Goal: Information Seeking & Learning: Compare options

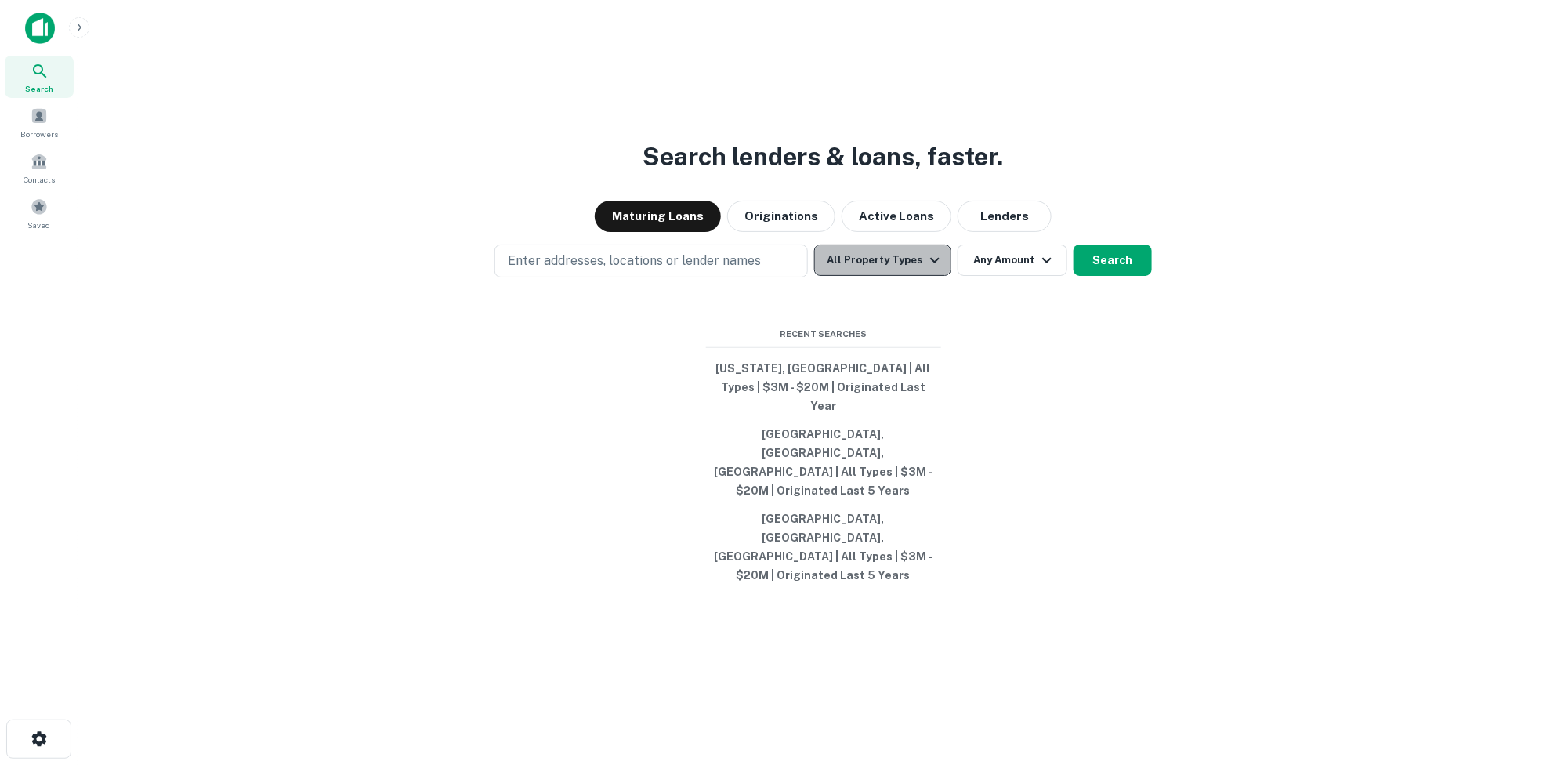
click at [930, 263] on icon "button" at bounding box center [935, 261] width 10 height 6
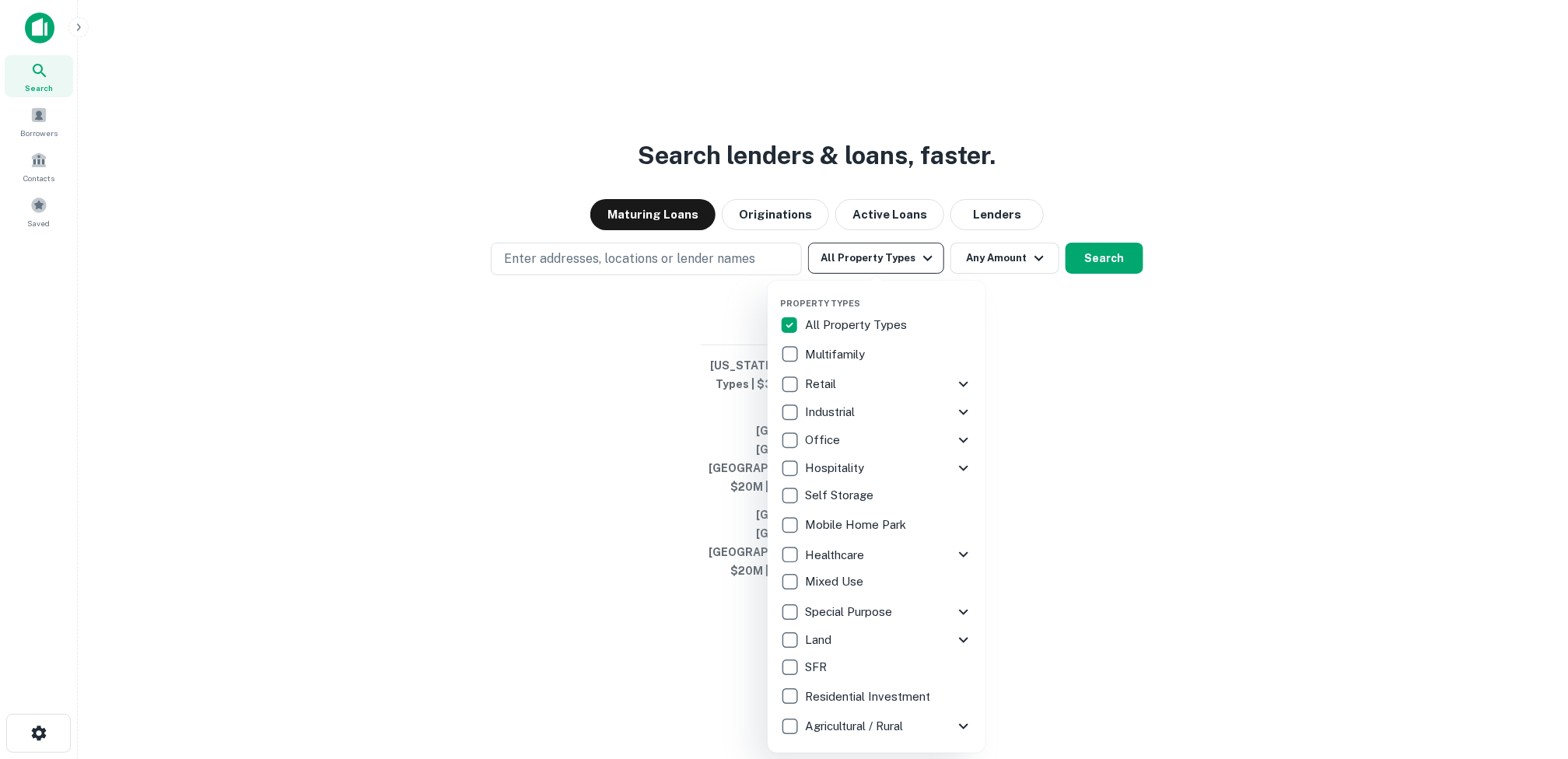
click at [922, 305] on div "Property Types All Property Types Multifamily Retail Storefront Auto Shop Bar S…" at bounding box center [877, 517] width 193 height 447
click at [1077, 255] on div at bounding box center [784, 379] width 1568 height 759
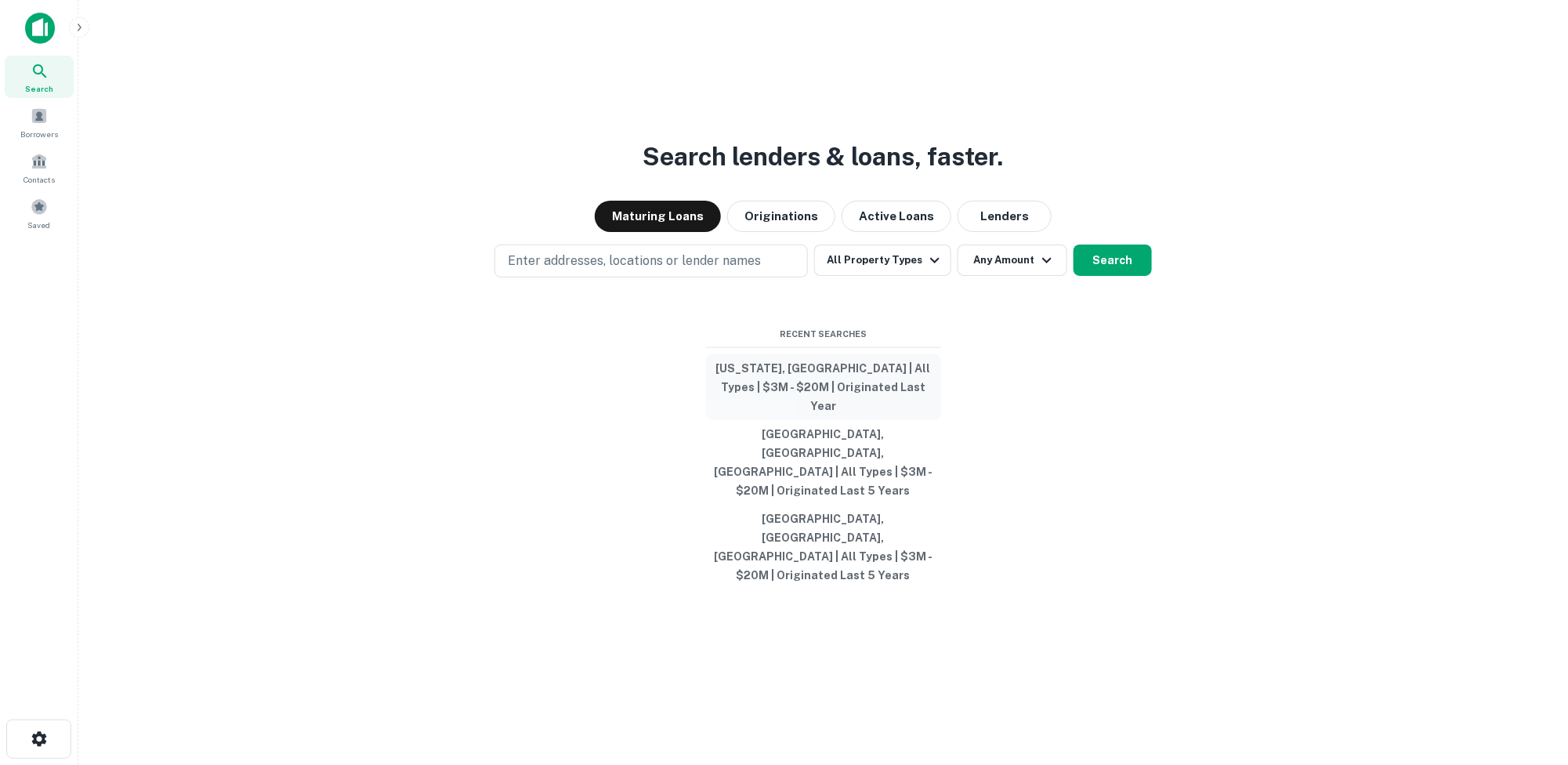
click at [819, 420] on button "[US_STATE], [GEOGRAPHIC_DATA] | All Types | $3M - $20M | Originated Last Year" at bounding box center [823, 387] width 235 height 66
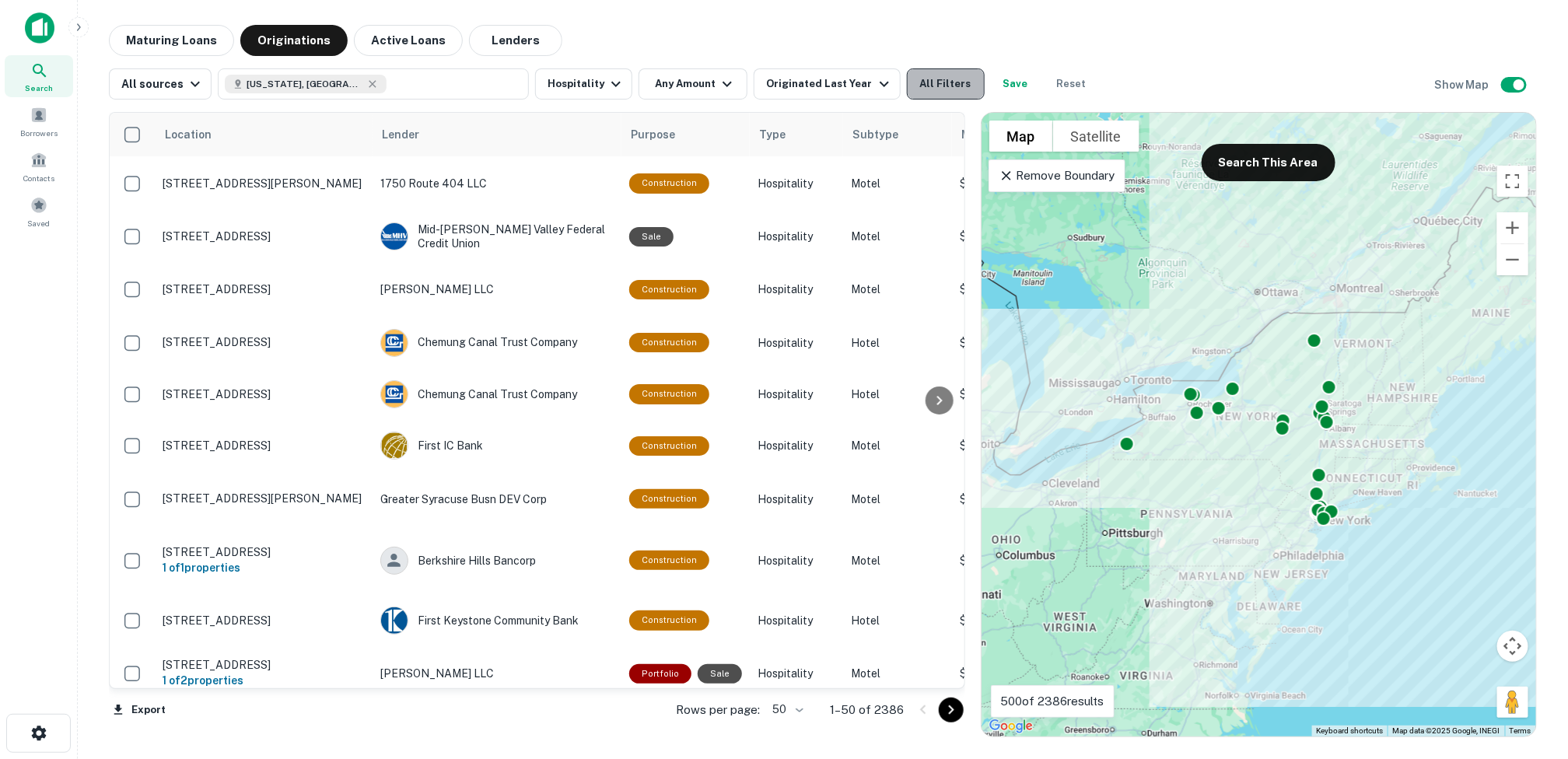
click at [922, 79] on button "All Filters" at bounding box center [946, 84] width 78 height 31
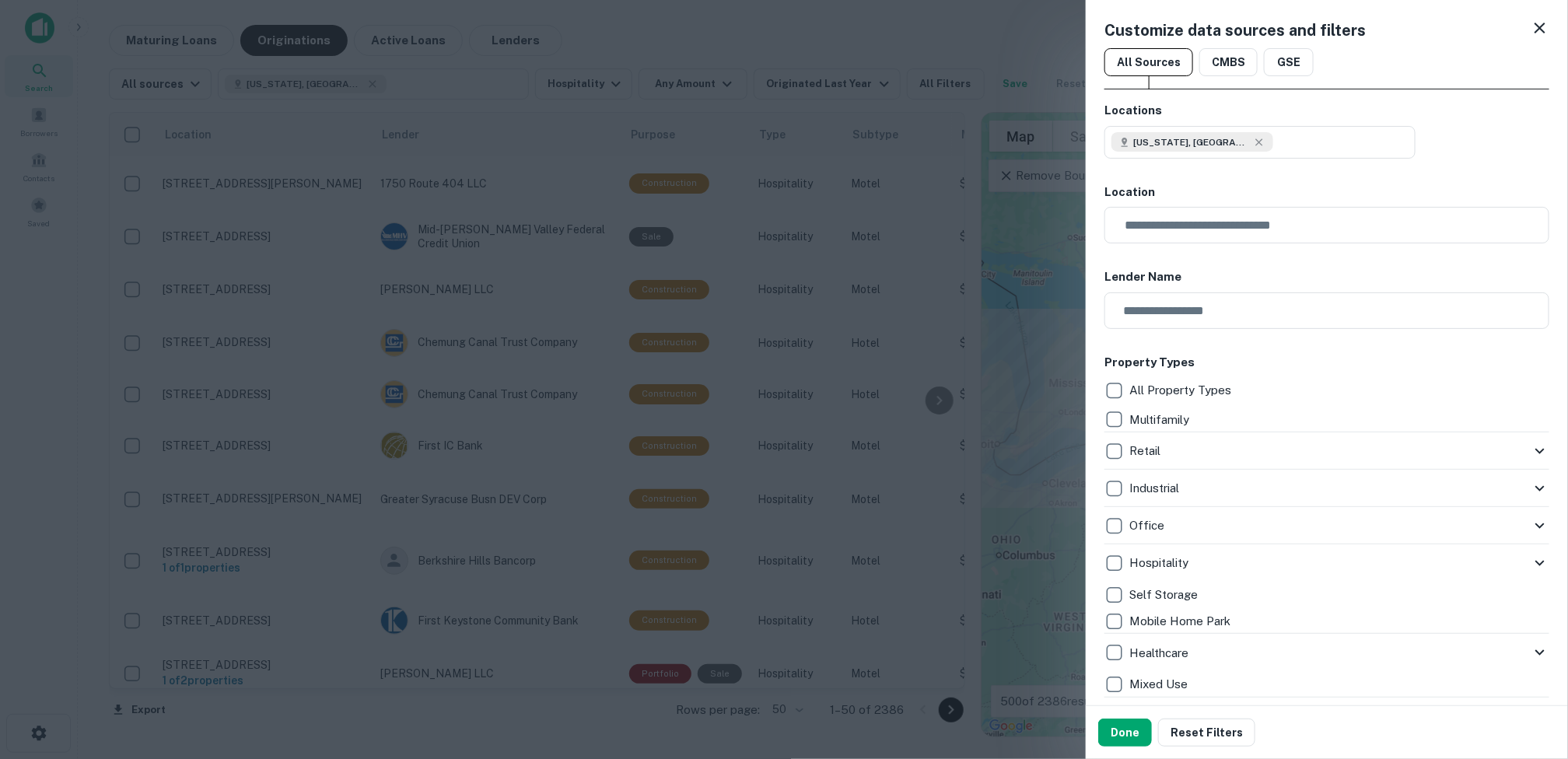
click at [698, 78] on div at bounding box center [784, 379] width 1568 height 759
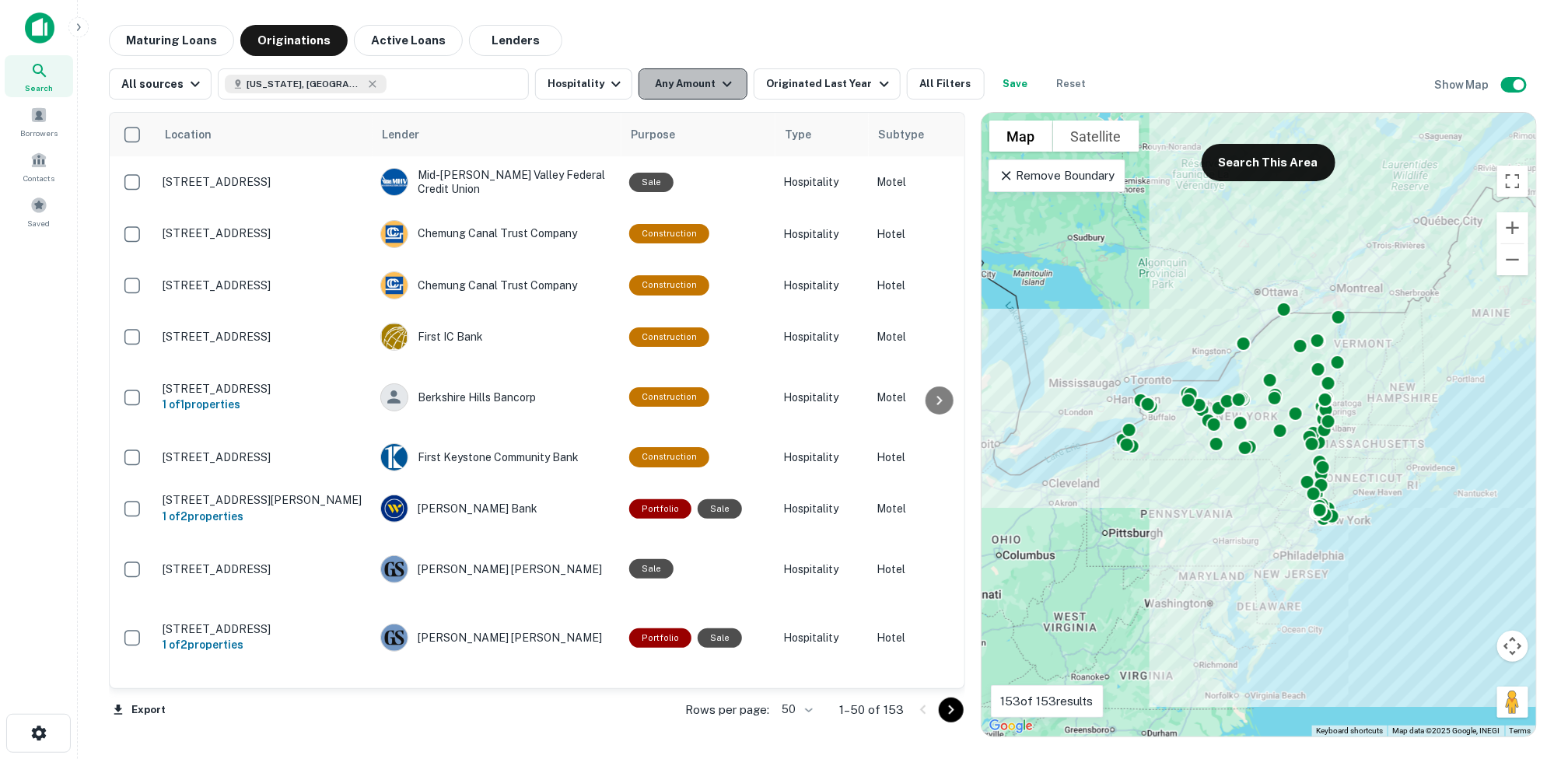
click at [721, 80] on icon "button" at bounding box center [727, 83] width 18 height 18
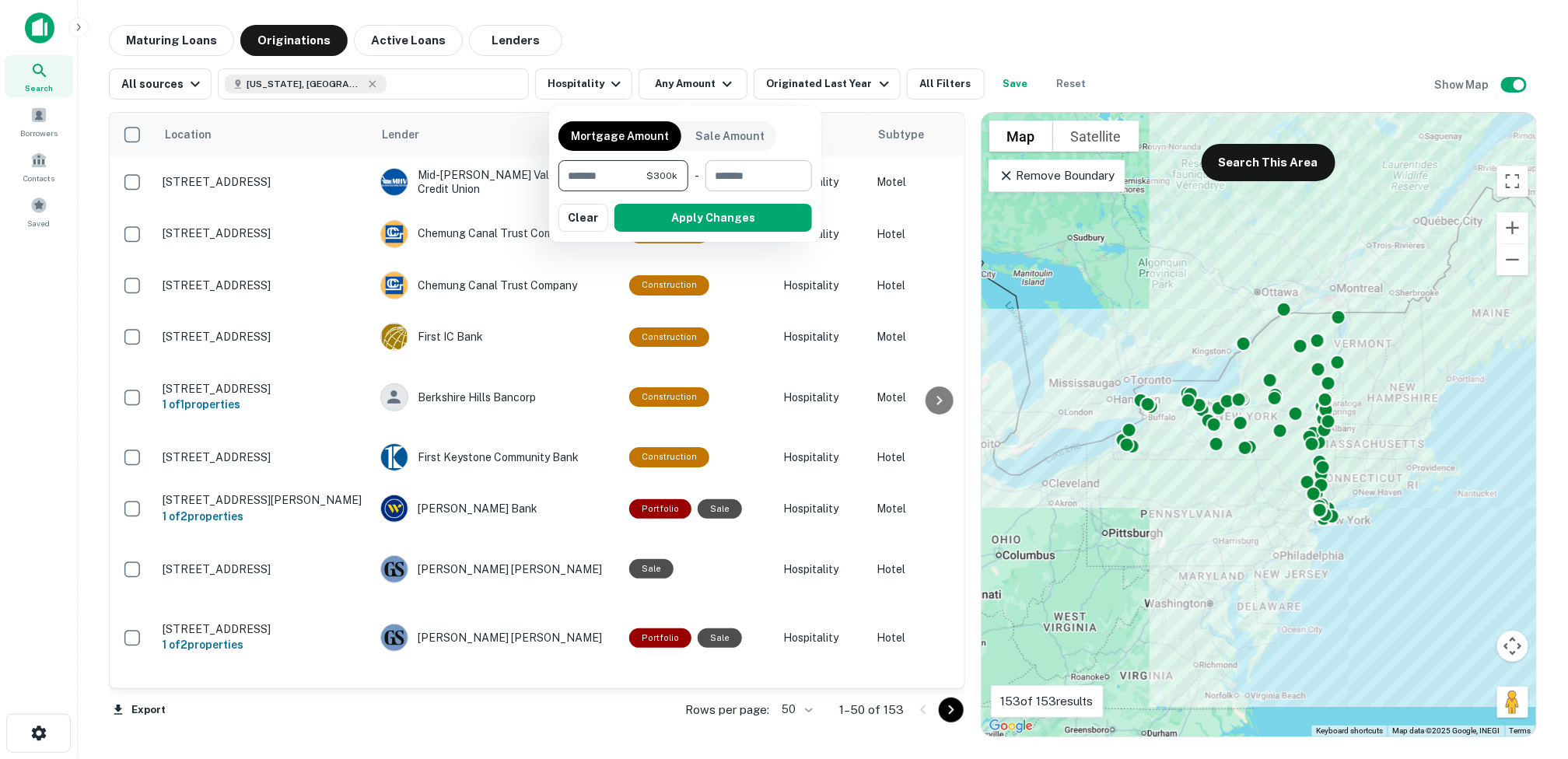
click at [736, 182] on input "number" at bounding box center [753, 176] width 96 height 31
click at [628, 182] on input "******" at bounding box center [602, 176] width 88 height 31
type input "*******"
click at [743, 182] on input "number" at bounding box center [752, 176] width 98 height 31
type input "********"
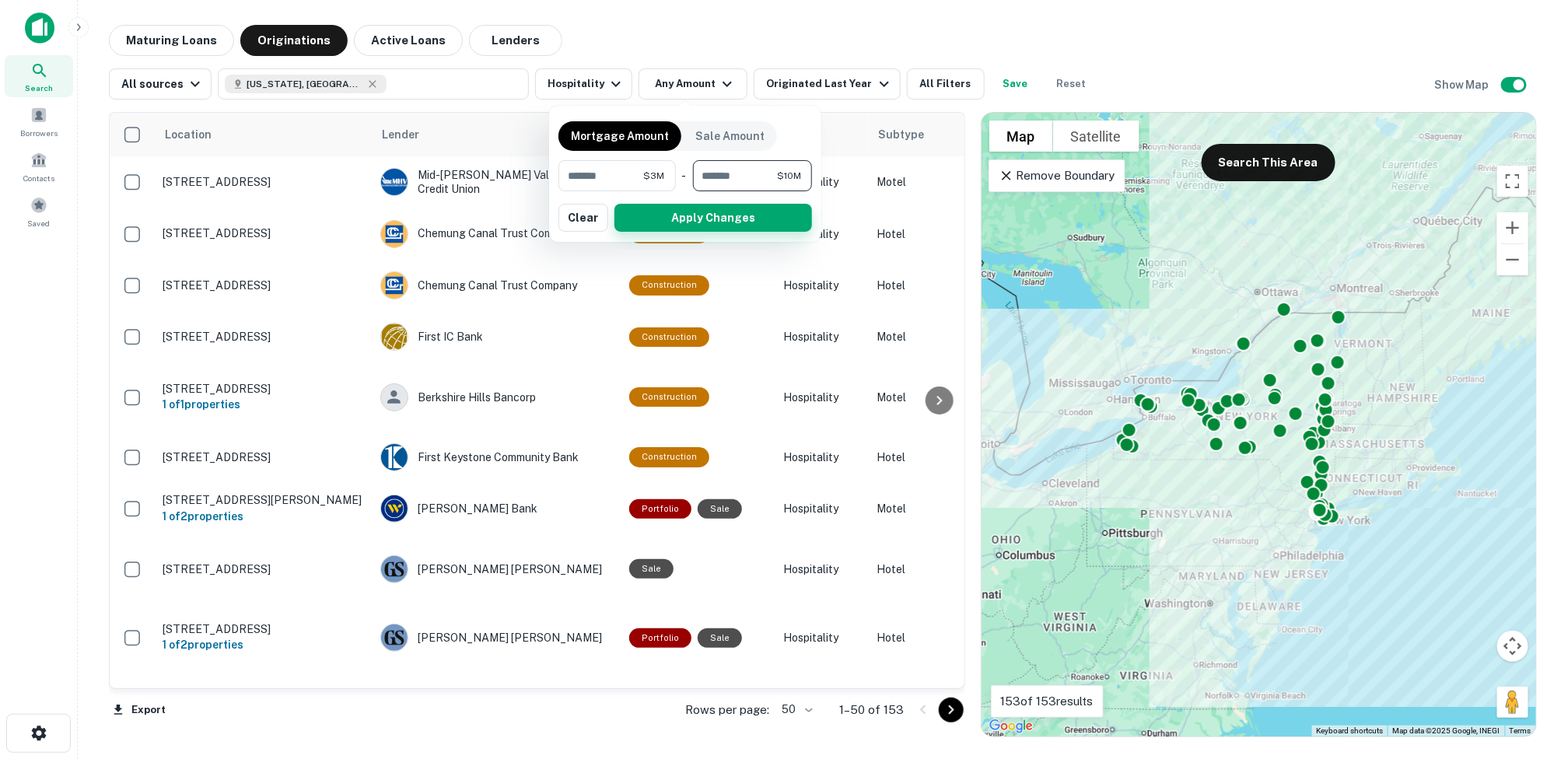
click at [736, 211] on button "Apply Changes" at bounding box center [713, 217] width 198 height 28
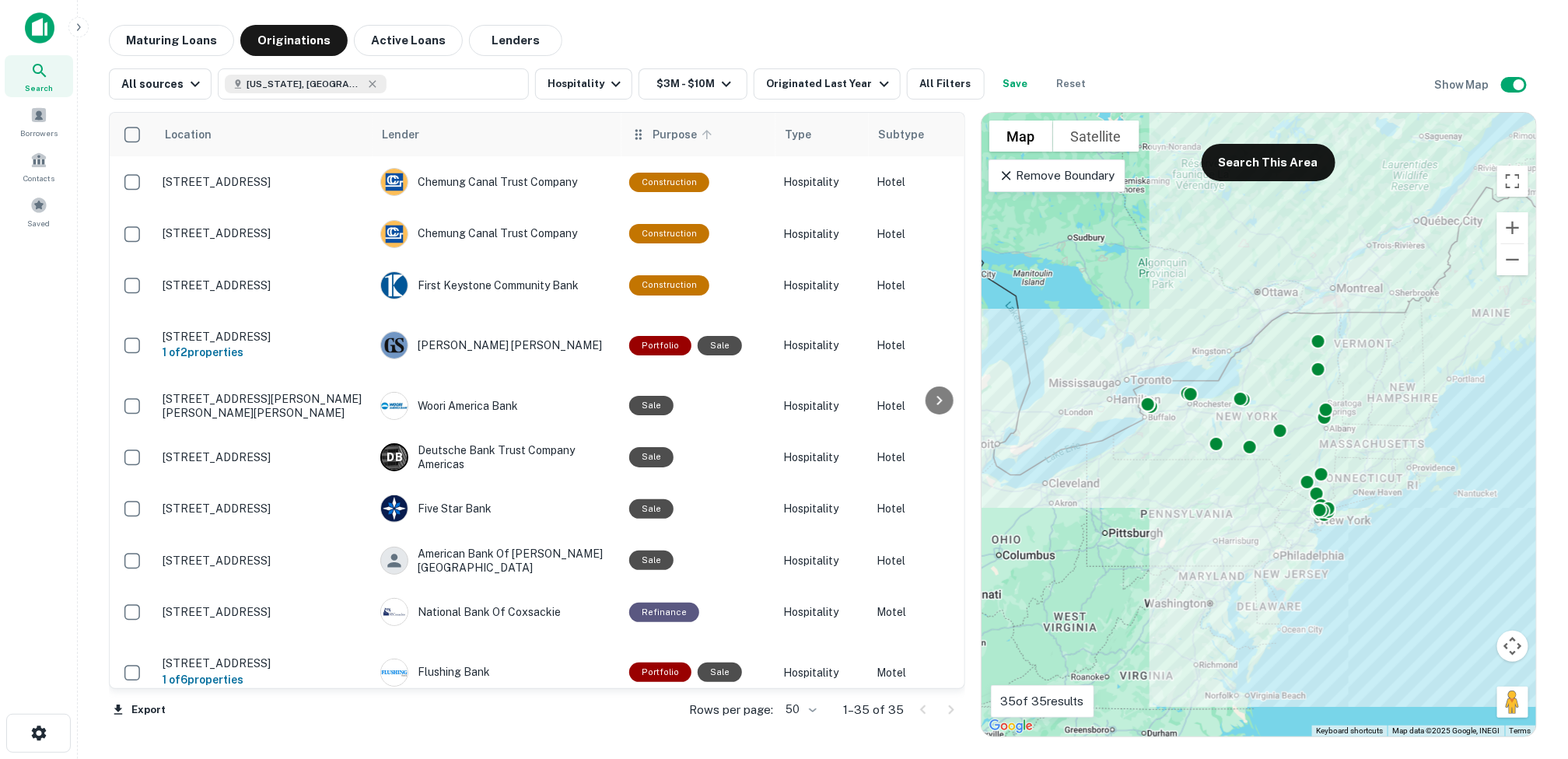
click at [702, 132] on icon at bounding box center [707, 135] width 10 height 10
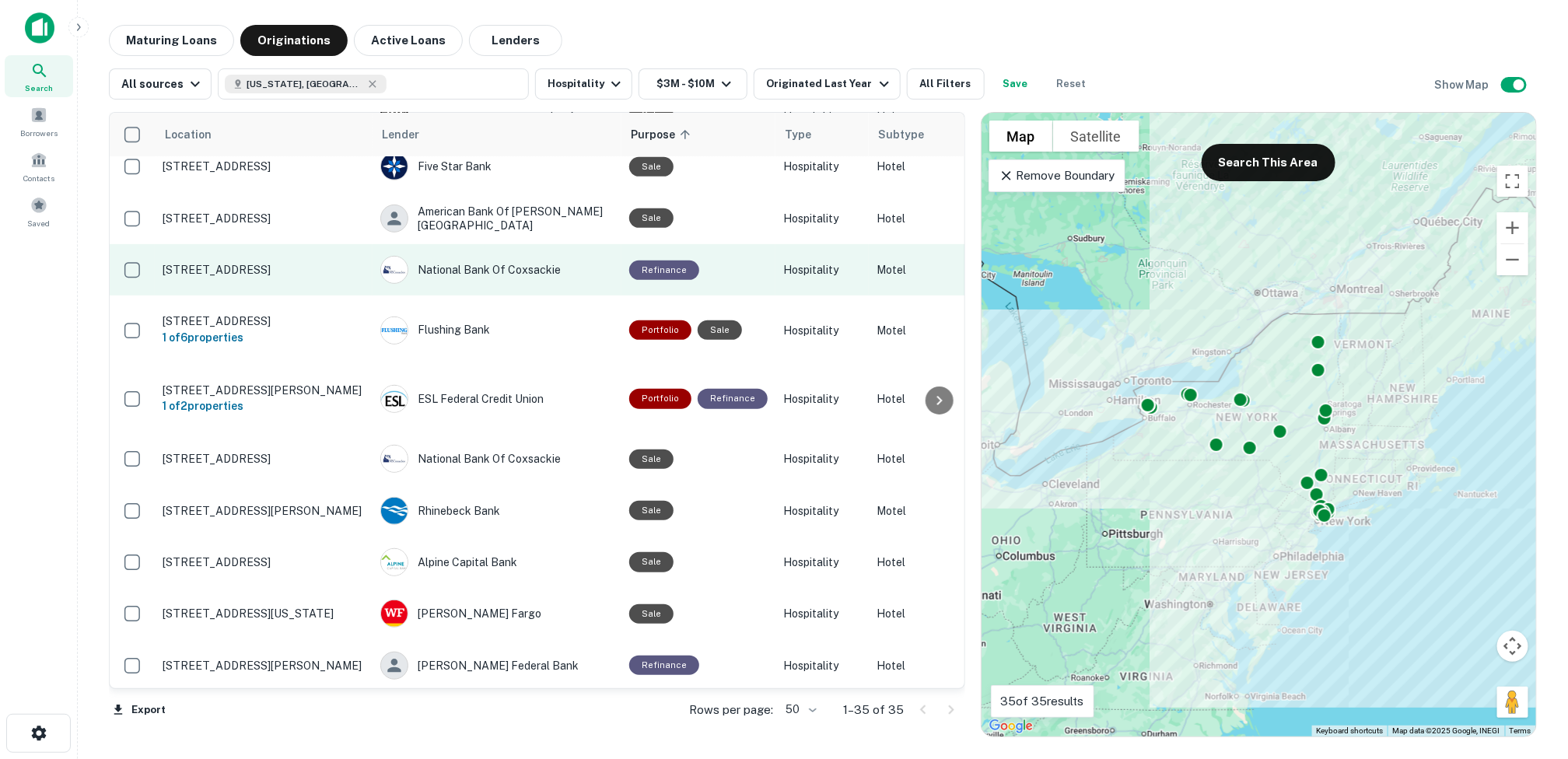
scroll to position [293, 0]
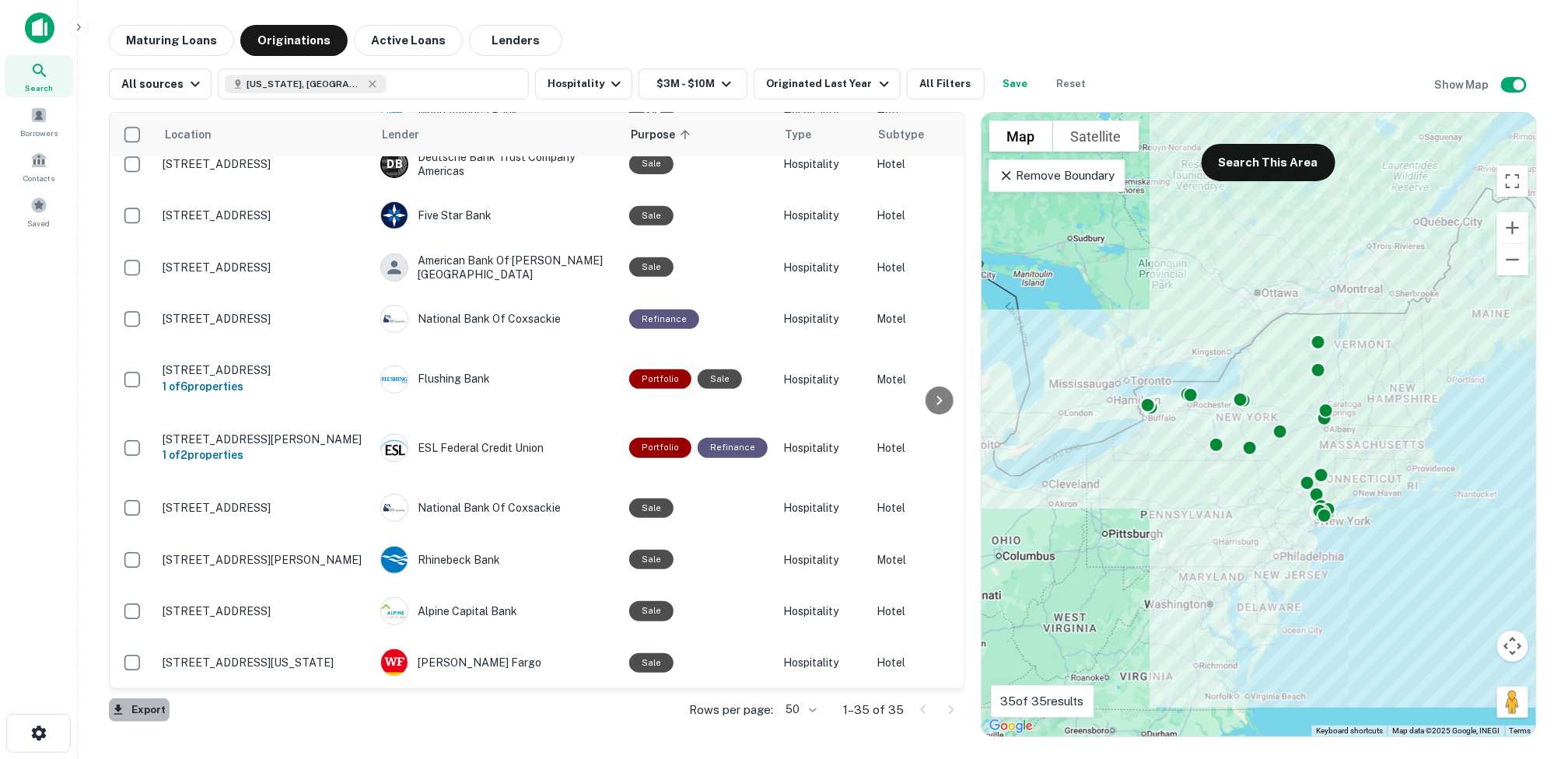
click at [152, 709] on button "Export" at bounding box center [139, 710] width 61 height 23
click at [941, 87] on div at bounding box center [784, 379] width 1568 height 759
click at [496, 34] on button "Lenders" at bounding box center [515, 41] width 94 height 31
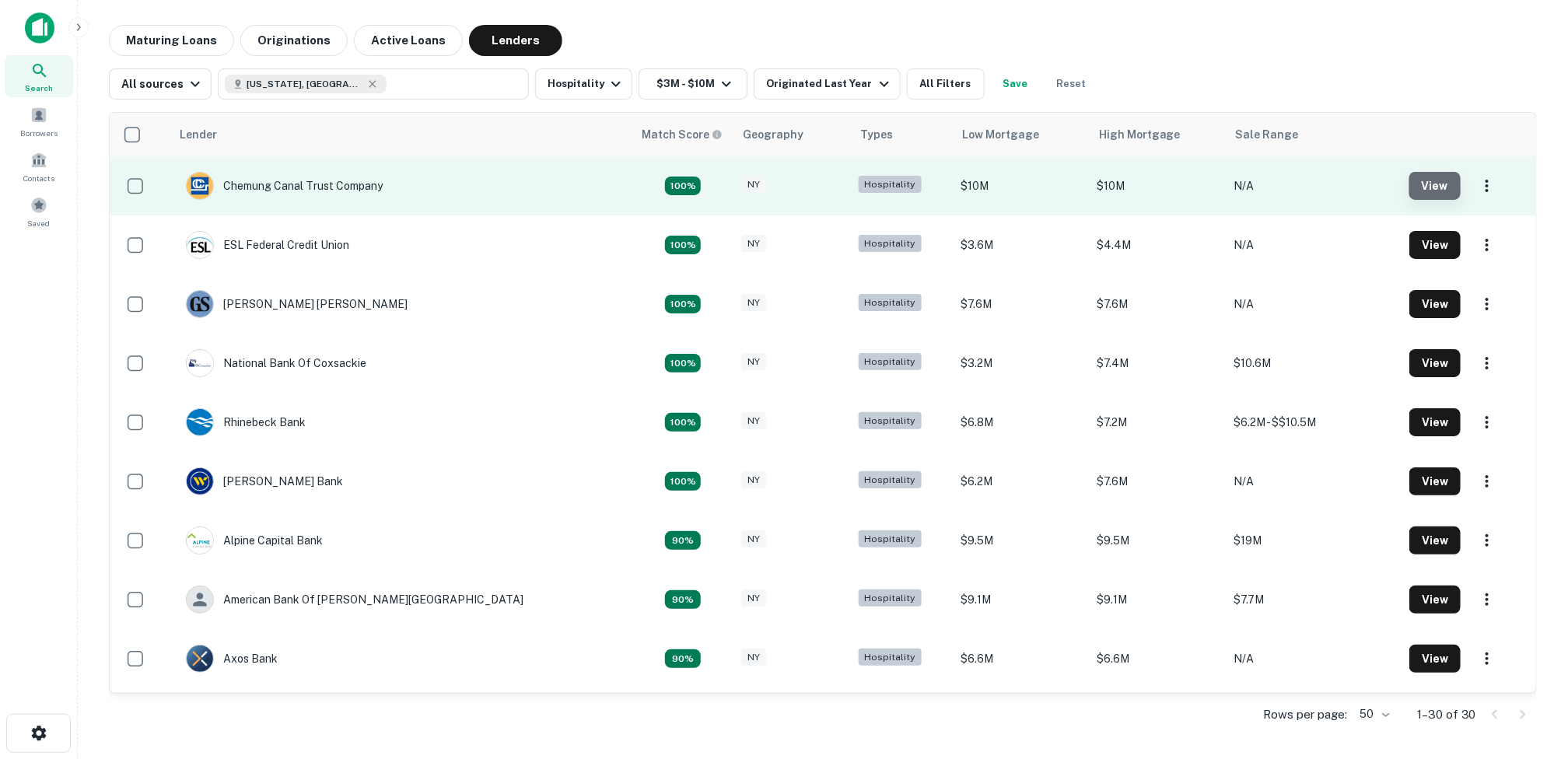
click at [1410, 185] on button "View" at bounding box center [1435, 185] width 51 height 28
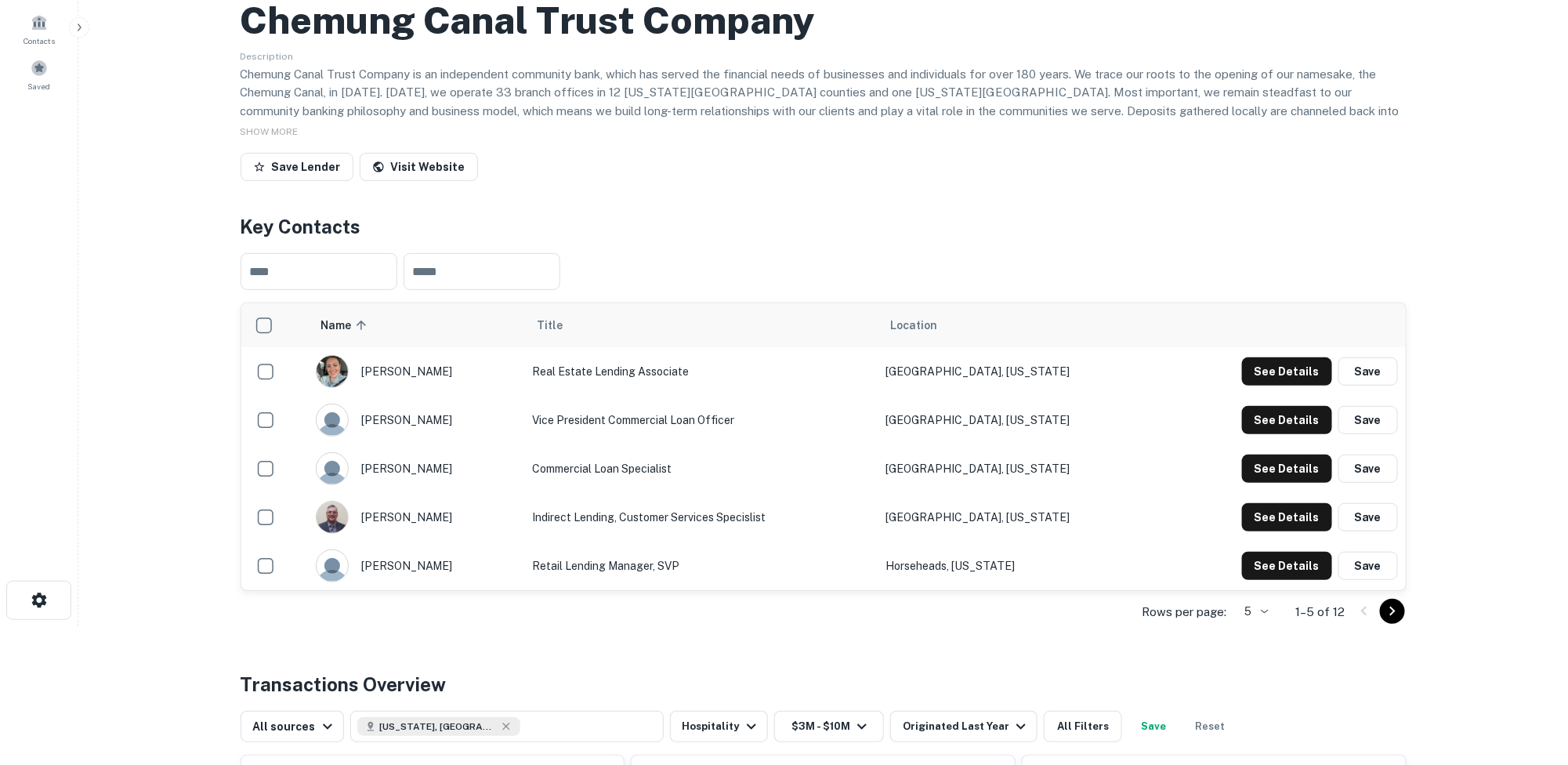
scroll to position [156, 0]
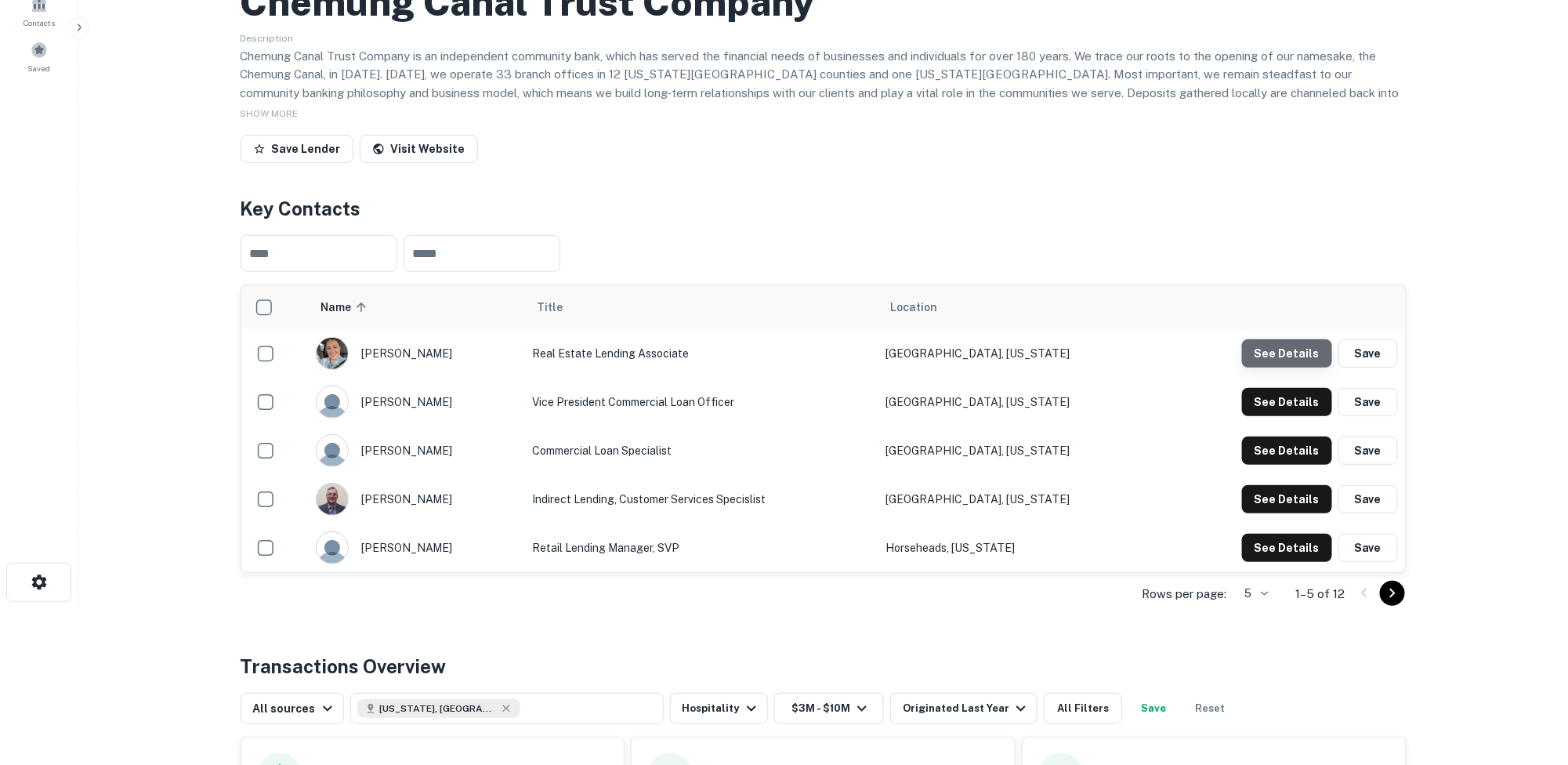
click at [1306, 350] on button "See Details" at bounding box center [1287, 353] width 90 height 28
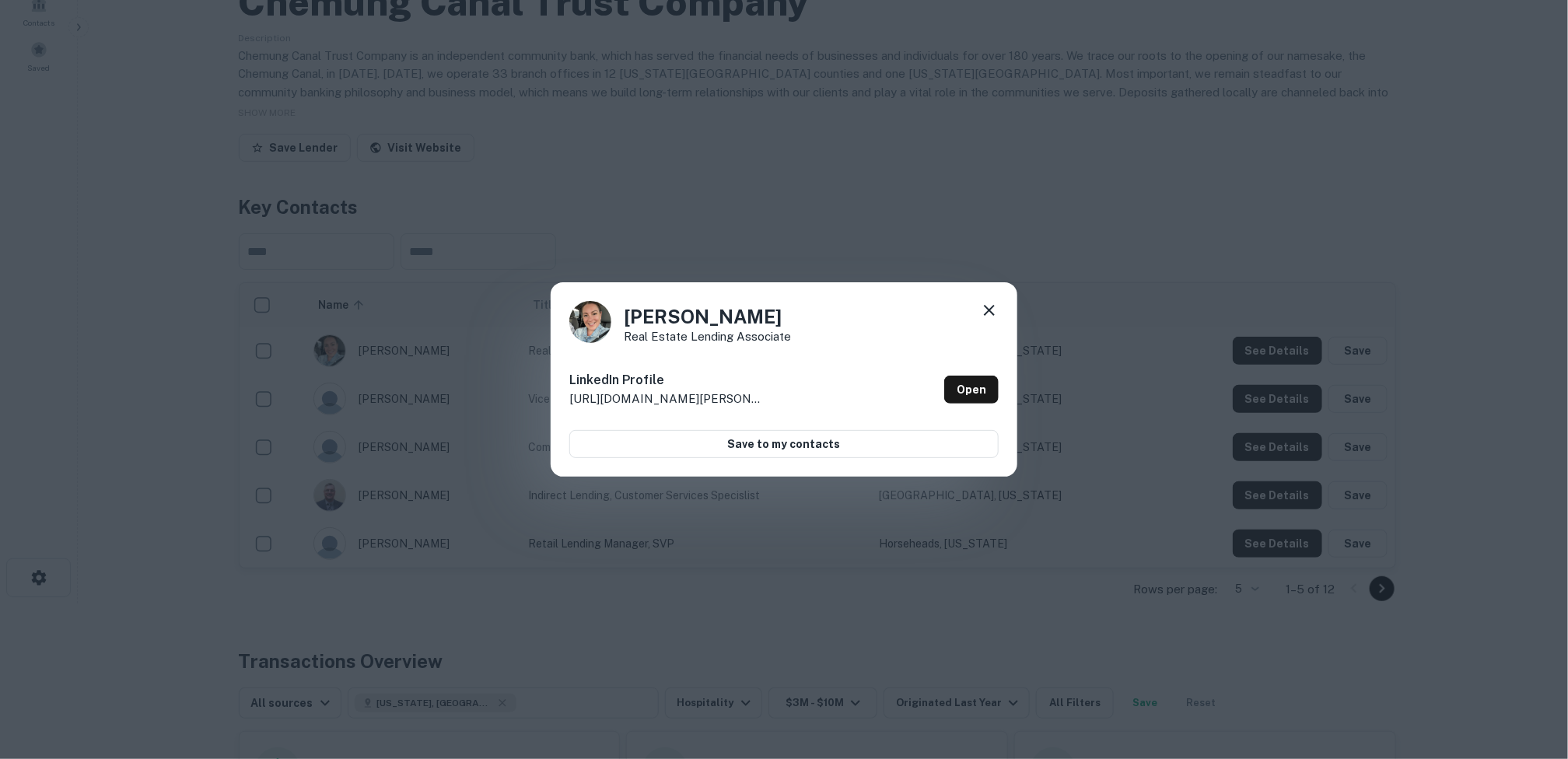
click at [988, 308] on icon at bounding box center [989, 310] width 11 height 11
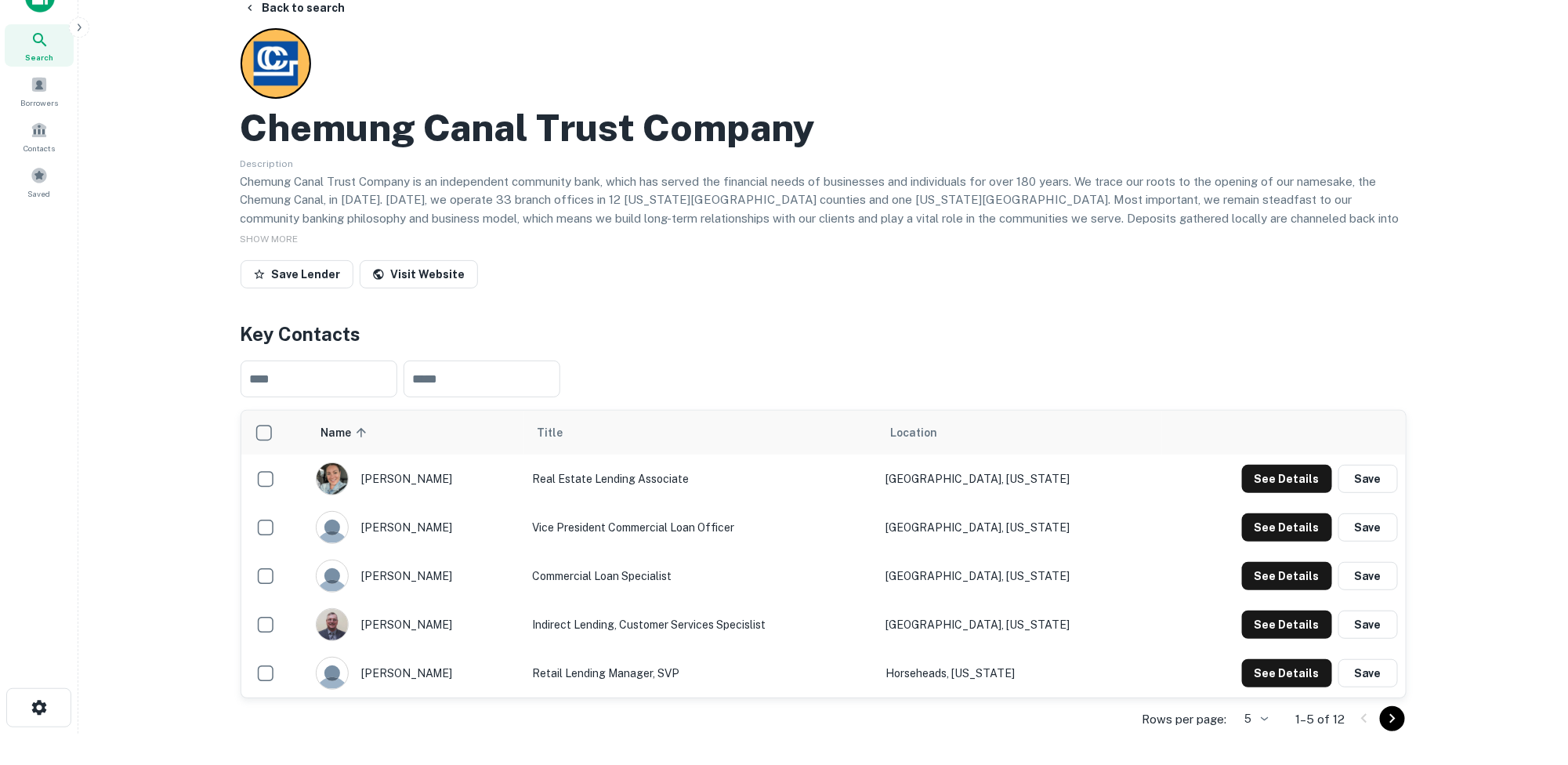
scroll to position [0, 0]
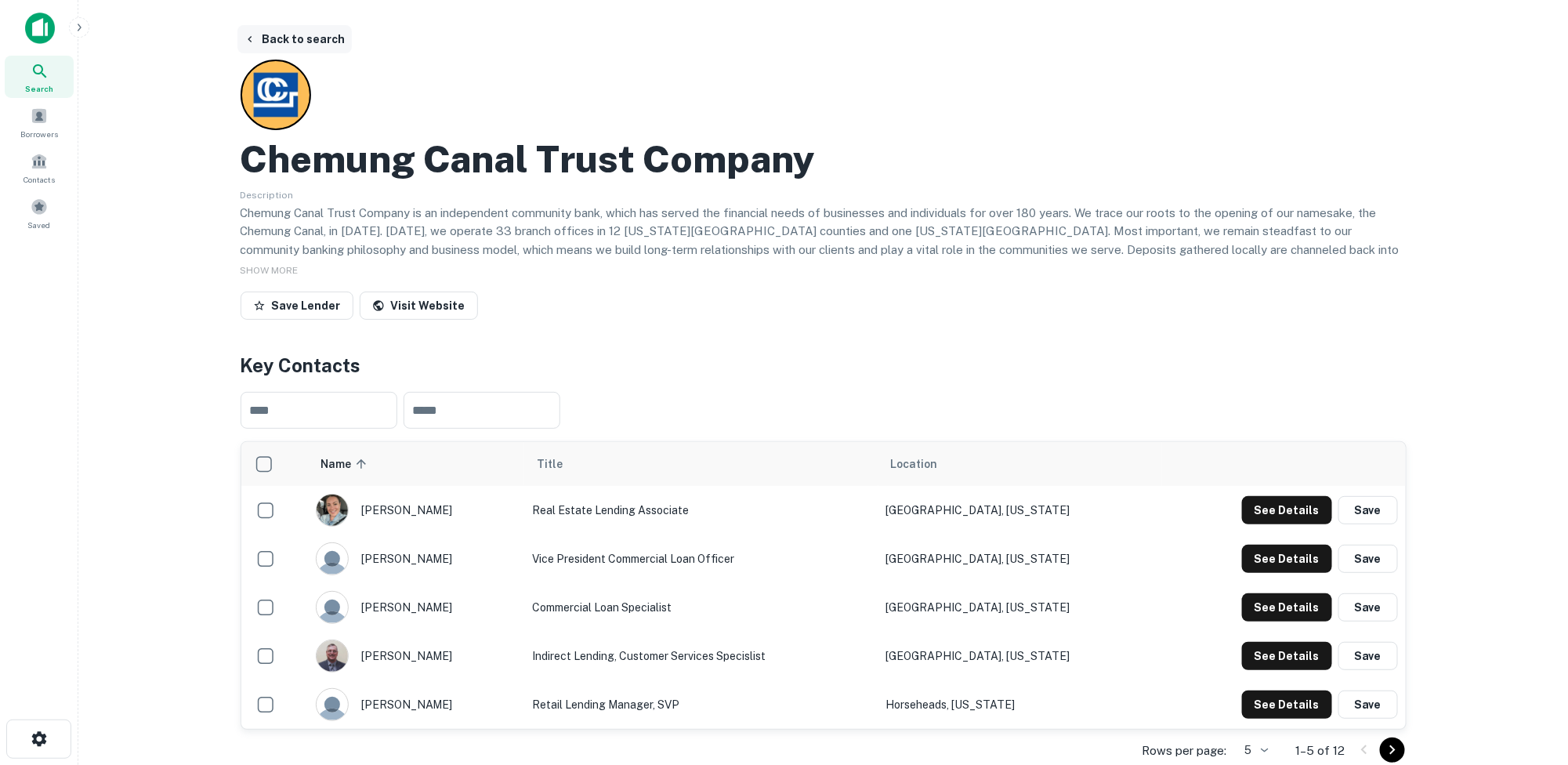
click at [287, 37] on button "Back to search" at bounding box center [295, 39] width 115 height 28
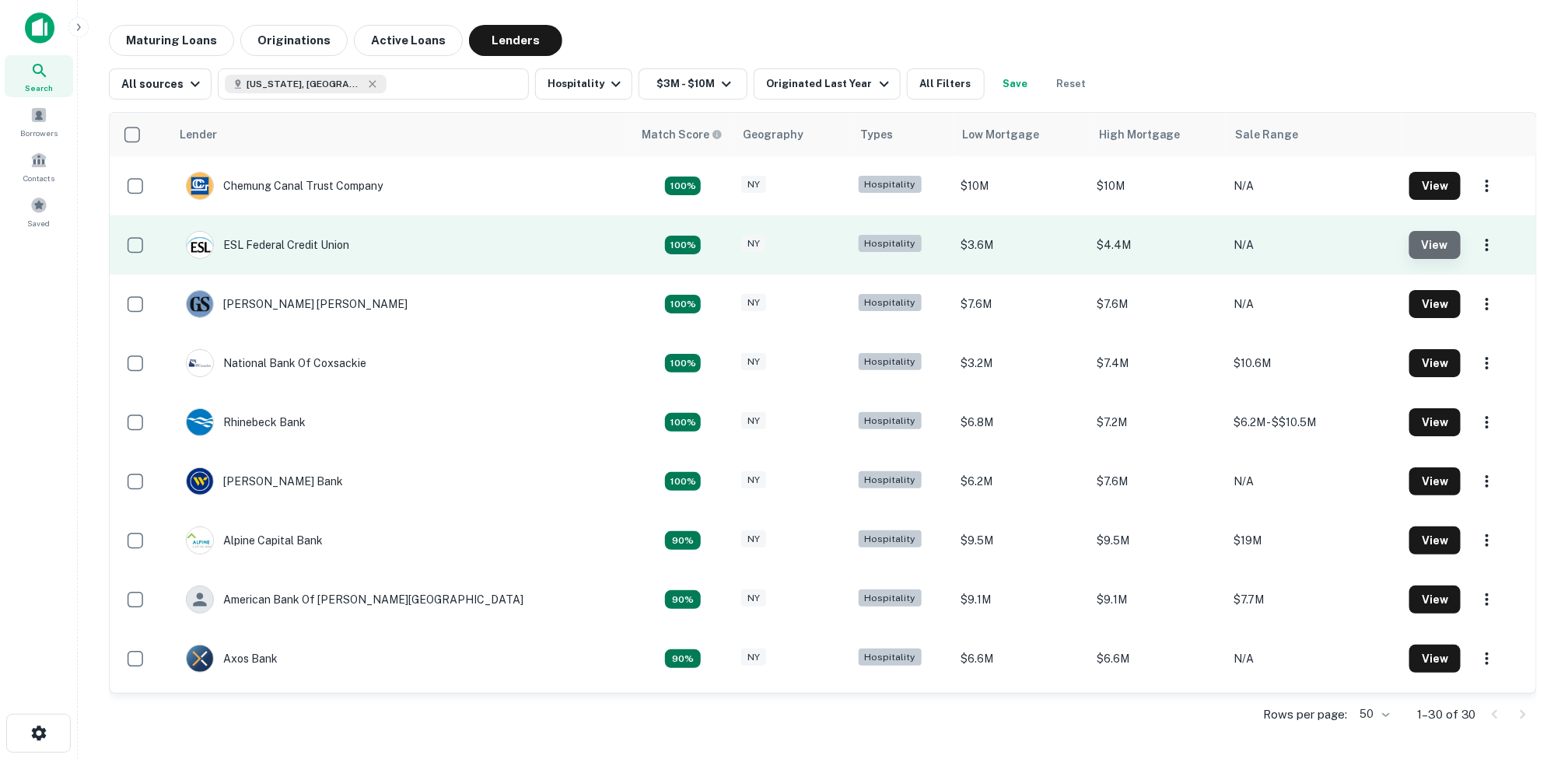
click at [1410, 236] on button "View" at bounding box center [1435, 244] width 51 height 28
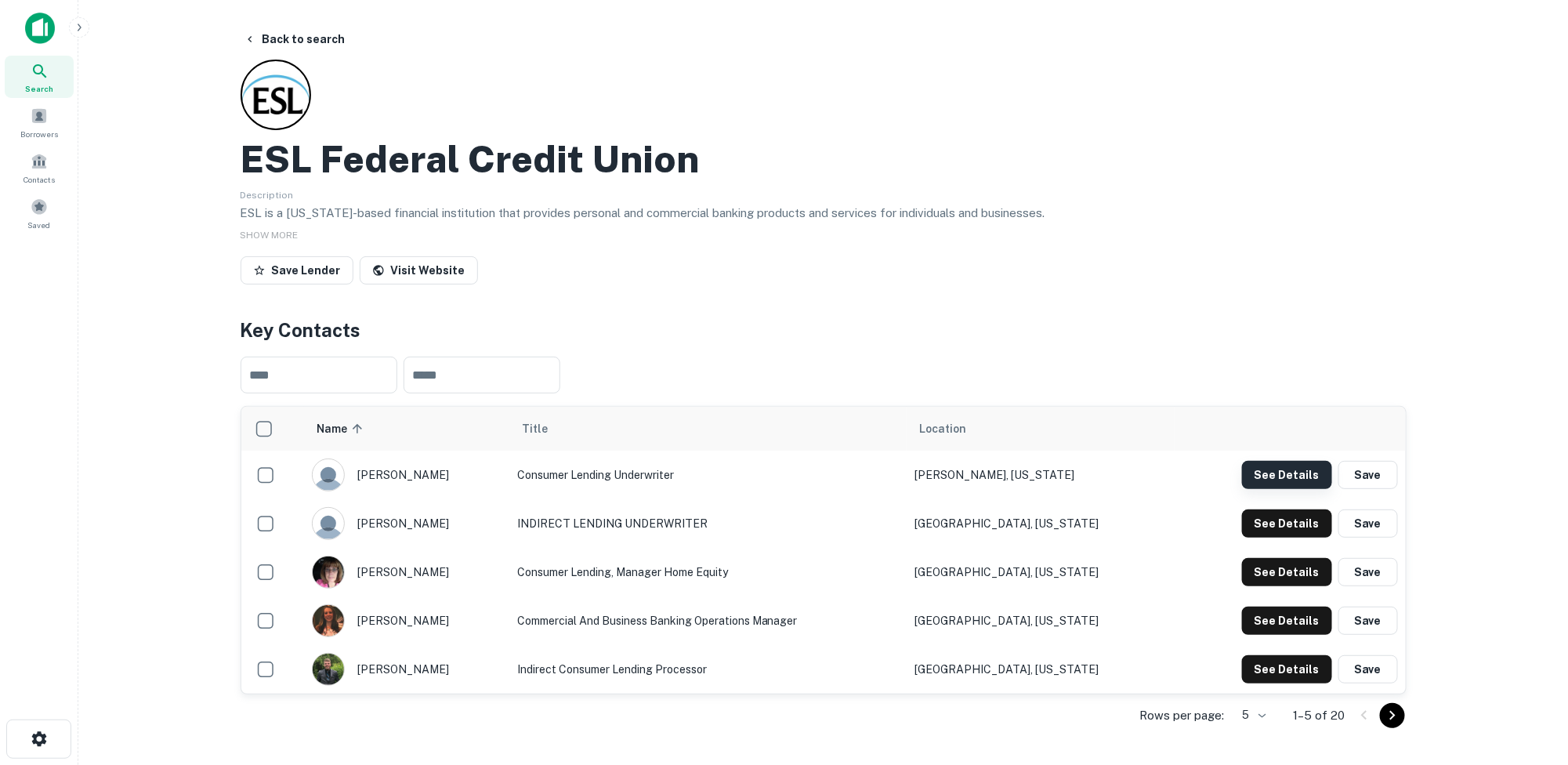
click at [1264, 469] on button "See Details" at bounding box center [1287, 474] width 90 height 28
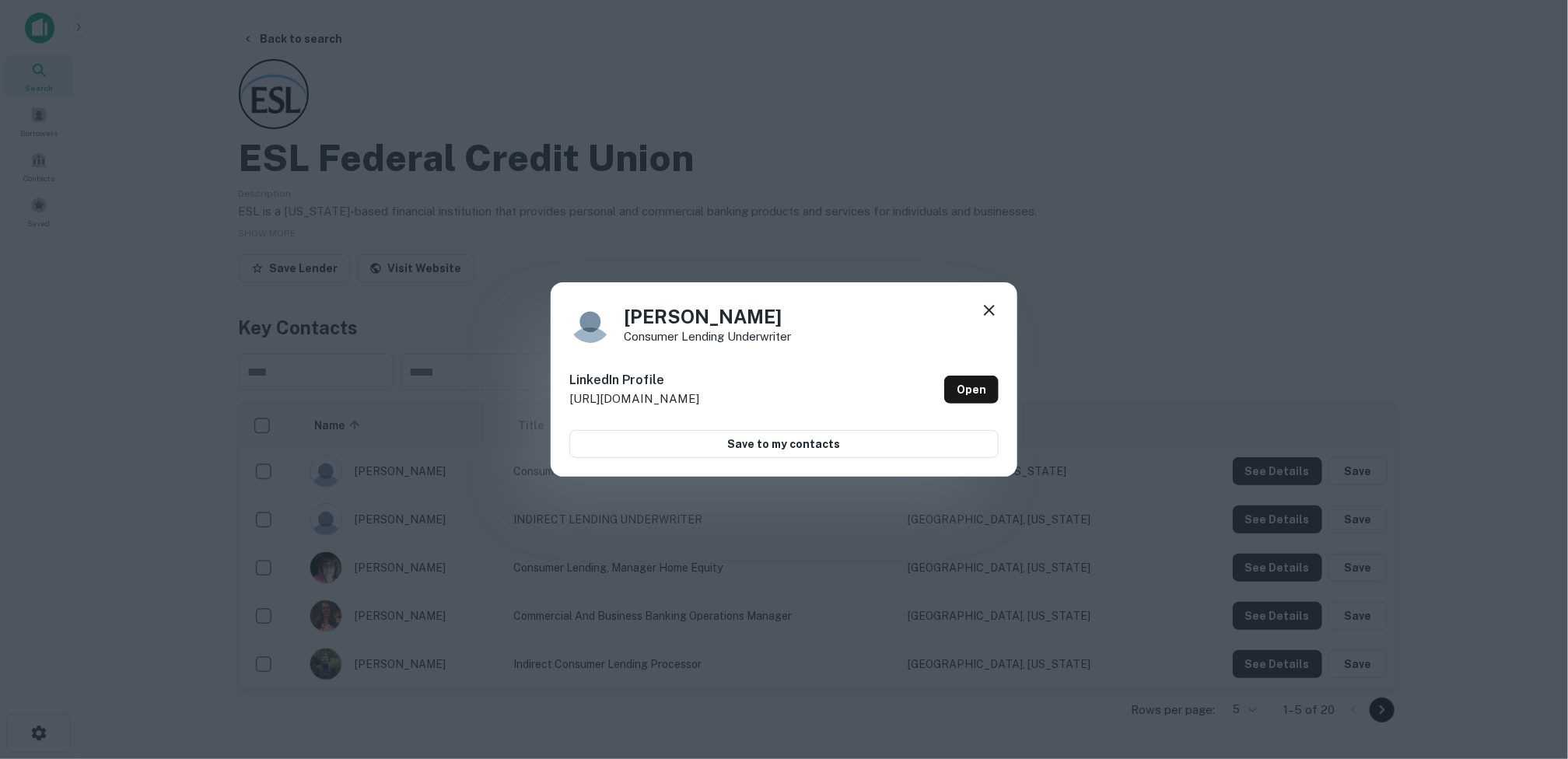
click at [991, 309] on icon at bounding box center [989, 310] width 11 height 11
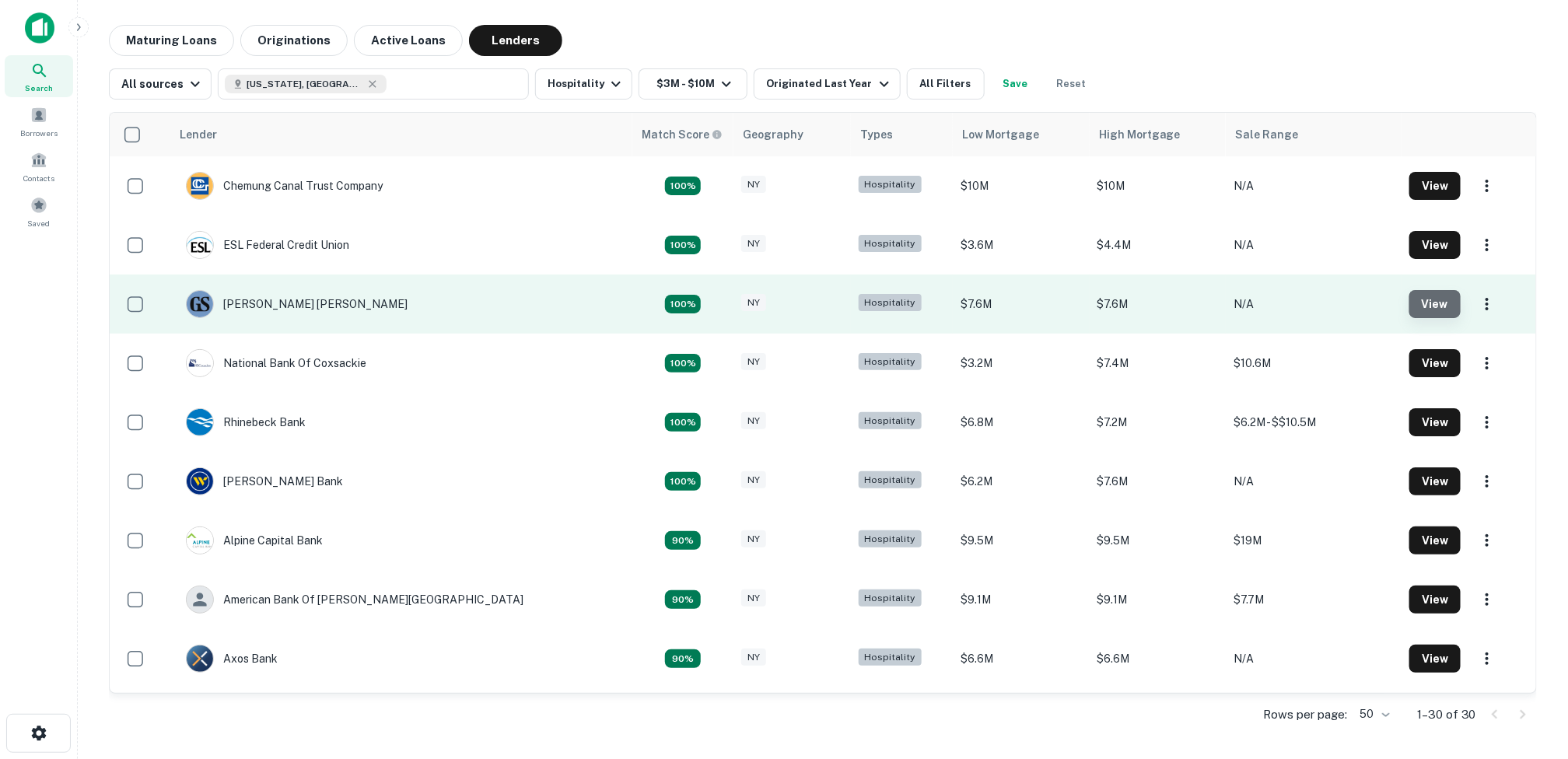
click at [1410, 303] on button "View" at bounding box center [1435, 304] width 51 height 28
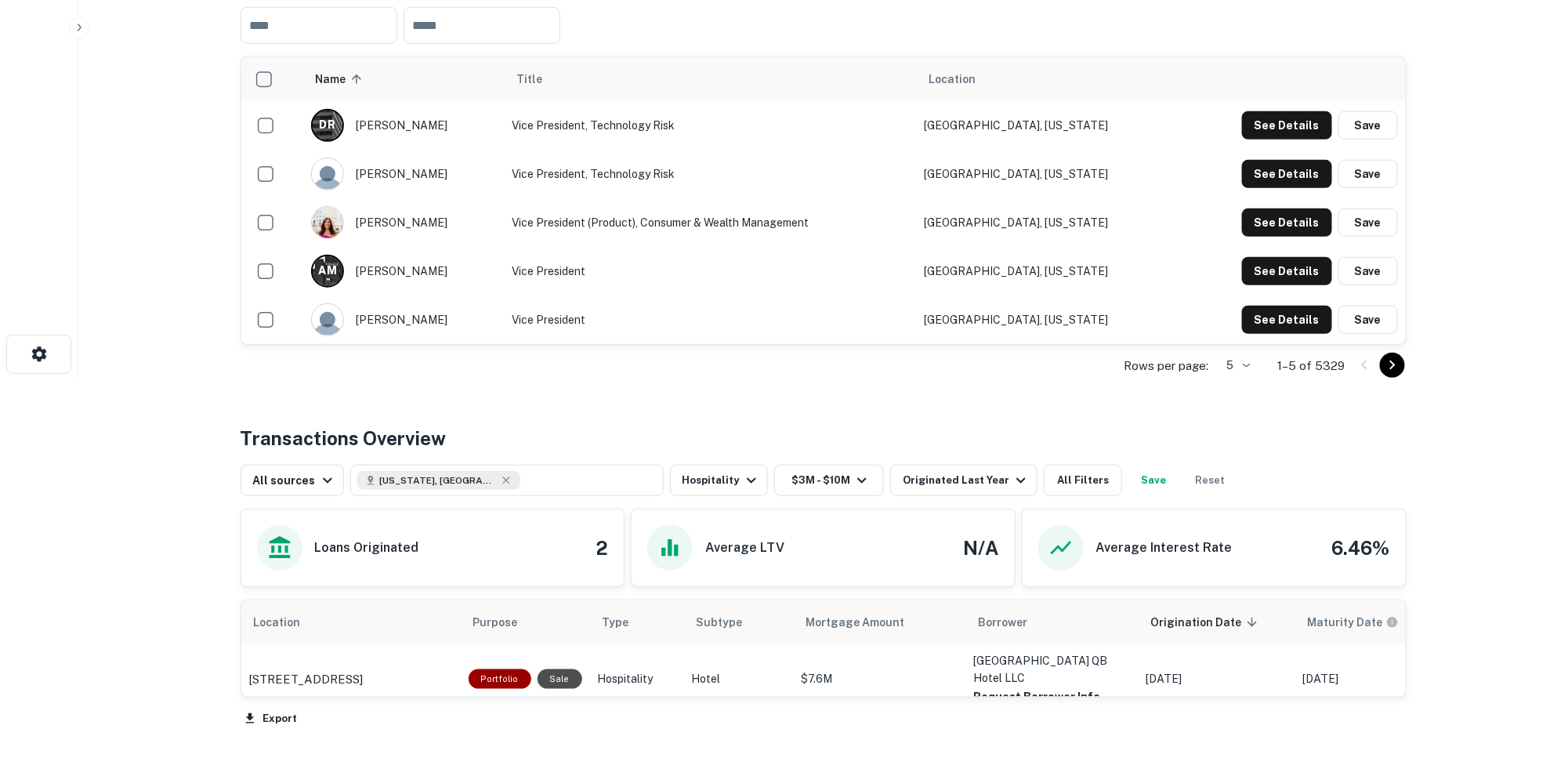
scroll to position [392, 0]
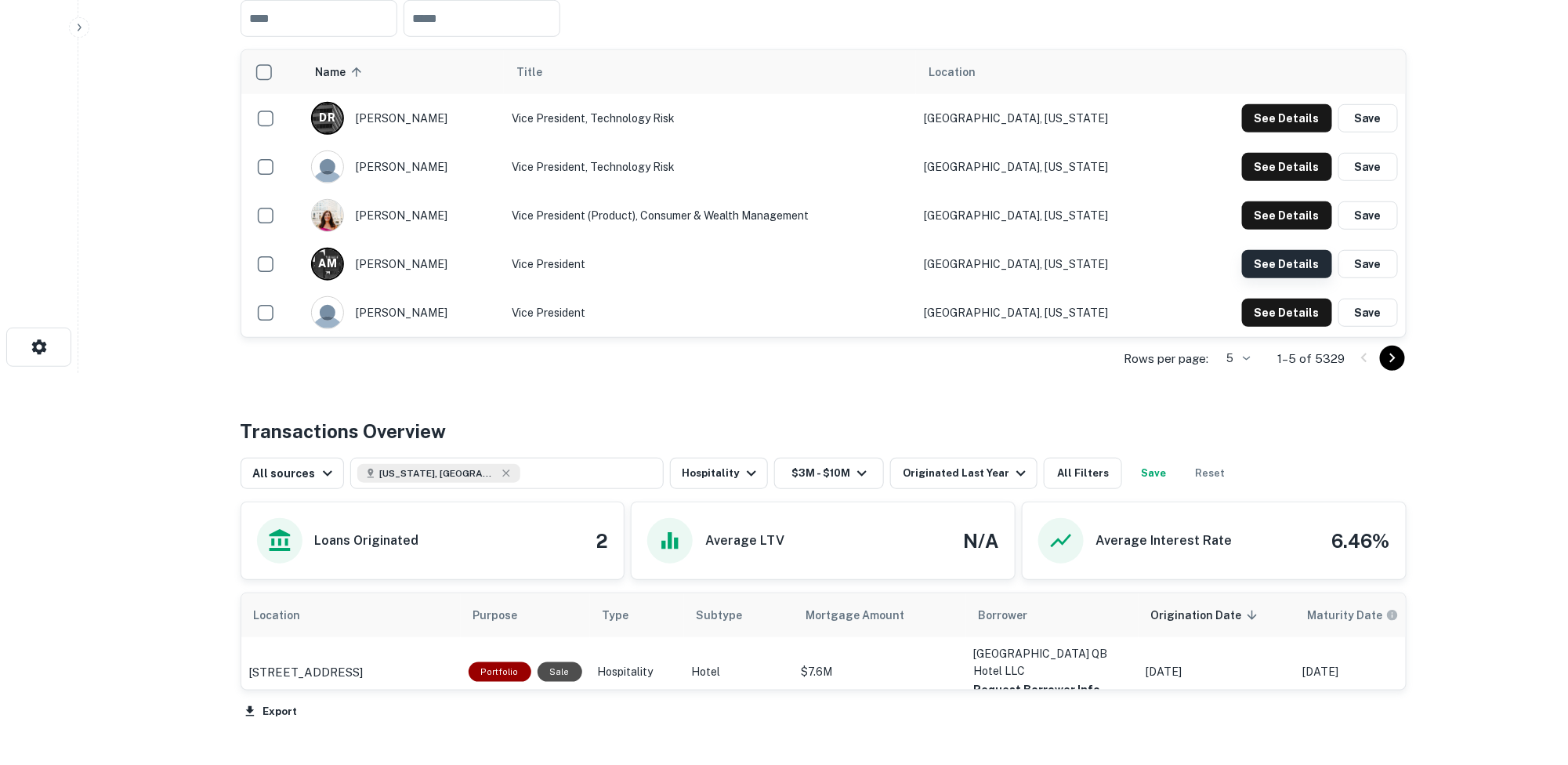
click at [1291, 257] on button "See Details" at bounding box center [1287, 263] width 90 height 28
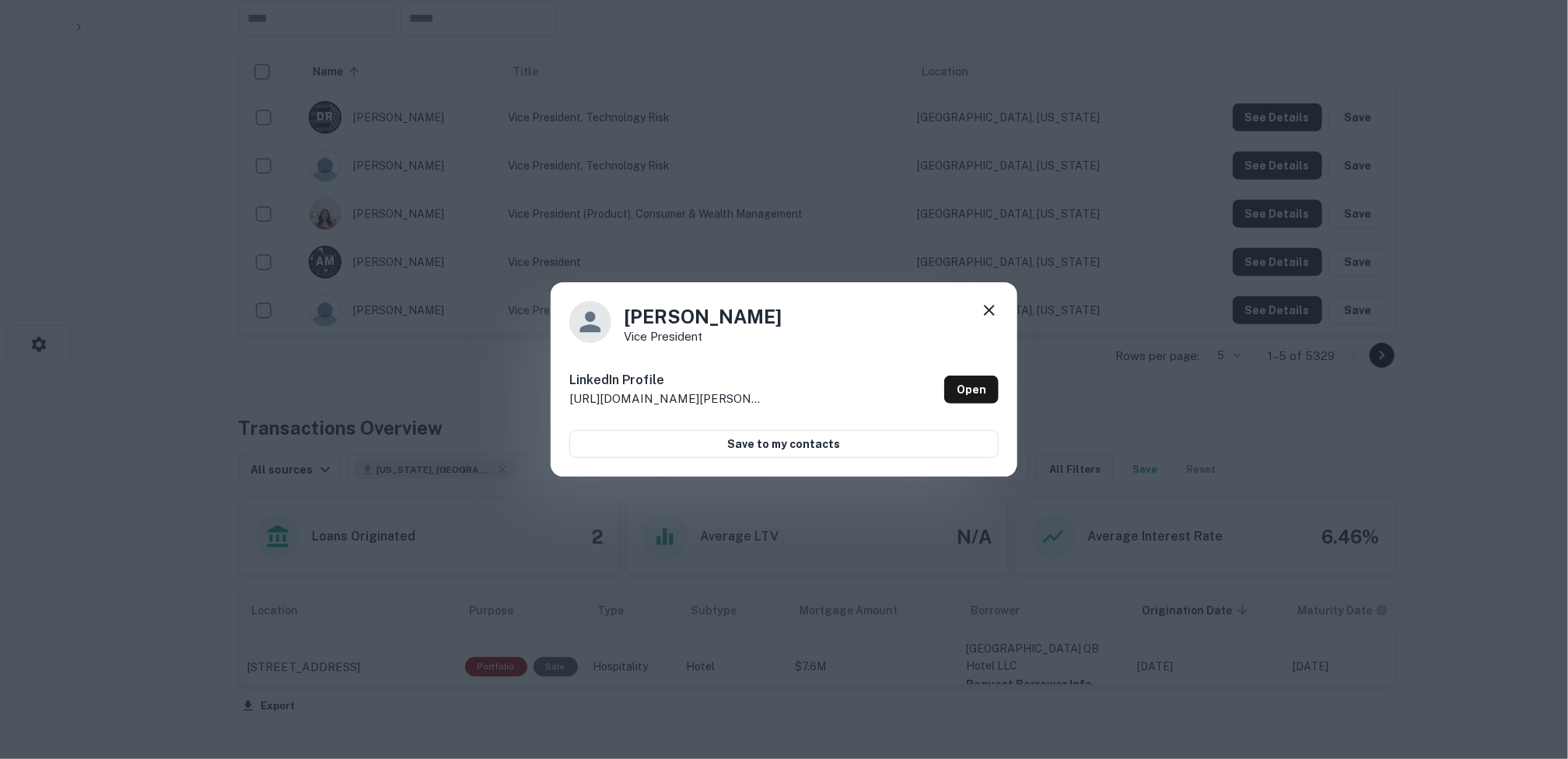
click at [985, 306] on icon at bounding box center [989, 310] width 11 height 11
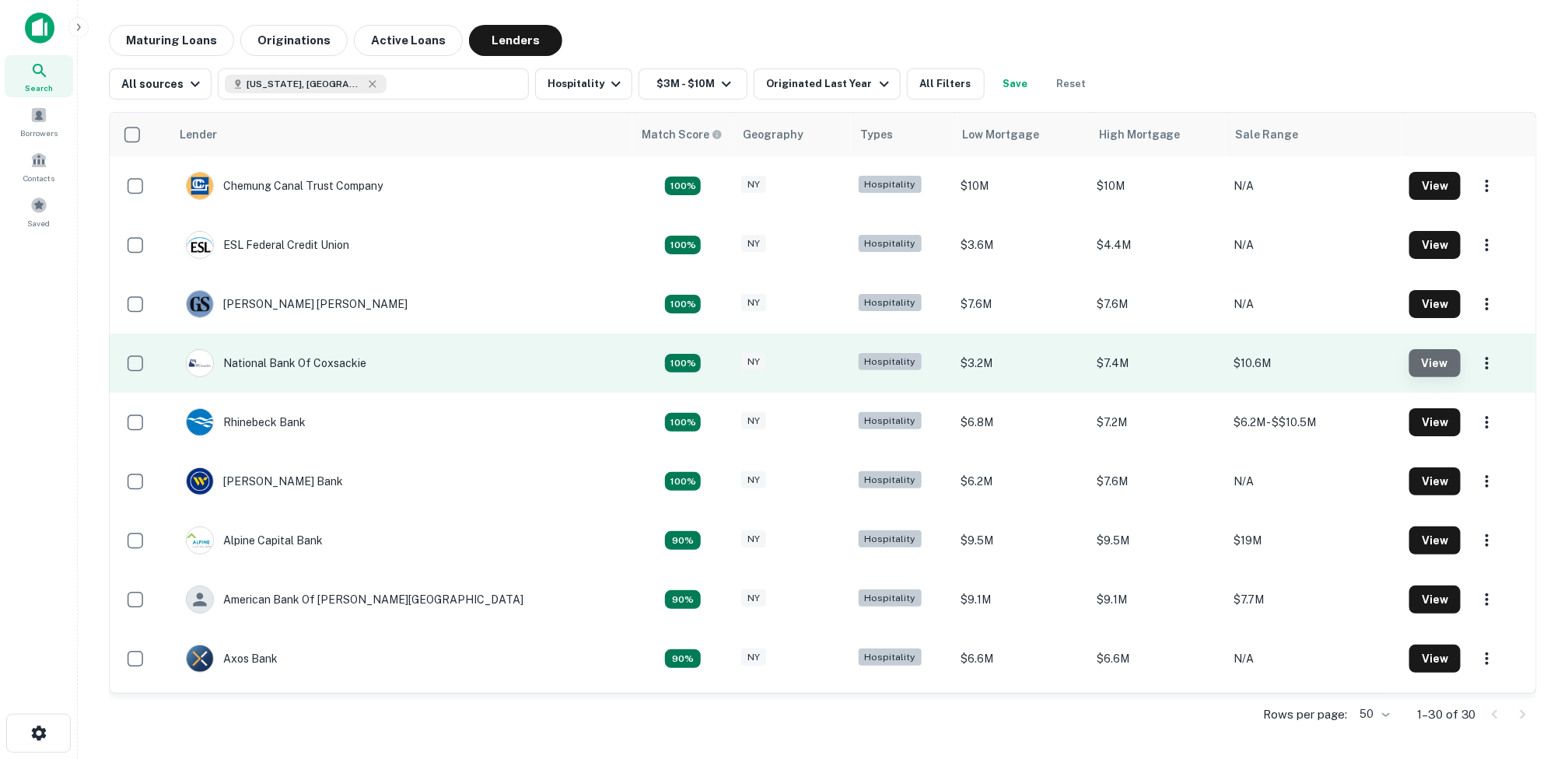
click at [1411, 358] on button "View" at bounding box center [1435, 363] width 51 height 28
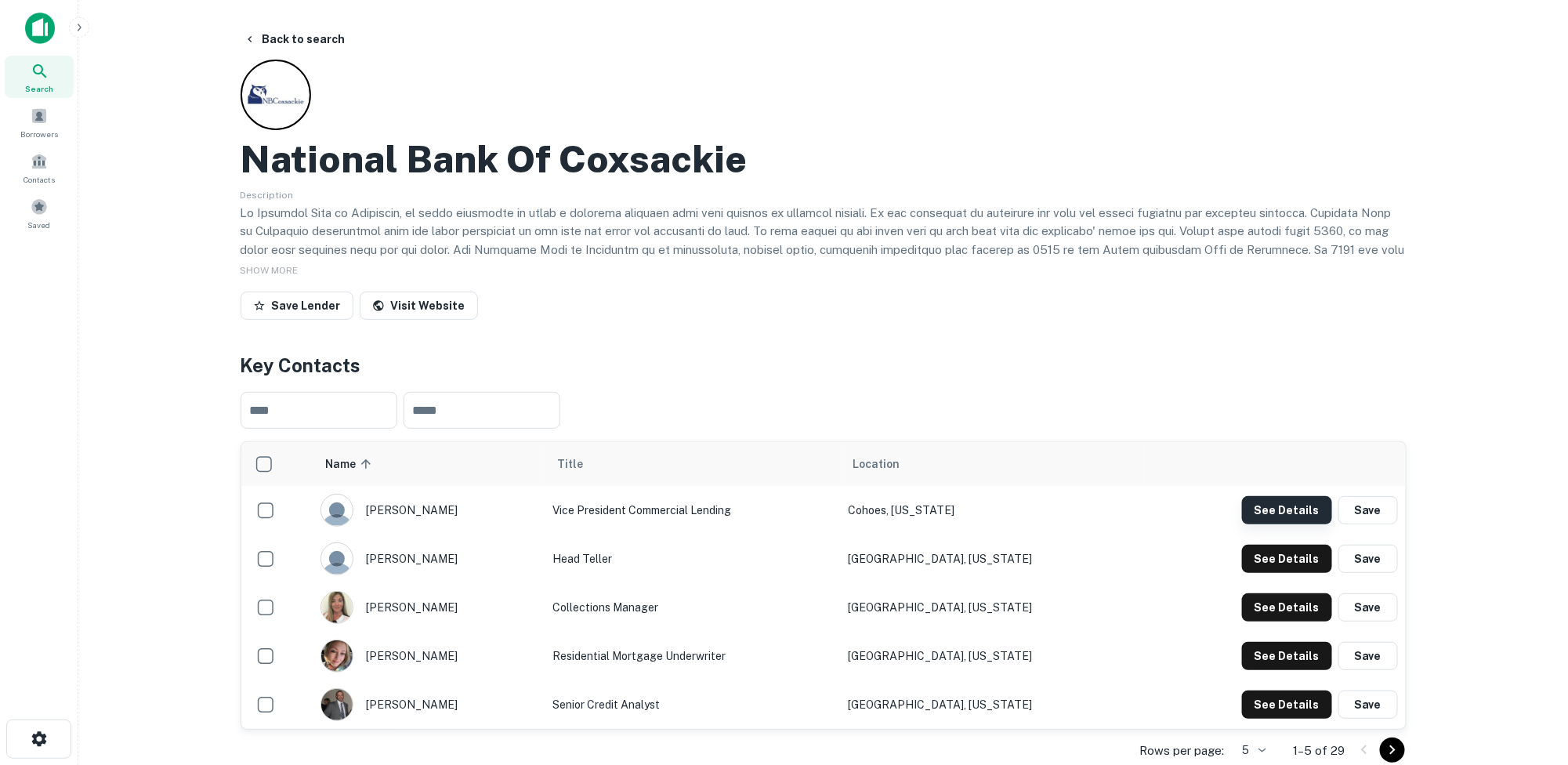
click at [1297, 503] on button "See Details" at bounding box center [1287, 509] width 90 height 28
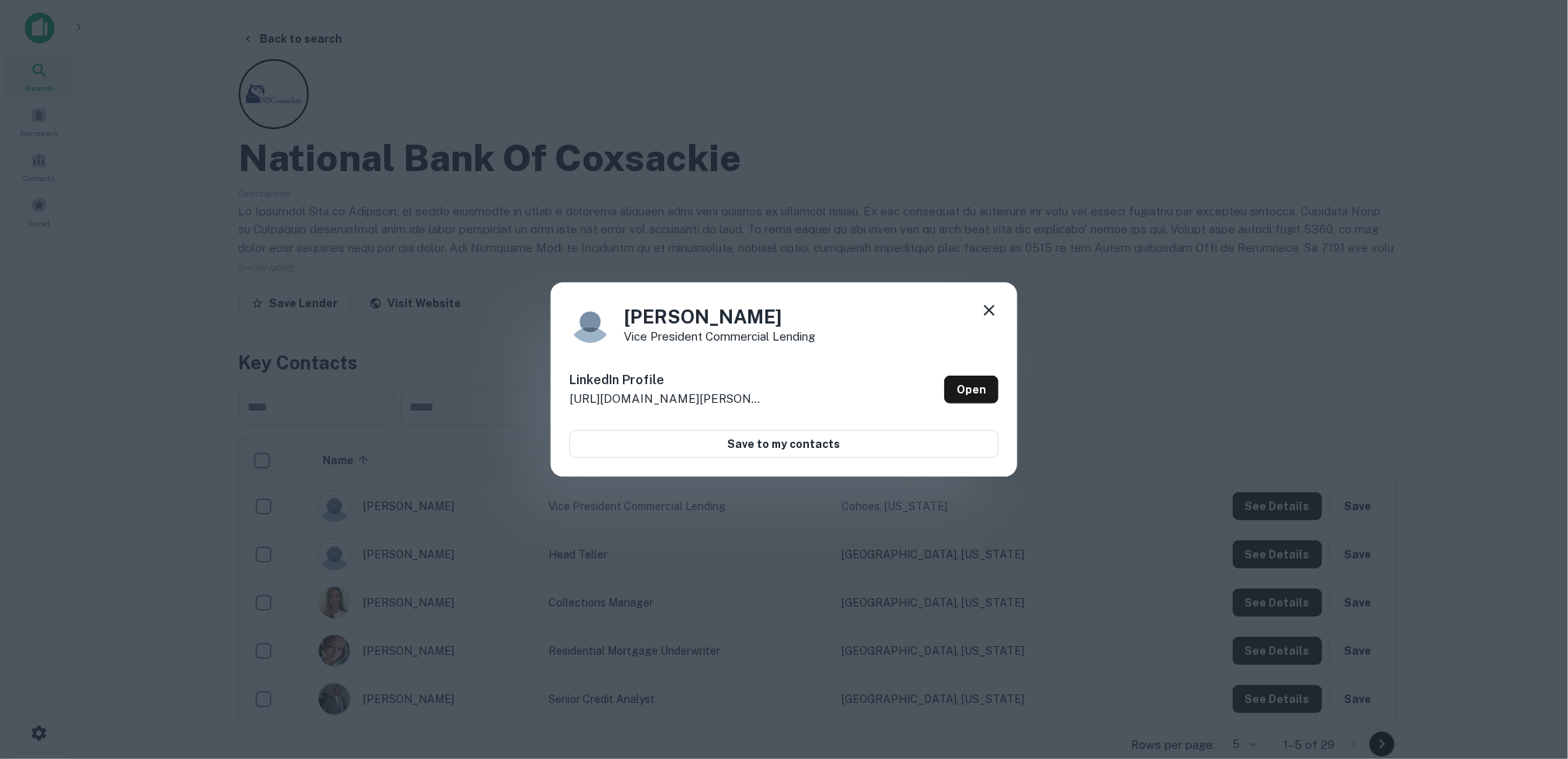
click at [988, 307] on icon at bounding box center [989, 310] width 18 height 18
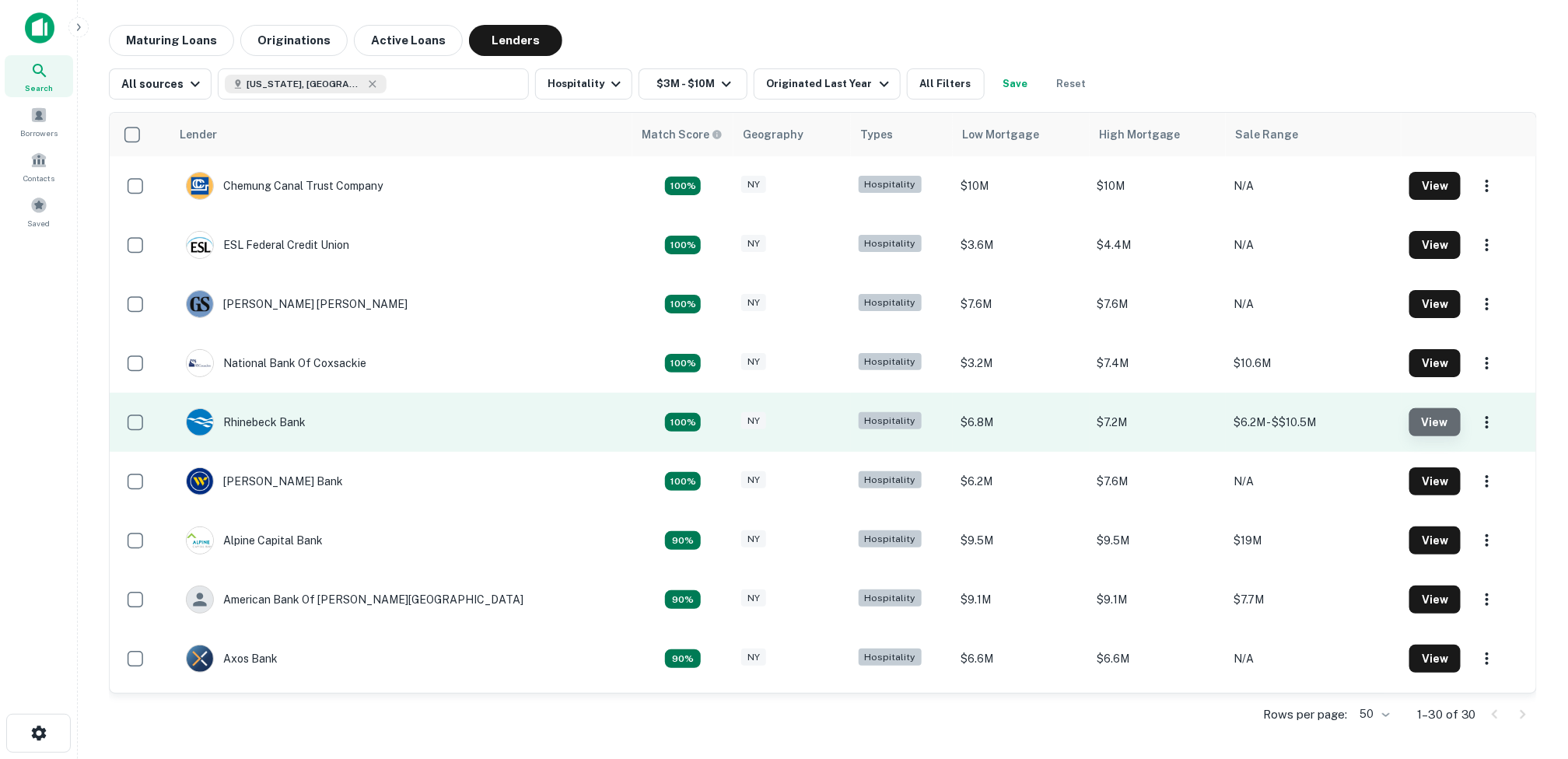
click at [1410, 419] on button "View" at bounding box center [1435, 421] width 51 height 28
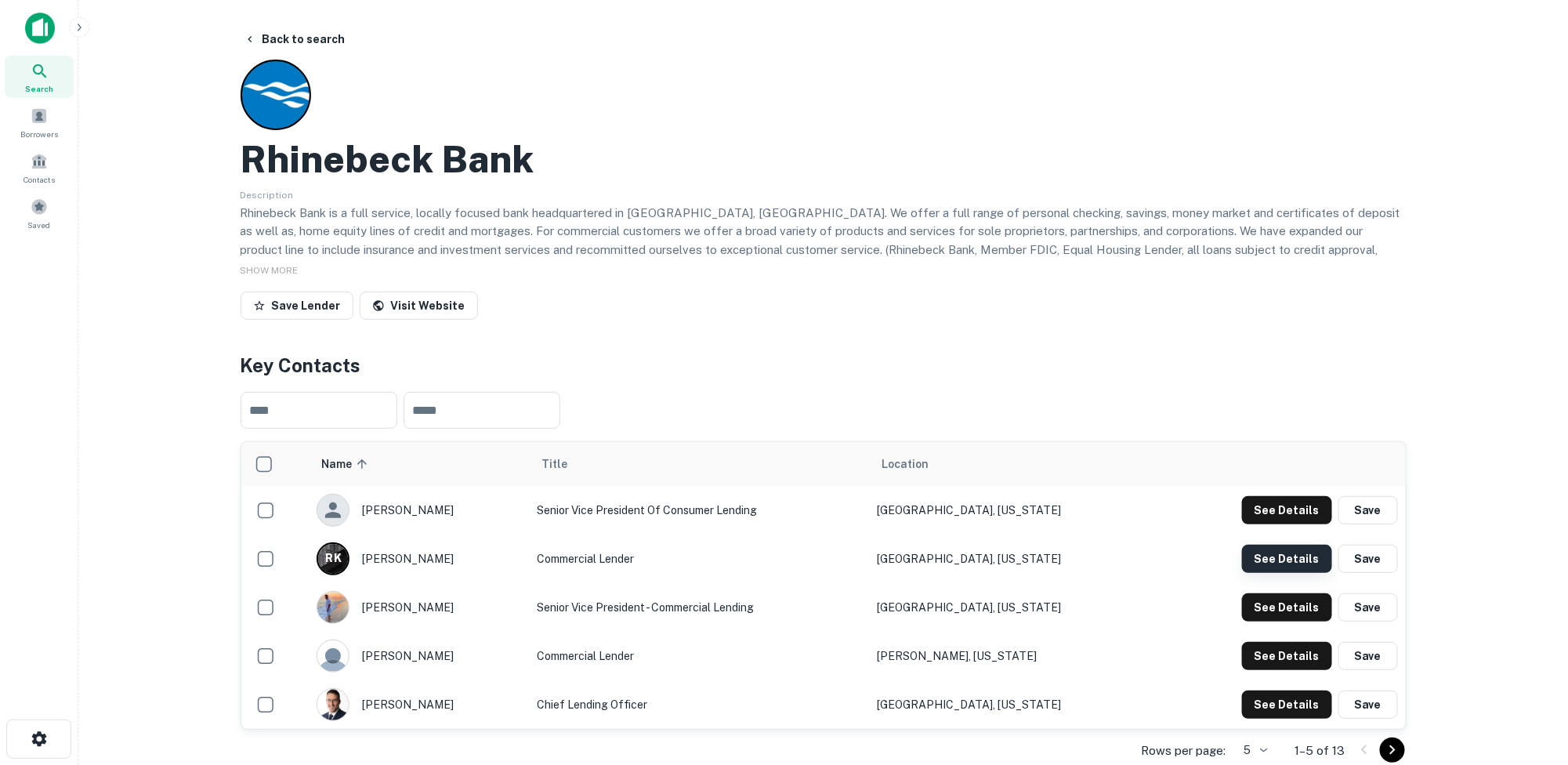
click at [1292, 555] on button "See Details" at bounding box center [1287, 558] width 90 height 28
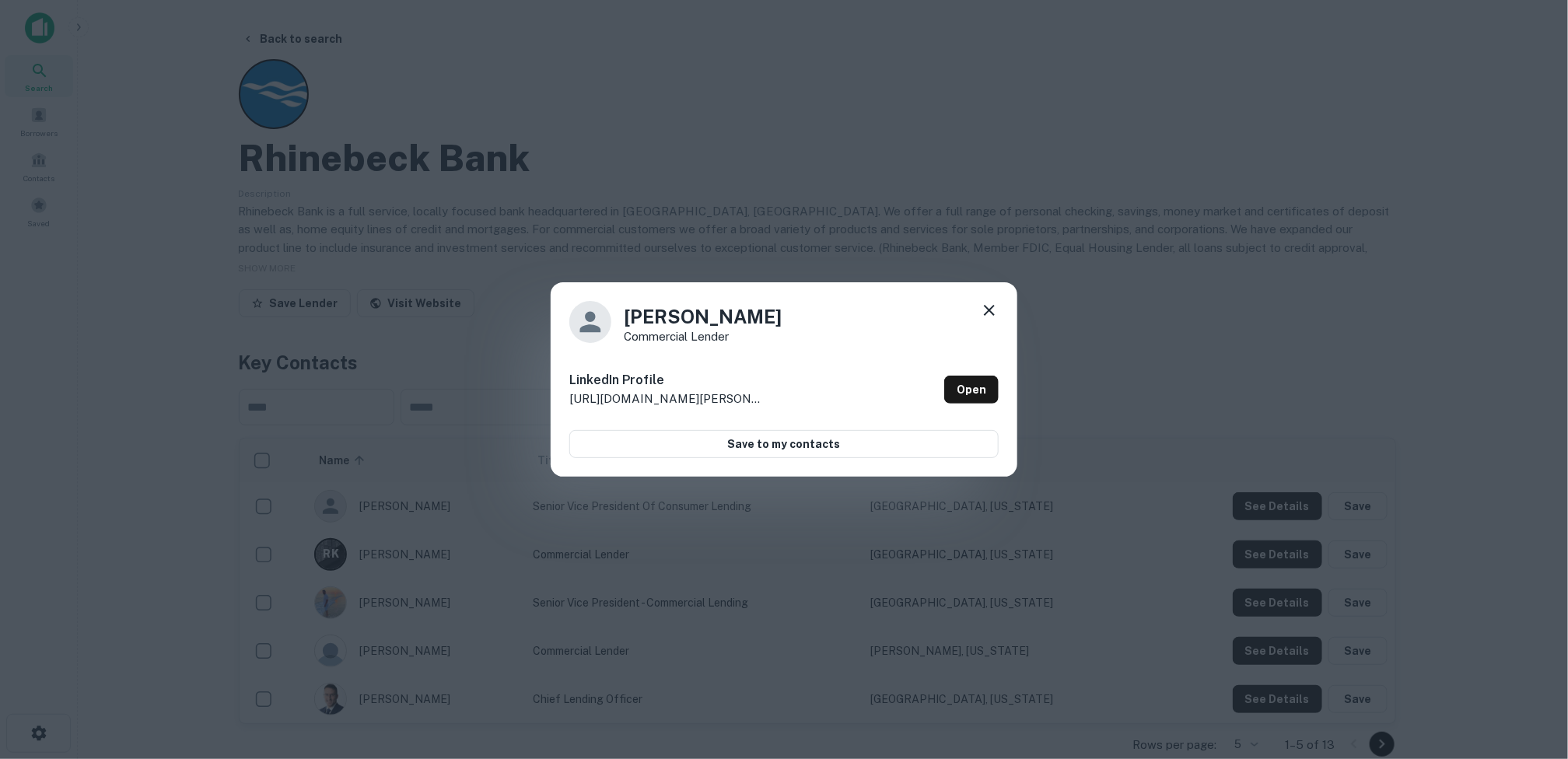
click at [987, 303] on icon at bounding box center [989, 310] width 18 height 18
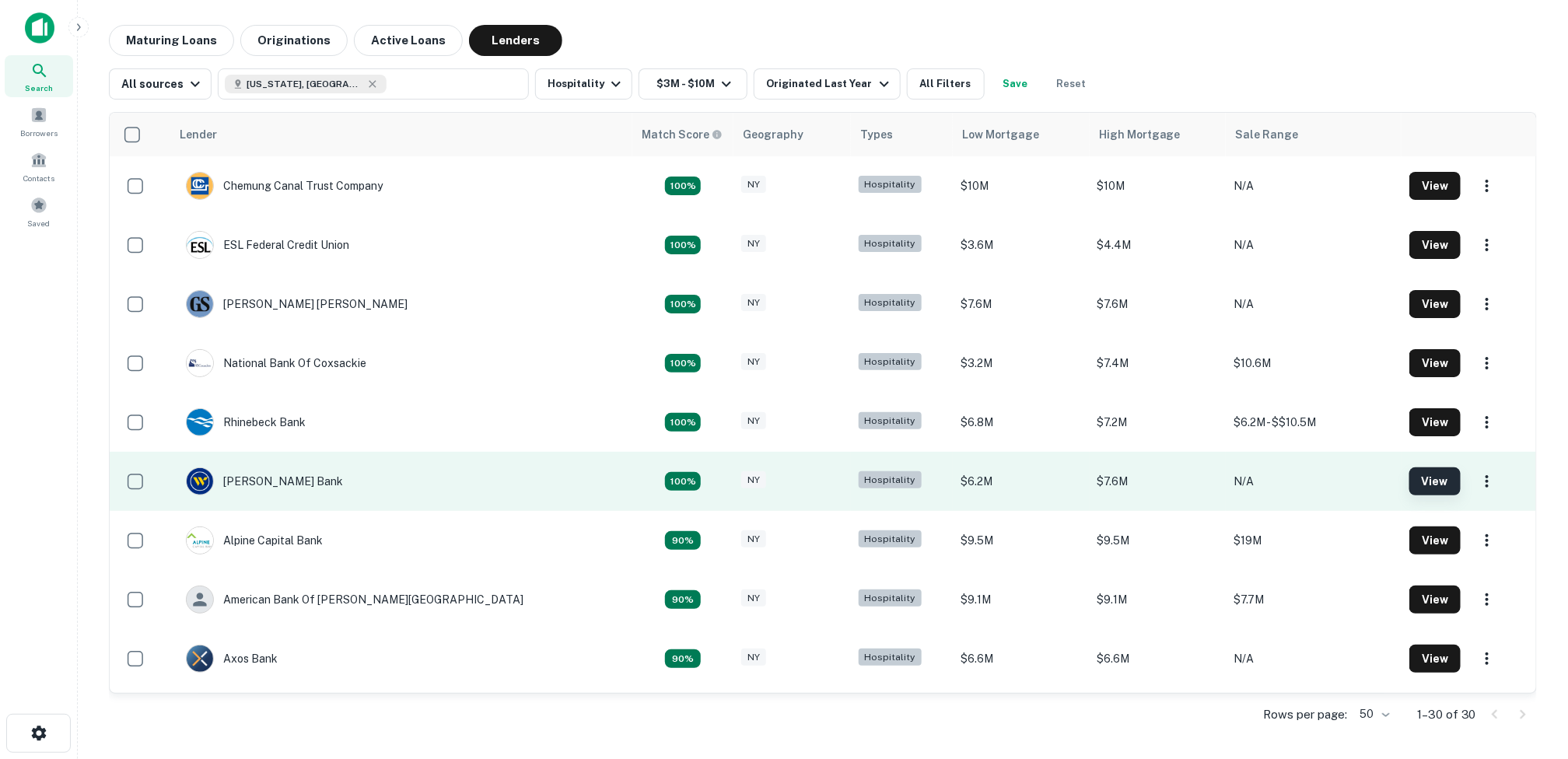
click at [1410, 481] on button "View" at bounding box center [1435, 481] width 51 height 28
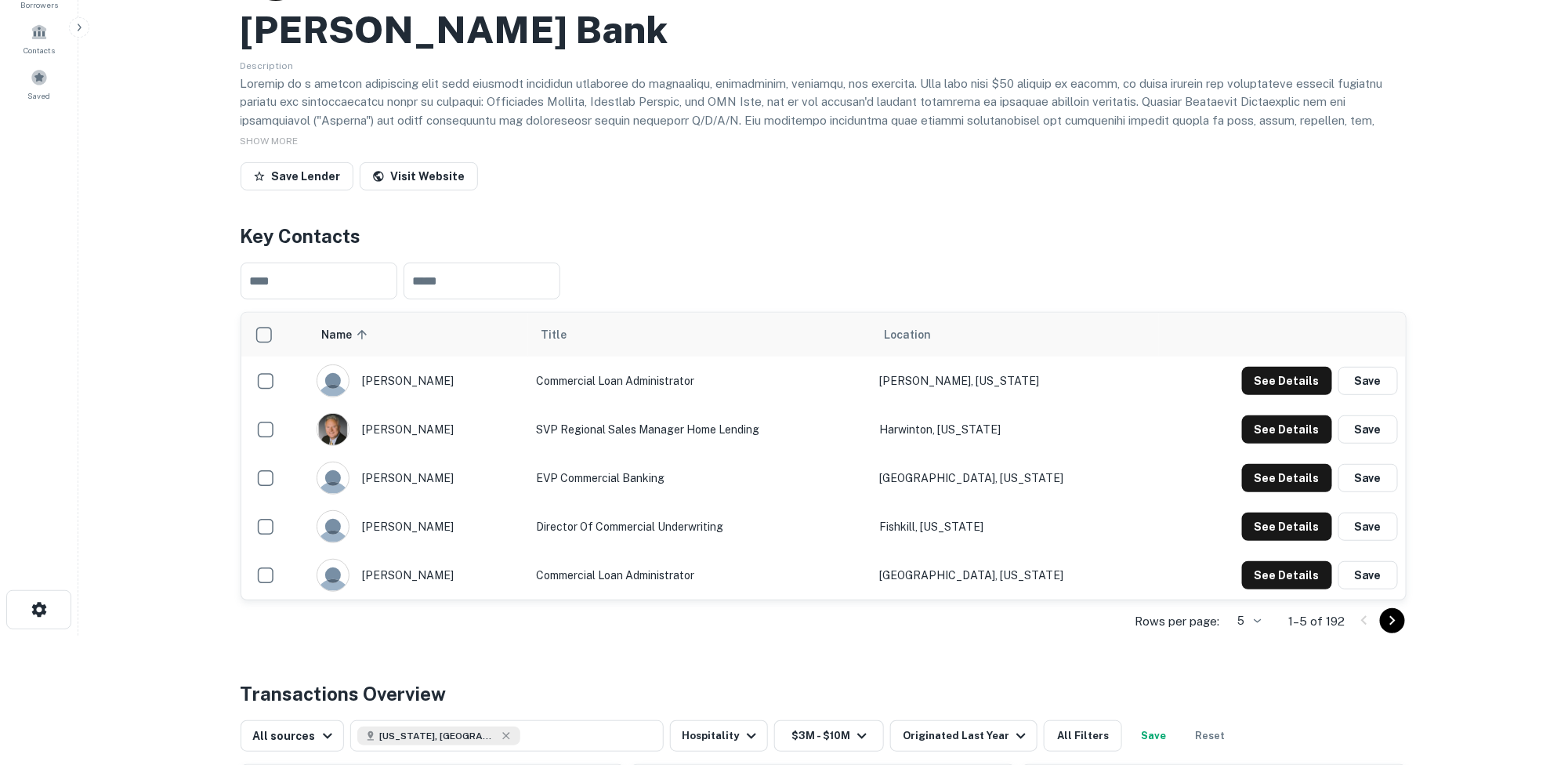
scroll to position [156, 0]
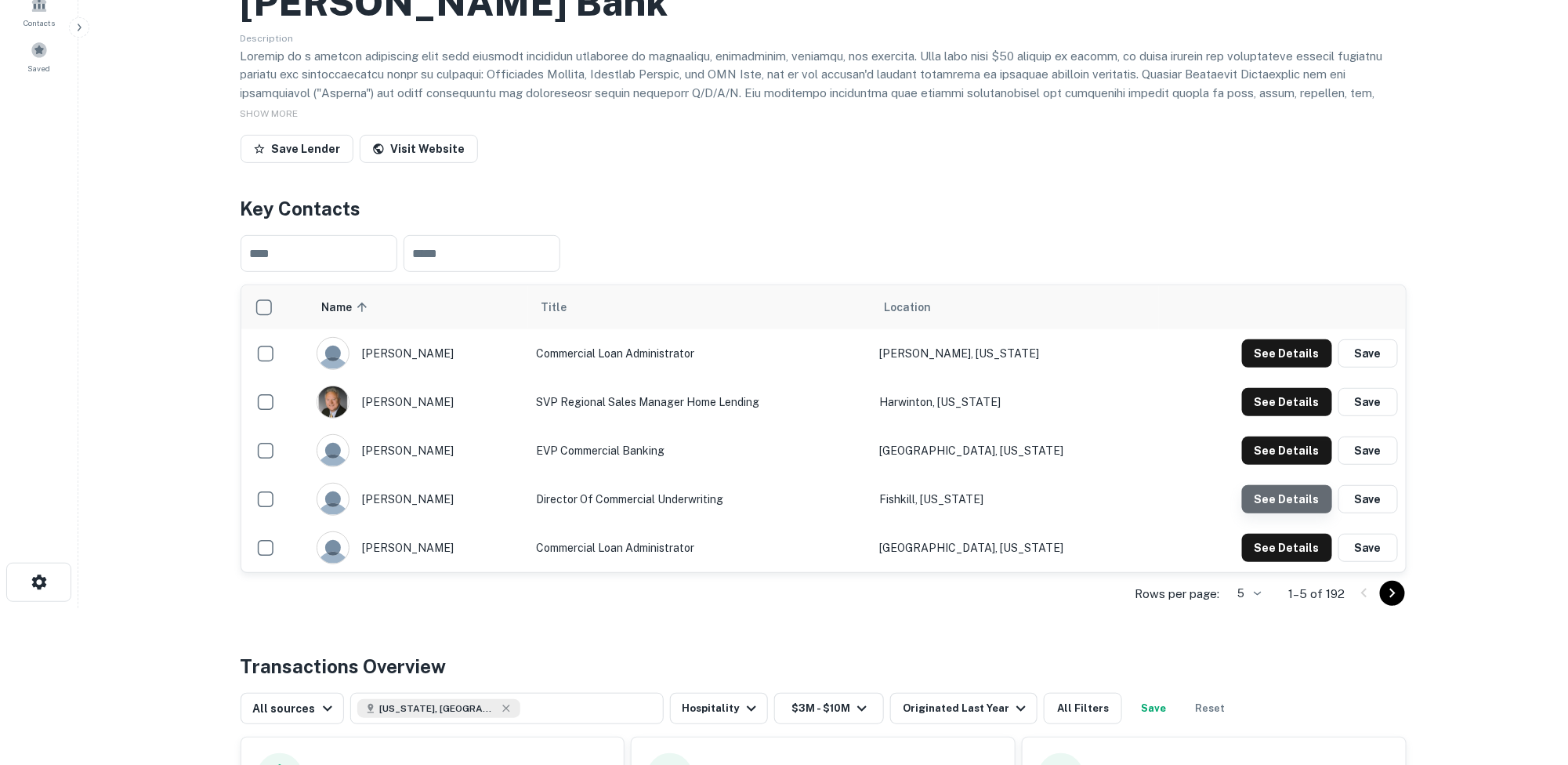
click at [1309, 495] on button "See Details" at bounding box center [1287, 499] width 90 height 28
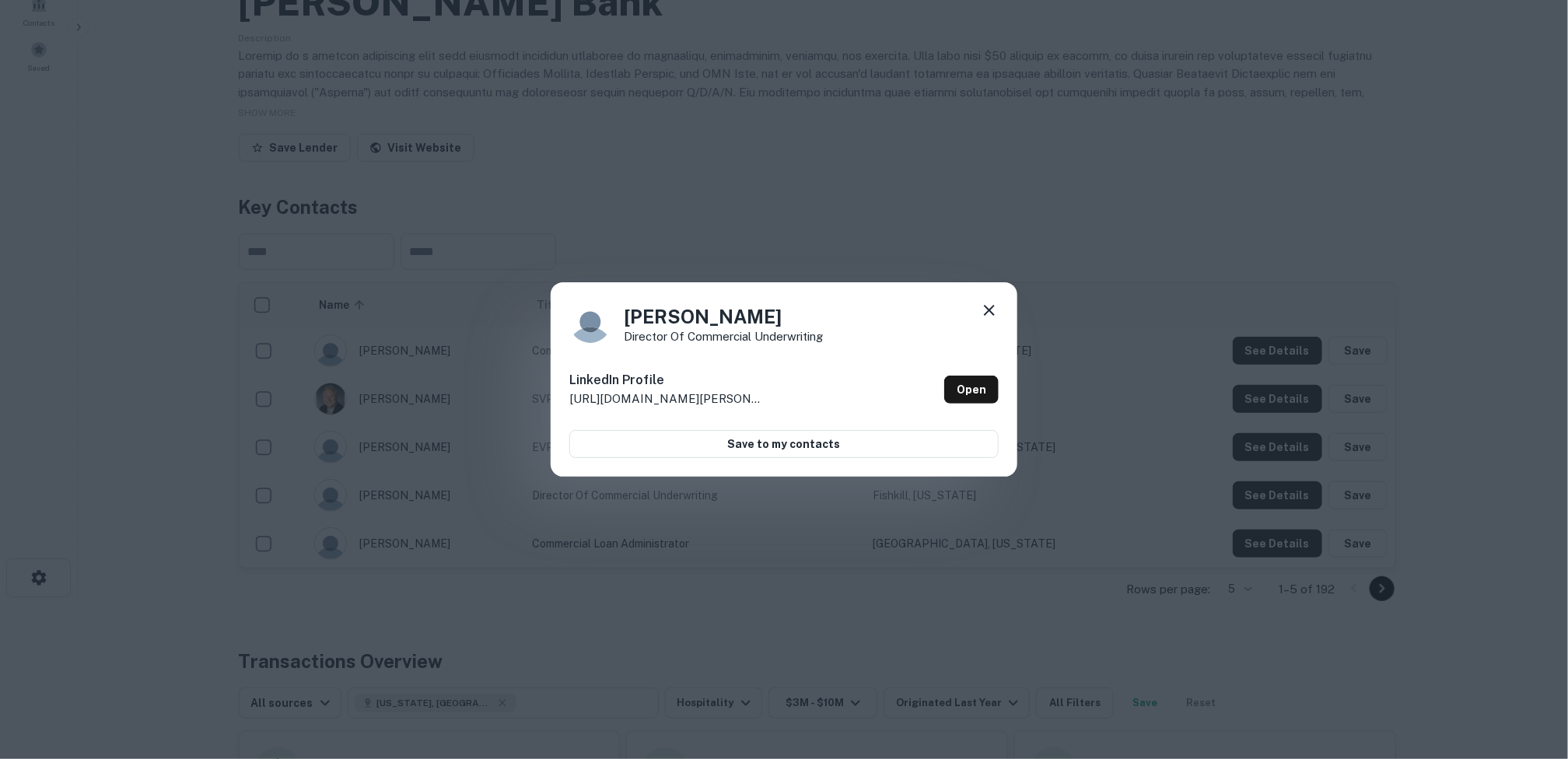
click at [993, 305] on icon at bounding box center [989, 310] width 18 height 18
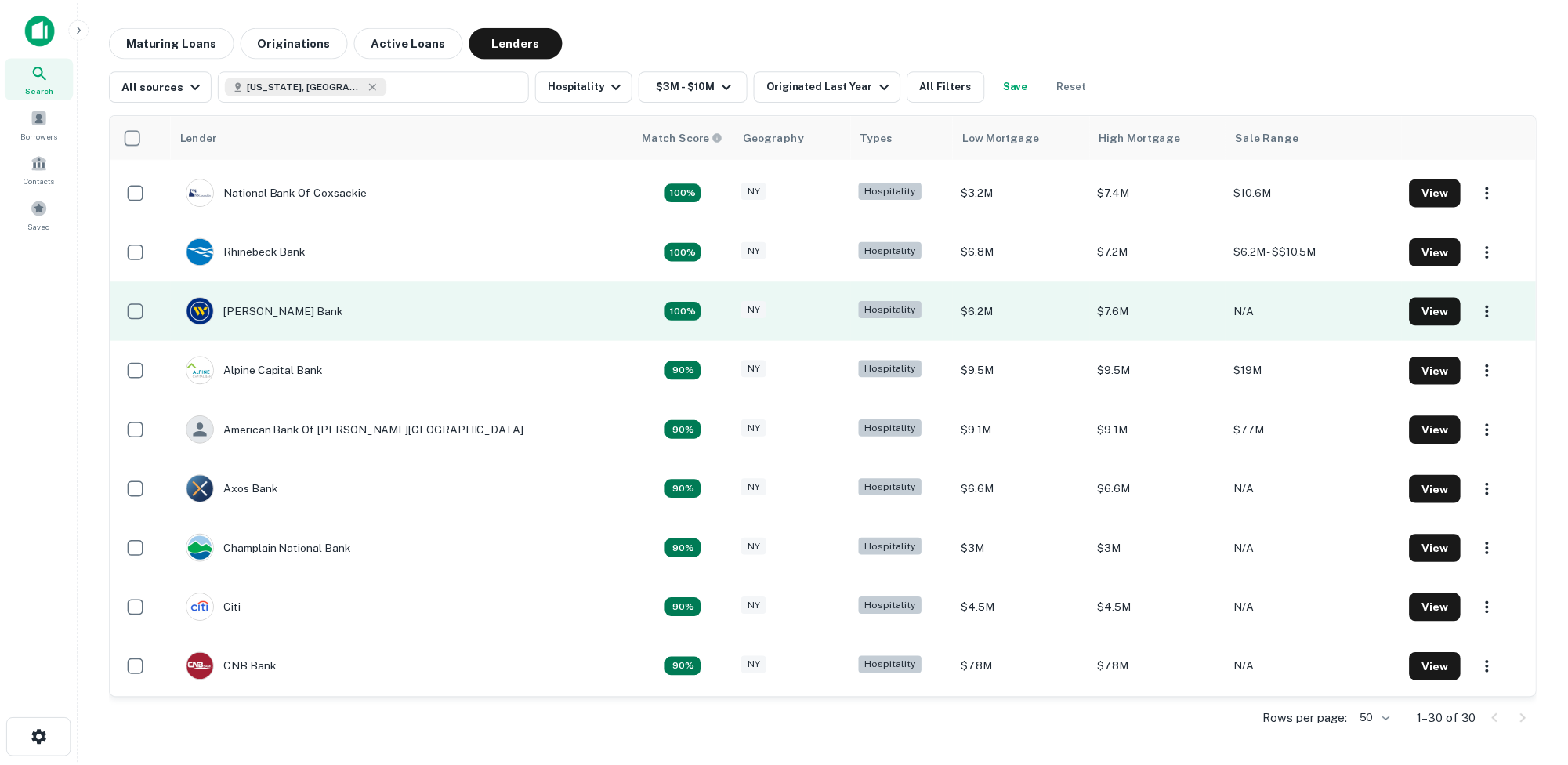
scroll to position [235, 0]
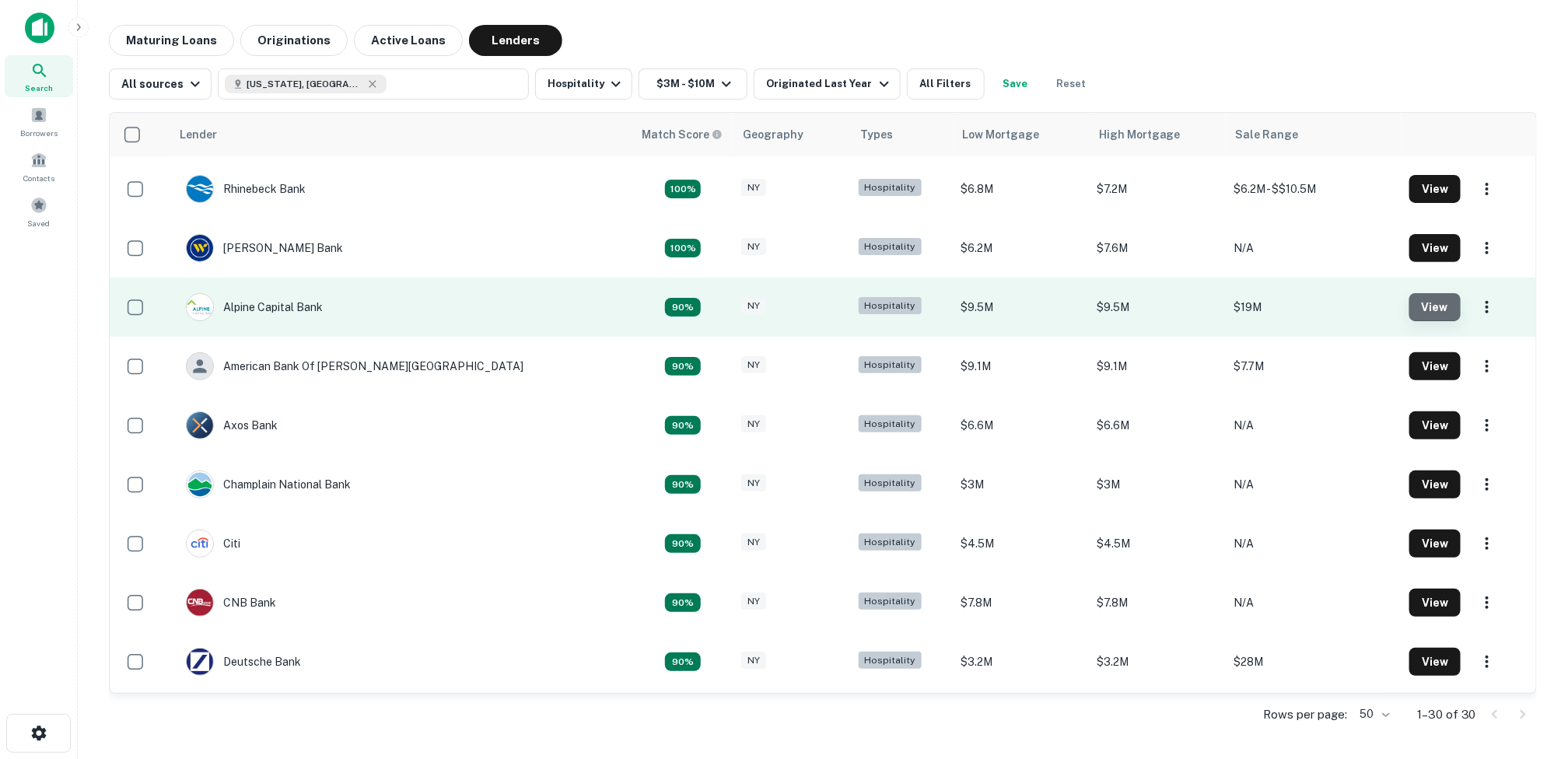
click at [1417, 307] on button "View" at bounding box center [1435, 307] width 51 height 28
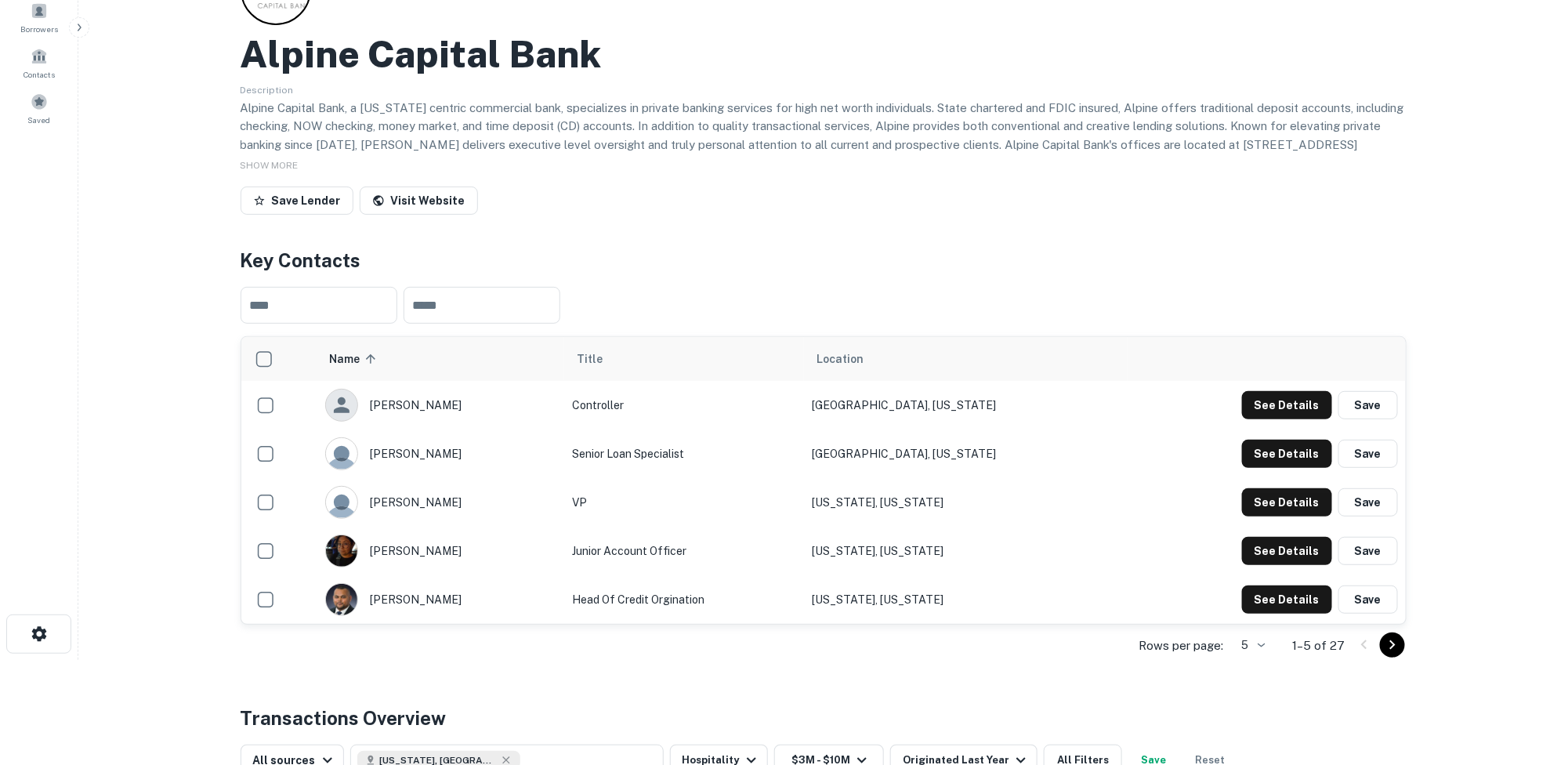
scroll to position [79, 0]
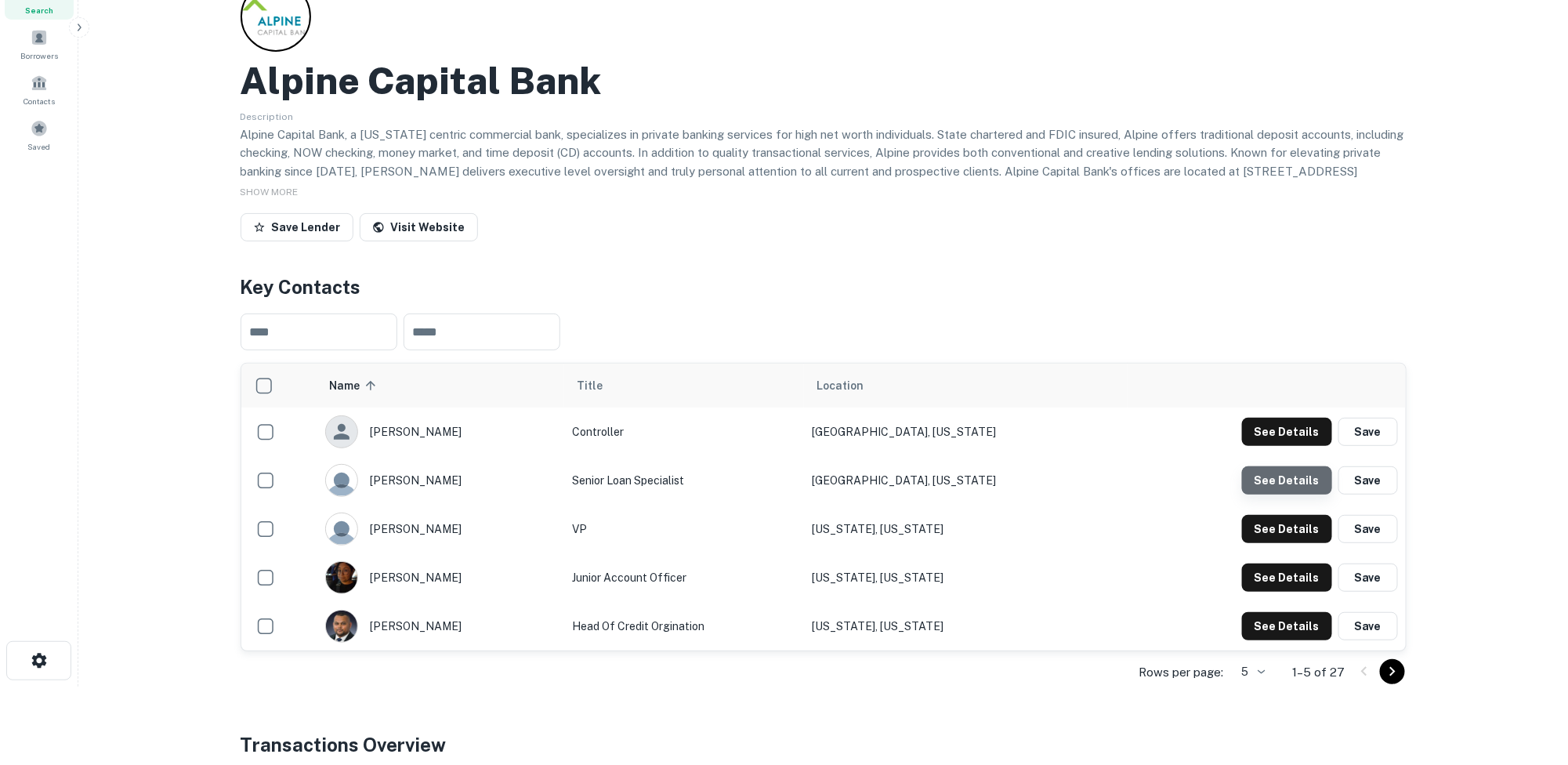
click at [1300, 477] on button "See Details" at bounding box center [1287, 480] width 90 height 28
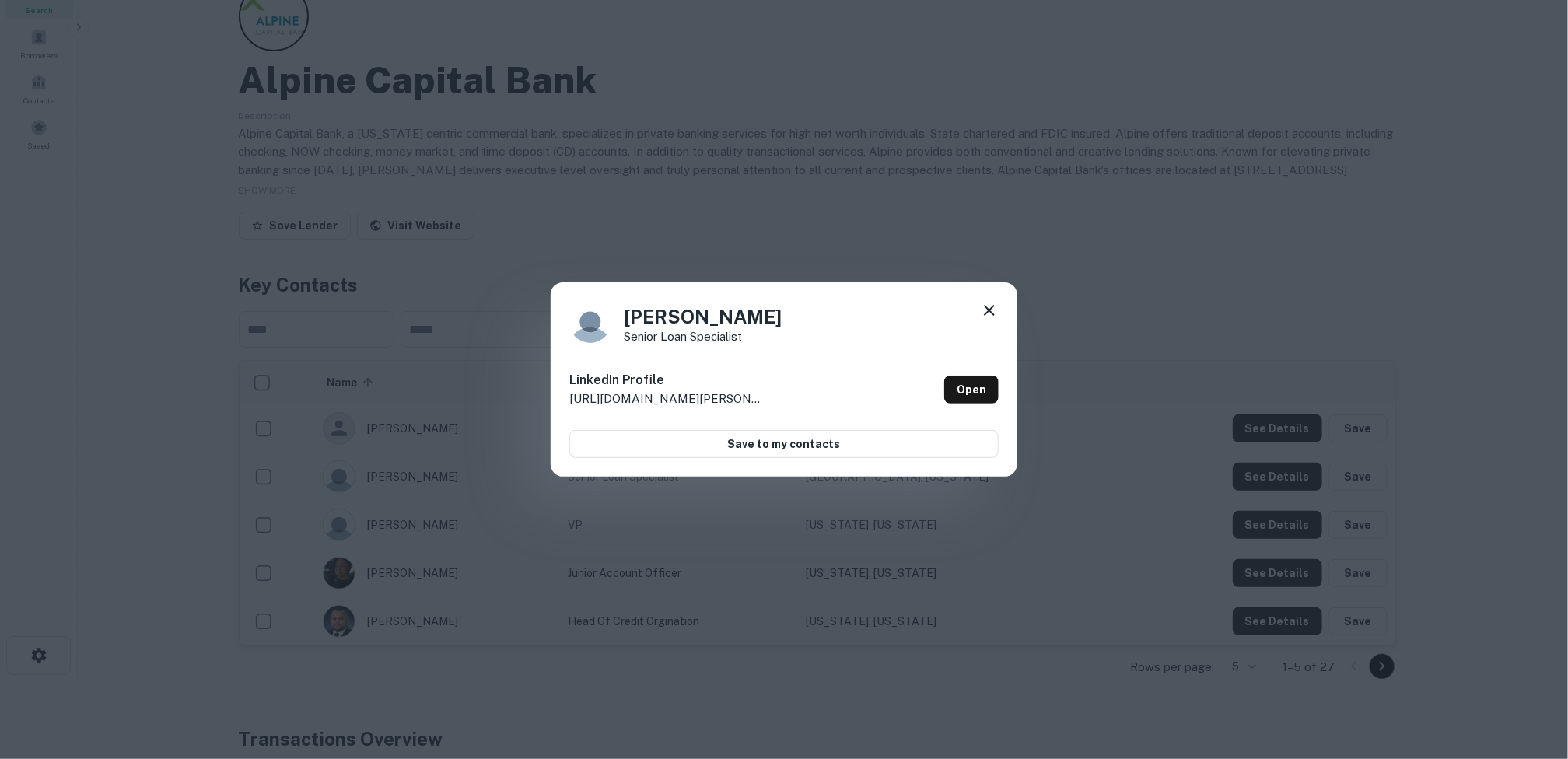
click at [991, 301] on icon at bounding box center [989, 310] width 18 height 18
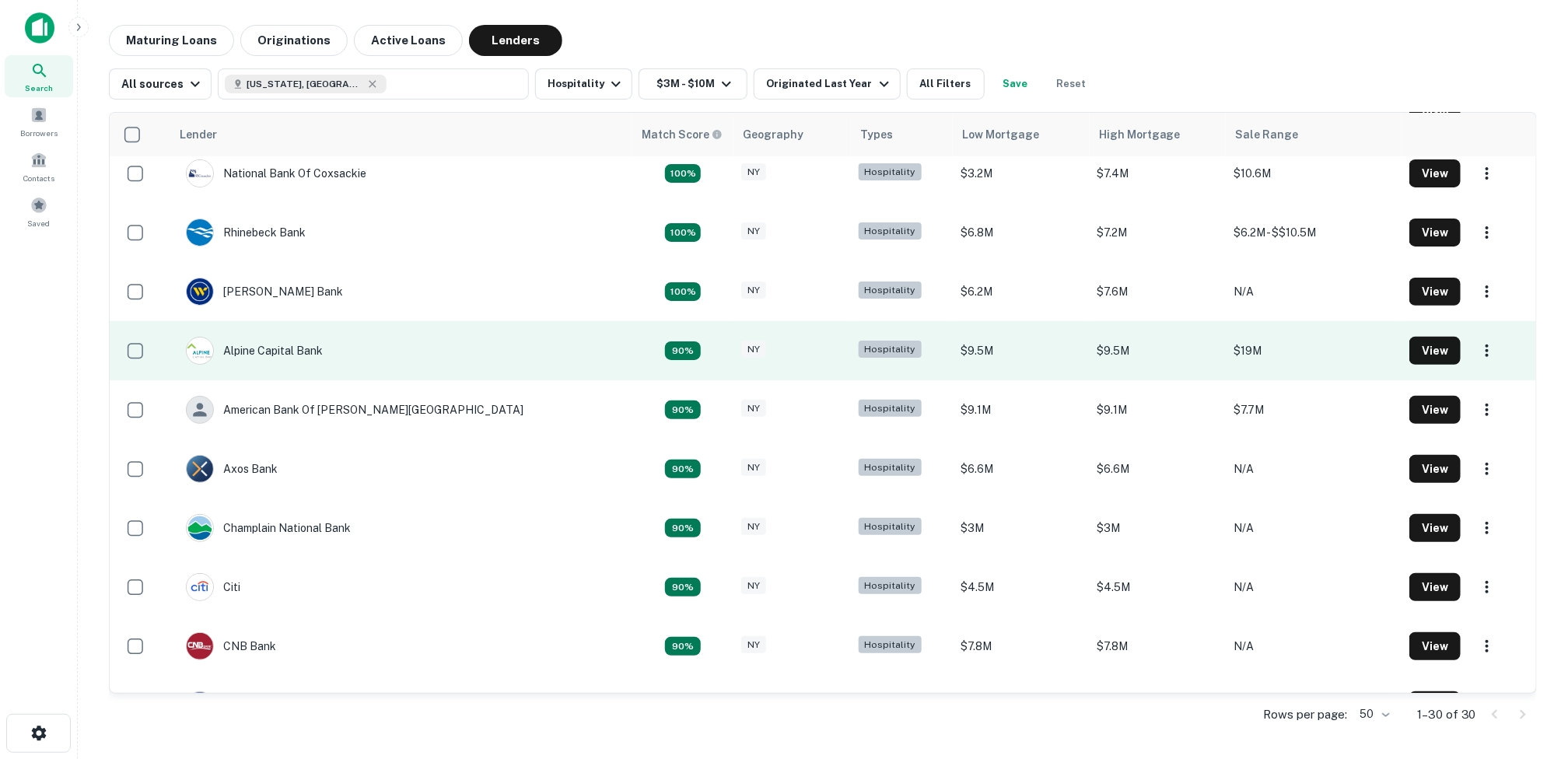
scroll to position [155, 0]
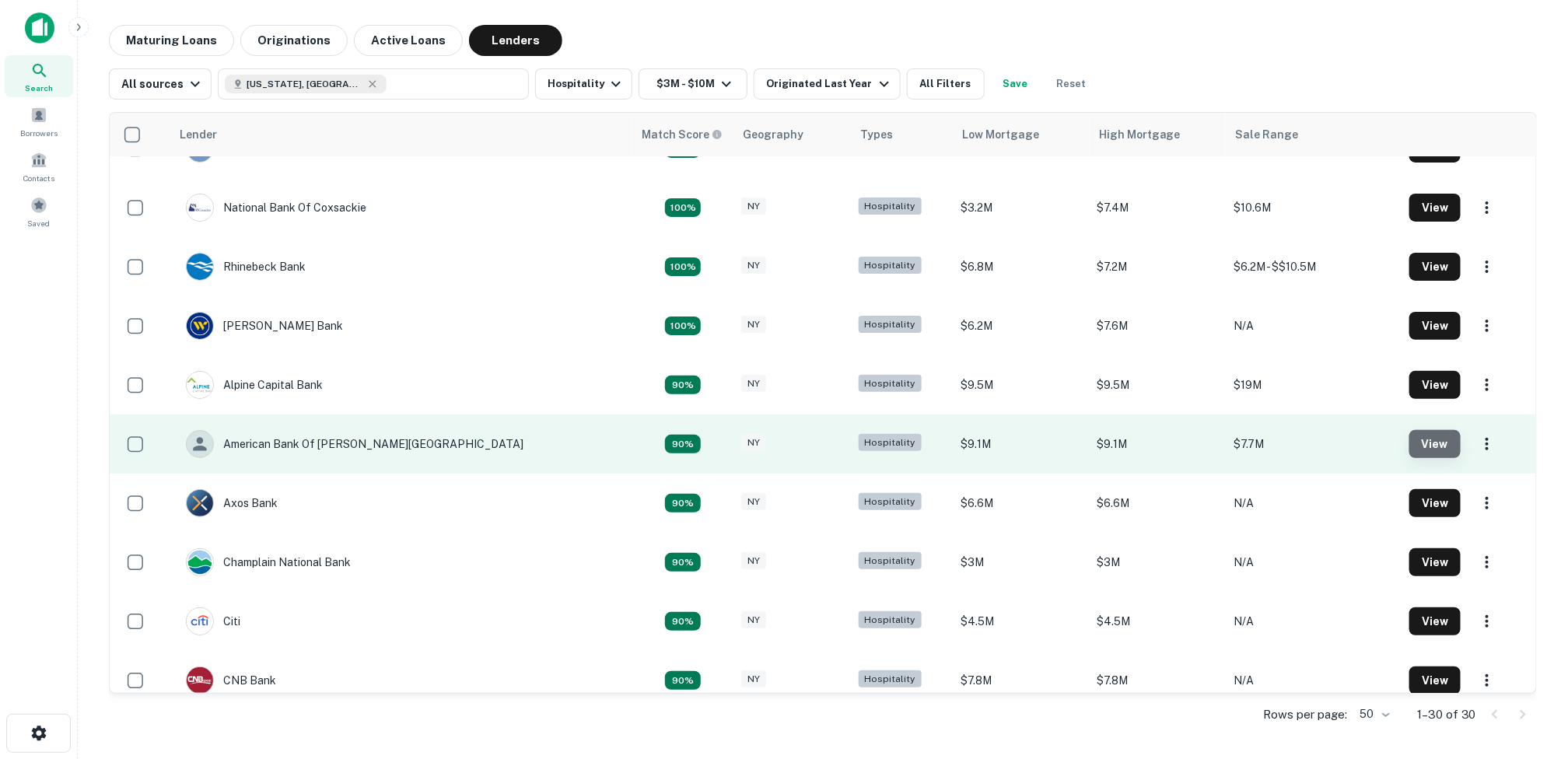
click at [1414, 440] on button "View" at bounding box center [1435, 444] width 51 height 28
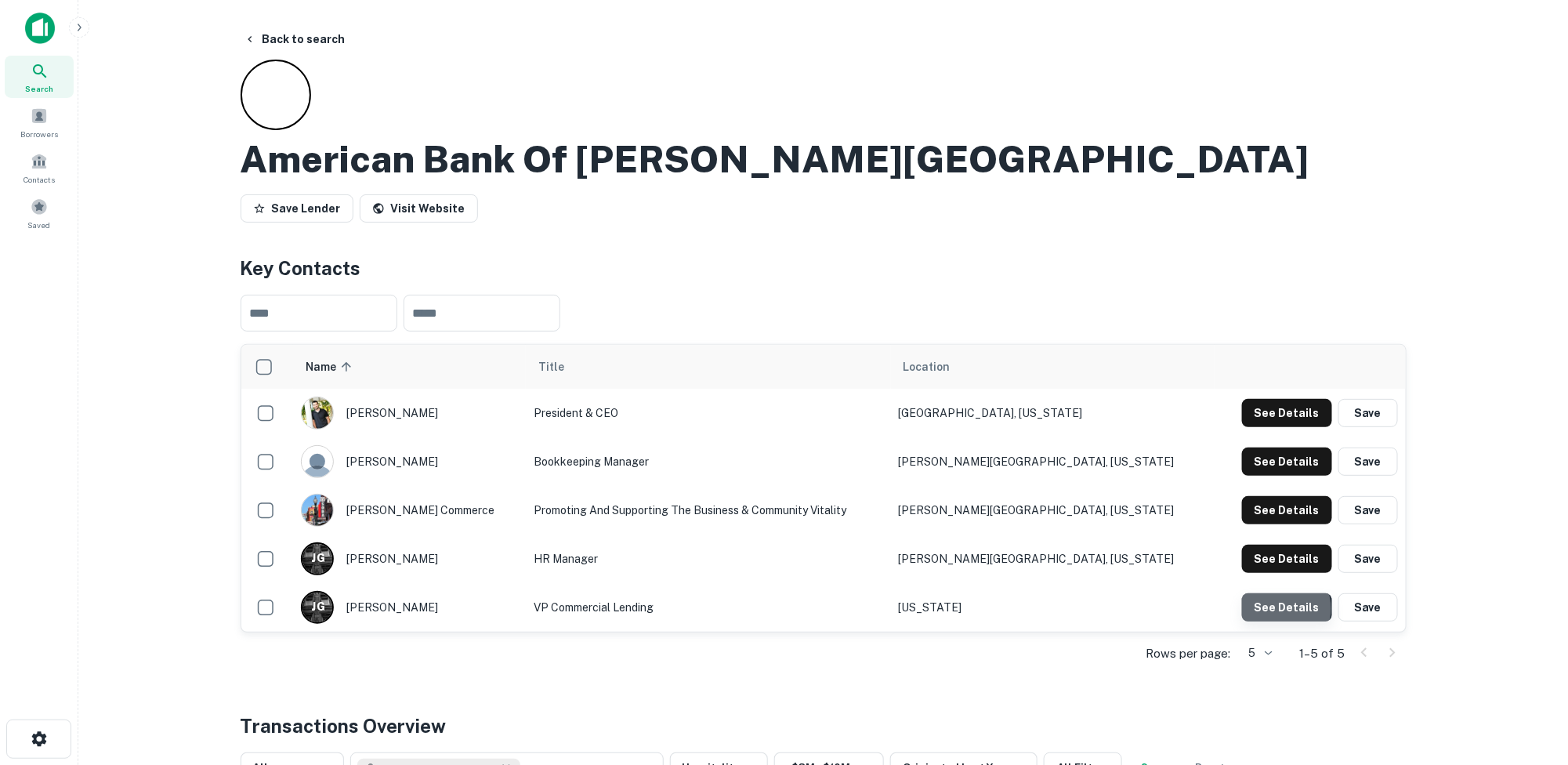
click at [1283, 609] on button "See Details" at bounding box center [1287, 607] width 90 height 28
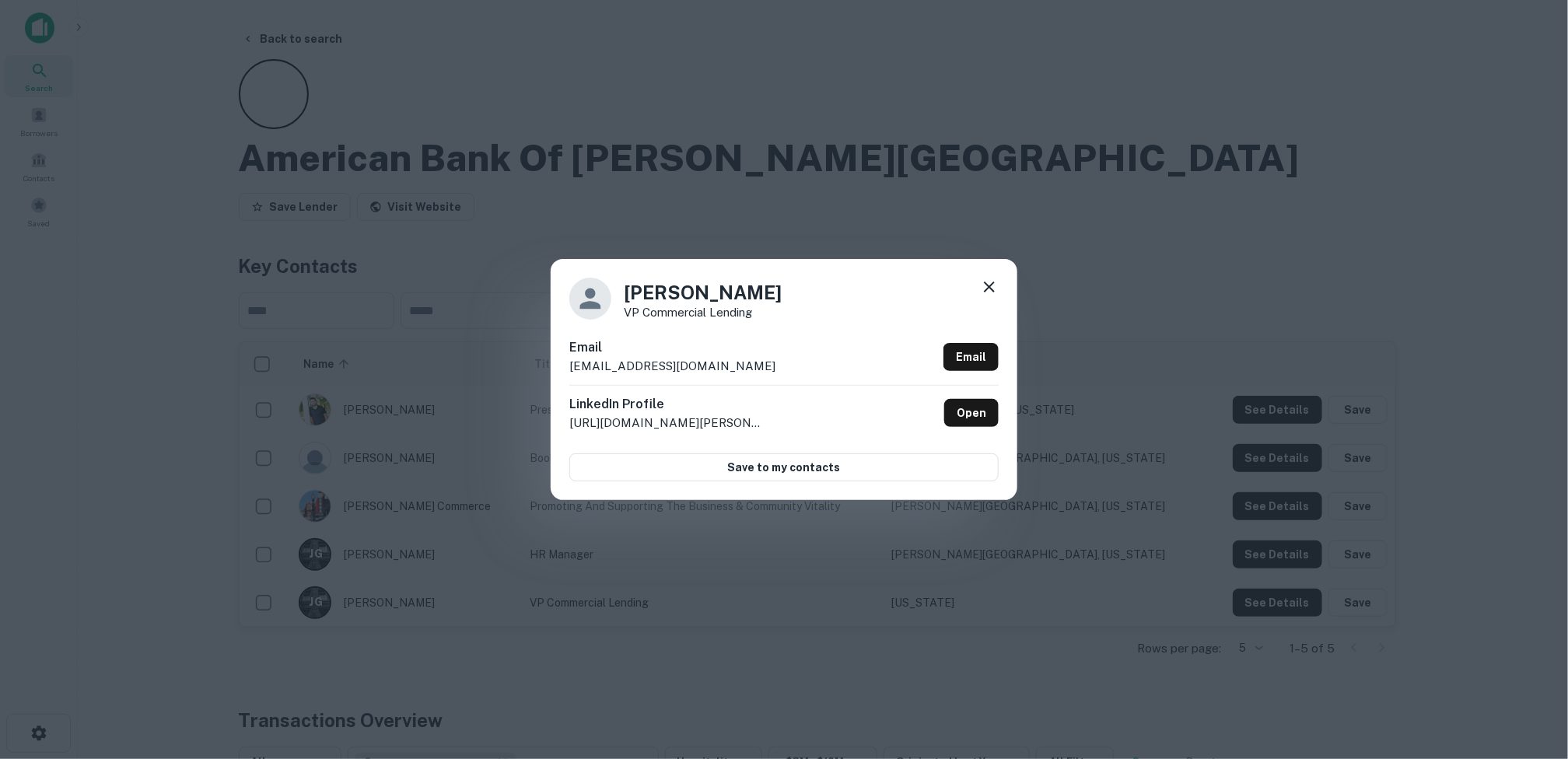
click at [989, 285] on icon at bounding box center [989, 286] width 18 height 18
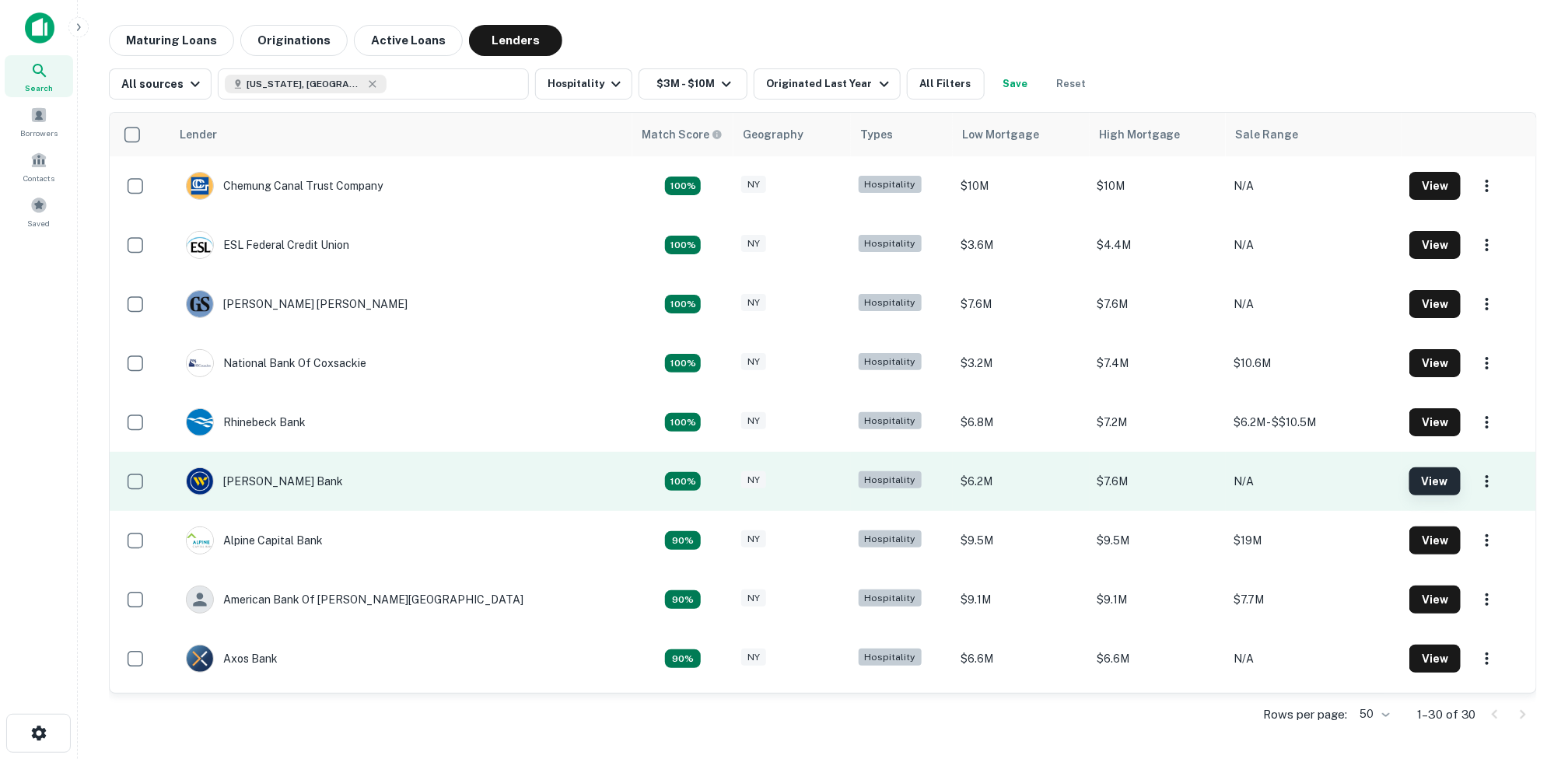
click at [1418, 478] on button "View" at bounding box center [1435, 481] width 51 height 28
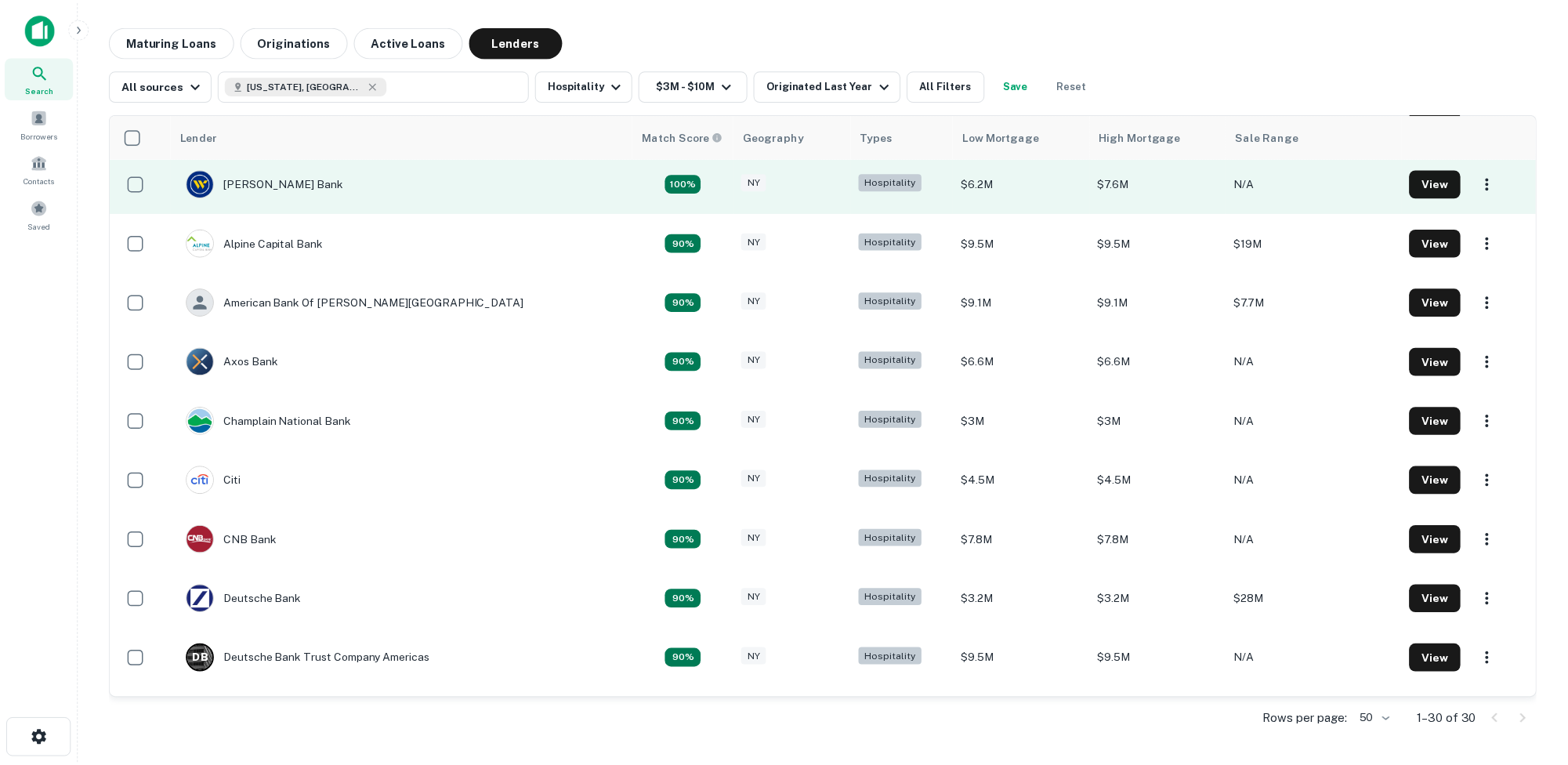
scroll to position [313, 0]
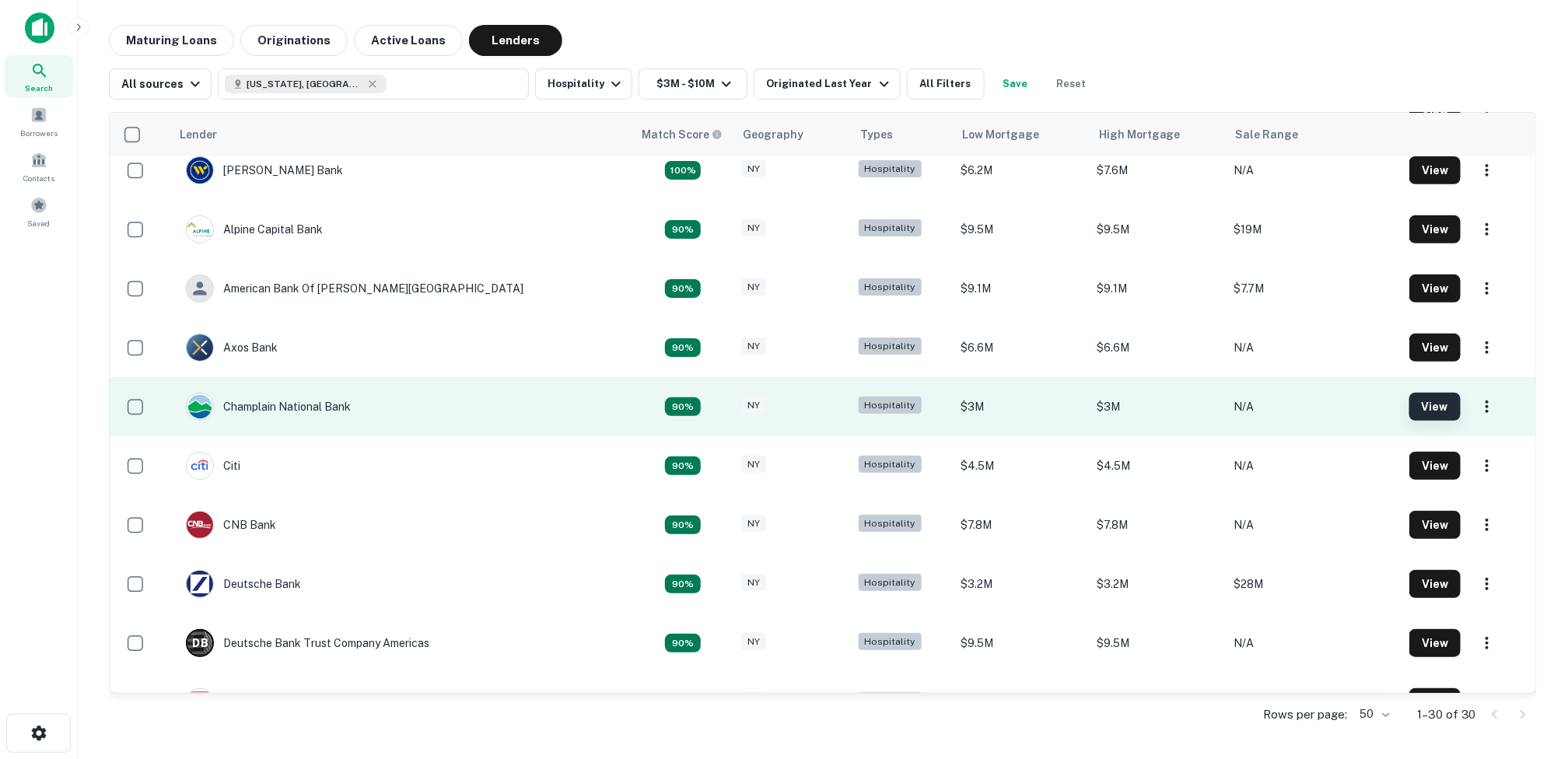
click at [1410, 408] on button "View" at bounding box center [1435, 406] width 51 height 28
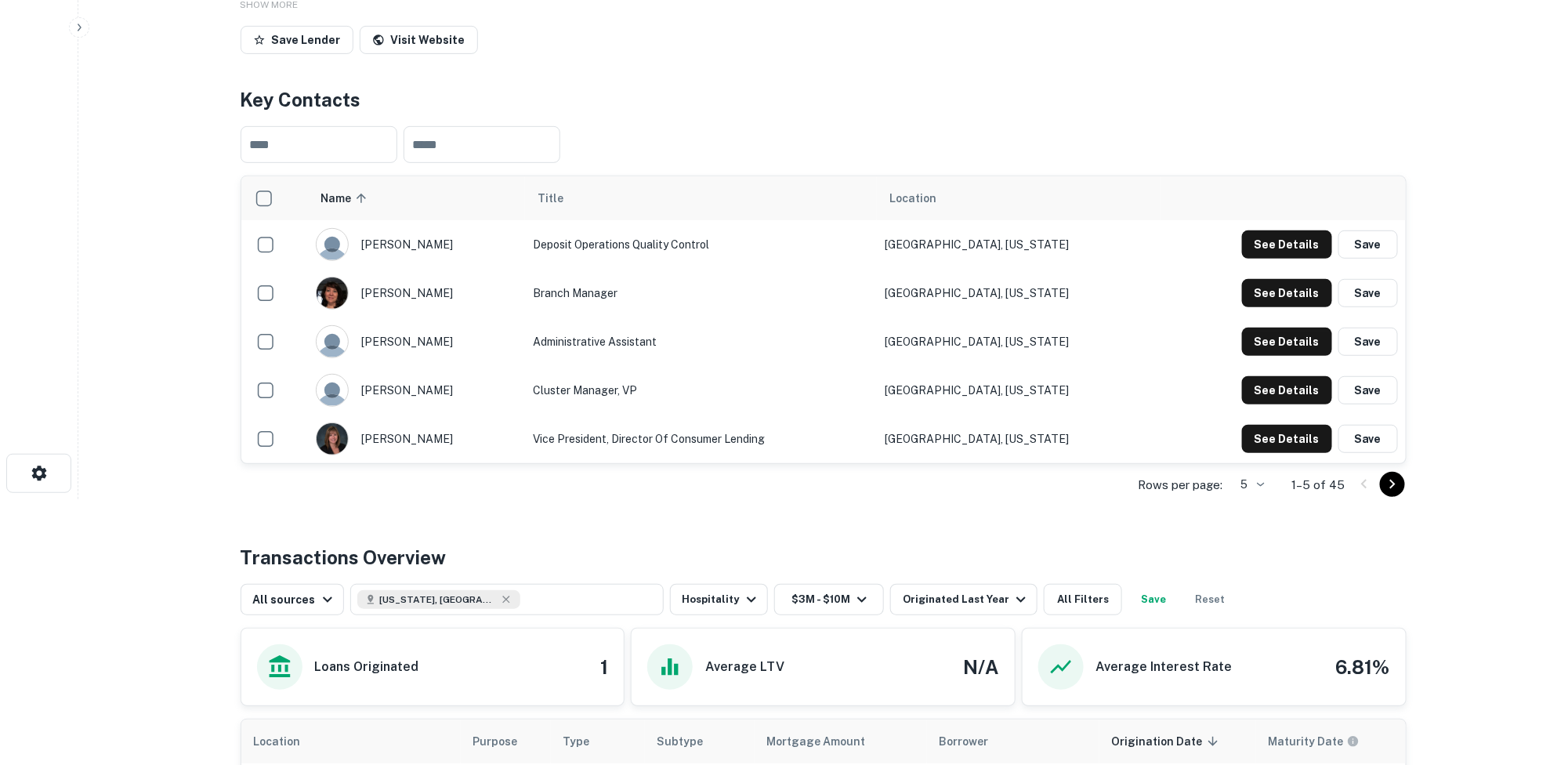
scroll to position [313, 0]
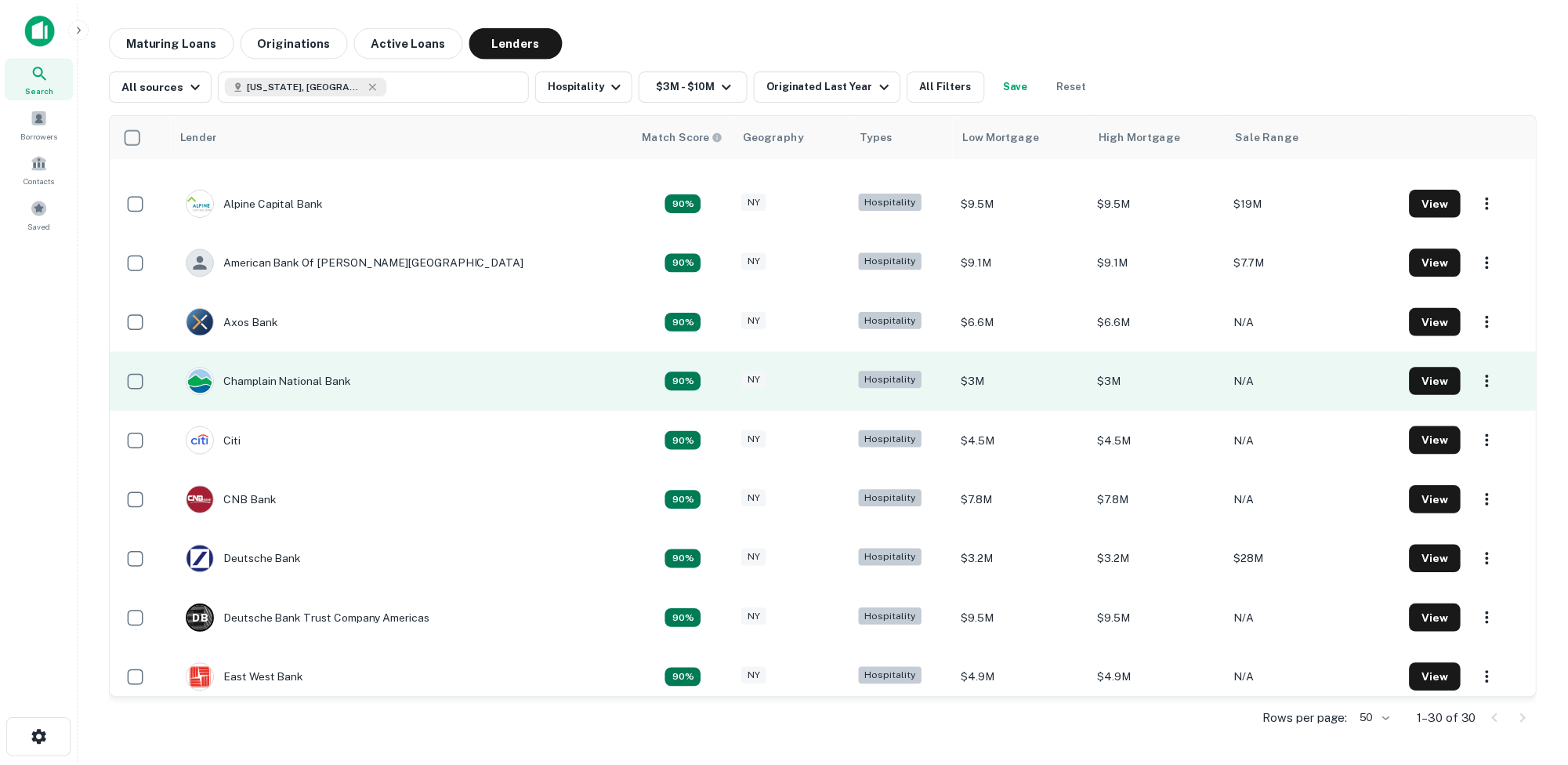
scroll to position [392, 0]
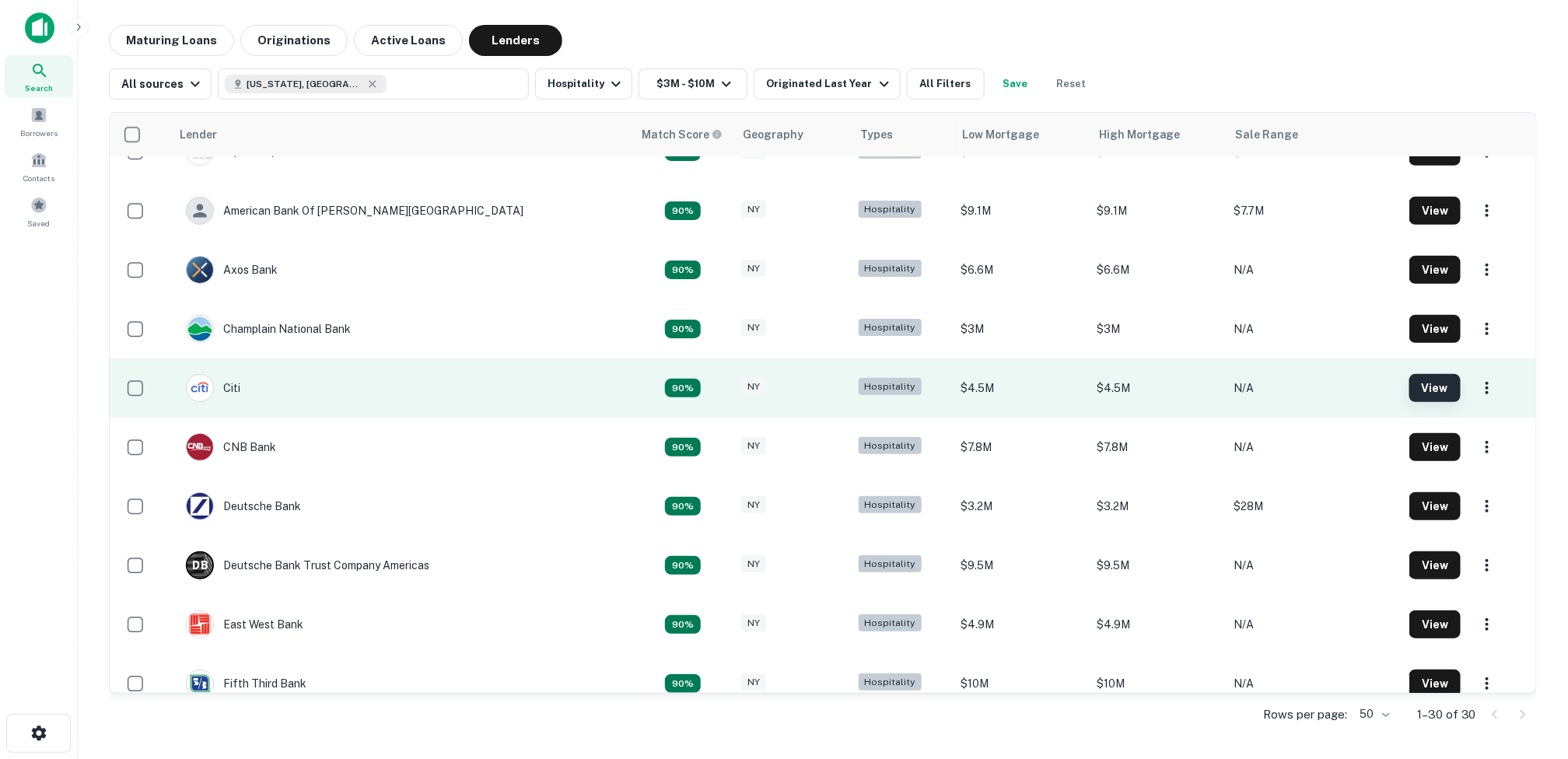
click at [1411, 385] on button "View" at bounding box center [1435, 388] width 51 height 28
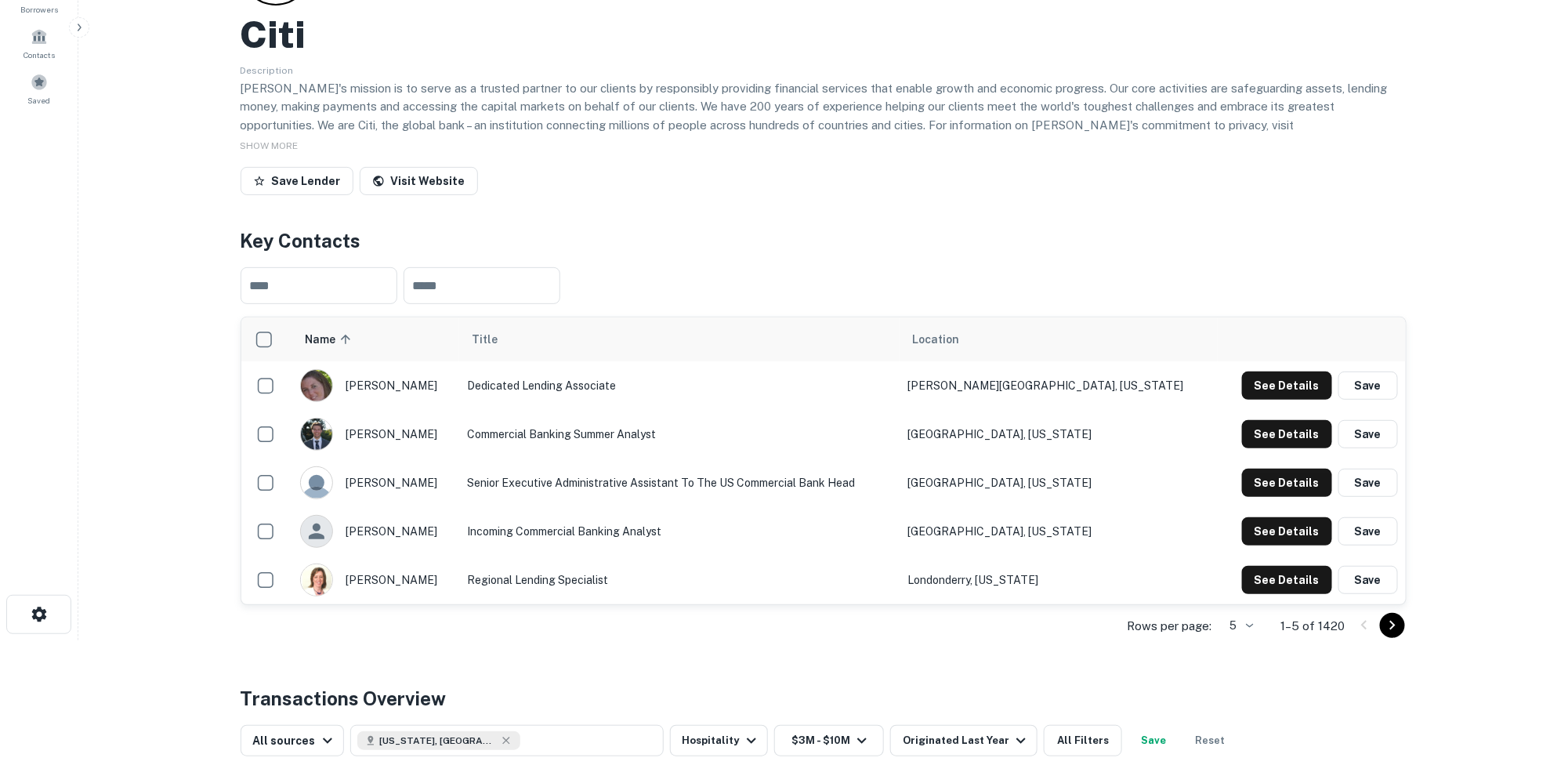
scroll to position [79, 0]
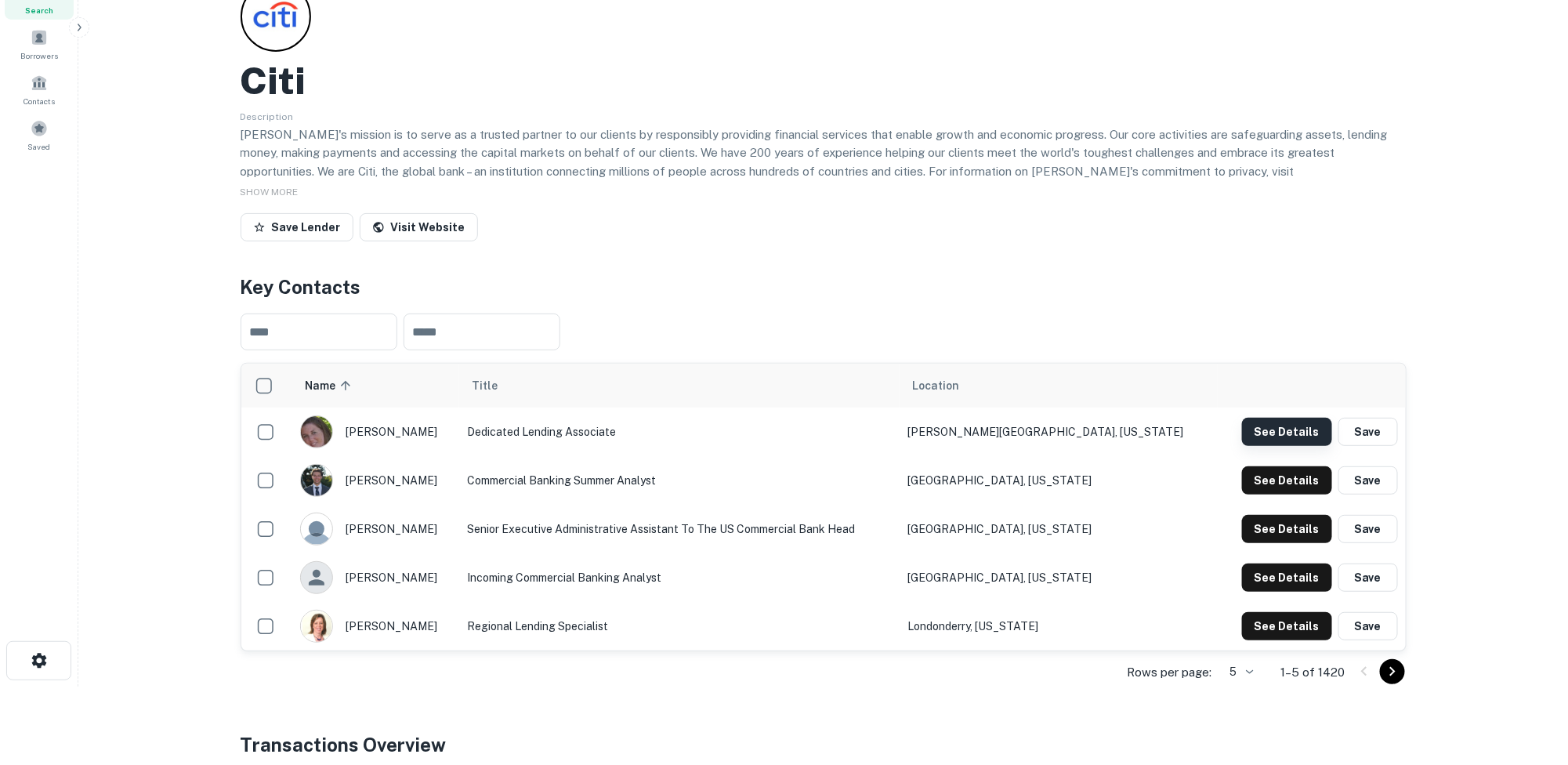
click at [1302, 429] on button "See Details" at bounding box center [1287, 432] width 90 height 28
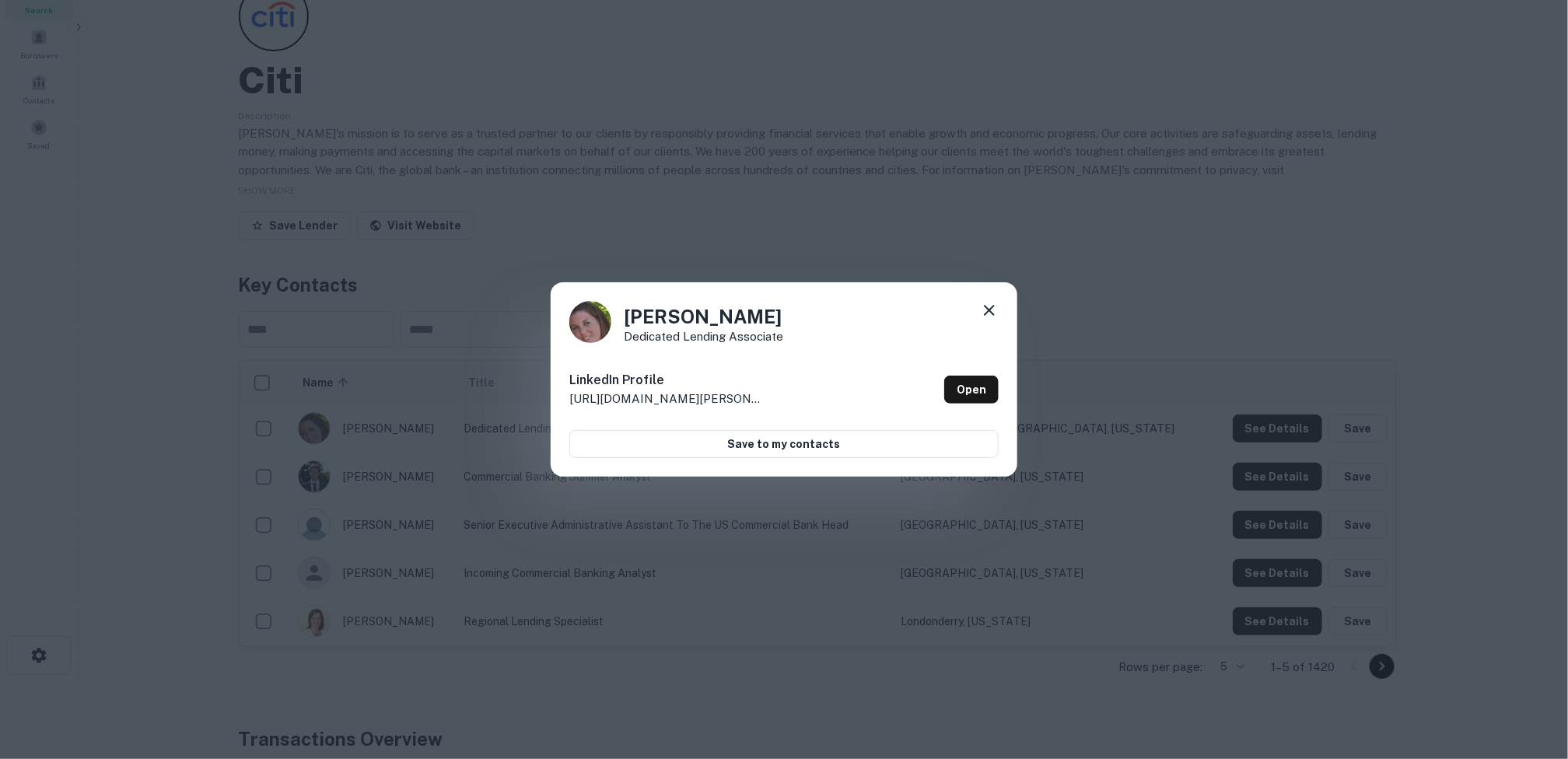
click at [990, 306] on icon at bounding box center [989, 310] width 18 height 18
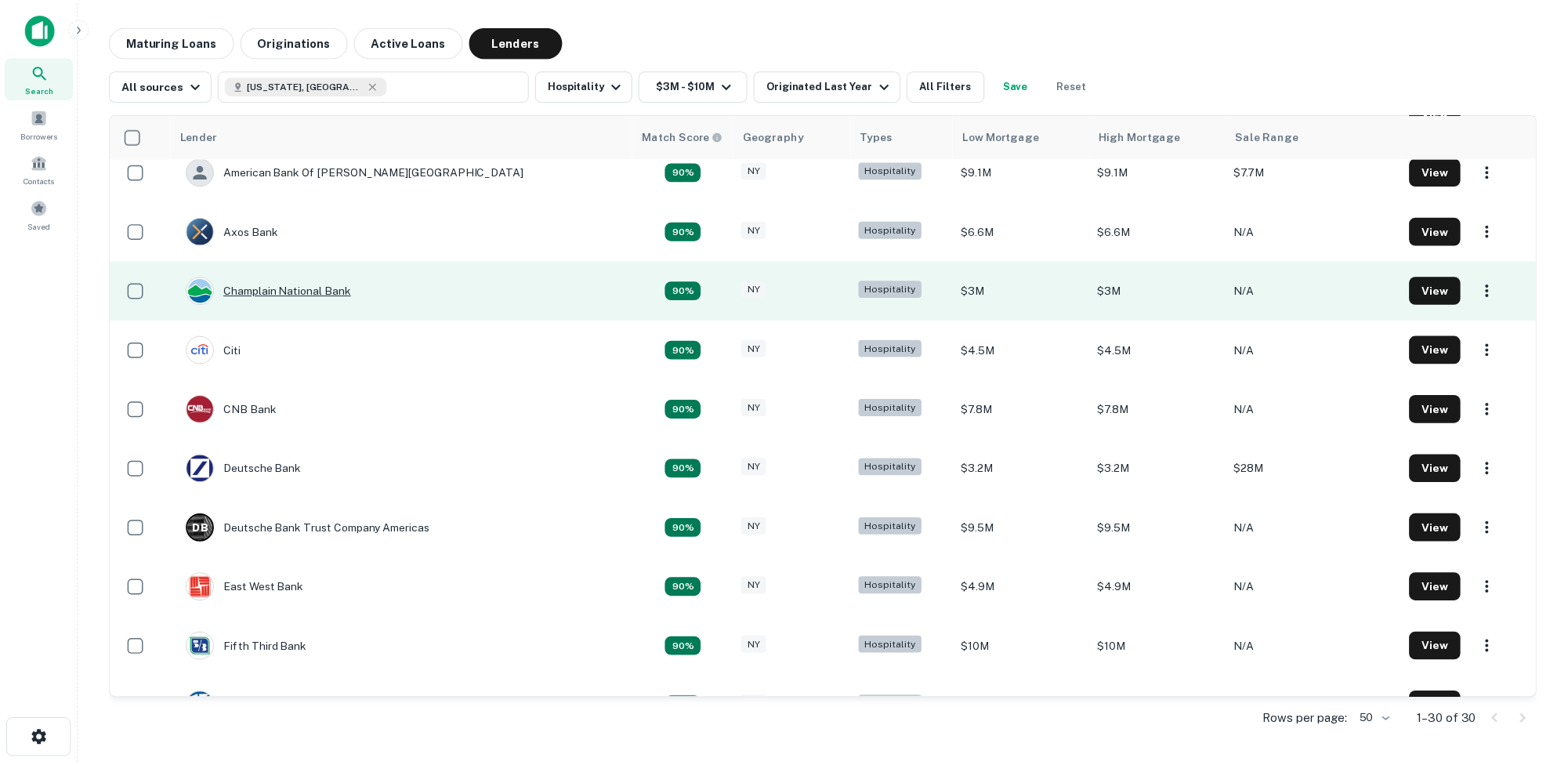
scroll to position [470, 0]
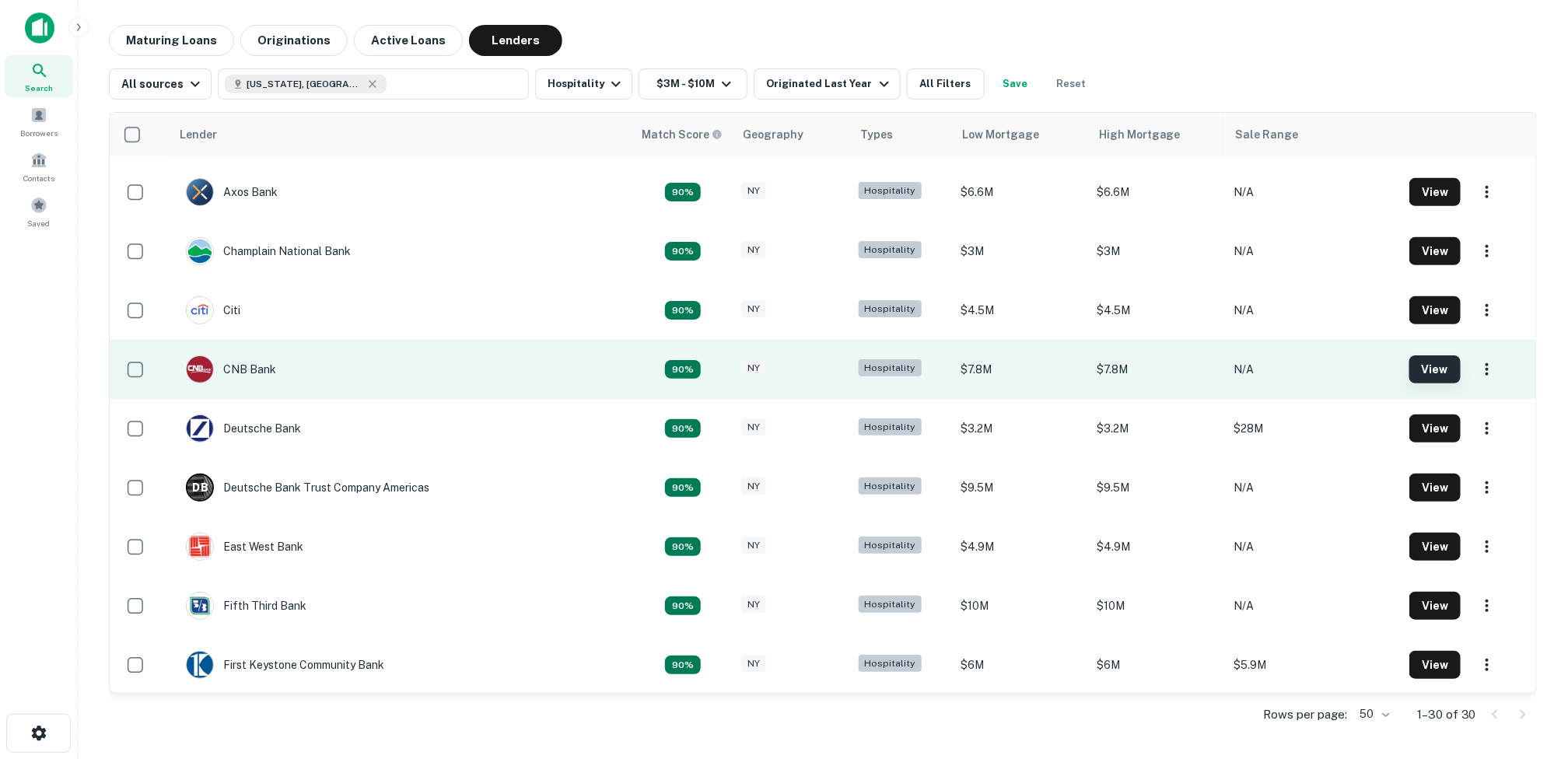
click at [1410, 364] on button "View" at bounding box center [1435, 368] width 51 height 28
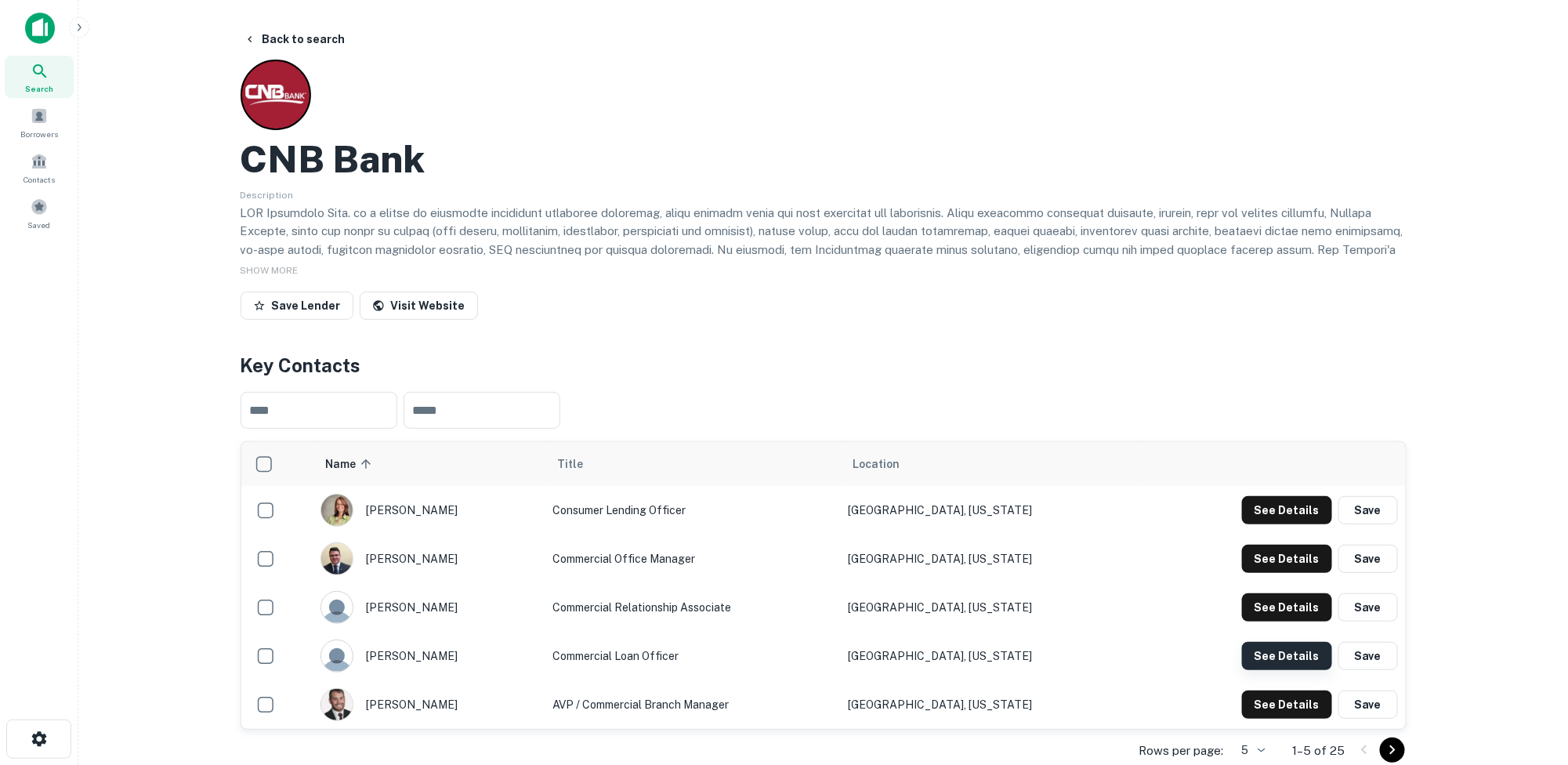
click at [1294, 647] on button "See Details" at bounding box center [1287, 655] width 90 height 28
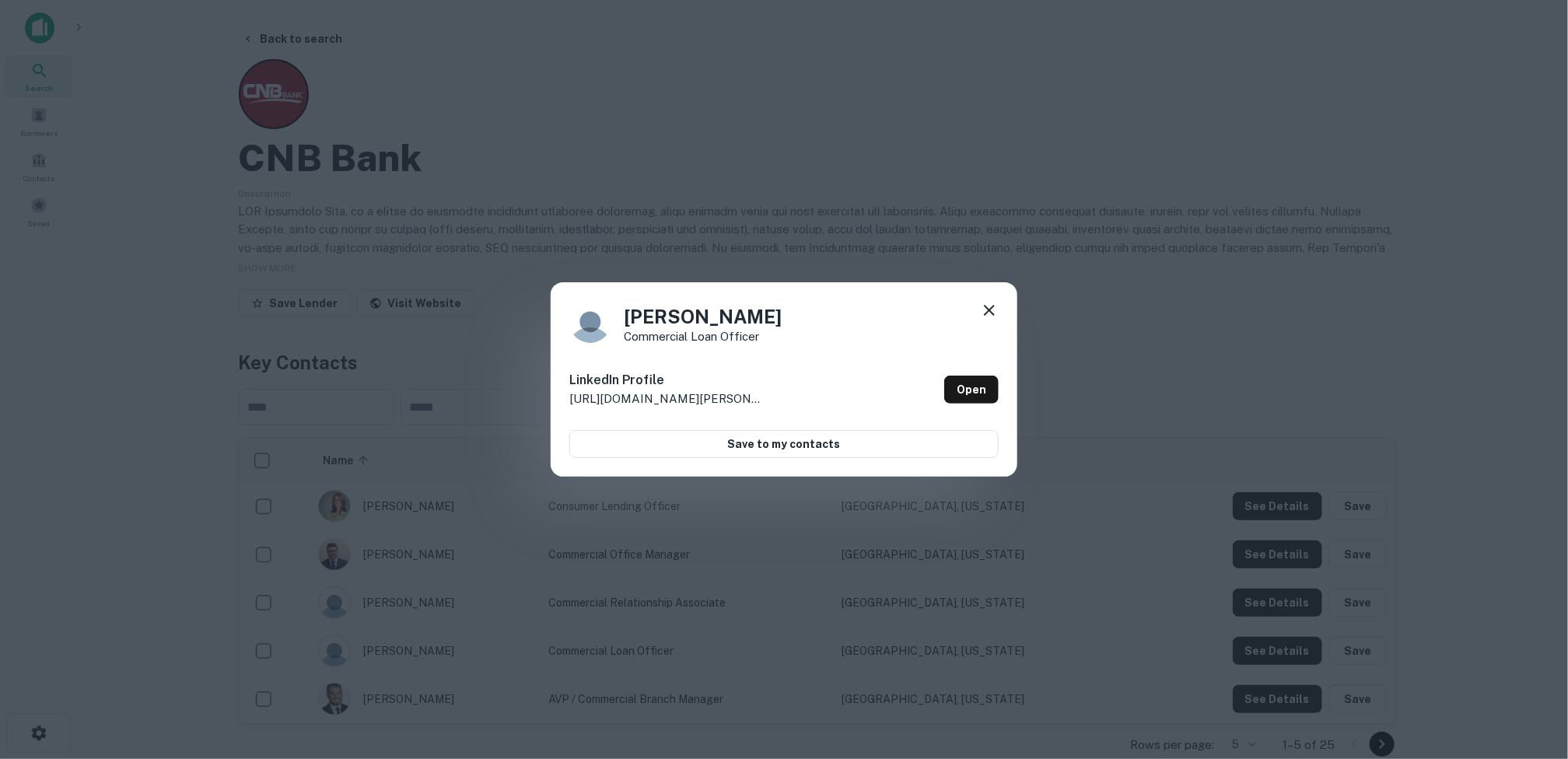
click at [989, 306] on icon at bounding box center [989, 310] width 18 height 18
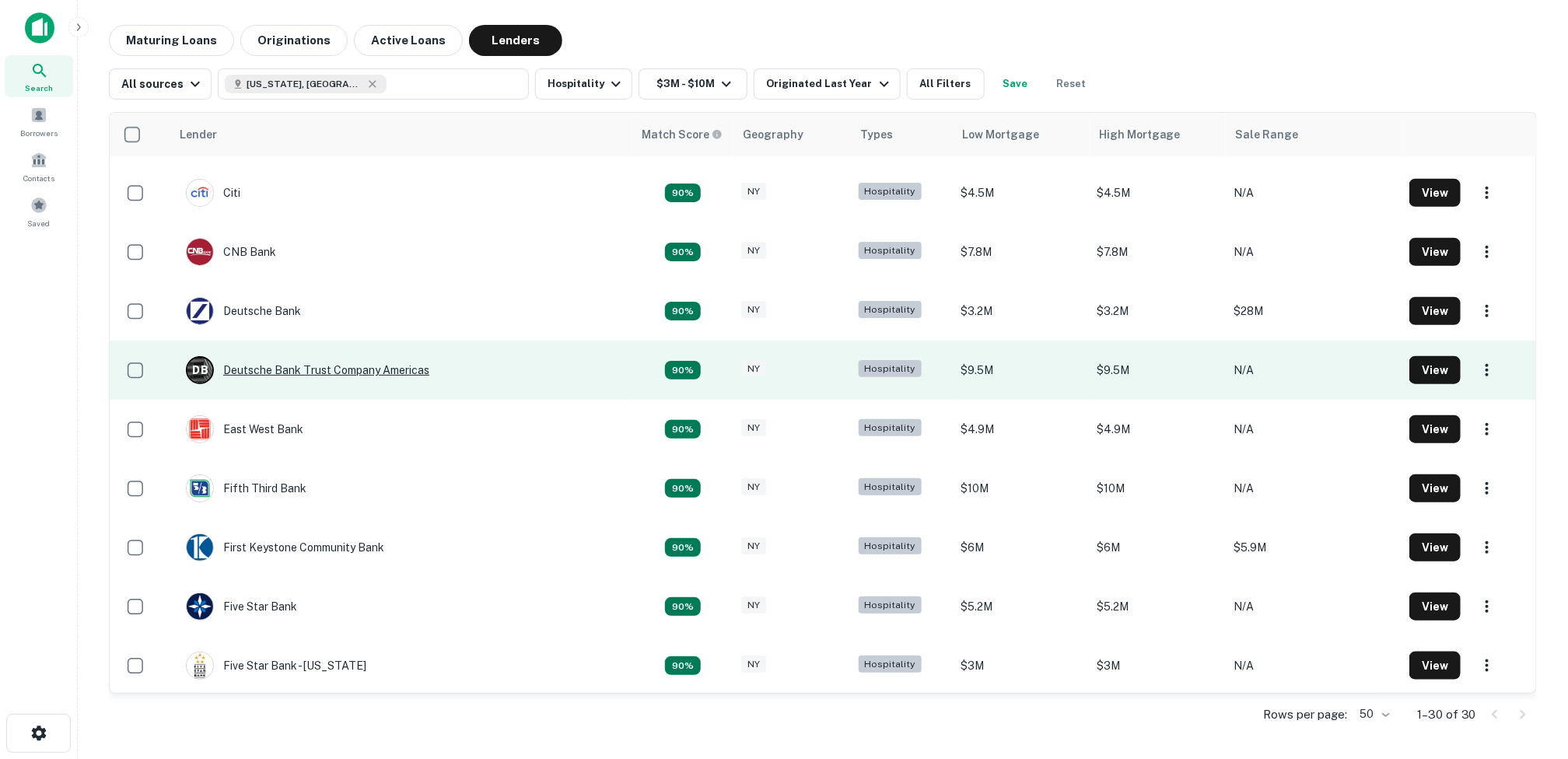
scroll to position [622, 0]
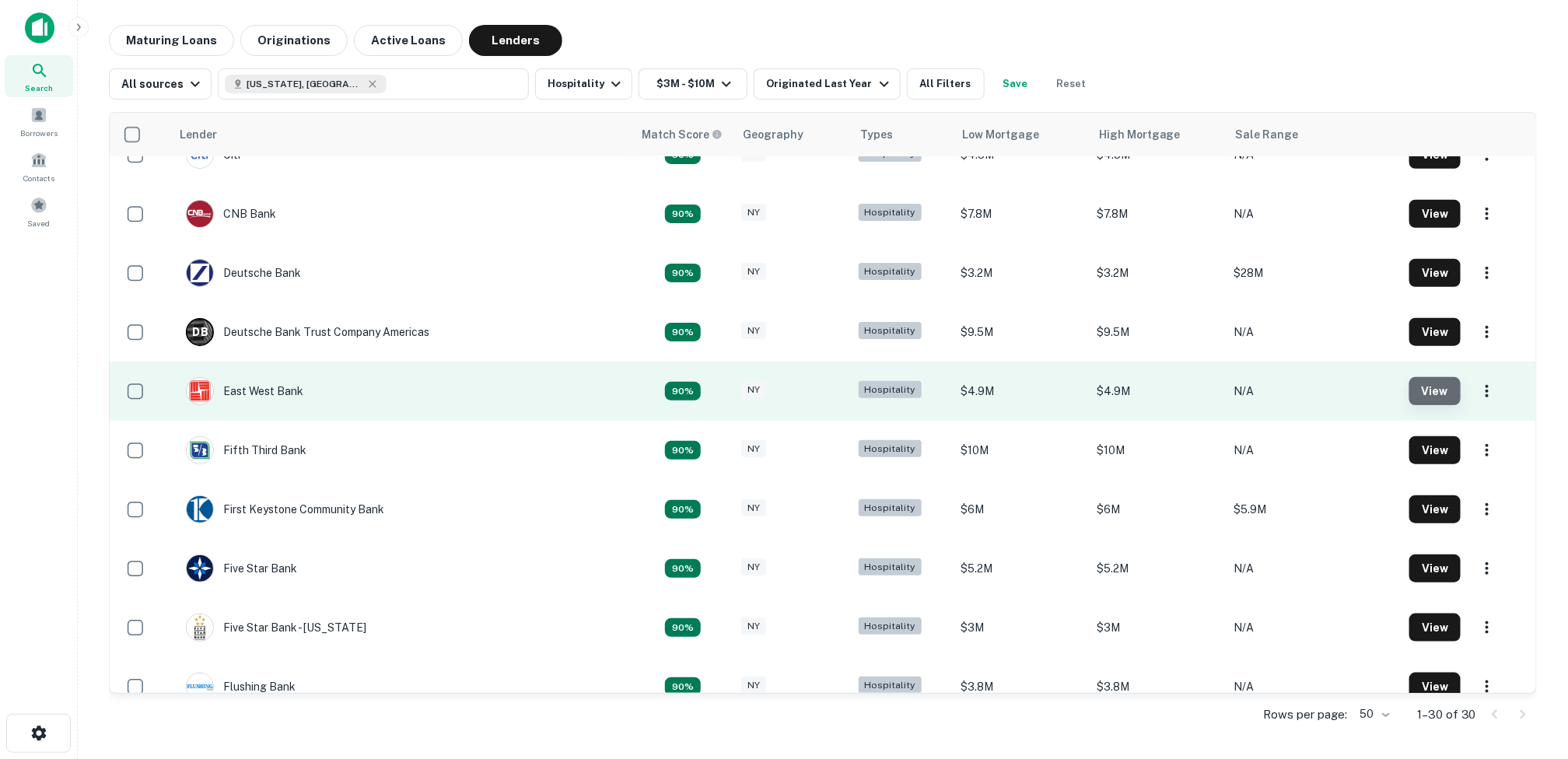
click at [1410, 387] on button "View" at bounding box center [1435, 391] width 51 height 28
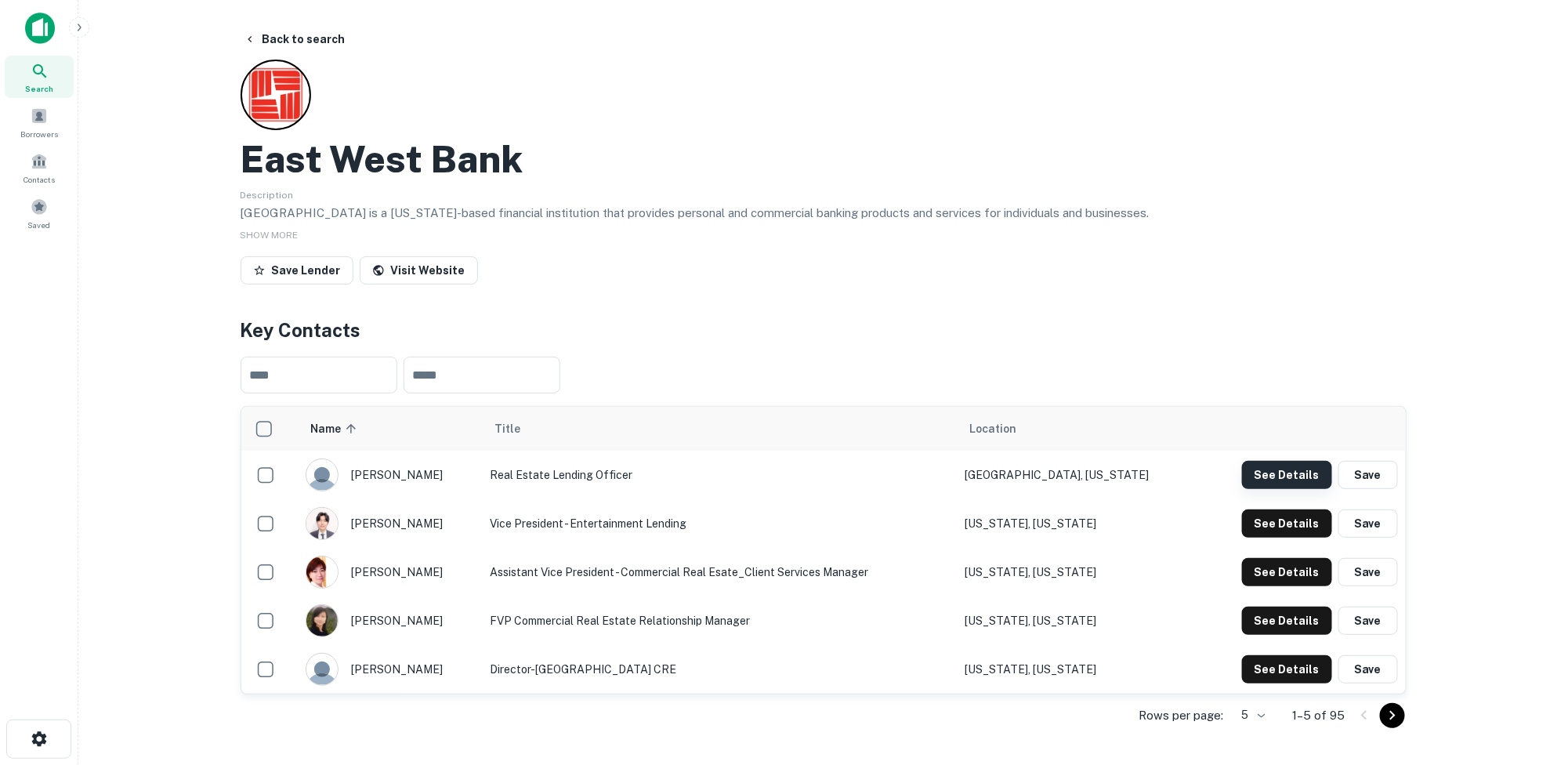
click at [1310, 475] on button "See Details" at bounding box center [1287, 474] width 90 height 28
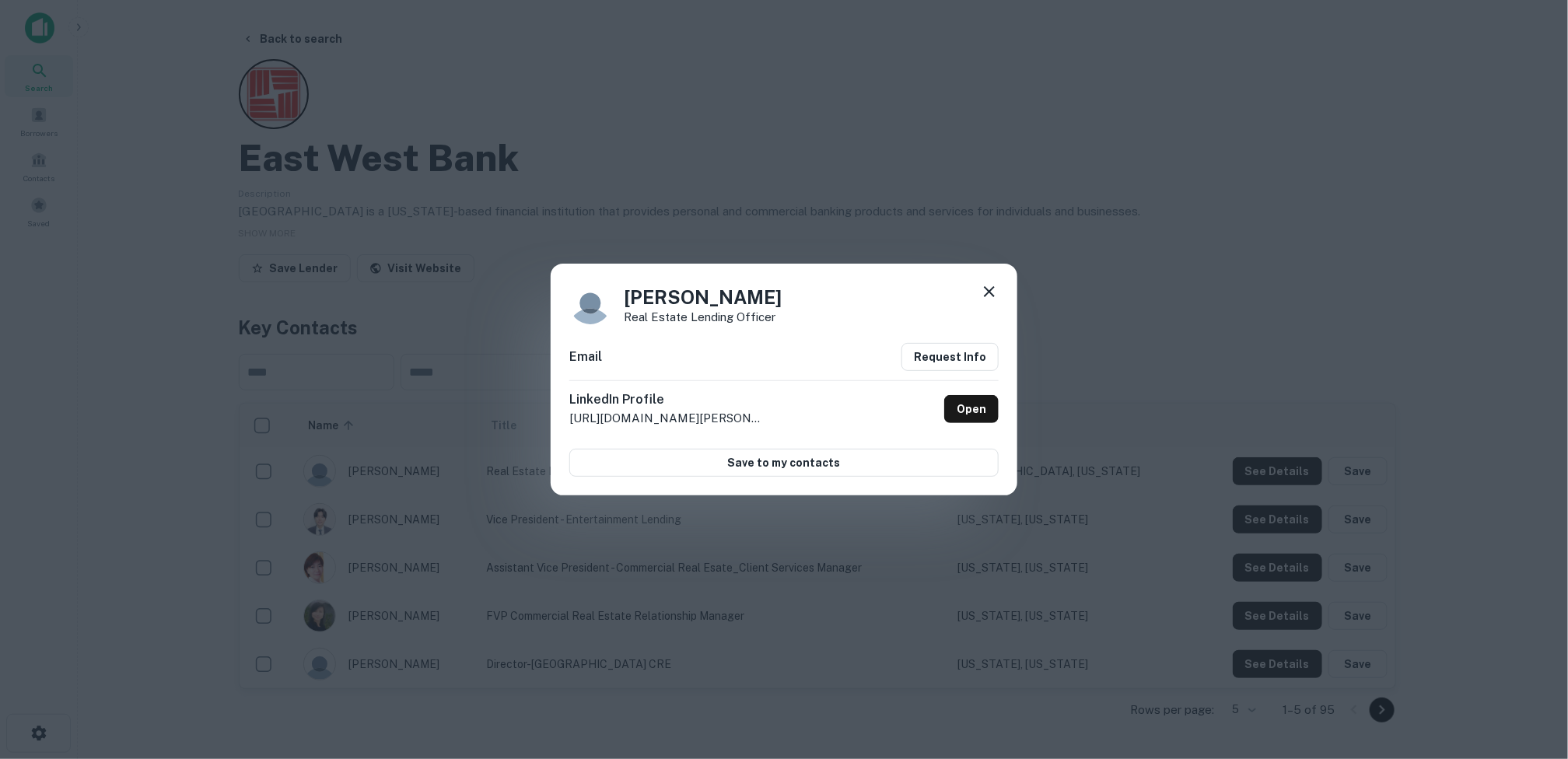
click at [986, 286] on icon at bounding box center [989, 291] width 18 height 18
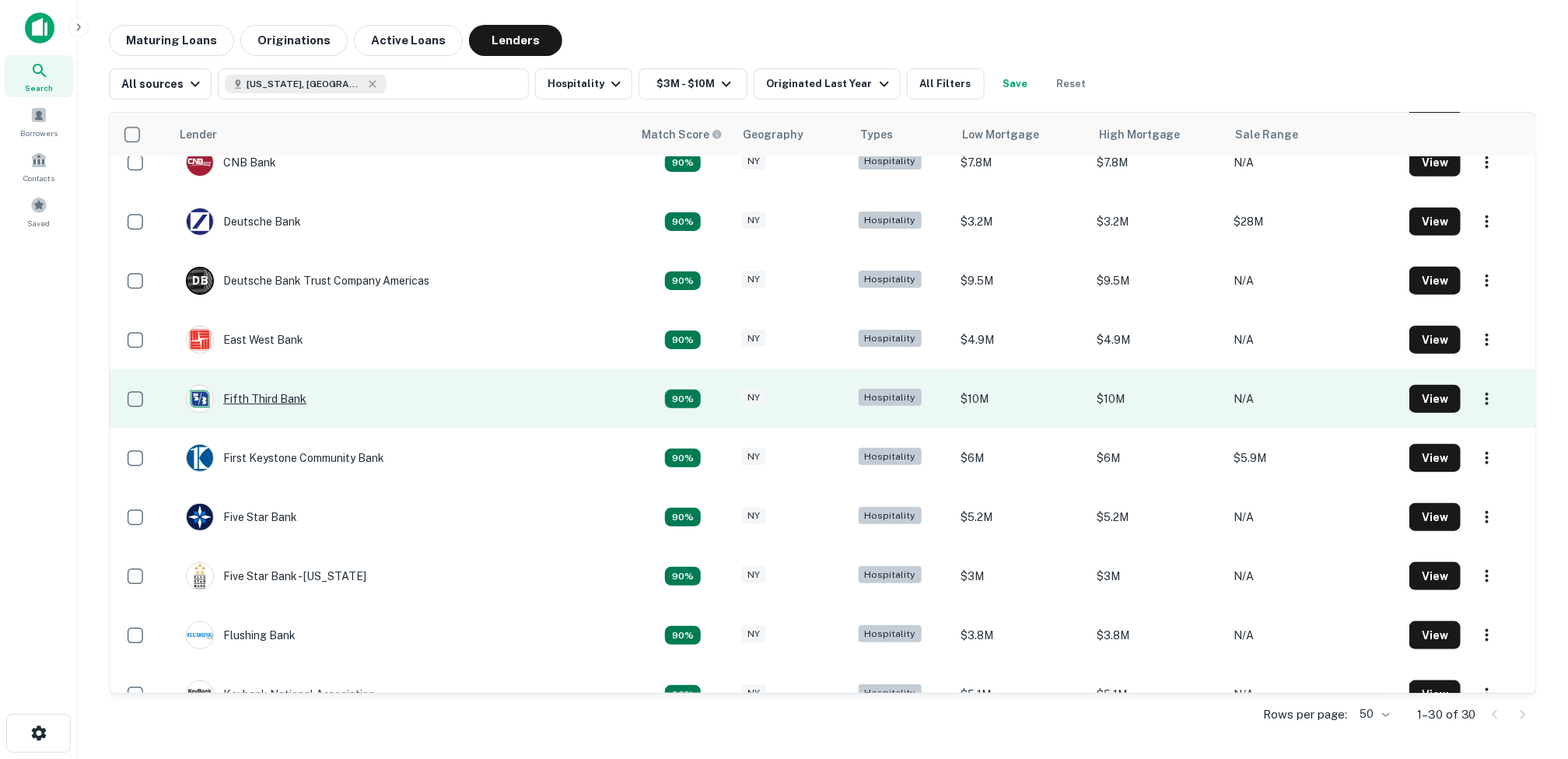
scroll to position [700, 0]
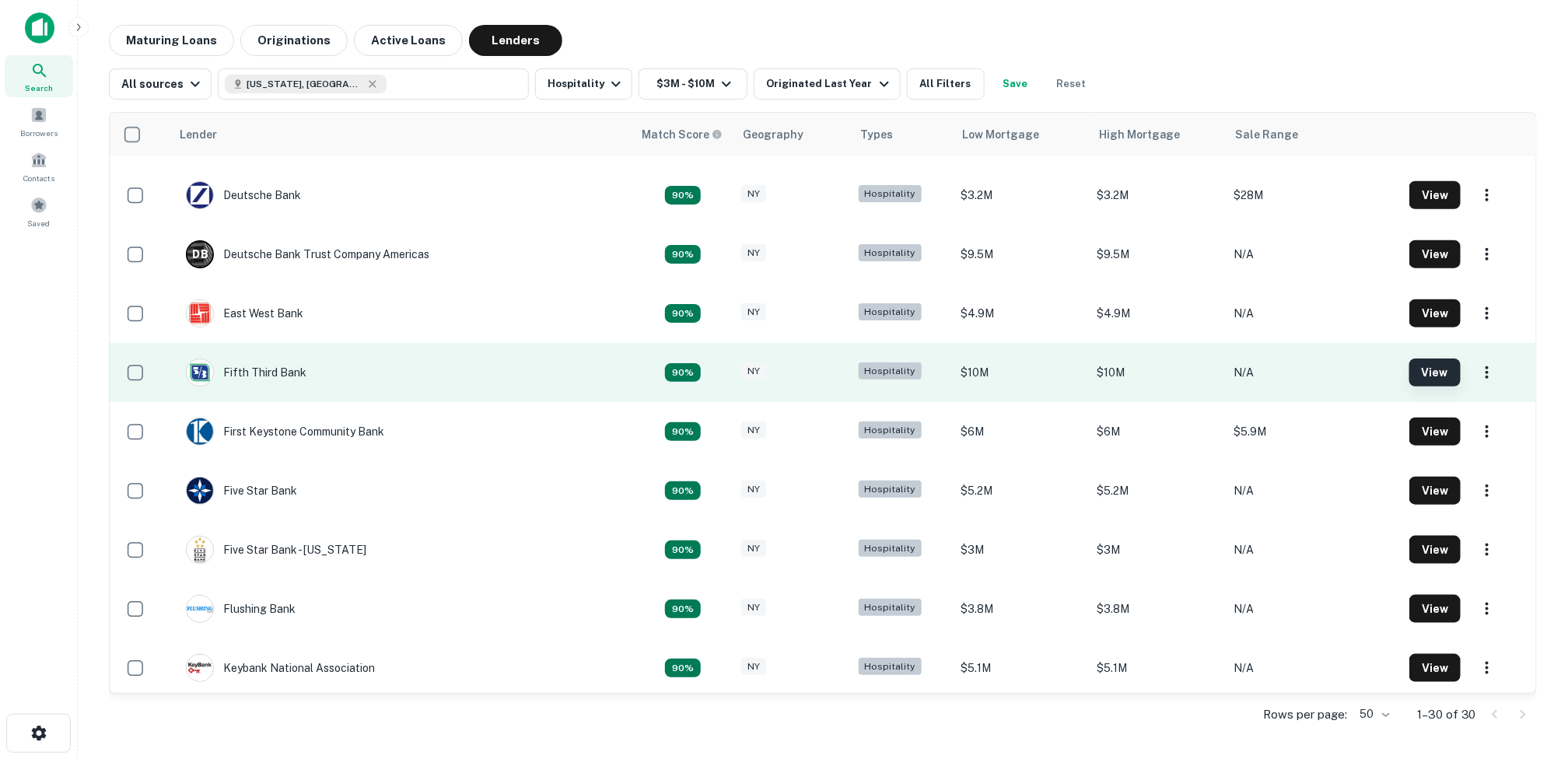
click at [1410, 370] on button "View" at bounding box center [1435, 372] width 51 height 28
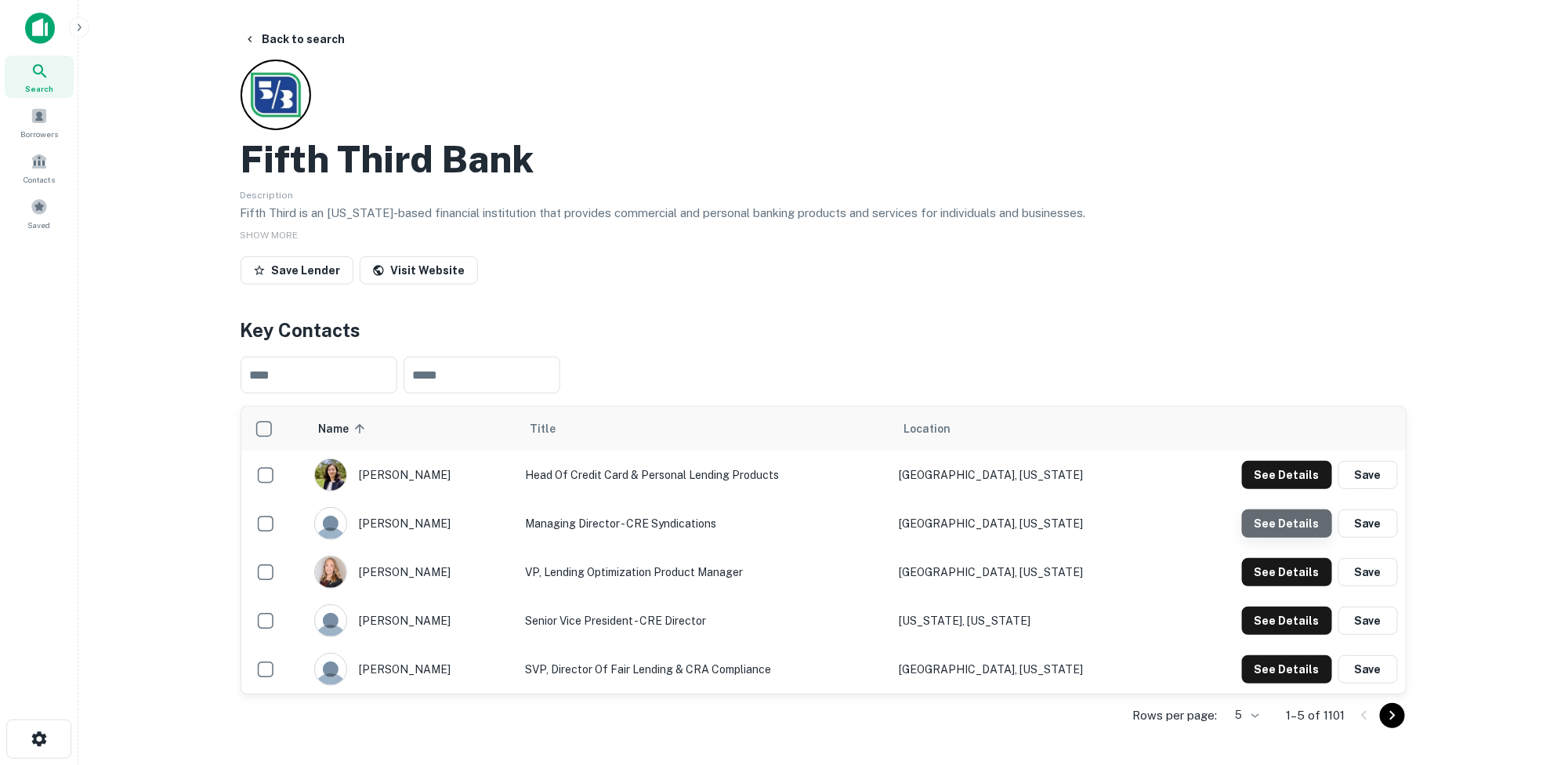
click at [1294, 515] on button "See Details" at bounding box center [1287, 523] width 90 height 28
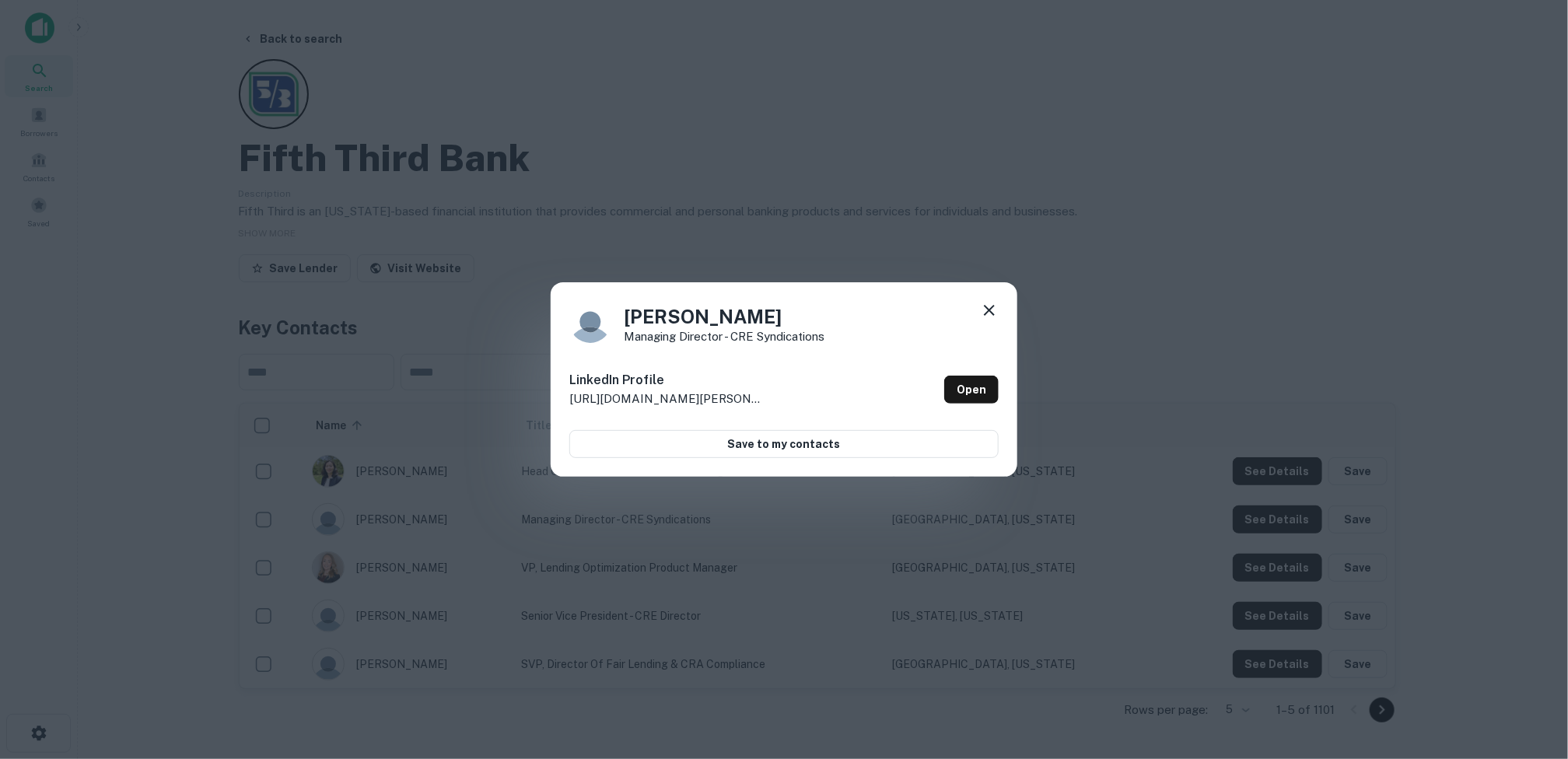
click at [988, 306] on icon at bounding box center [989, 310] width 18 height 18
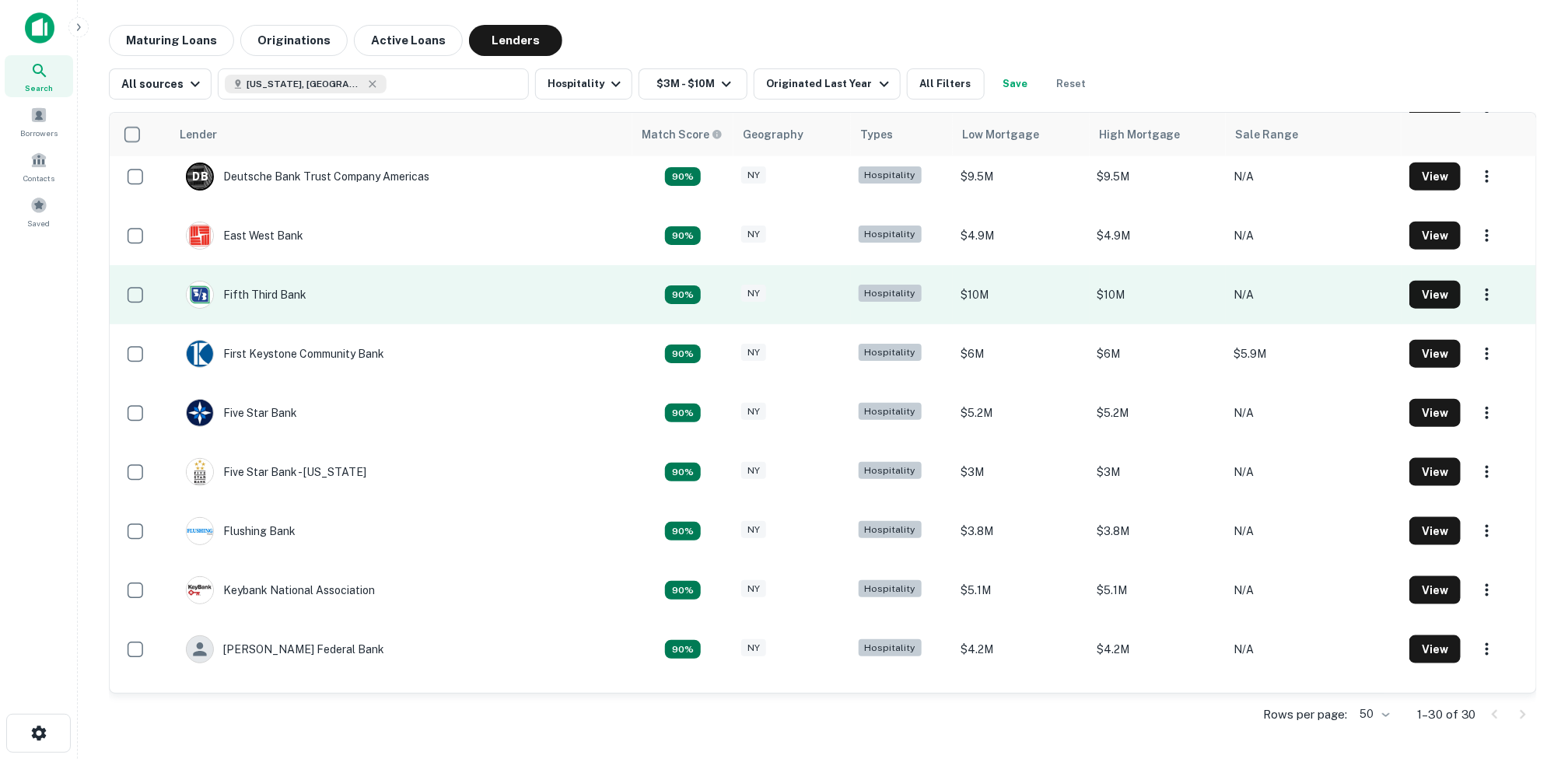
scroll to position [855, 0]
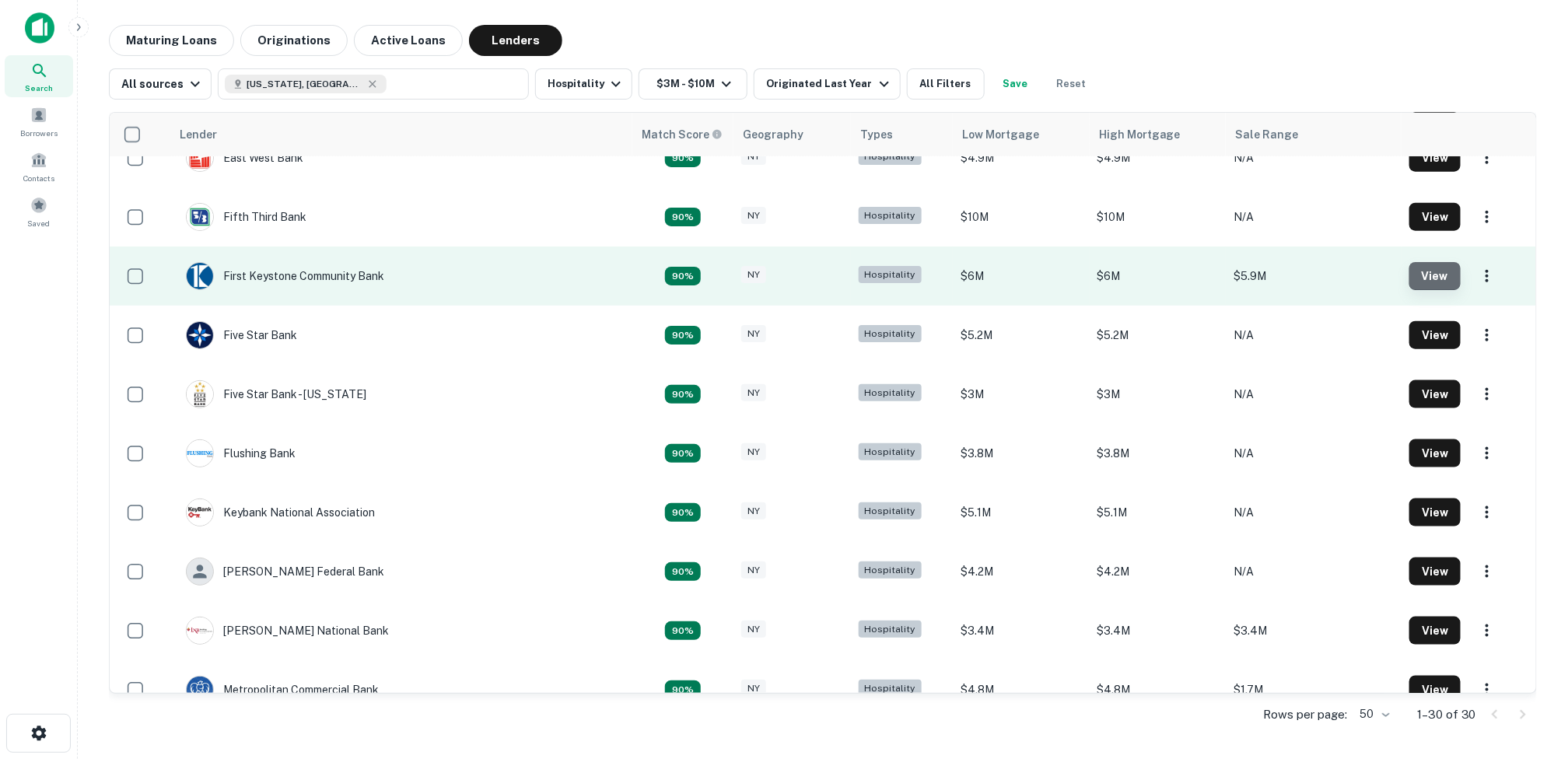
click at [1411, 271] on button "View" at bounding box center [1435, 276] width 51 height 28
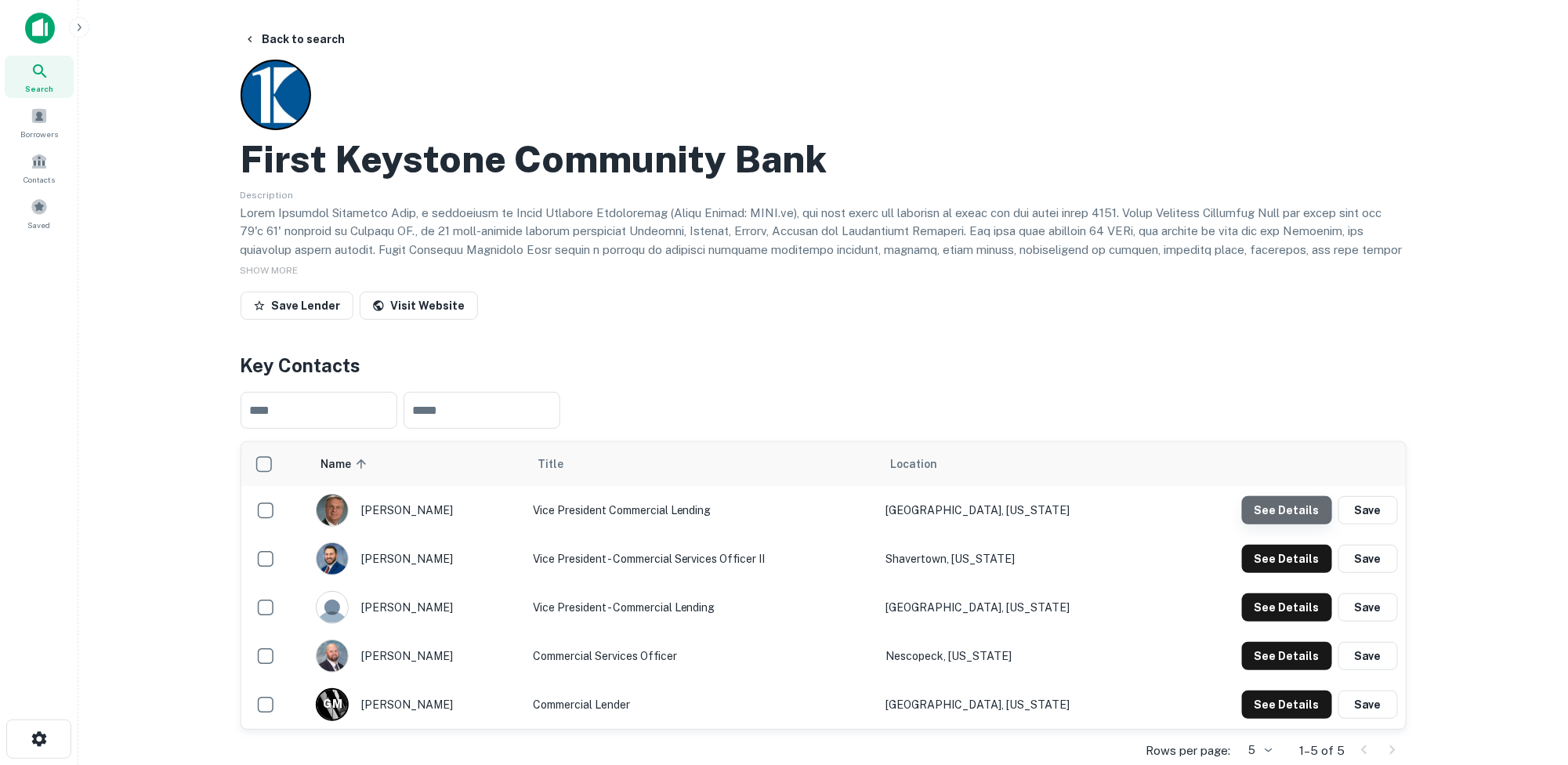
click at [1297, 510] on button "See Details" at bounding box center [1287, 509] width 90 height 28
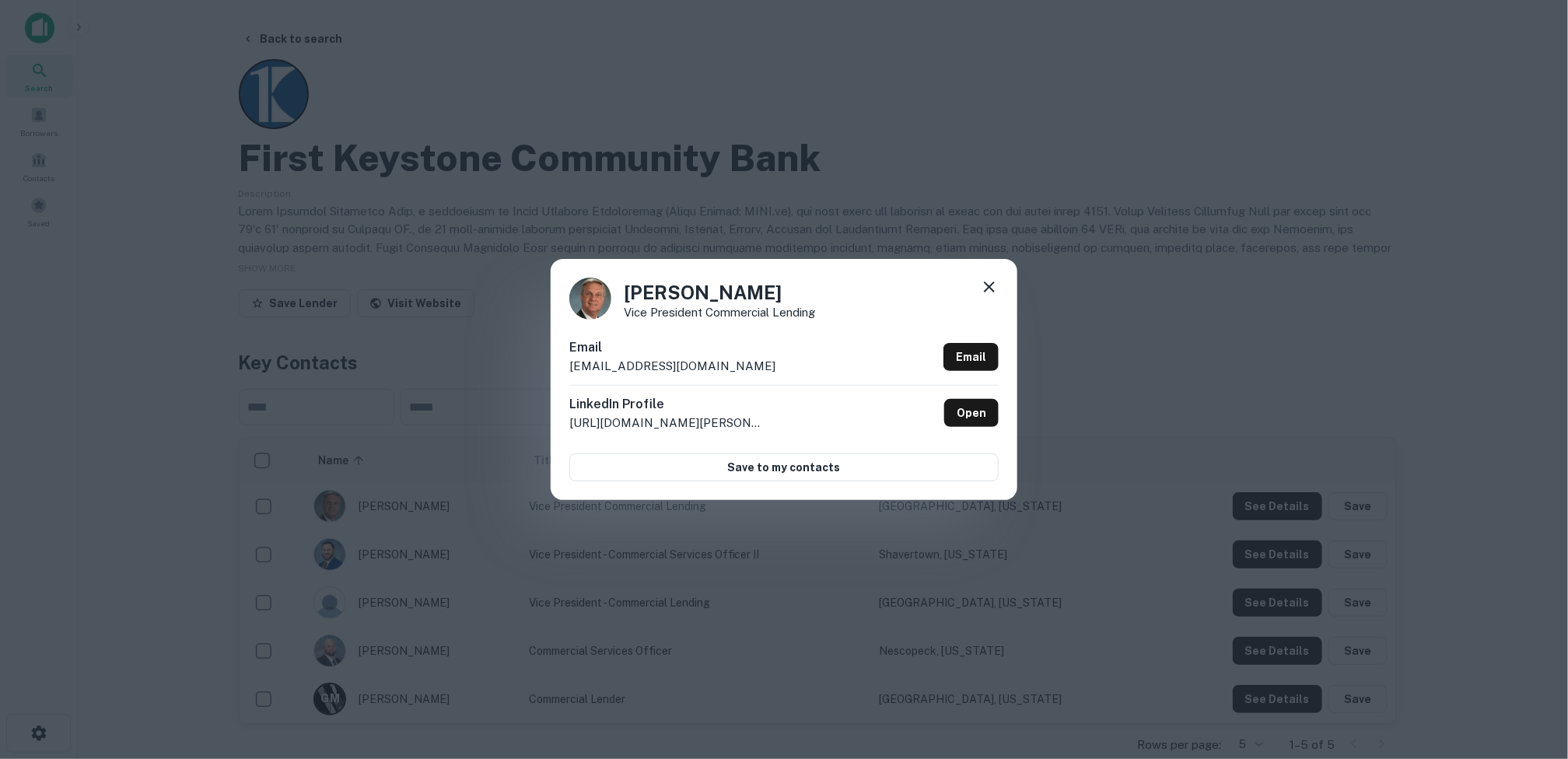
click at [986, 283] on icon at bounding box center [989, 286] width 18 height 18
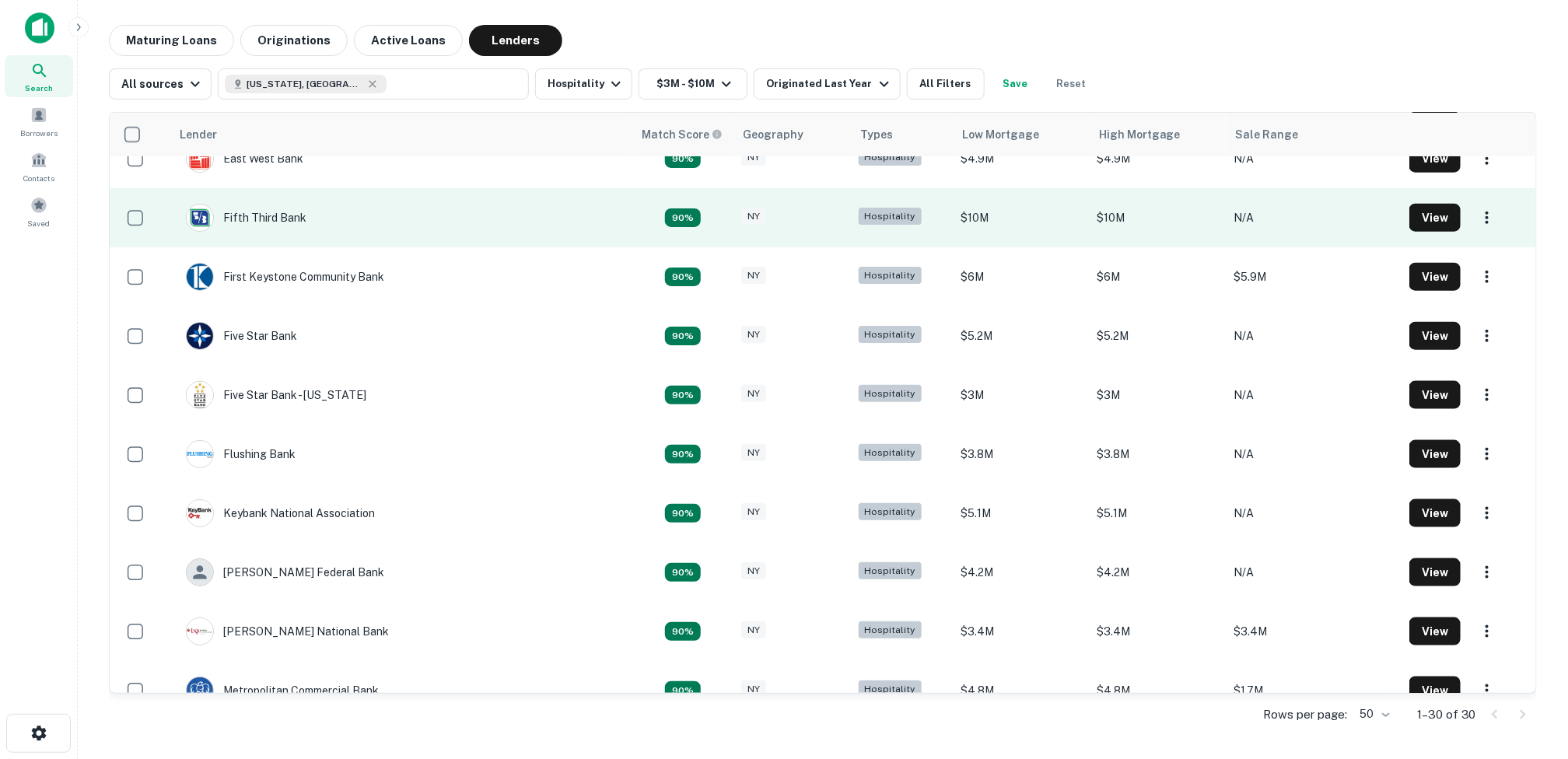
scroll to position [855, 0]
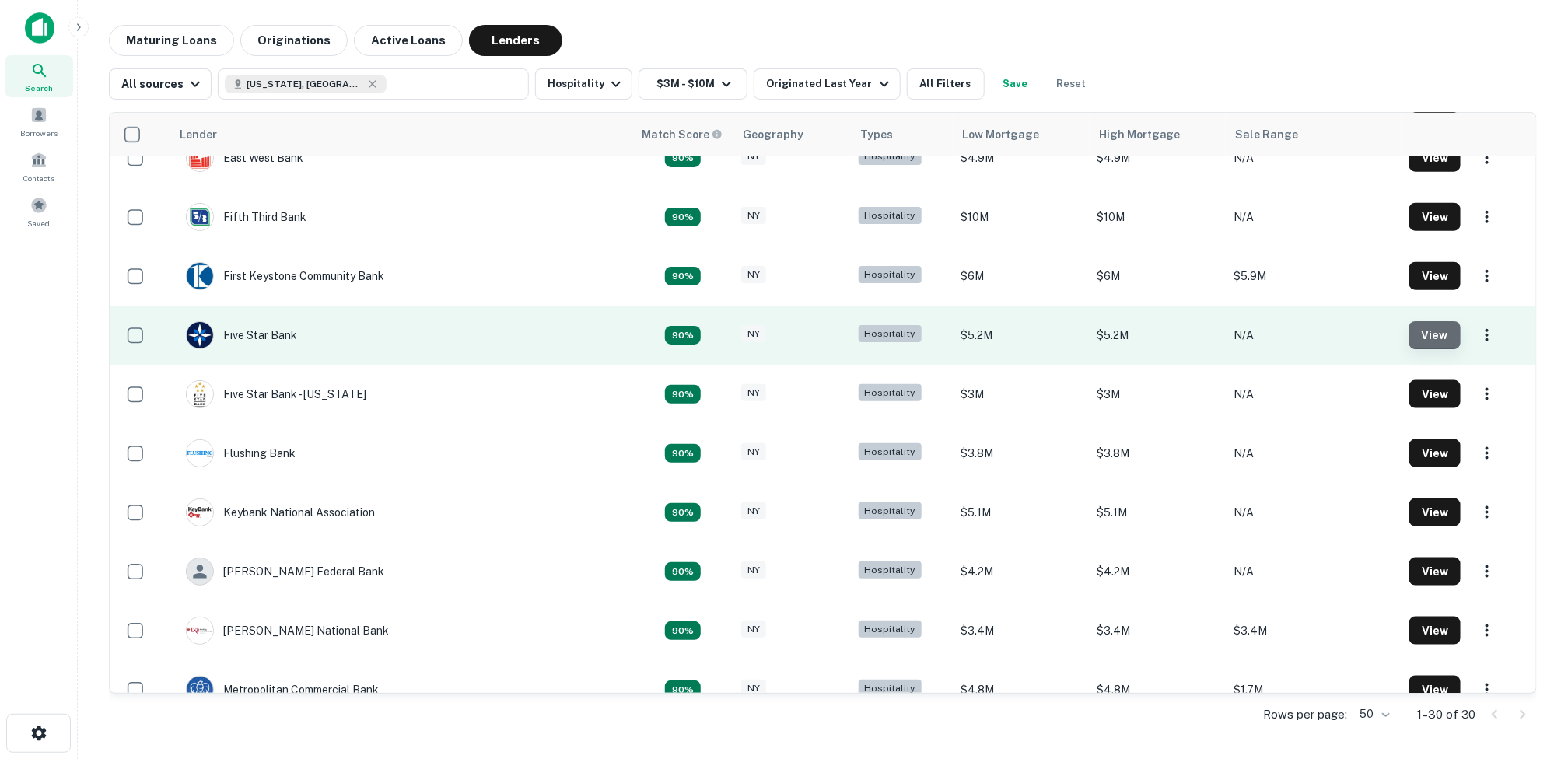
click at [1411, 327] on button "View" at bounding box center [1435, 335] width 51 height 28
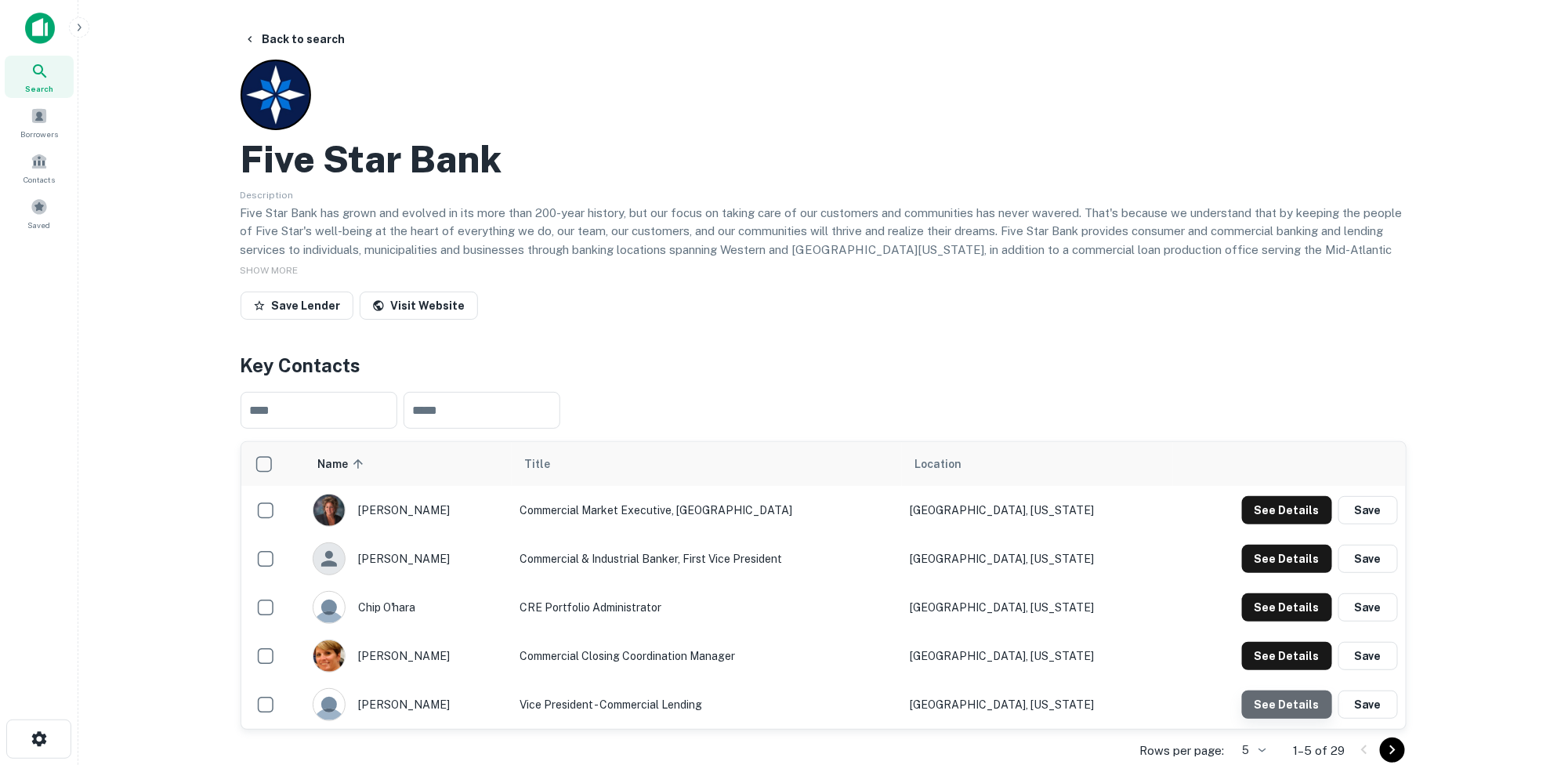
click at [1296, 706] on button "See Details" at bounding box center [1287, 704] width 90 height 28
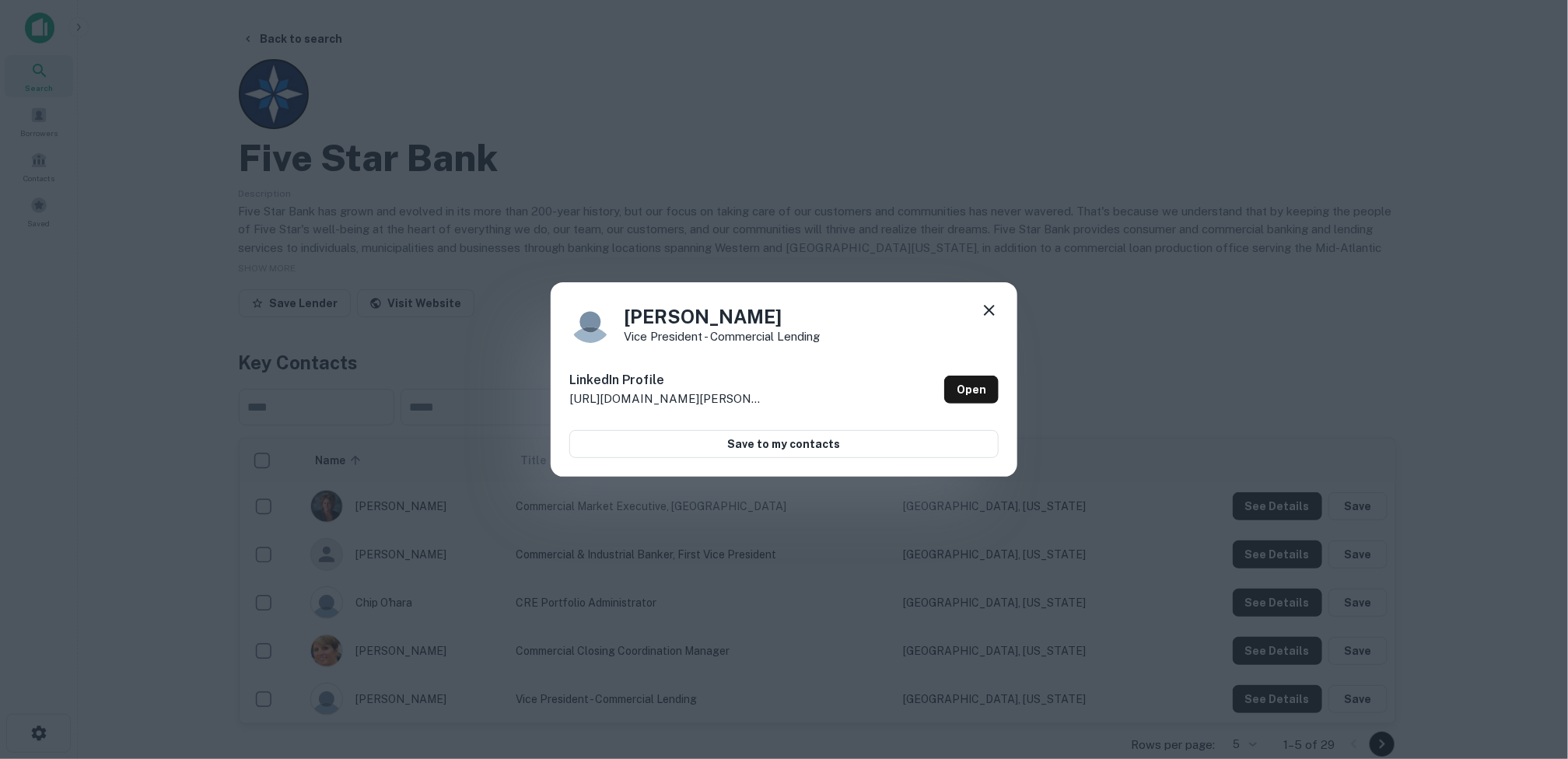
click at [991, 310] on icon at bounding box center [989, 310] width 11 height 11
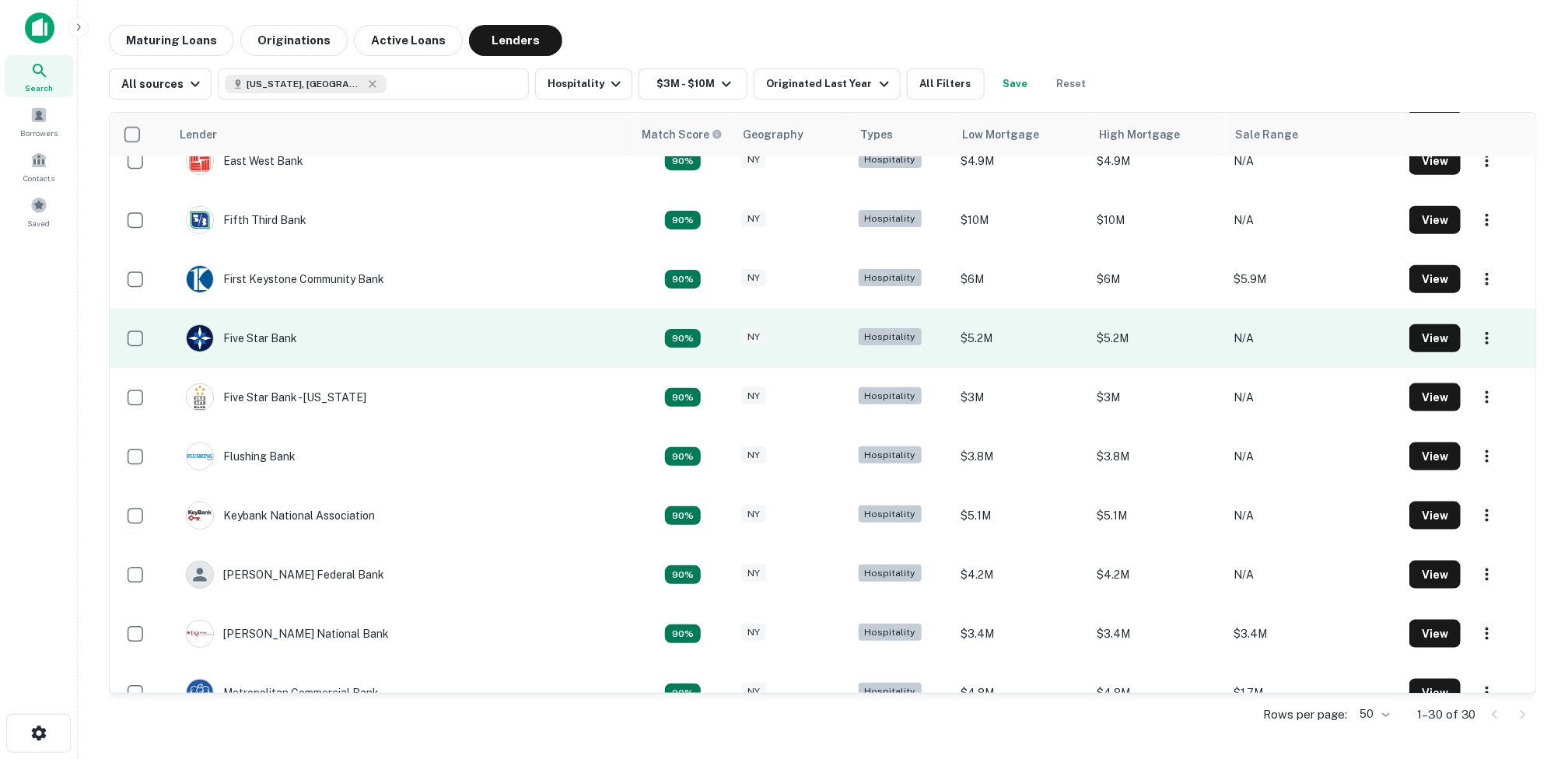
scroll to position [855, 0]
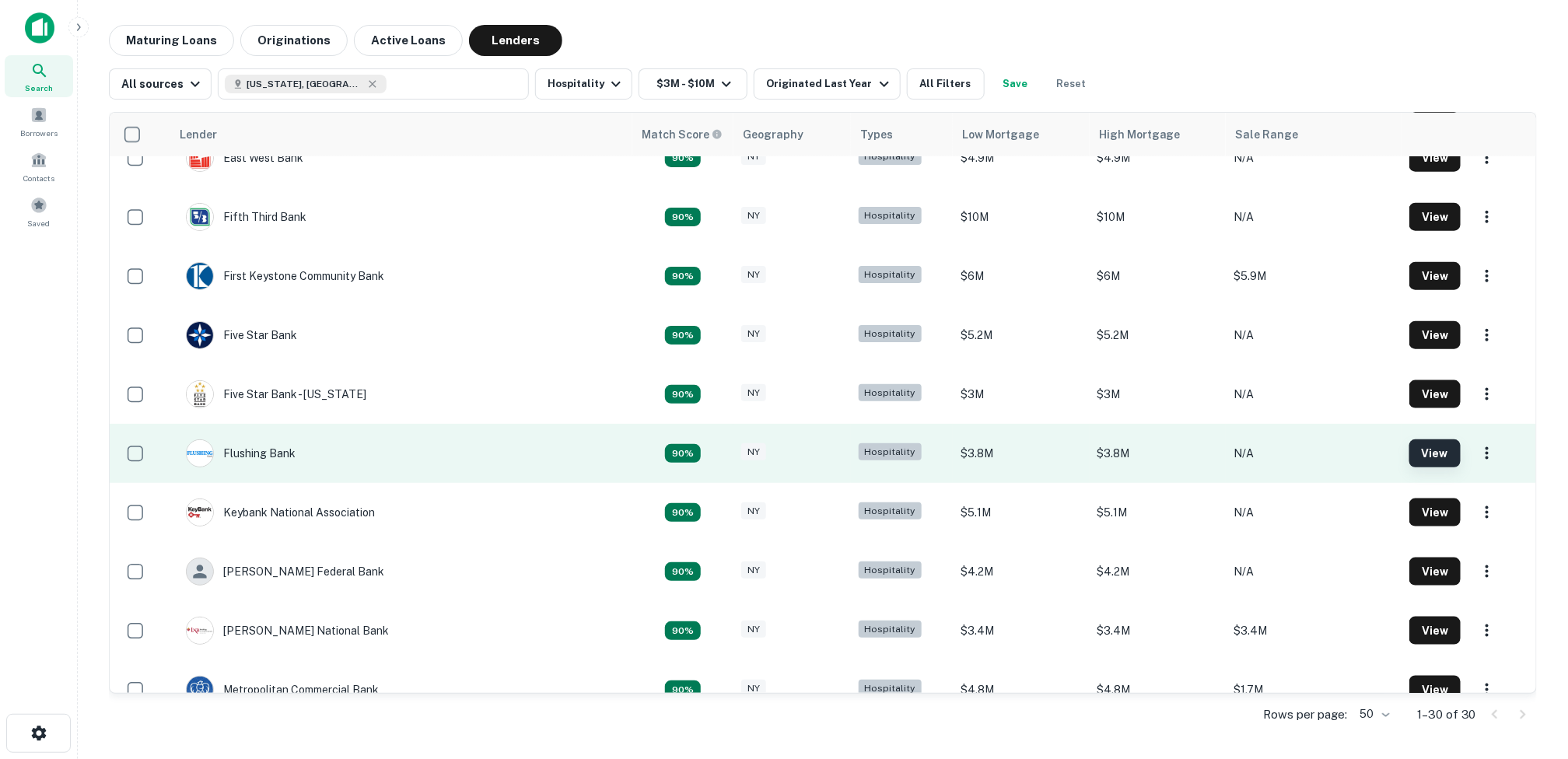
click at [1420, 447] on button "View" at bounding box center [1435, 452] width 51 height 28
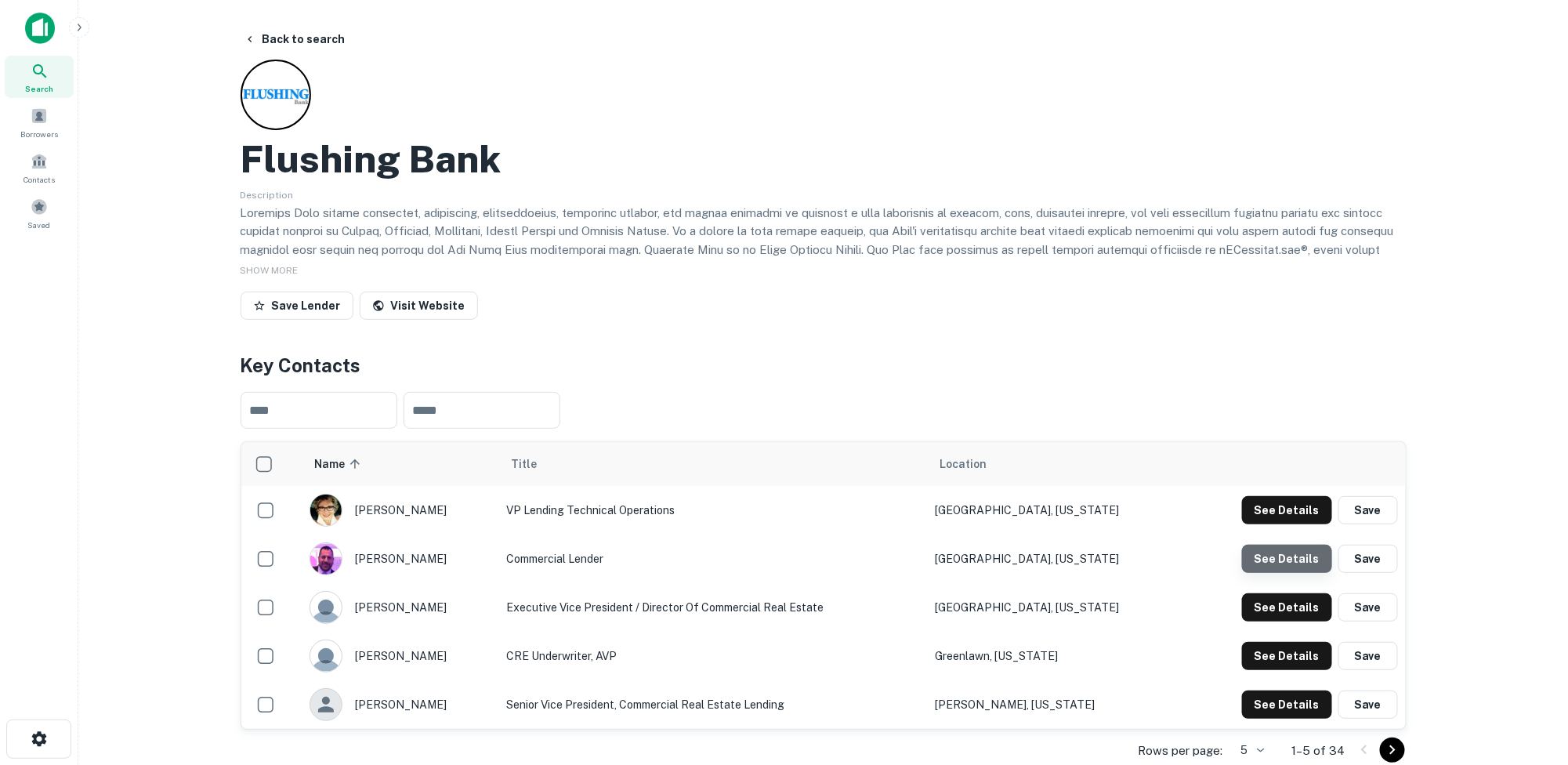
click at [1293, 558] on button "See Details" at bounding box center [1287, 558] width 90 height 28
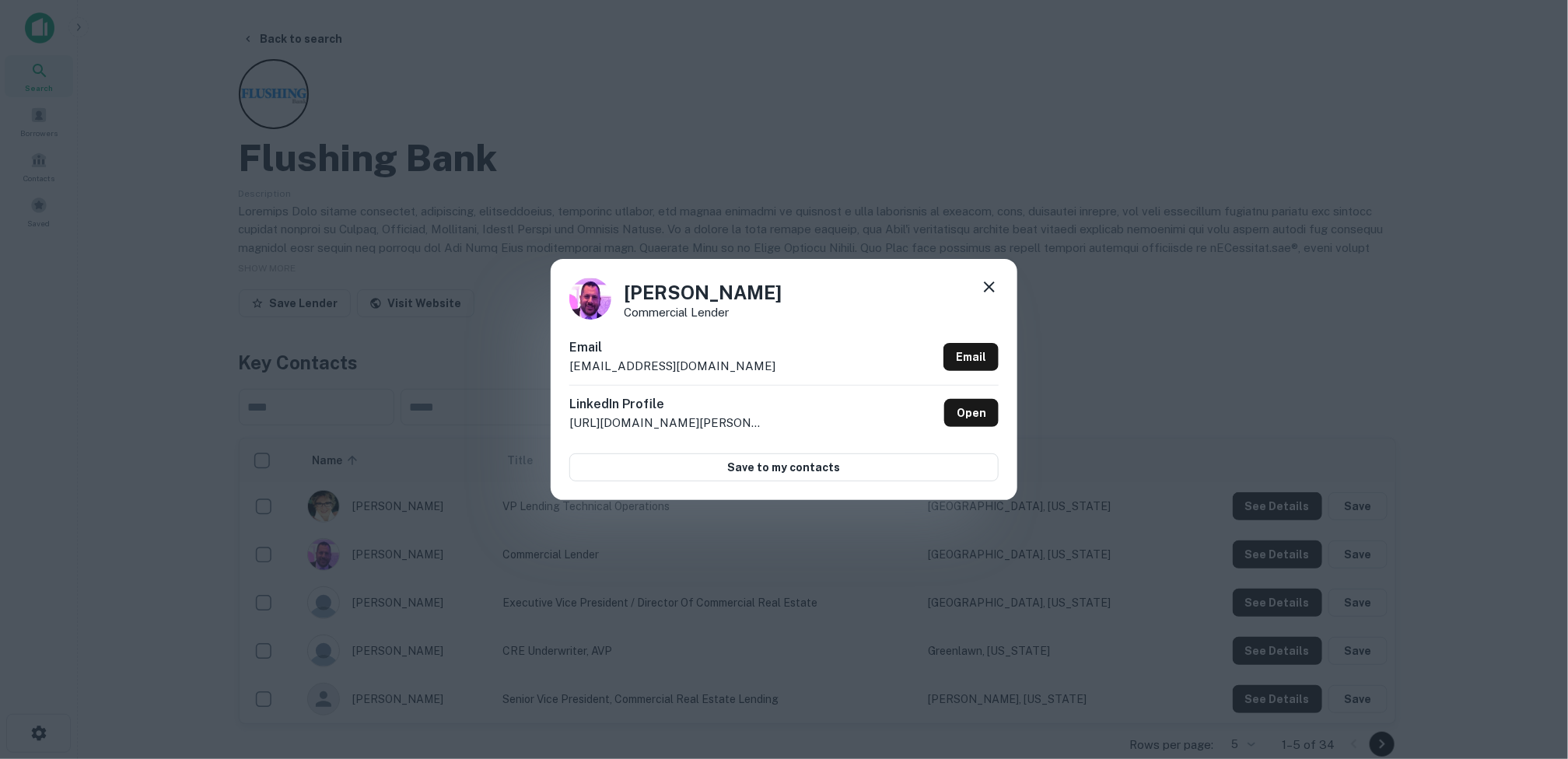
click at [994, 286] on icon at bounding box center [989, 286] width 18 height 18
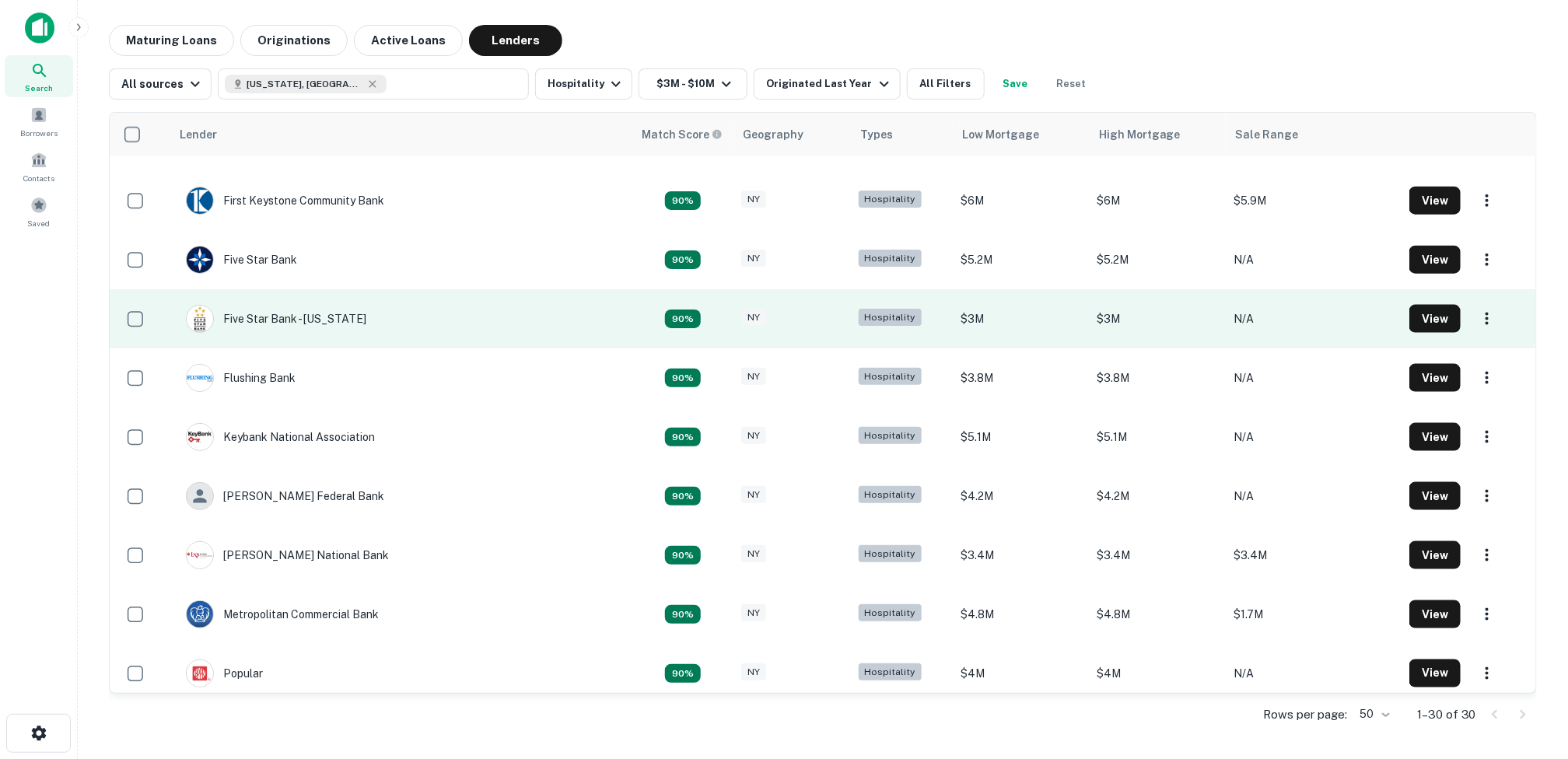
scroll to position [933, 0]
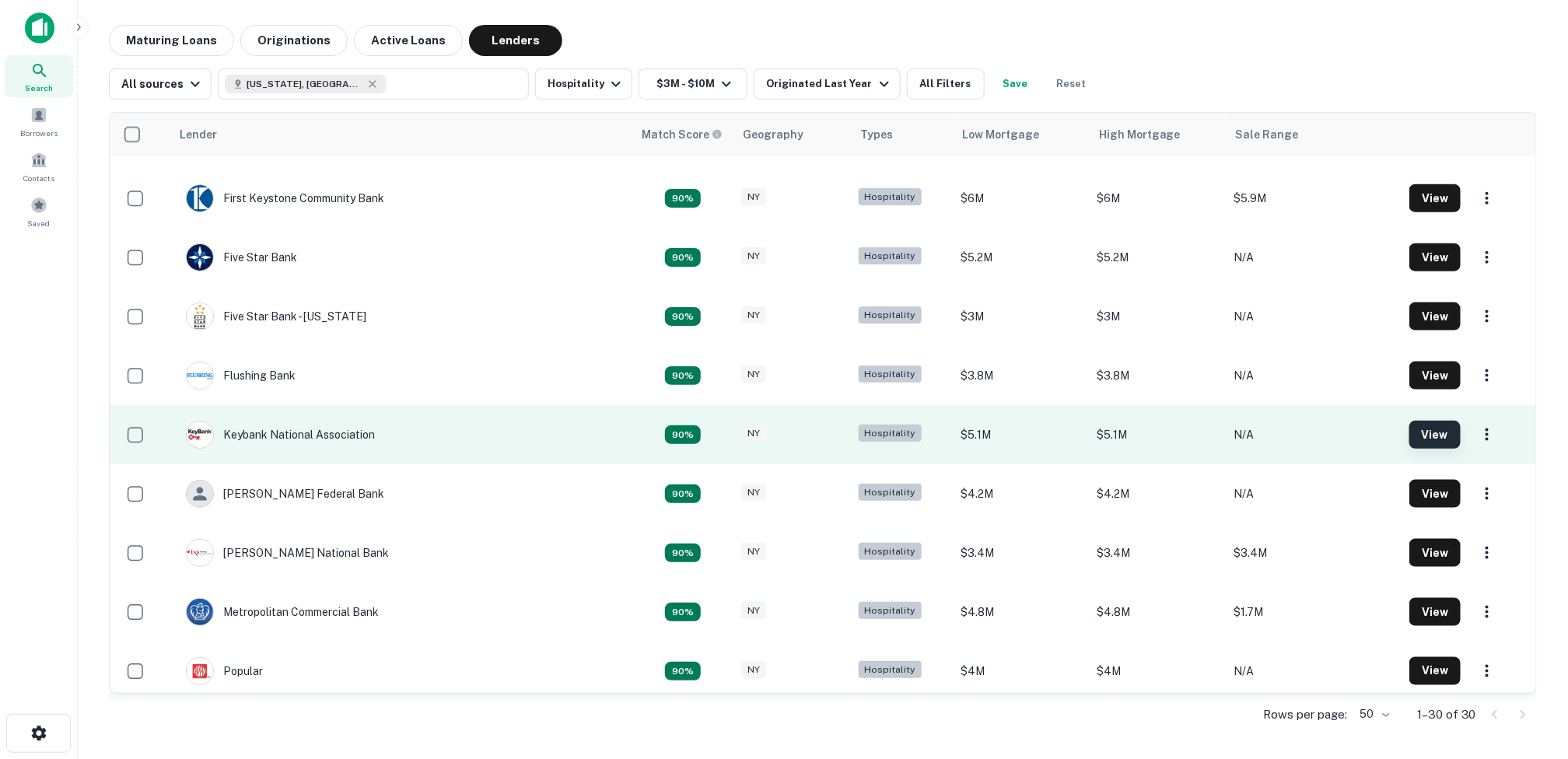
click at [1413, 432] on button "View" at bounding box center [1435, 434] width 51 height 28
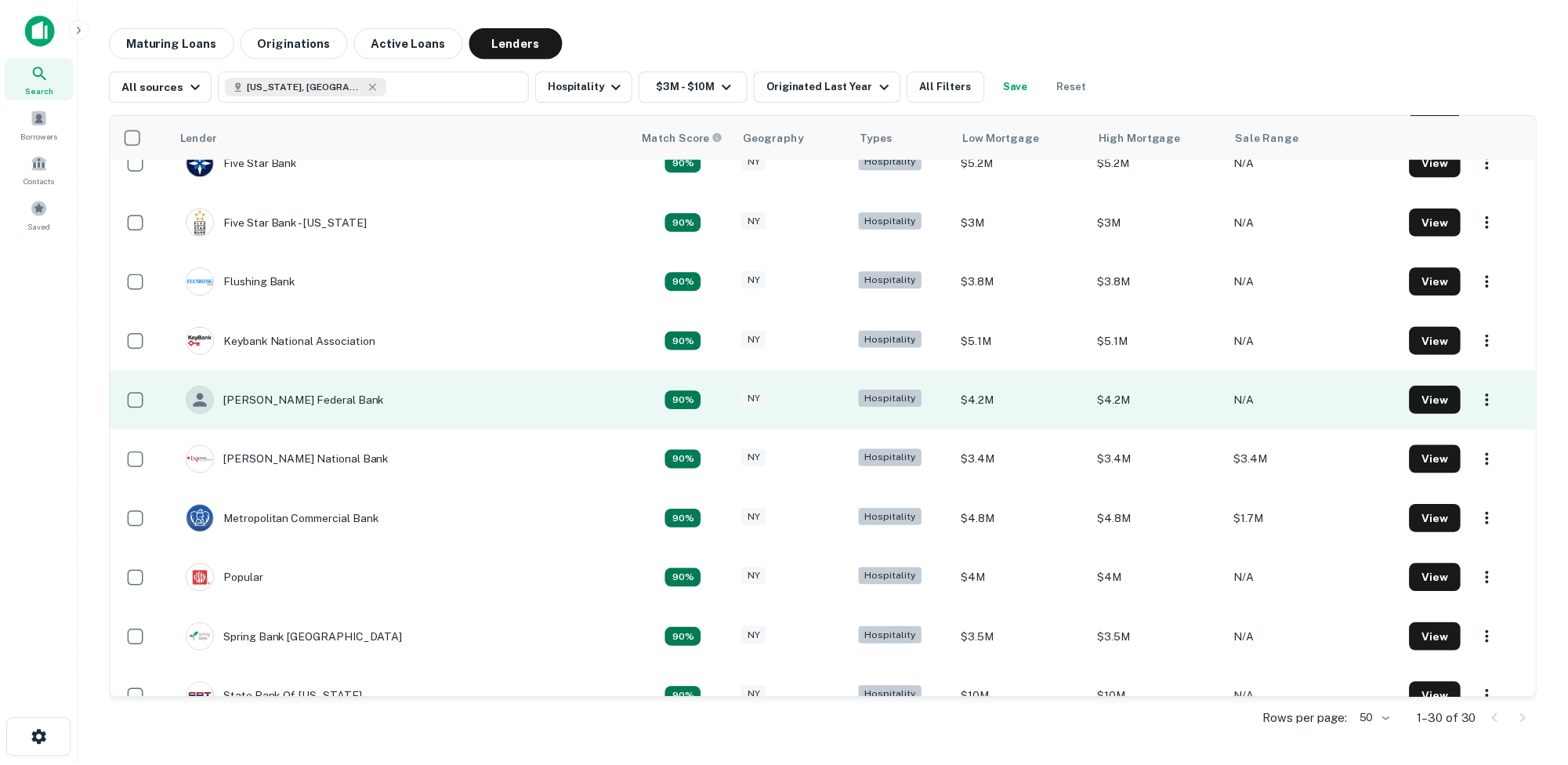
scroll to position [1088, 0]
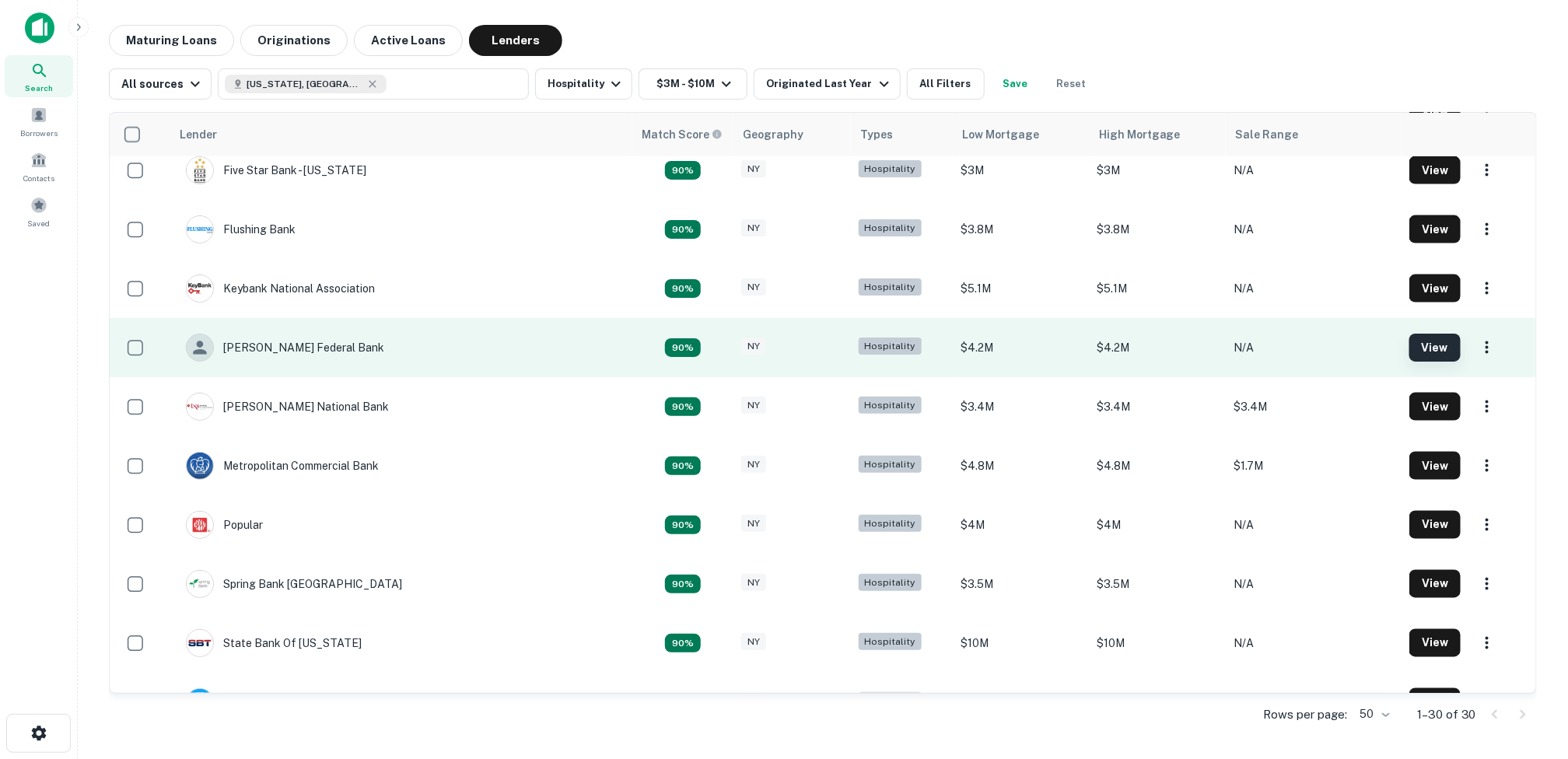
click at [1410, 351] on button "View" at bounding box center [1435, 347] width 51 height 28
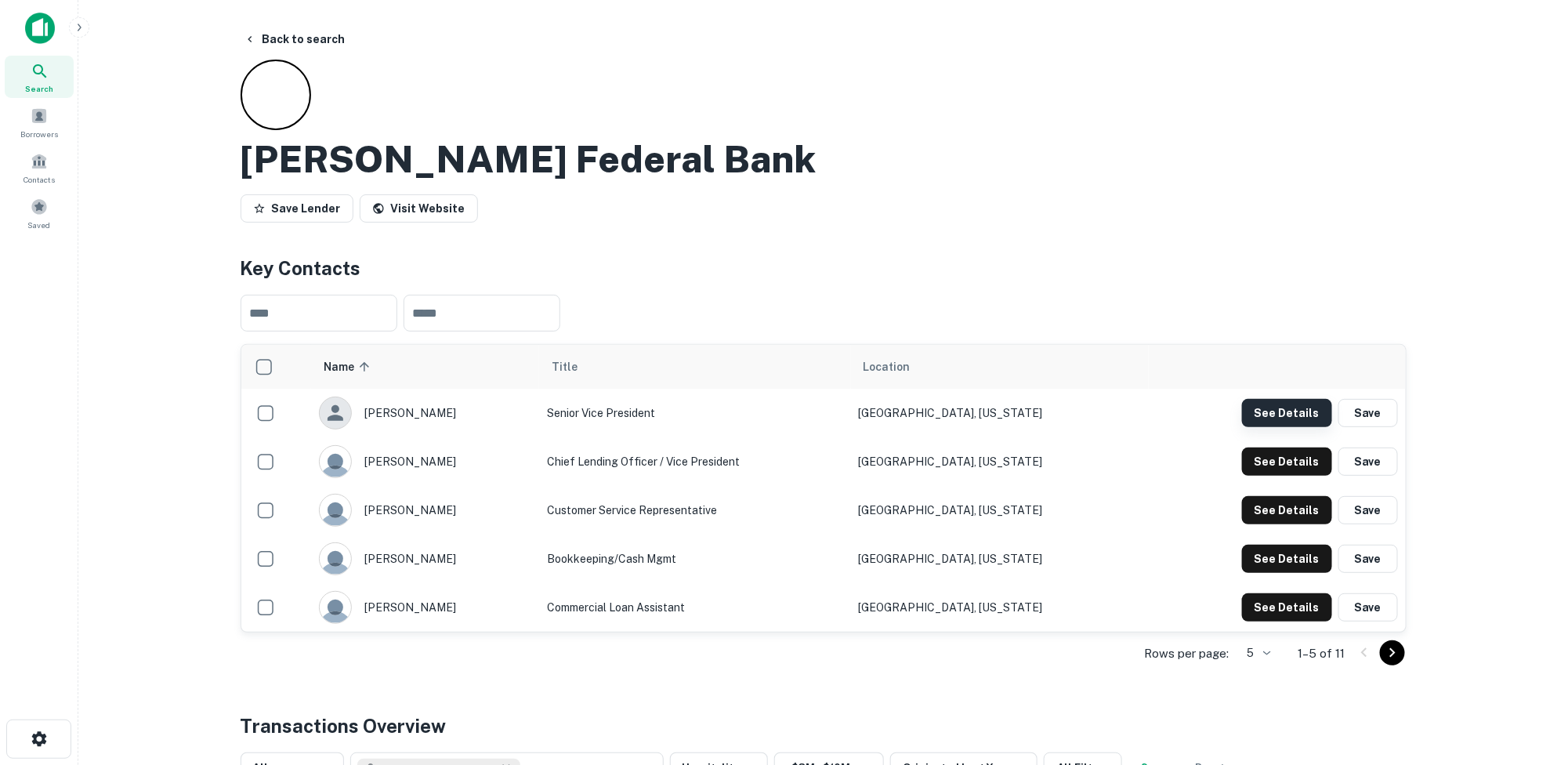
click at [1292, 414] on button "See Details" at bounding box center [1287, 412] width 90 height 28
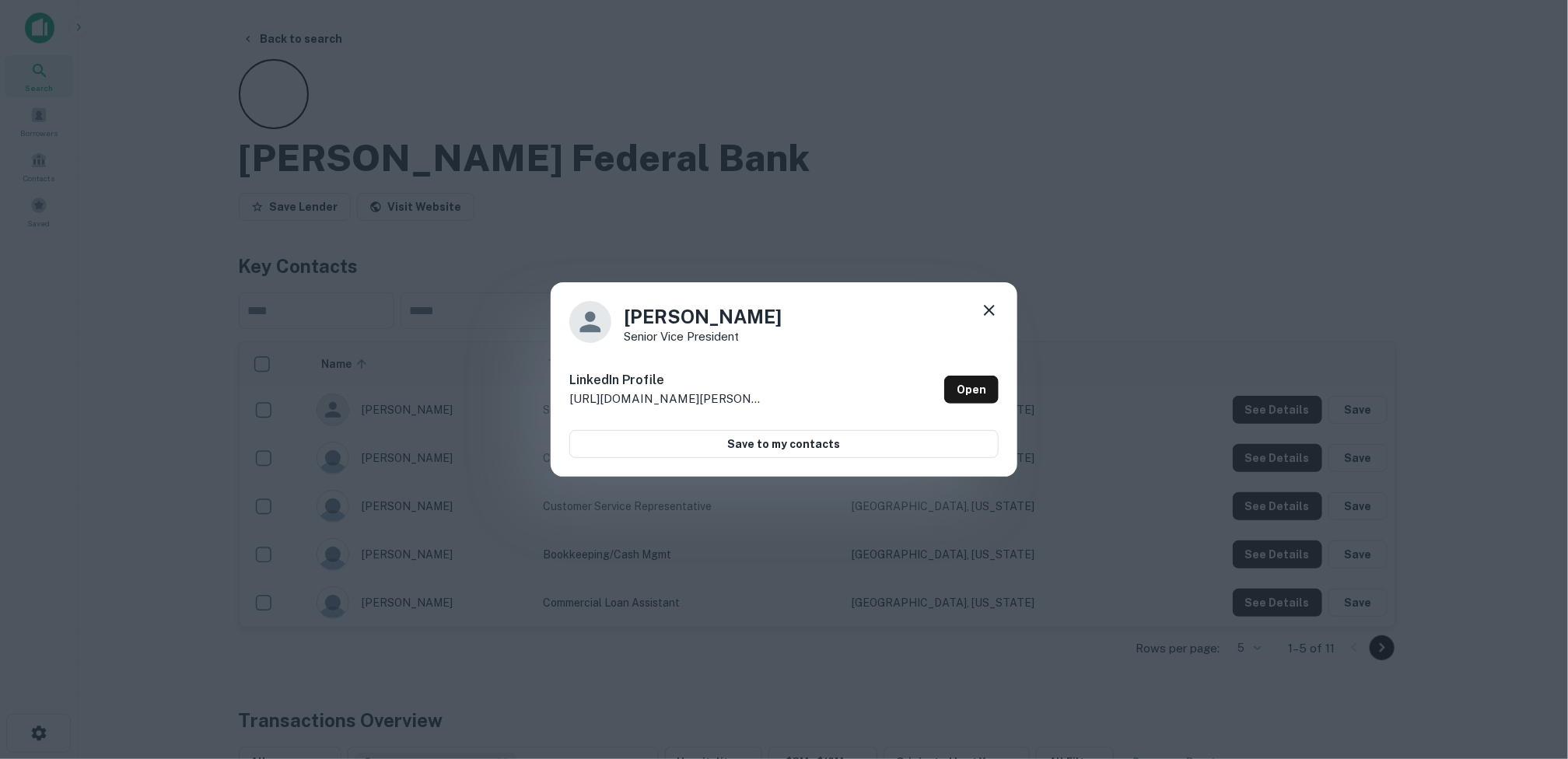
click at [988, 309] on icon at bounding box center [989, 310] width 11 height 11
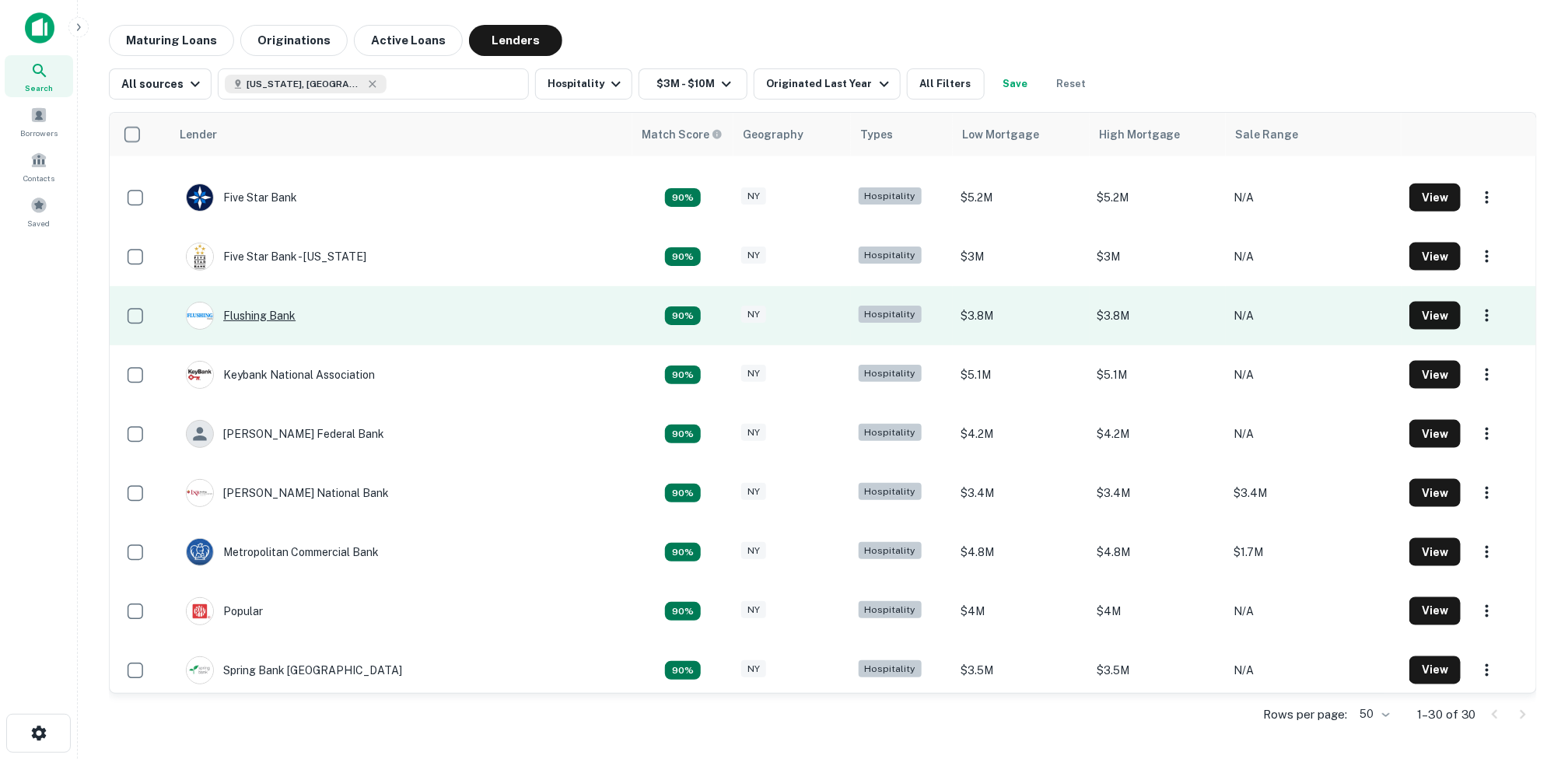
scroll to position [1011, 0]
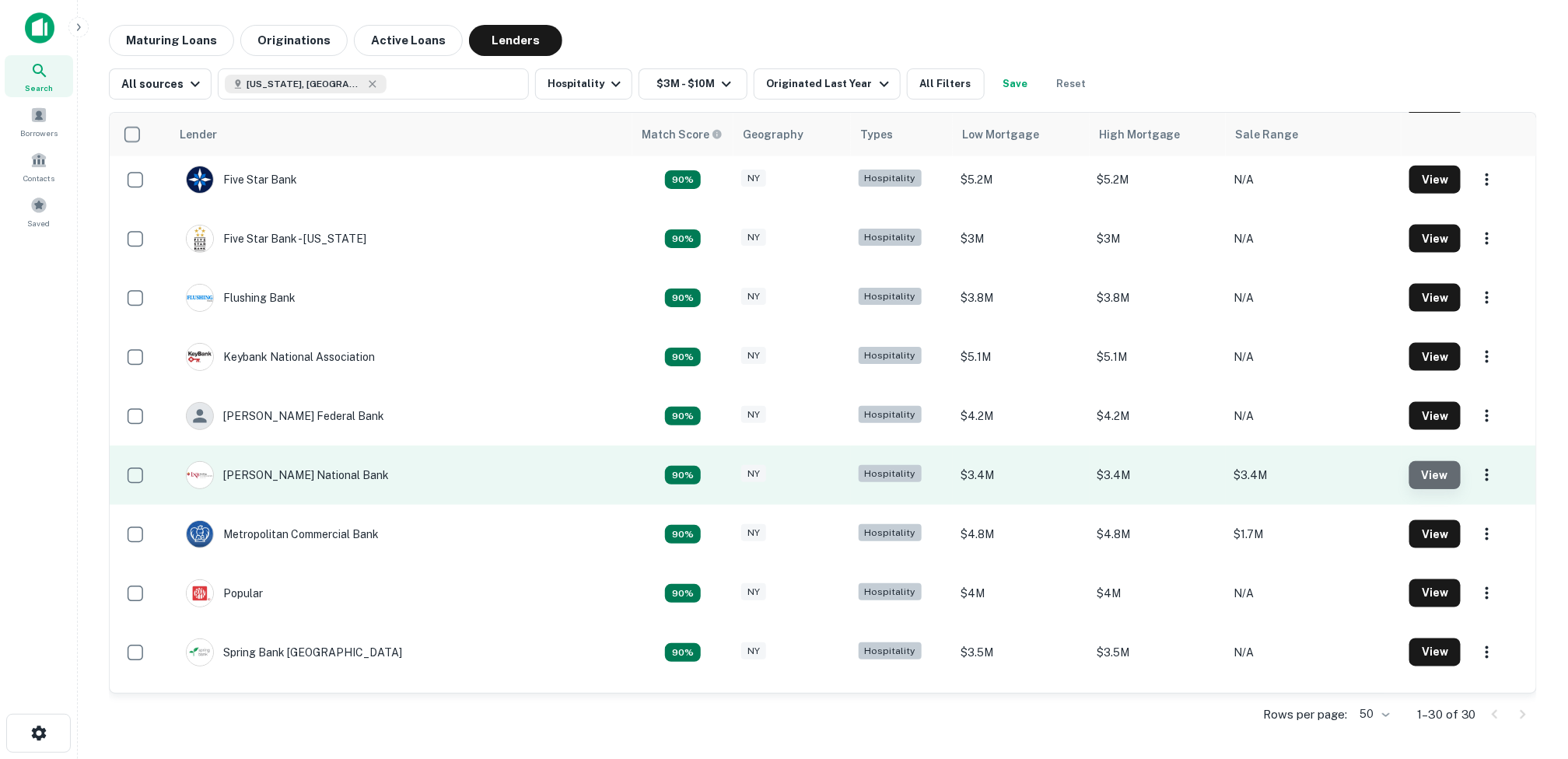
click at [1419, 473] on button "View" at bounding box center [1435, 474] width 51 height 28
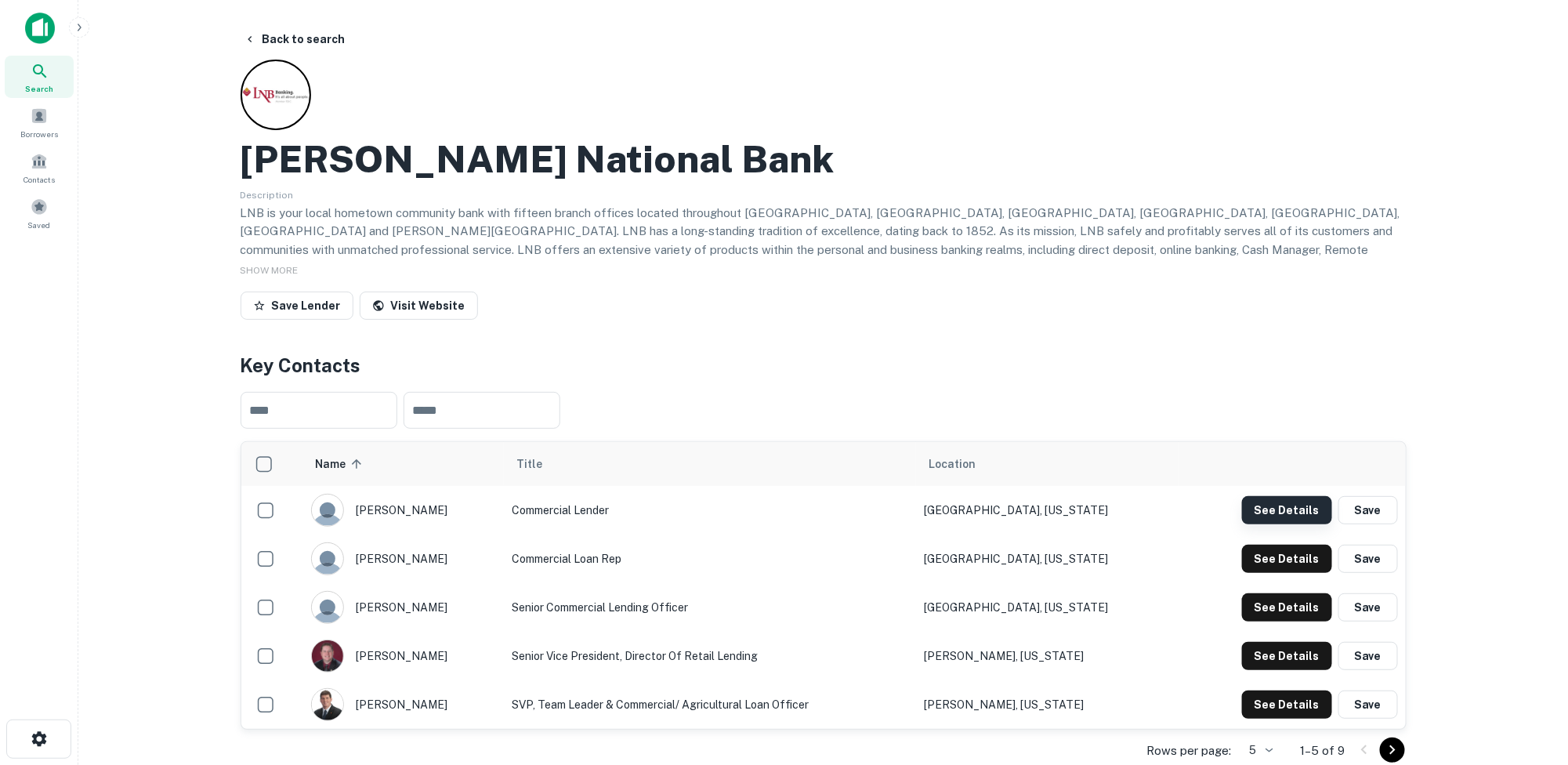
click at [1296, 504] on button "See Details" at bounding box center [1287, 509] width 90 height 28
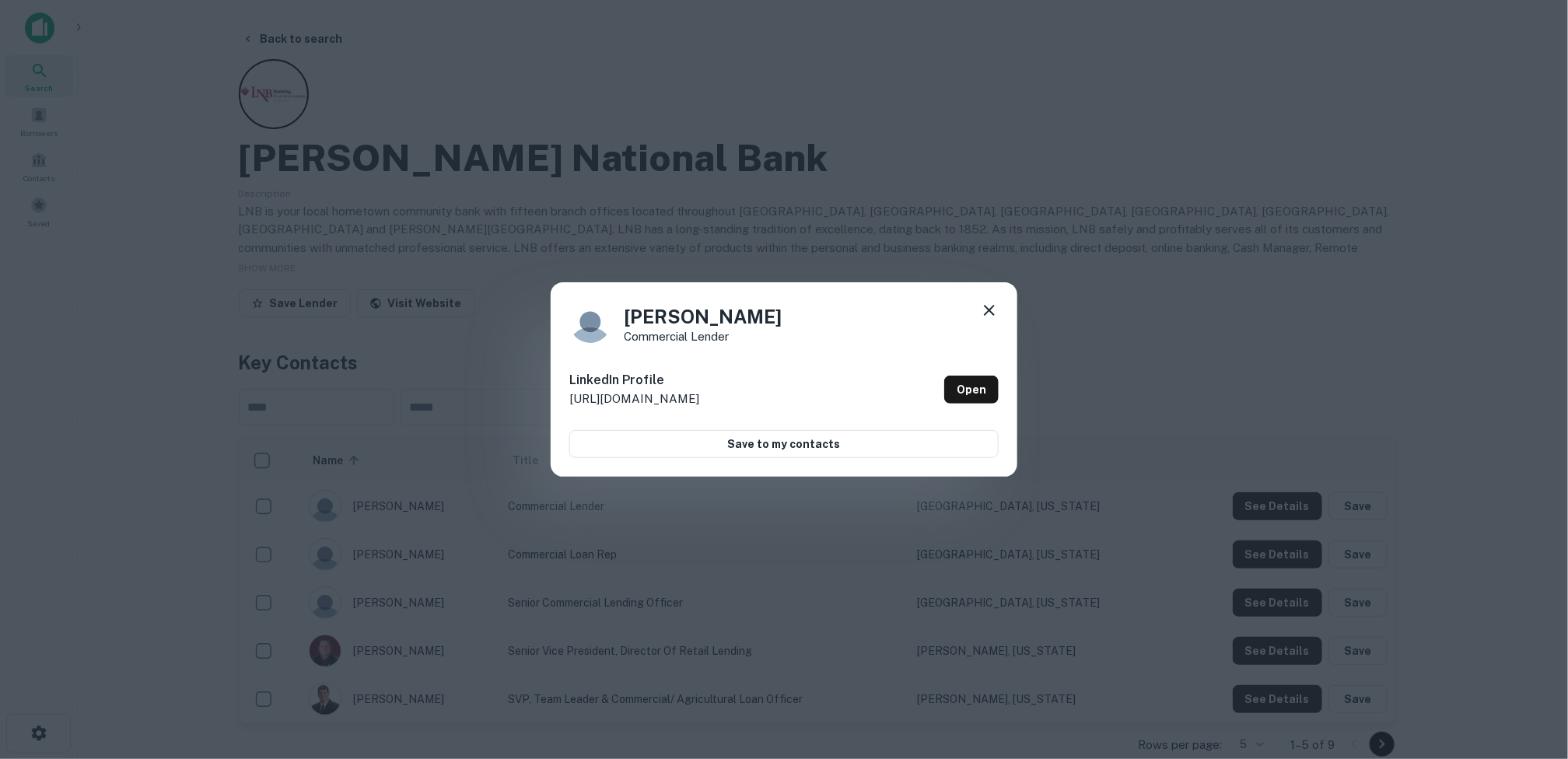
click at [994, 306] on icon at bounding box center [989, 310] width 18 height 18
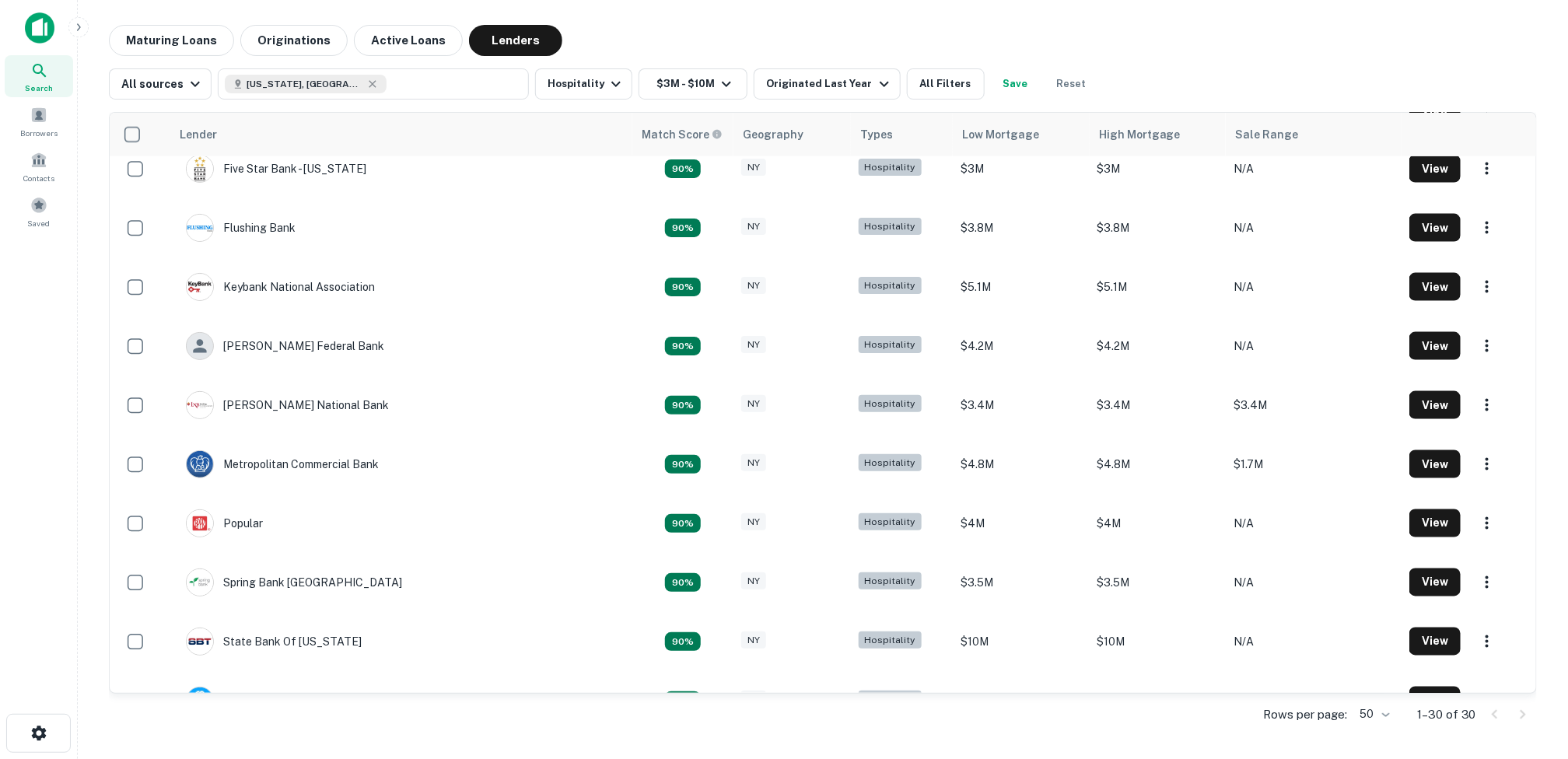
scroll to position [1089, 0]
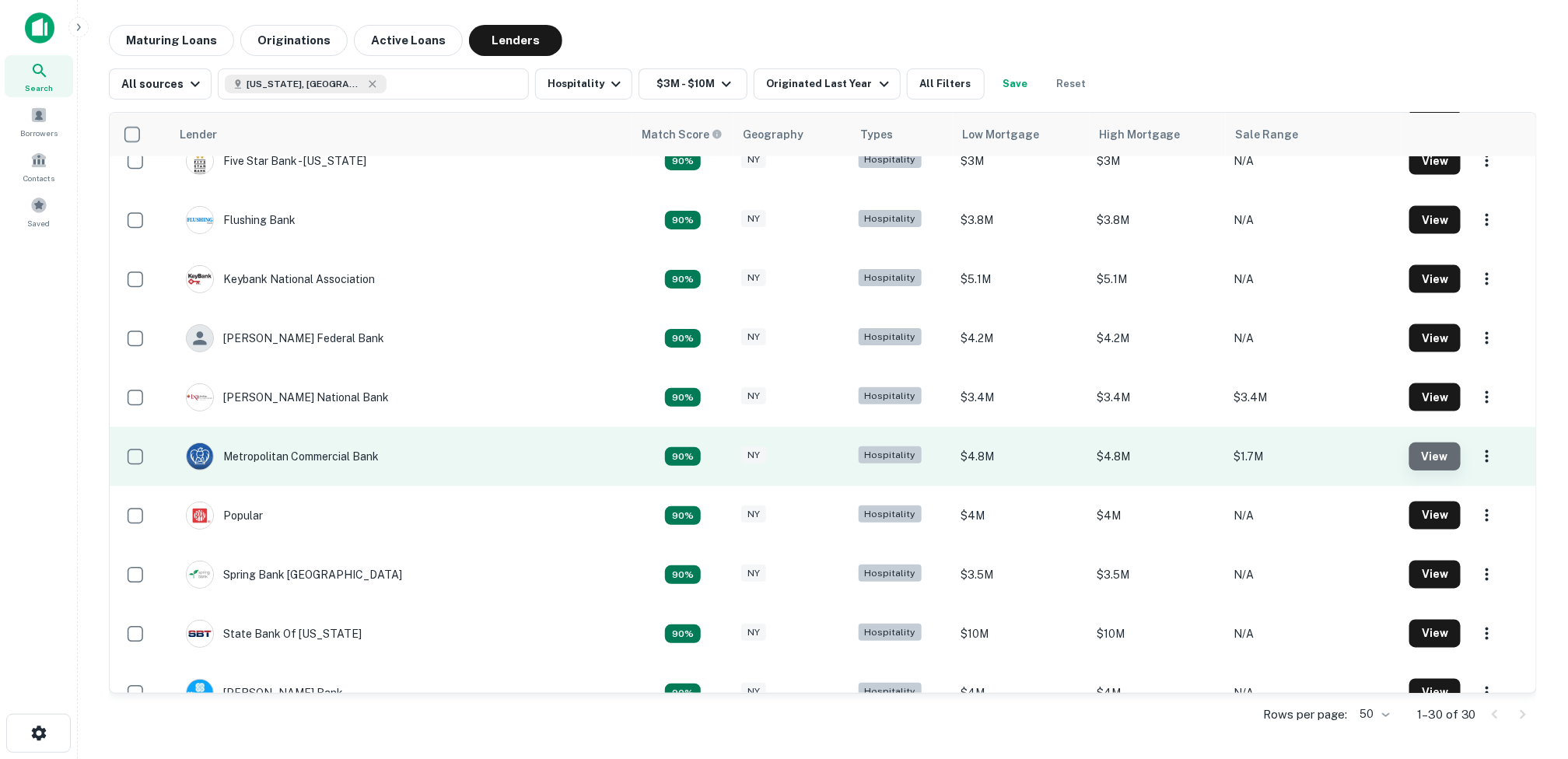
click at [1415, 458] on button "View" at bounding box center [1435, 456] width 51 height 28
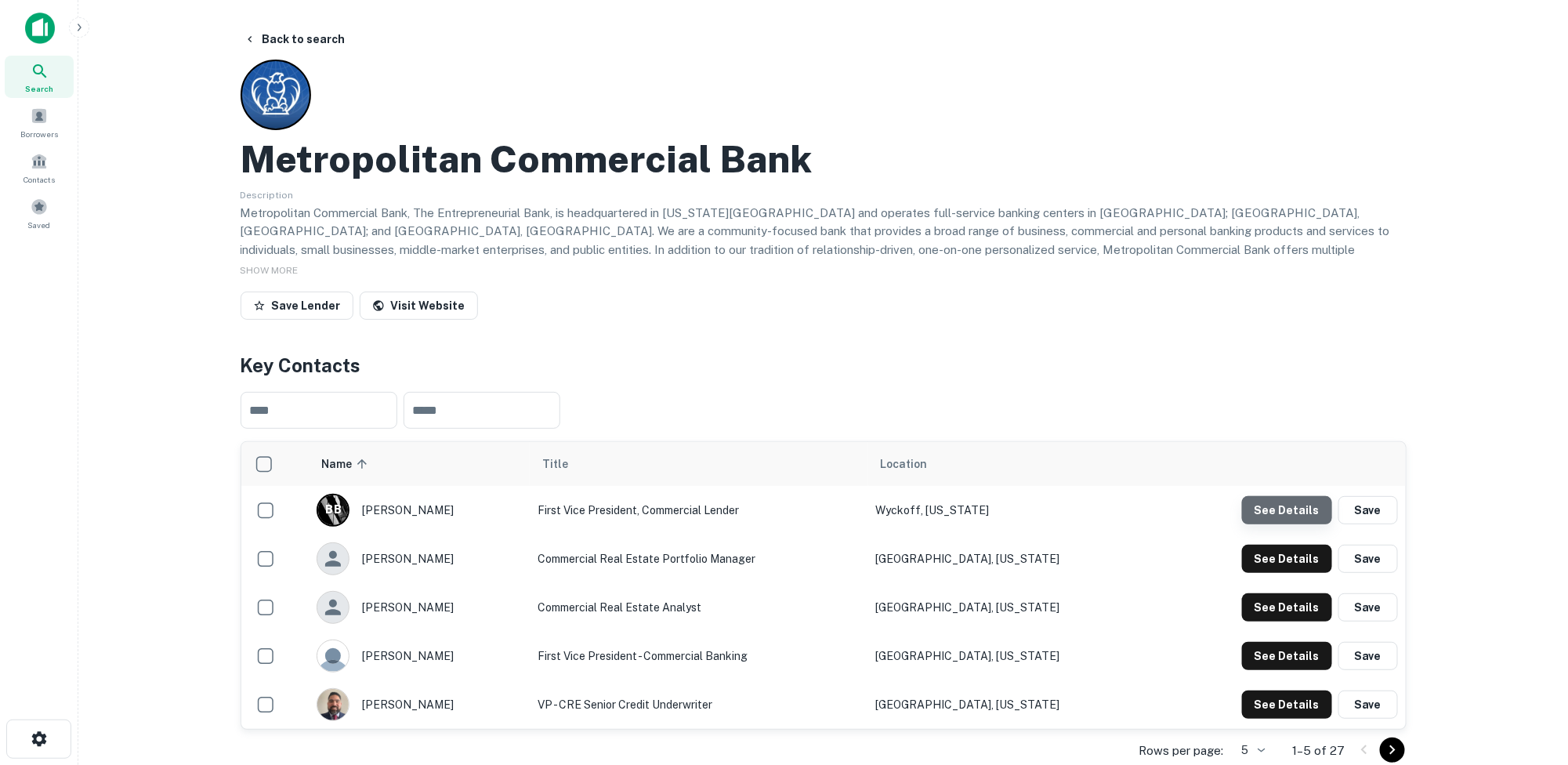
click at [1304, 509] on button "See Details" at bounding box center [1287, 509] width 90 height 28
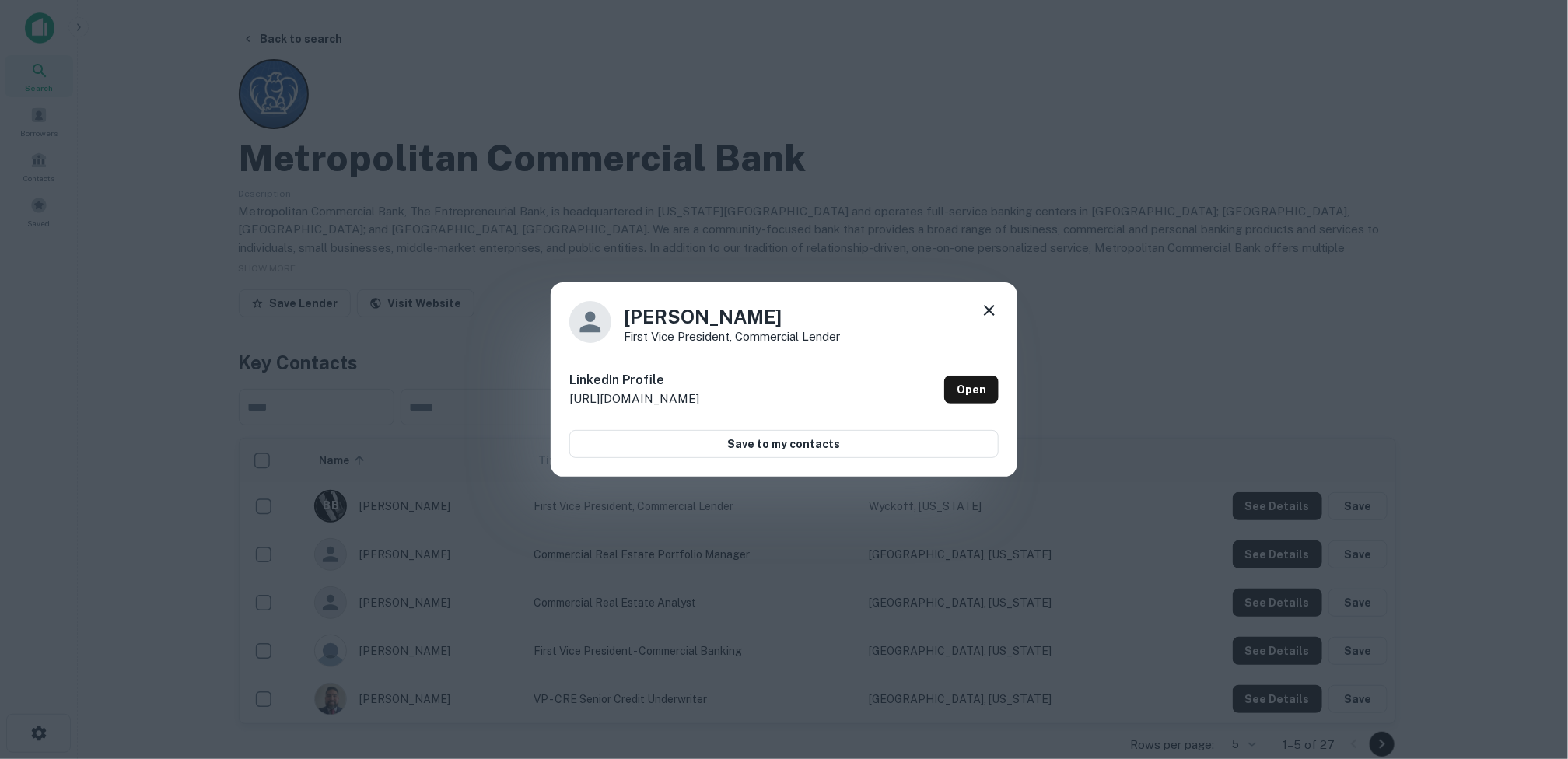
click at [985, 305] on icon at bounding box center [989, 310] width 18 height 18
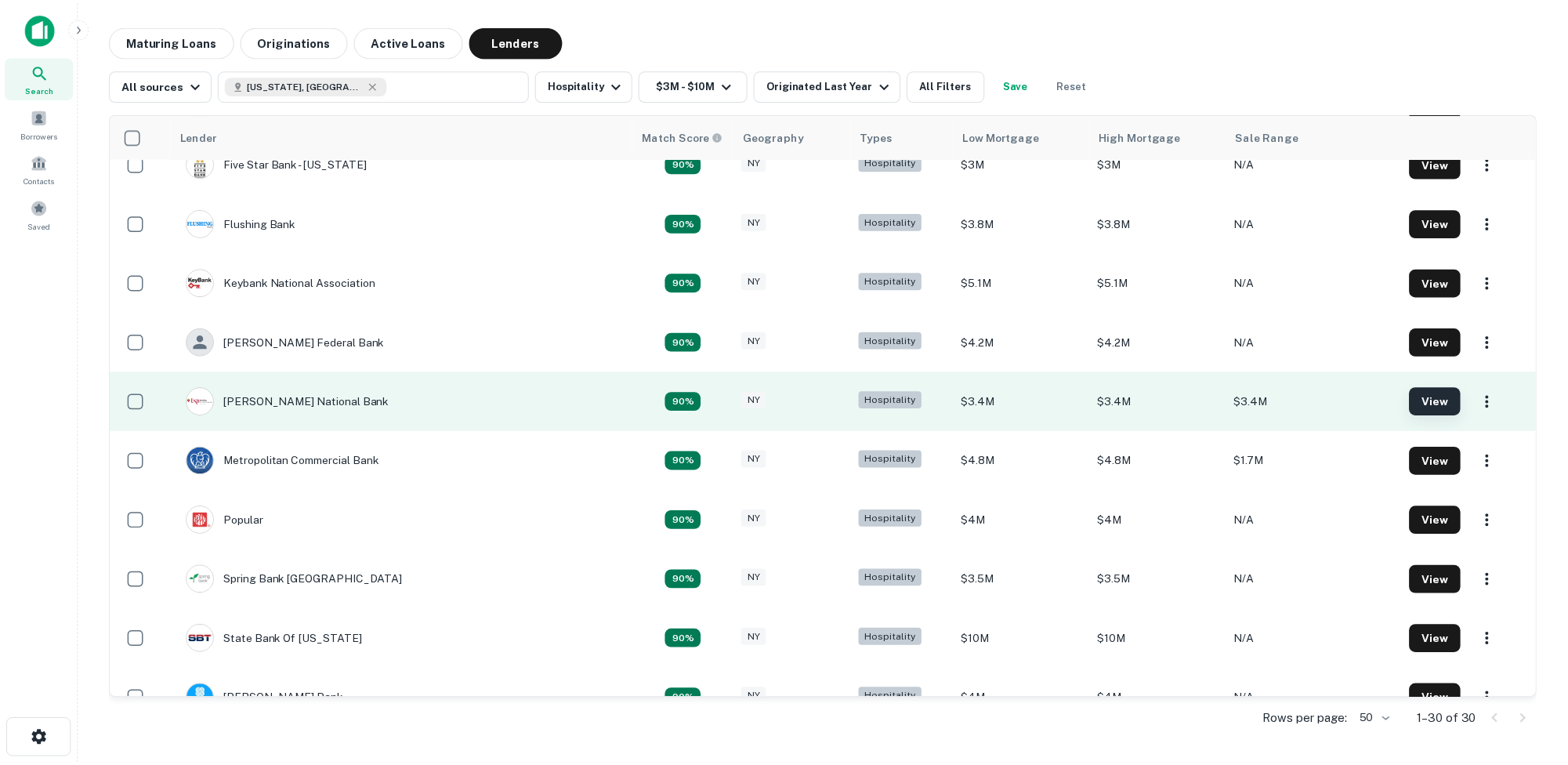
scroll to position [1088, 0]
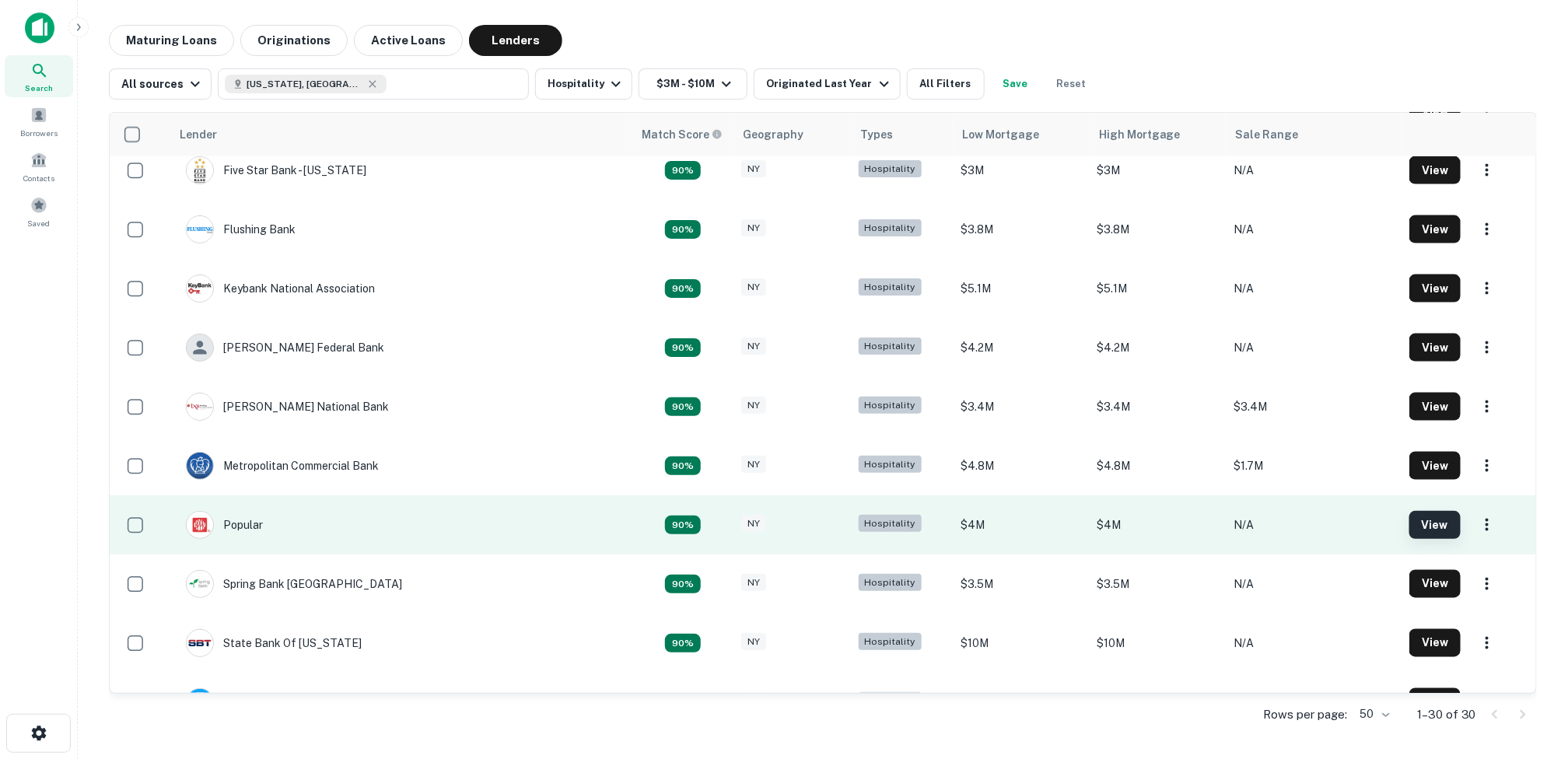
click at [1412, 524] on button "View" at bounding box center [1435, 525] width 51 height 28
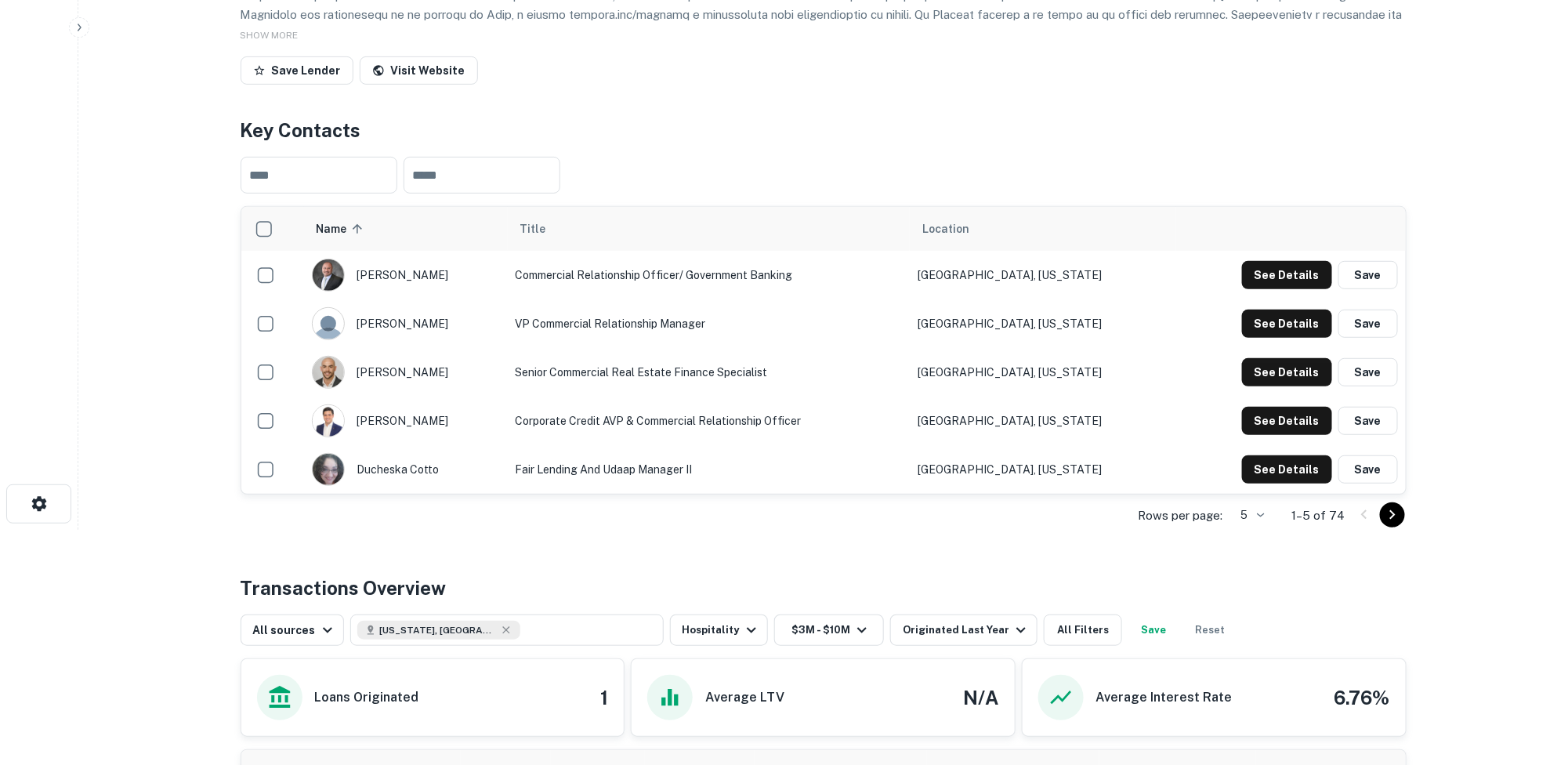
scroll to position [156, 0]
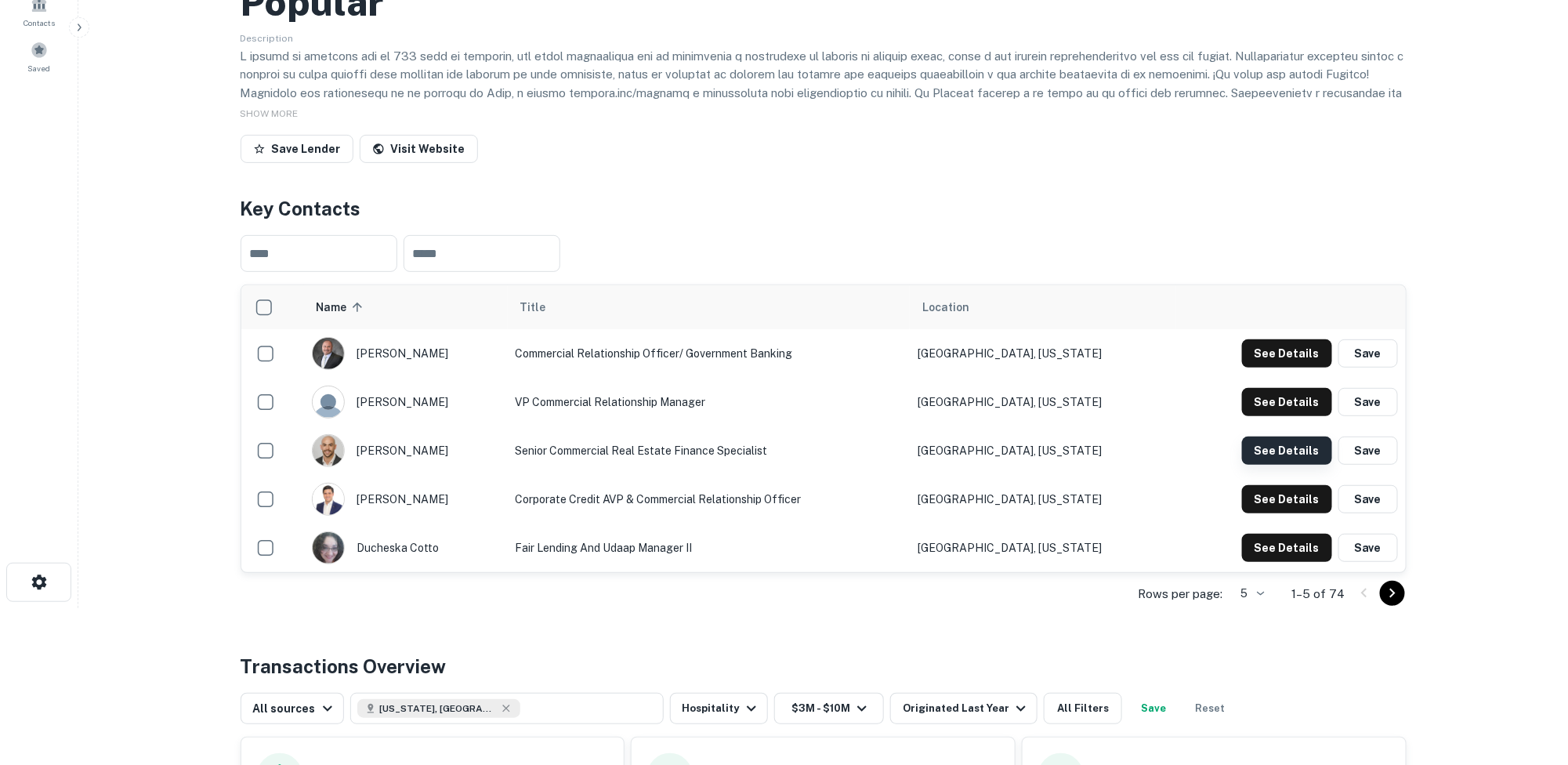
click at [1294, 444] on button "See Details" at bounding box center [1287, 450] width 90 height 28
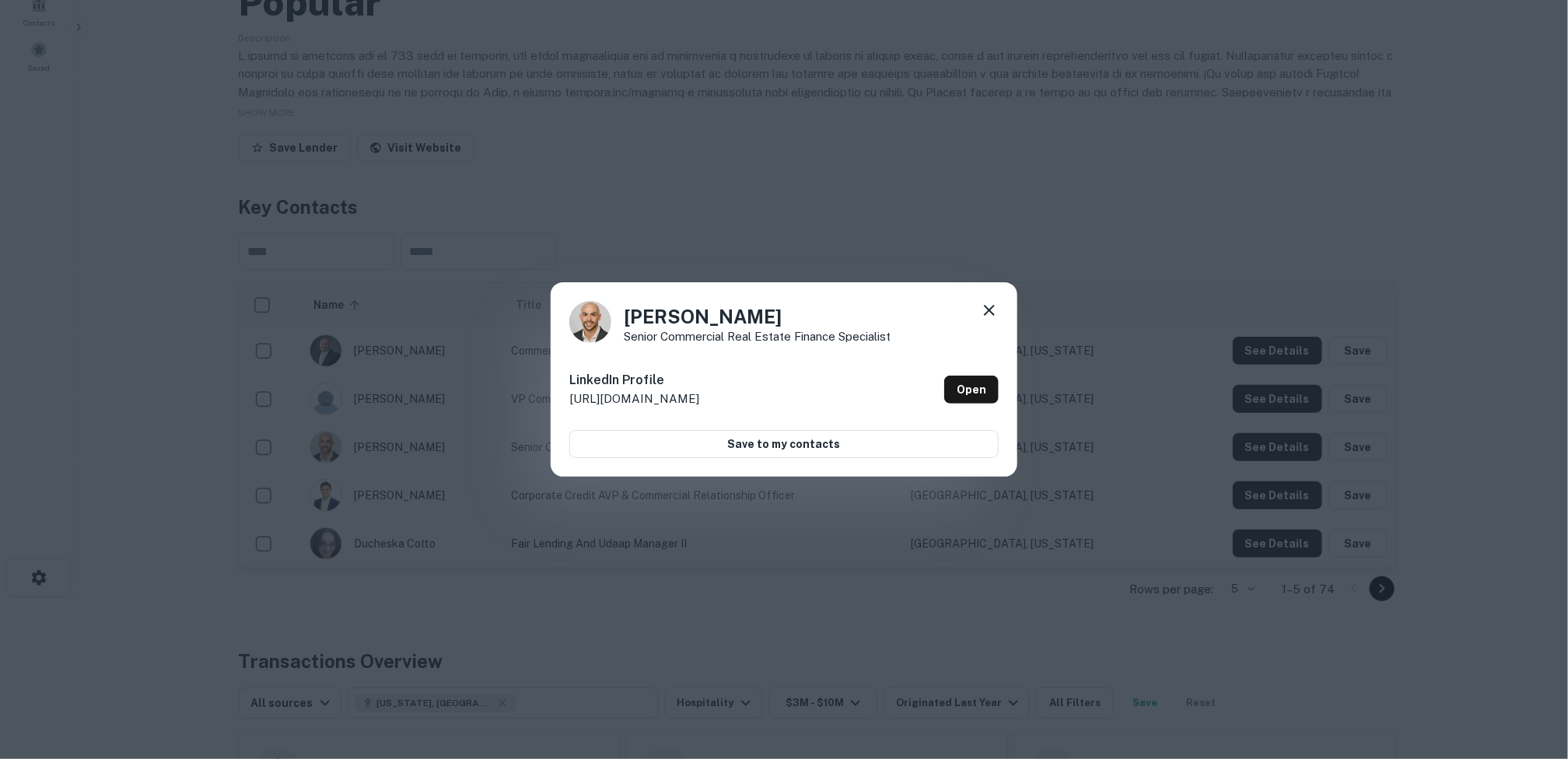
click at [988, 306] on icon at bounding box center [989, 310] width 18 height 18
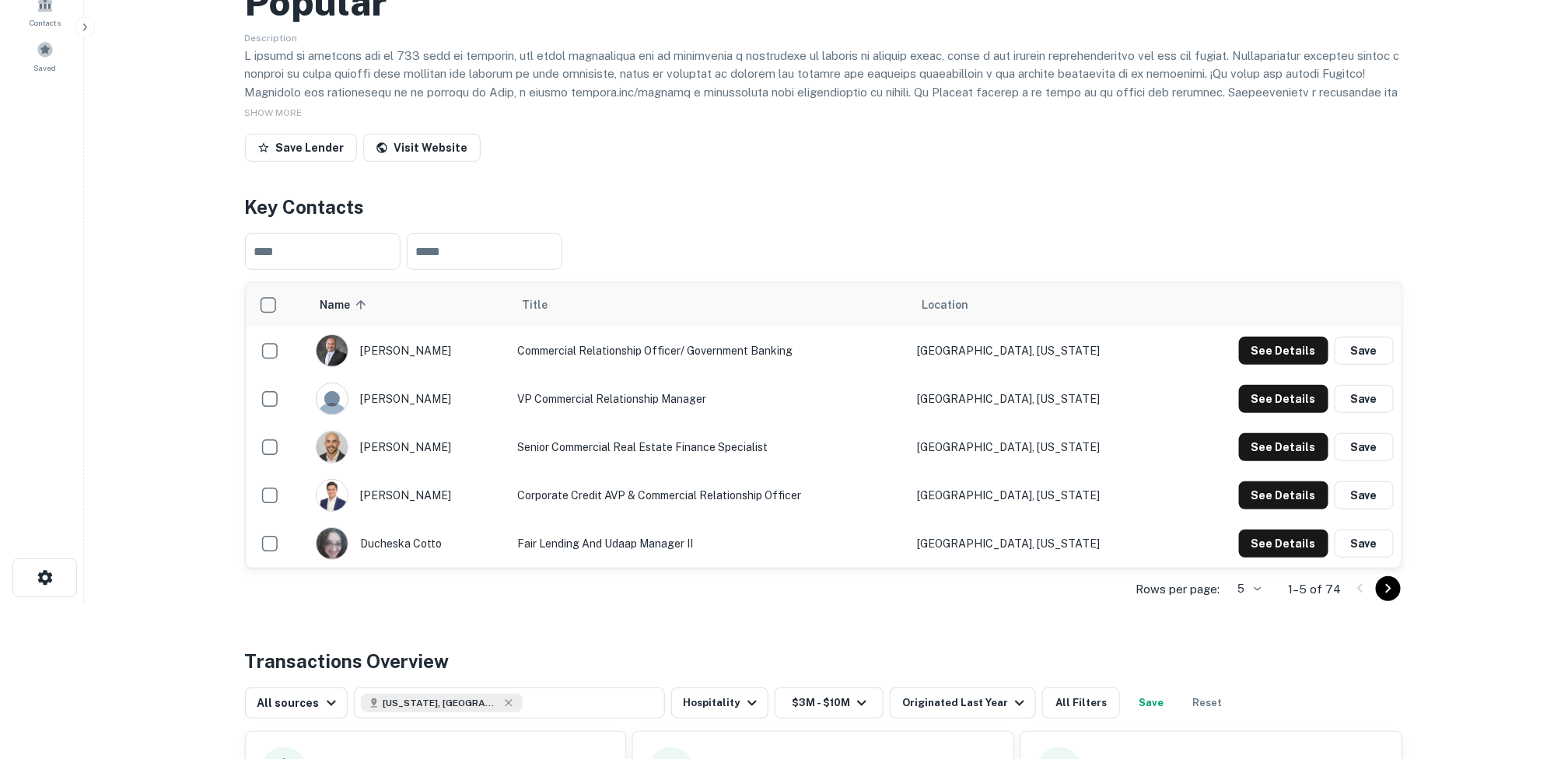
scroll to position [0, 0]
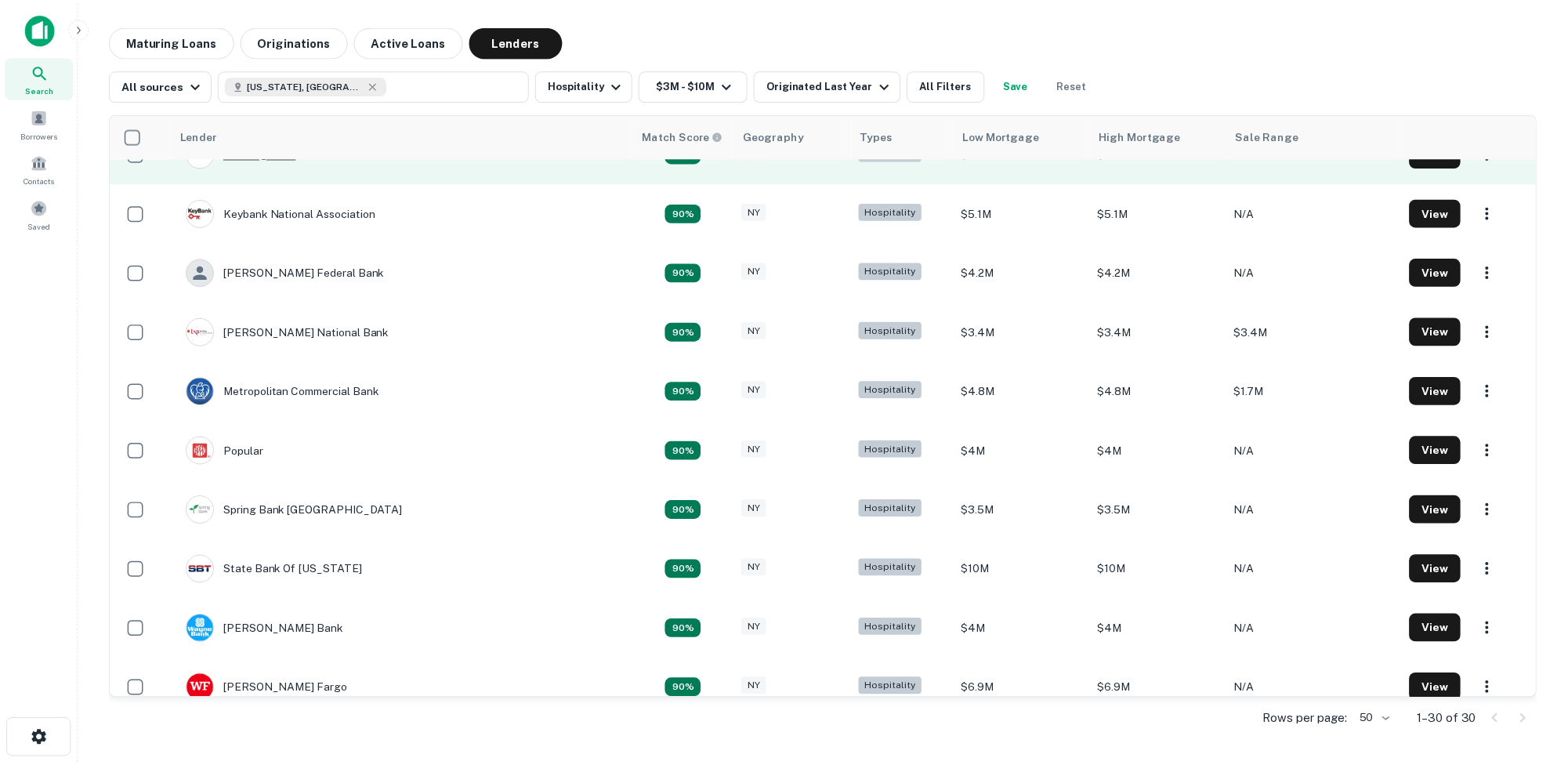
scroll to position [1244, 0]
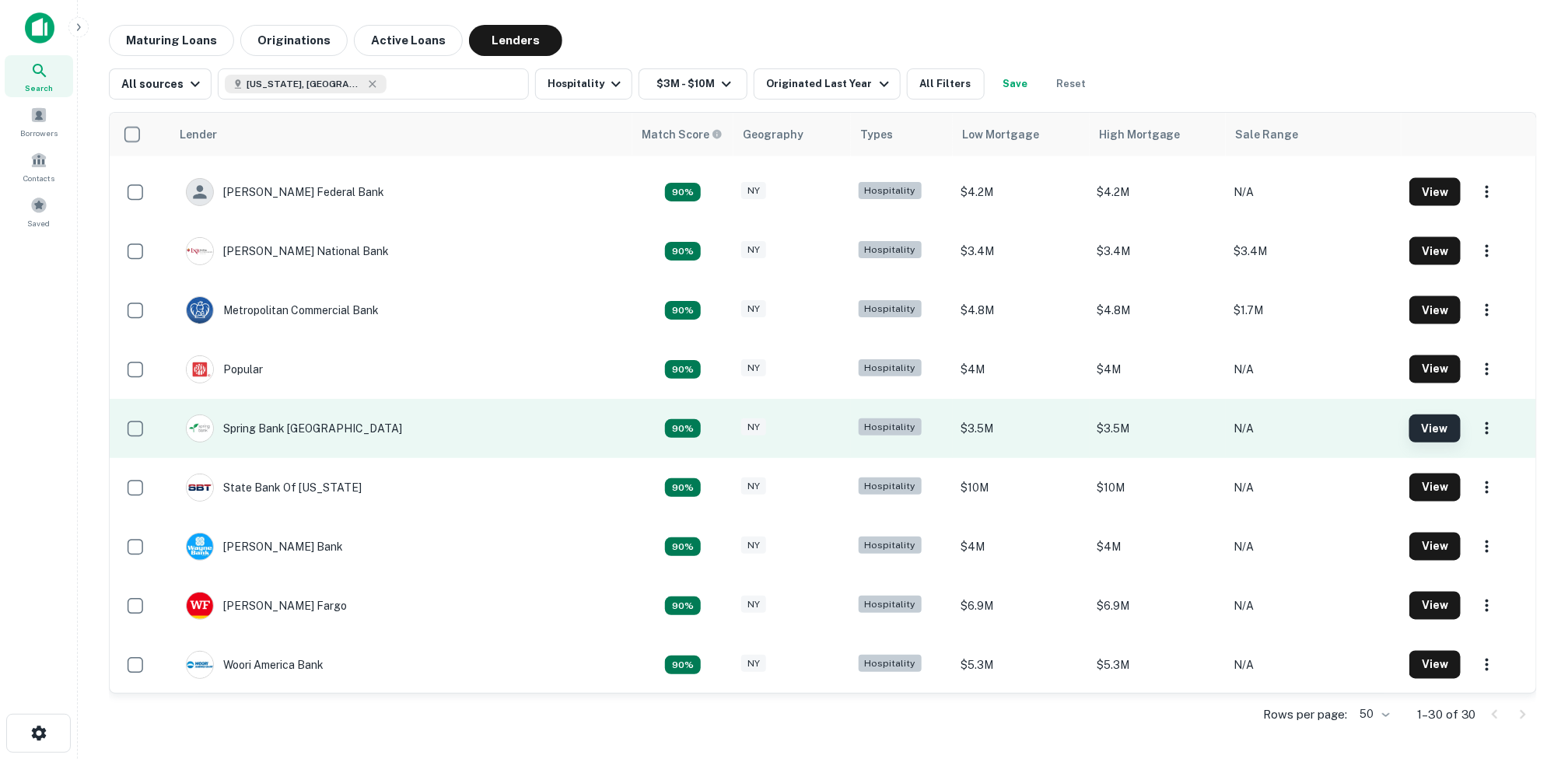
click at [1410, 421] on button "View" at bounding box center [1435, 428] width 51 height 28
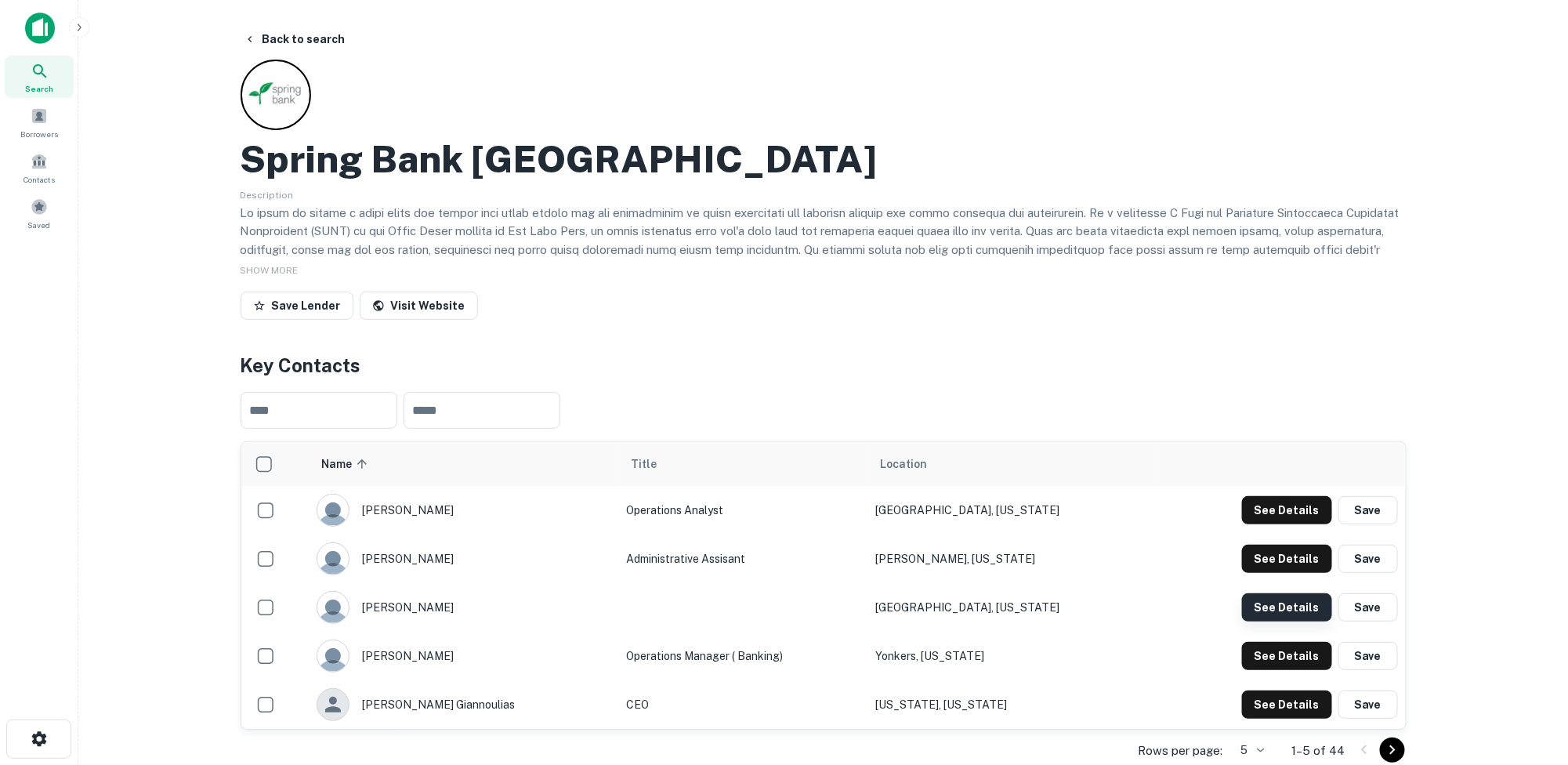
click at [1293, 601] on button "See Details" at bounding box center [1287, 607] width 90 height 28
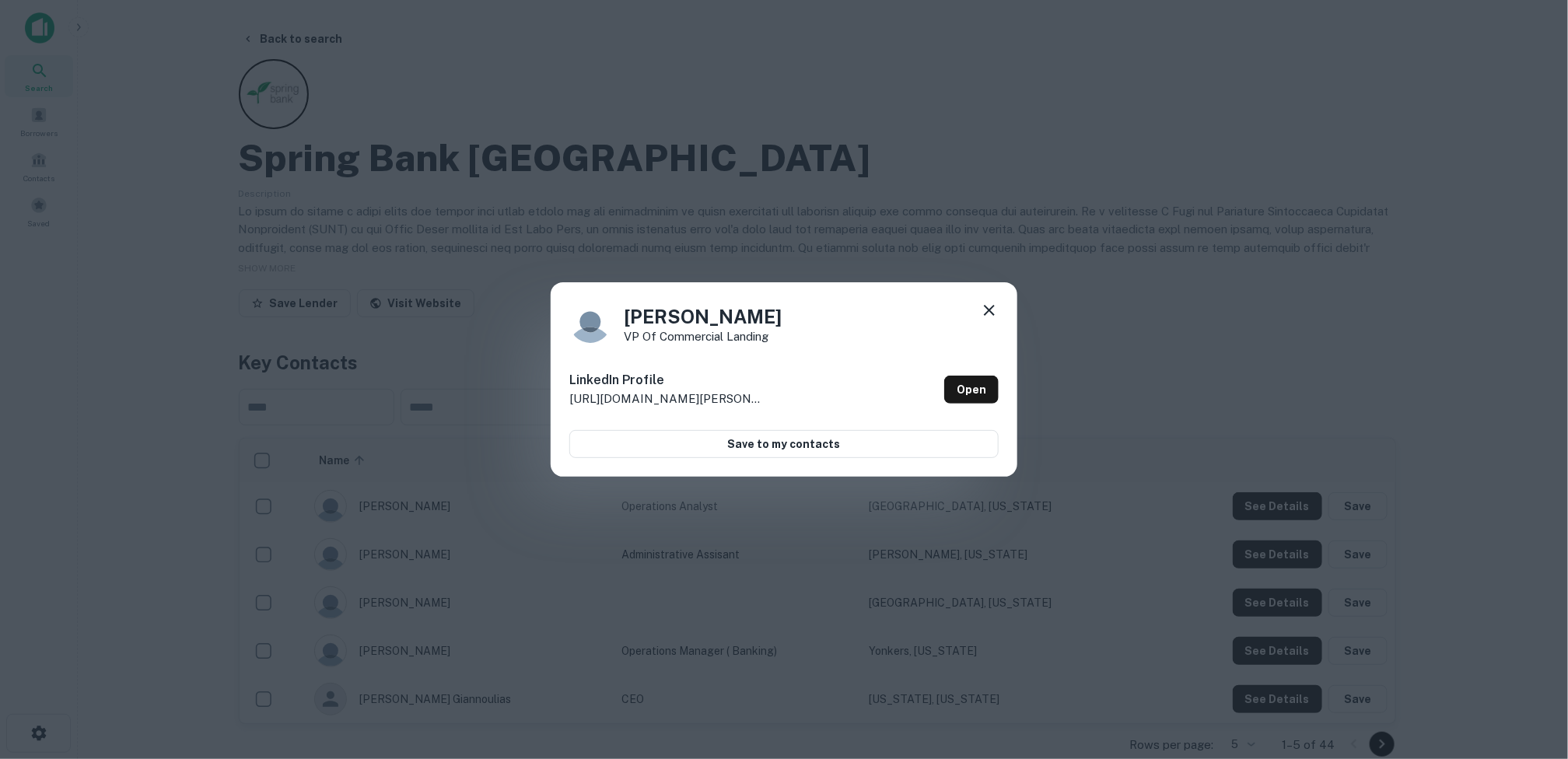
click at [988, 311] on icon at bounding box center [989, 310] width 11 height 11
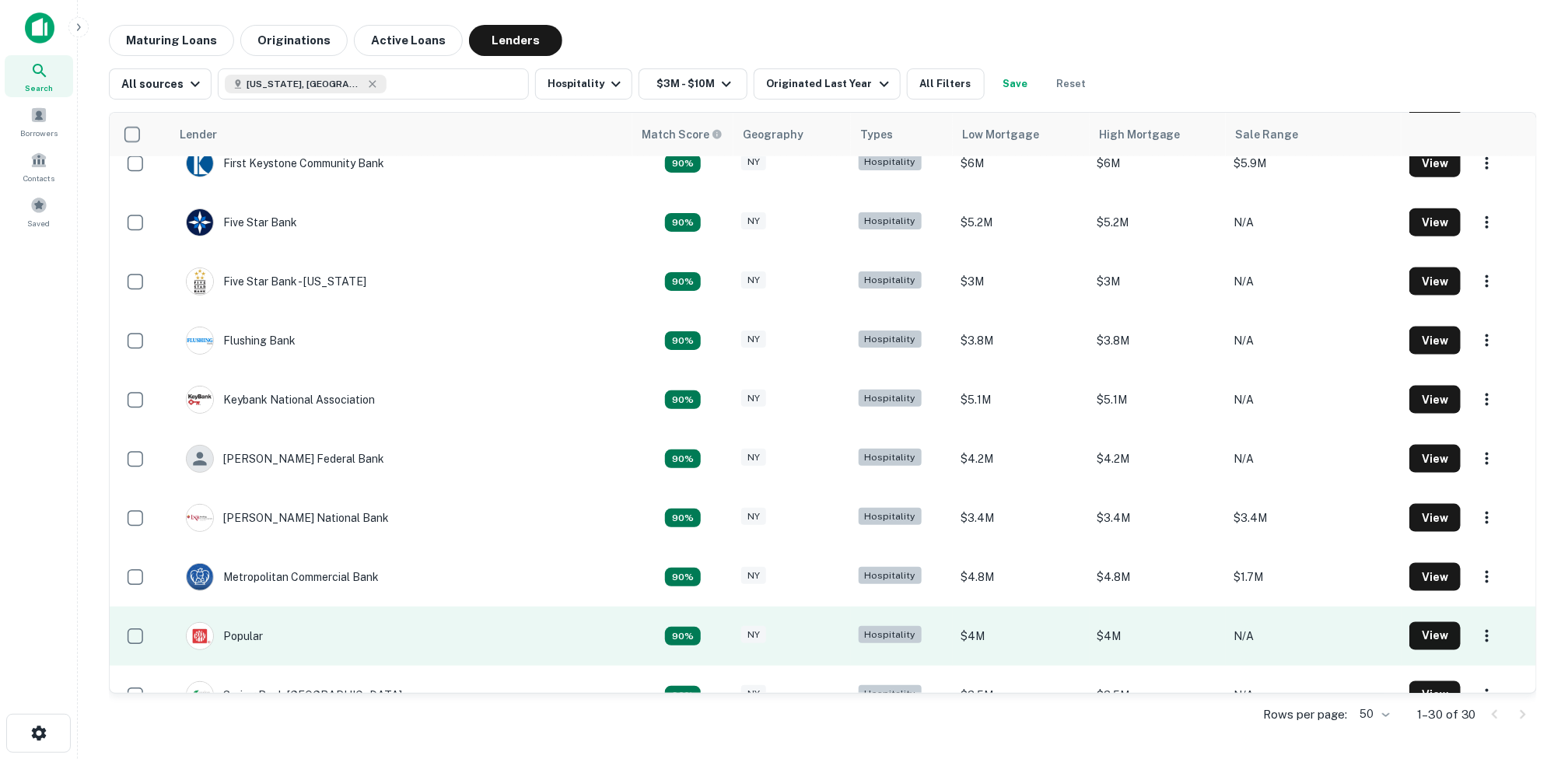
scroll to position [1234, 0]
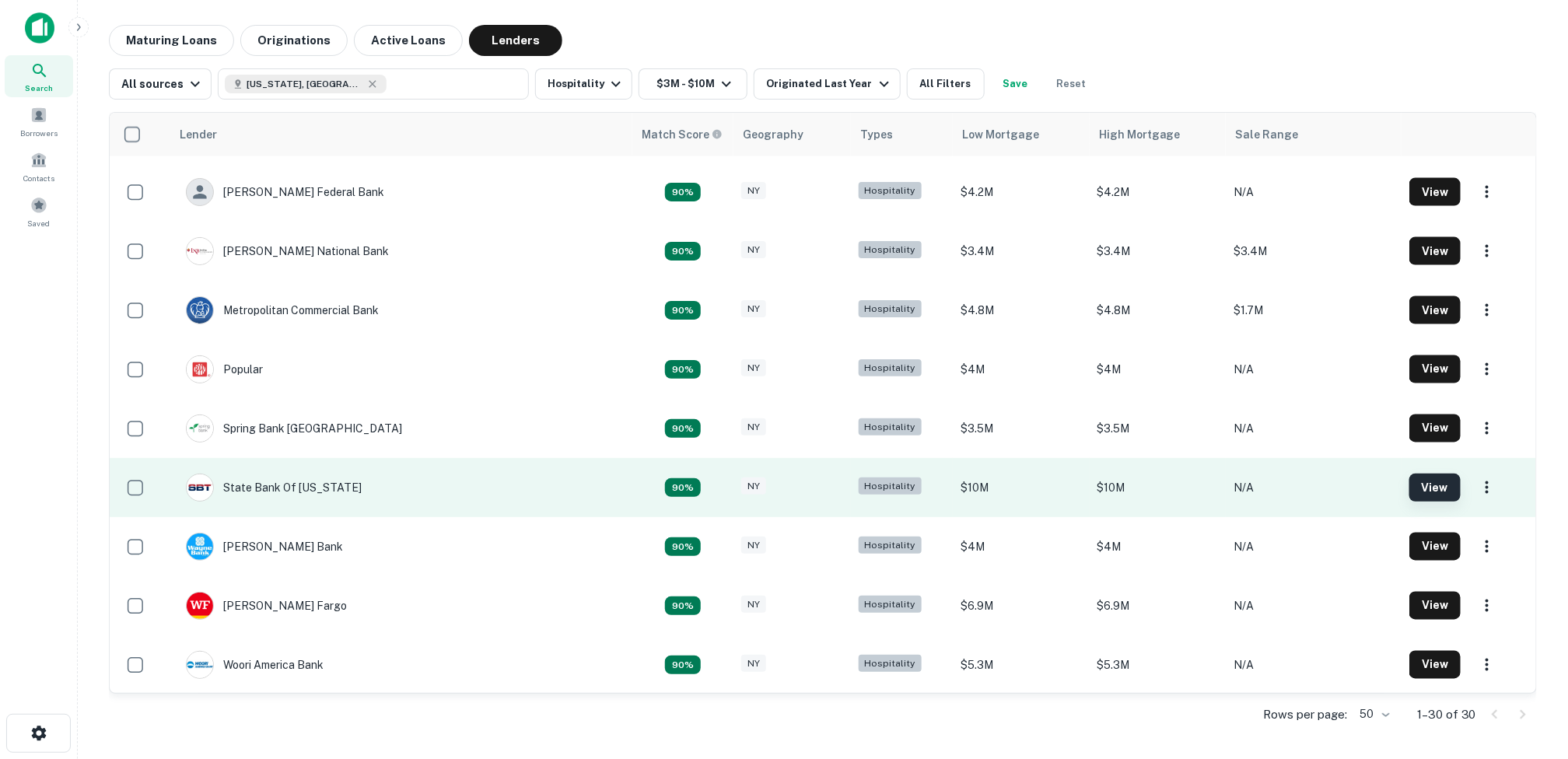
click at [1414, 490] on button "View" at bounding box center [1435, 487] width 51 height 28
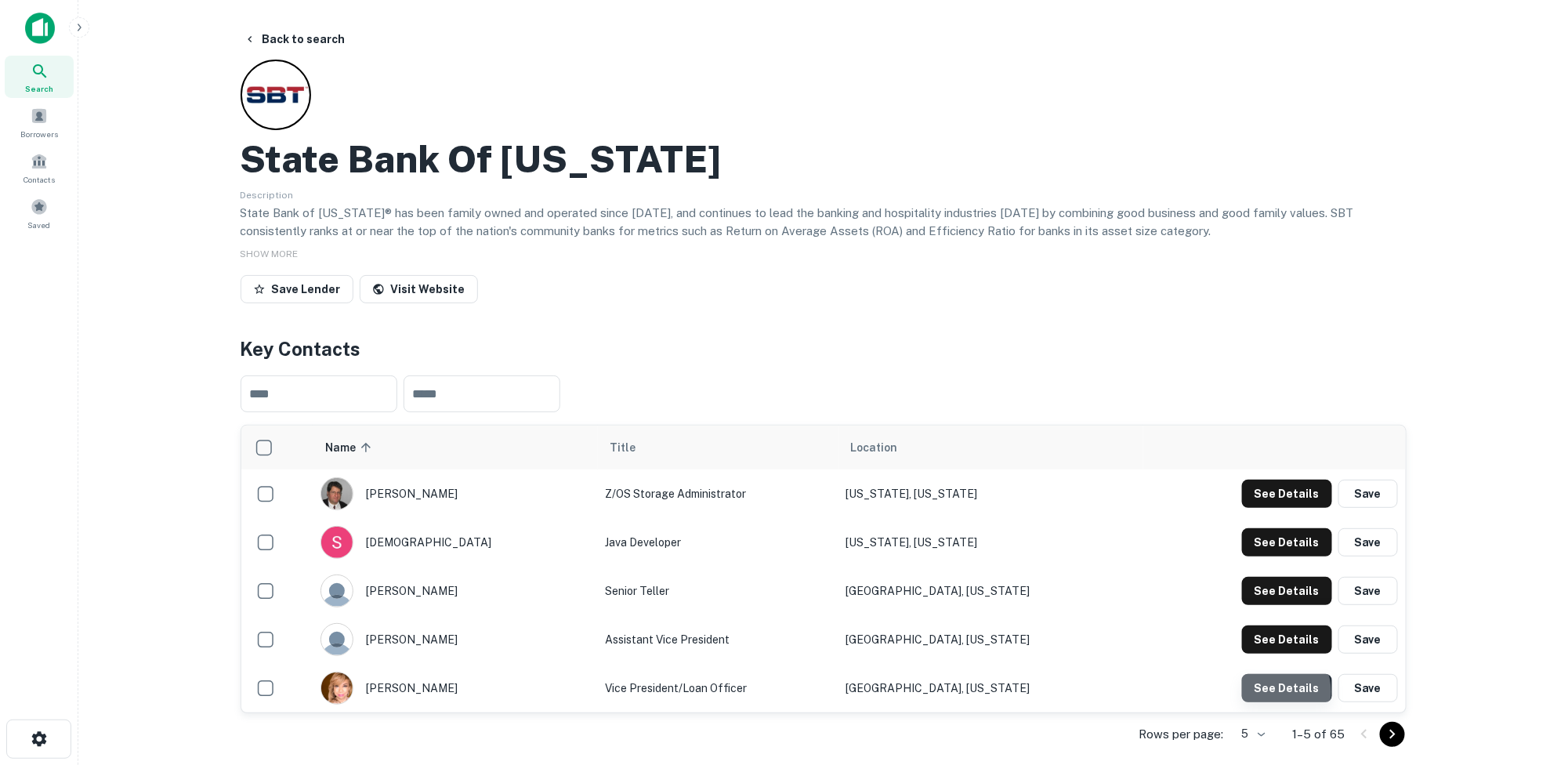
click at [1272, 691] on button "See Details" at bounding box center [1287, 687] width 90 height 28
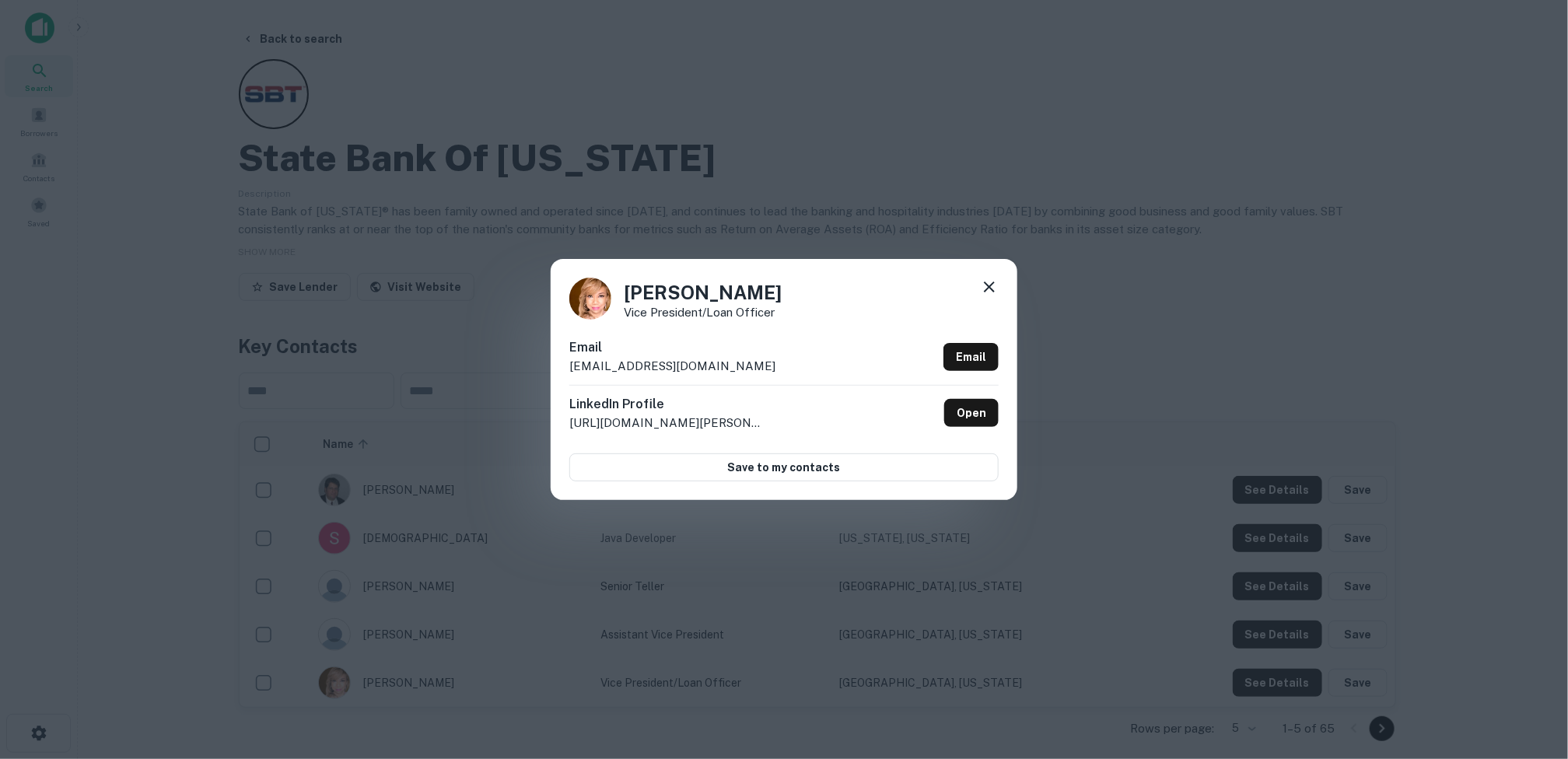
click at [989, 282] on icon at bounding box center [989, 286] width 18 height 18
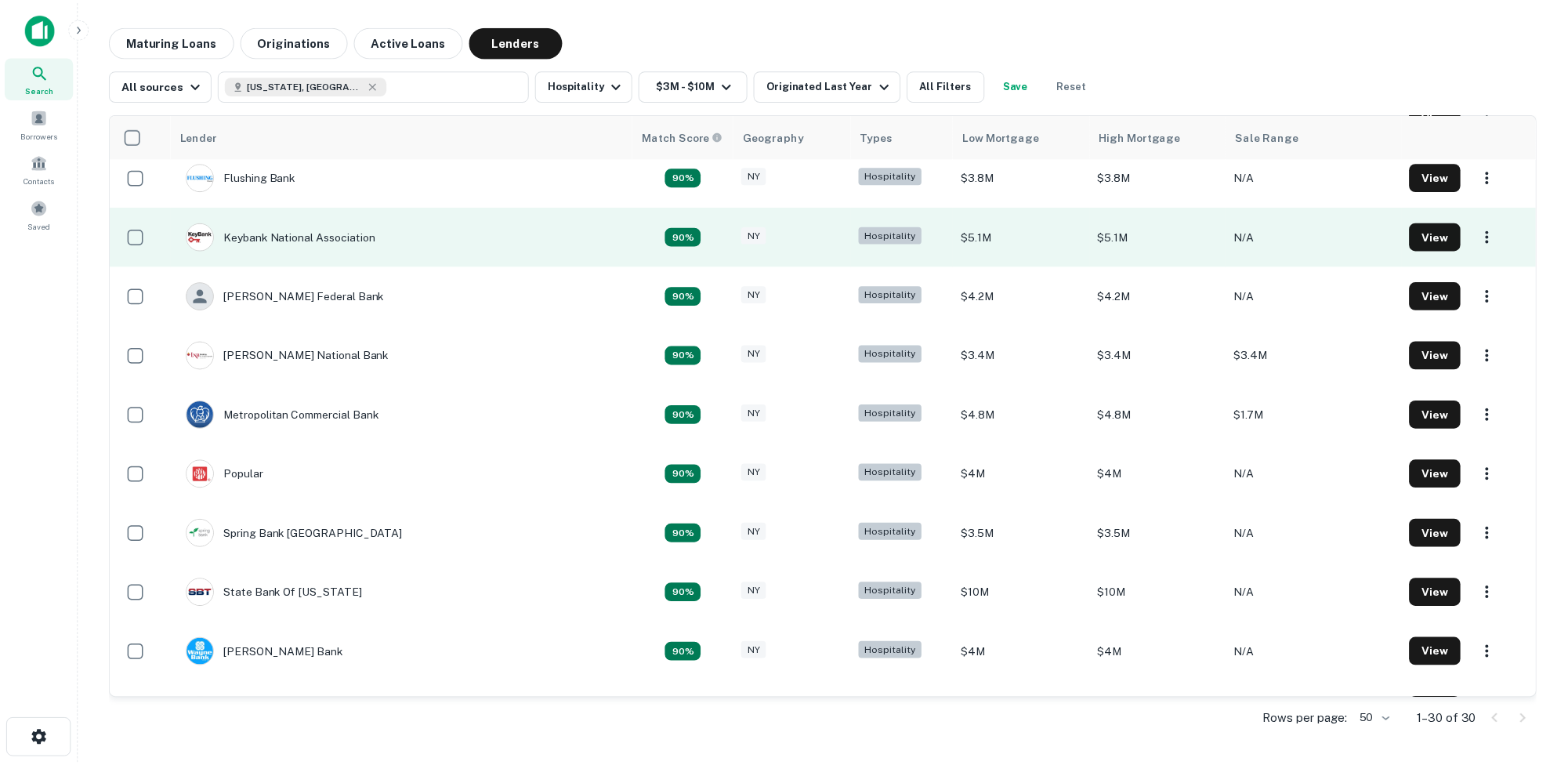
scroll to position [1244, 0]
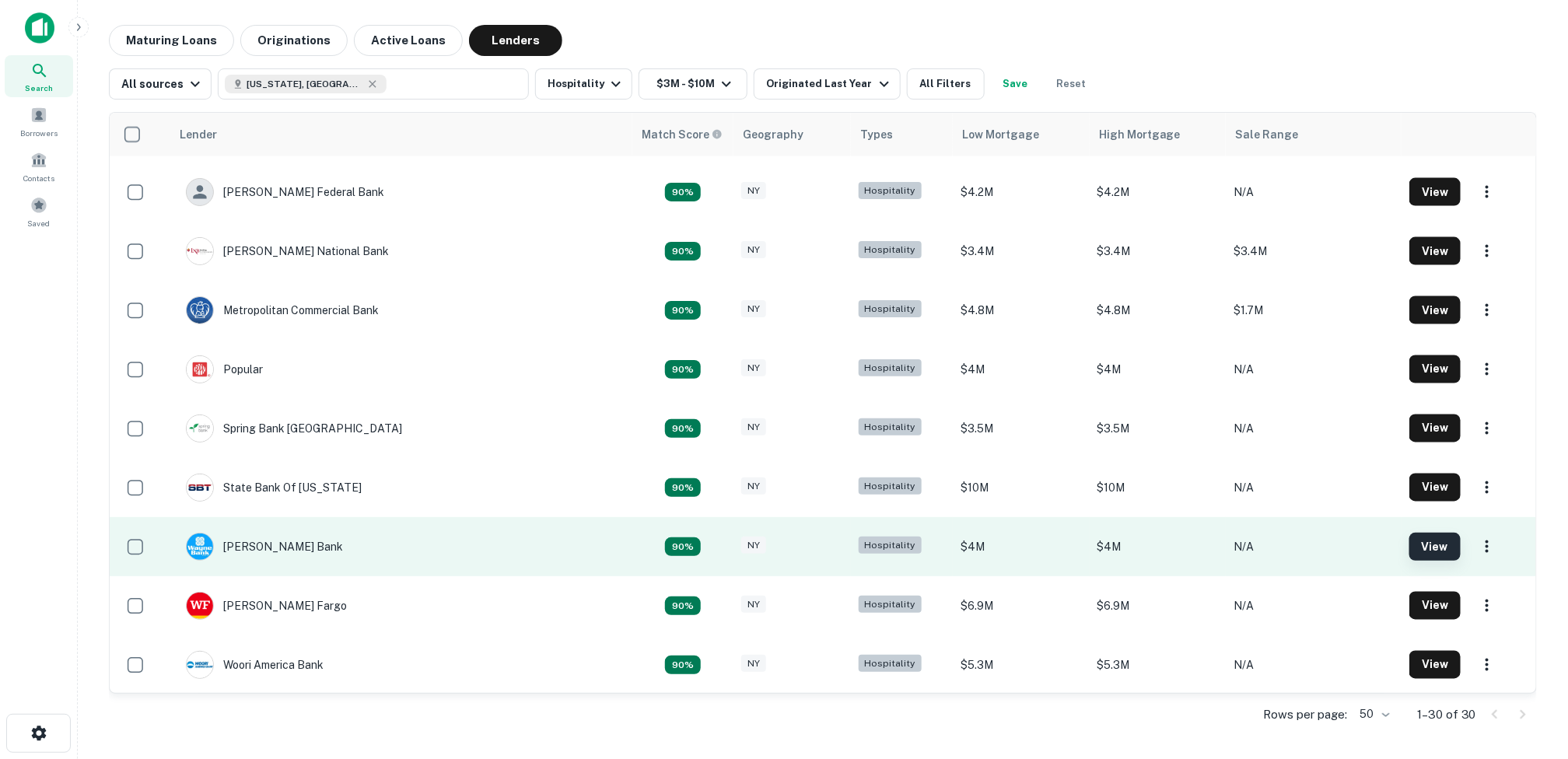
click at [1410, 542] on button "View" at bounding box center [1435, 546] width 51 height 28
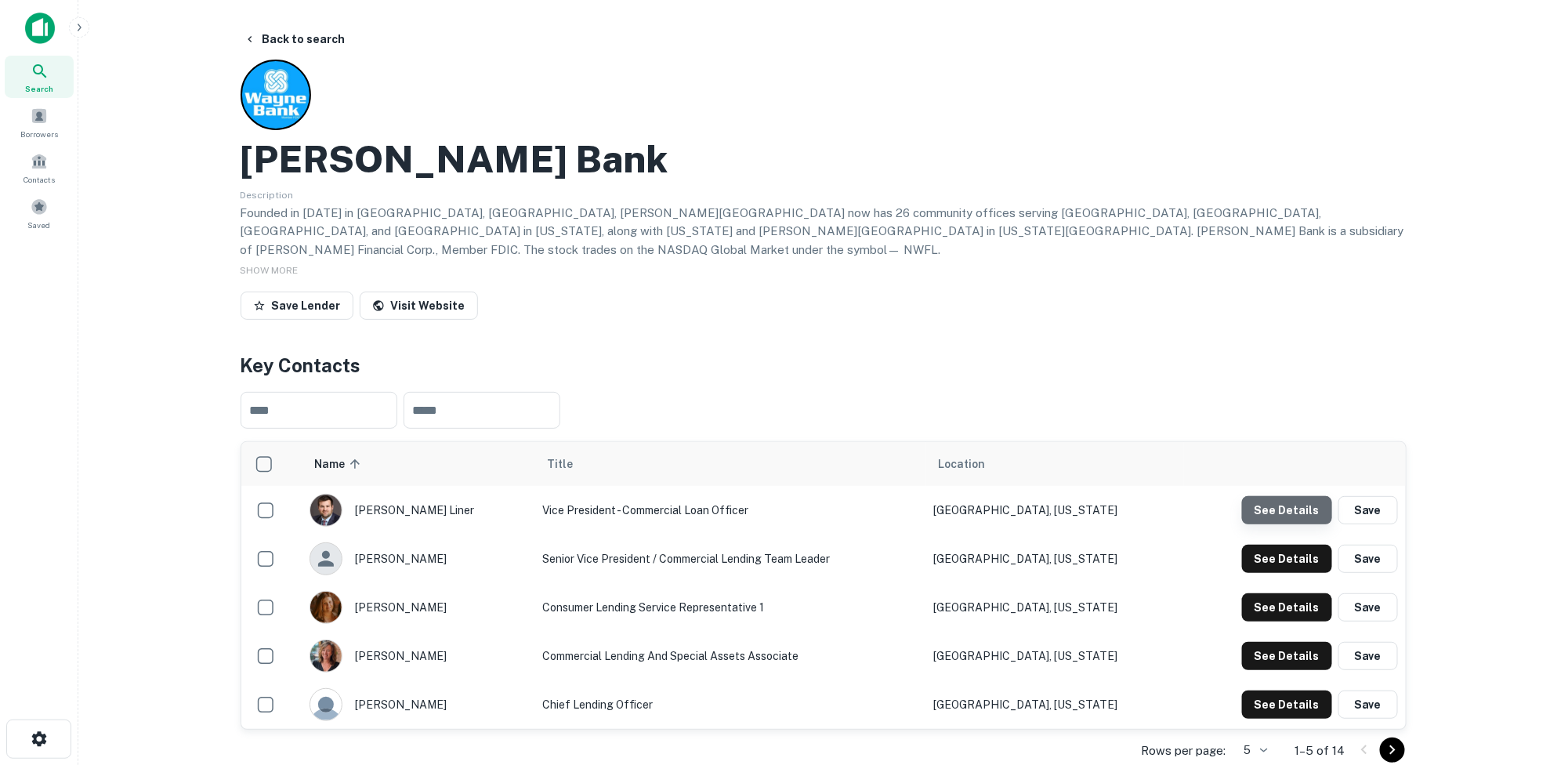
click at [1308, 496] on button "See Details" at bounding box center [1287, 509] width 90 height 28
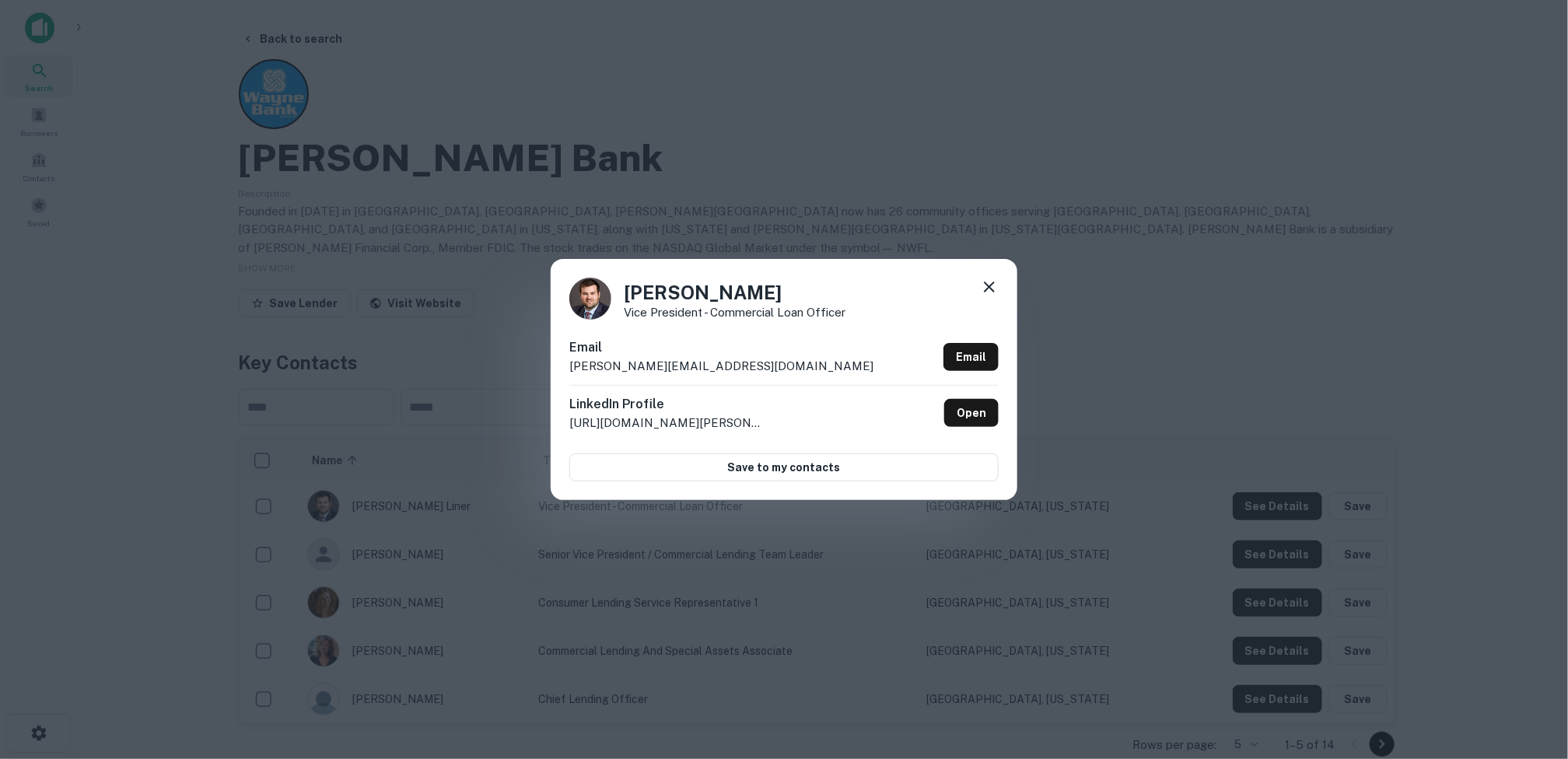
click at [988, 283] on icon at bounding box center [989, 286] width 18 height 18
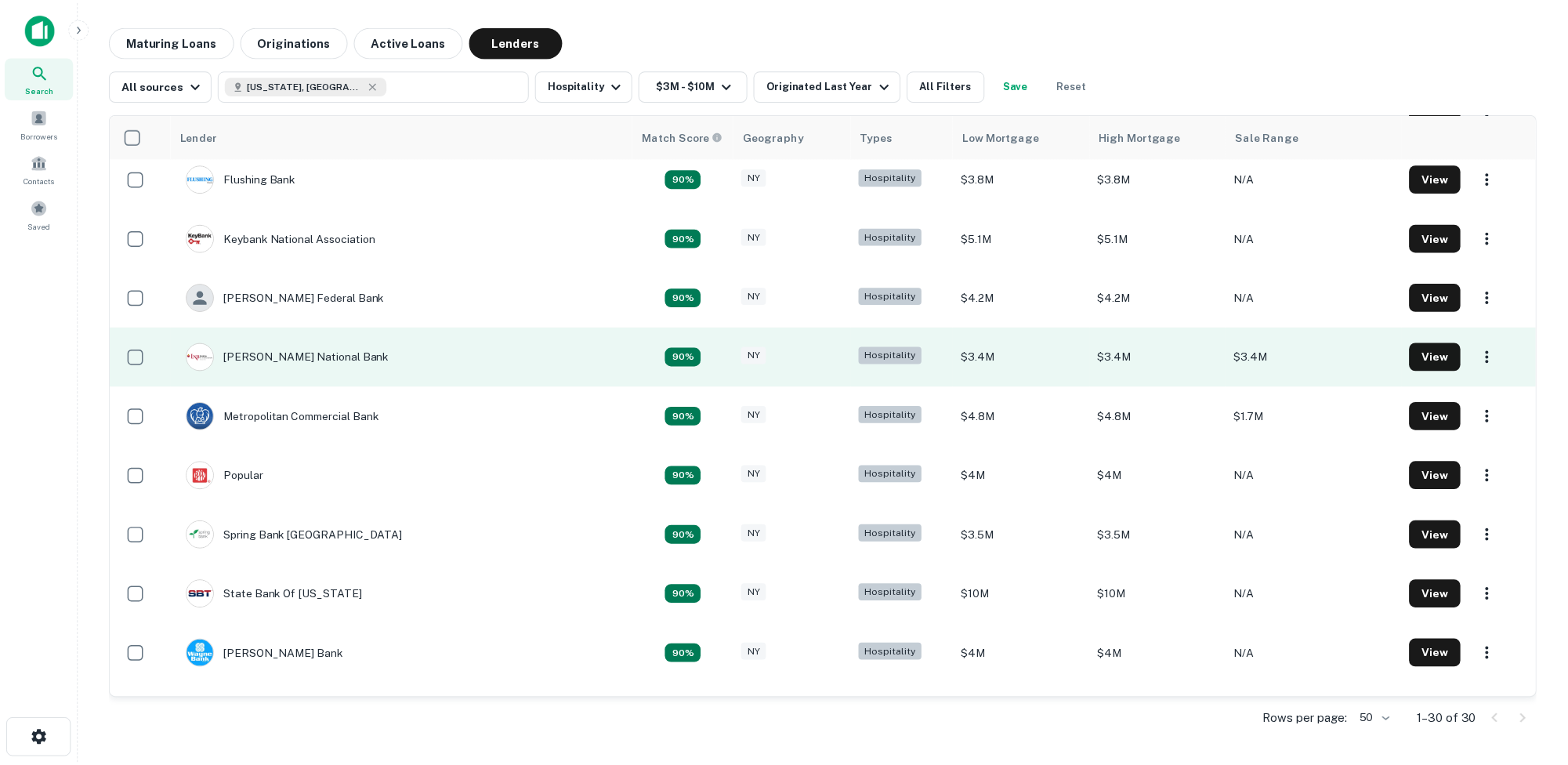
scroll to position [1244, 0]
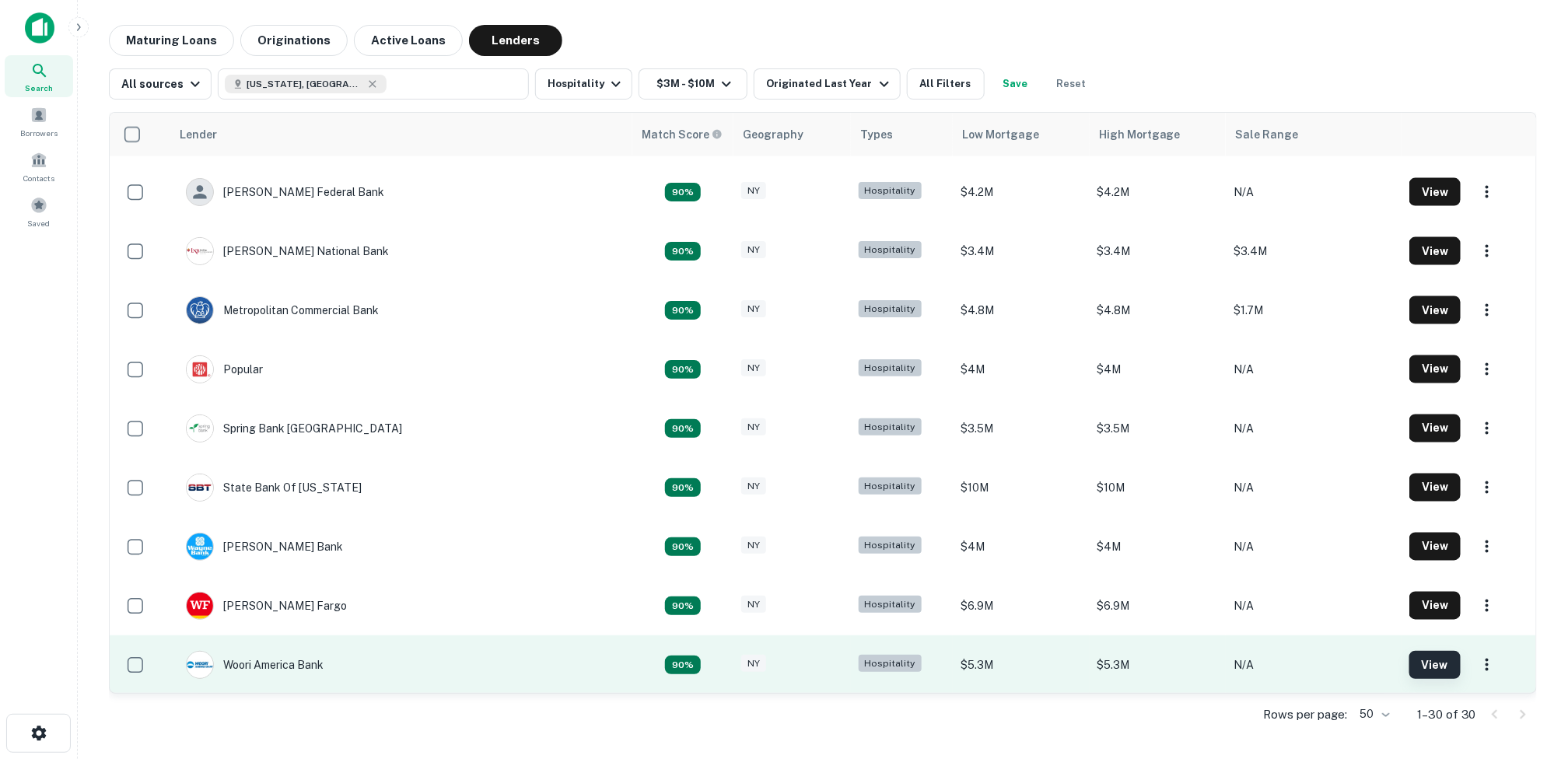
click at [1411, 661] on button "View" at bounding box center [1435, 664] width 51 height 28
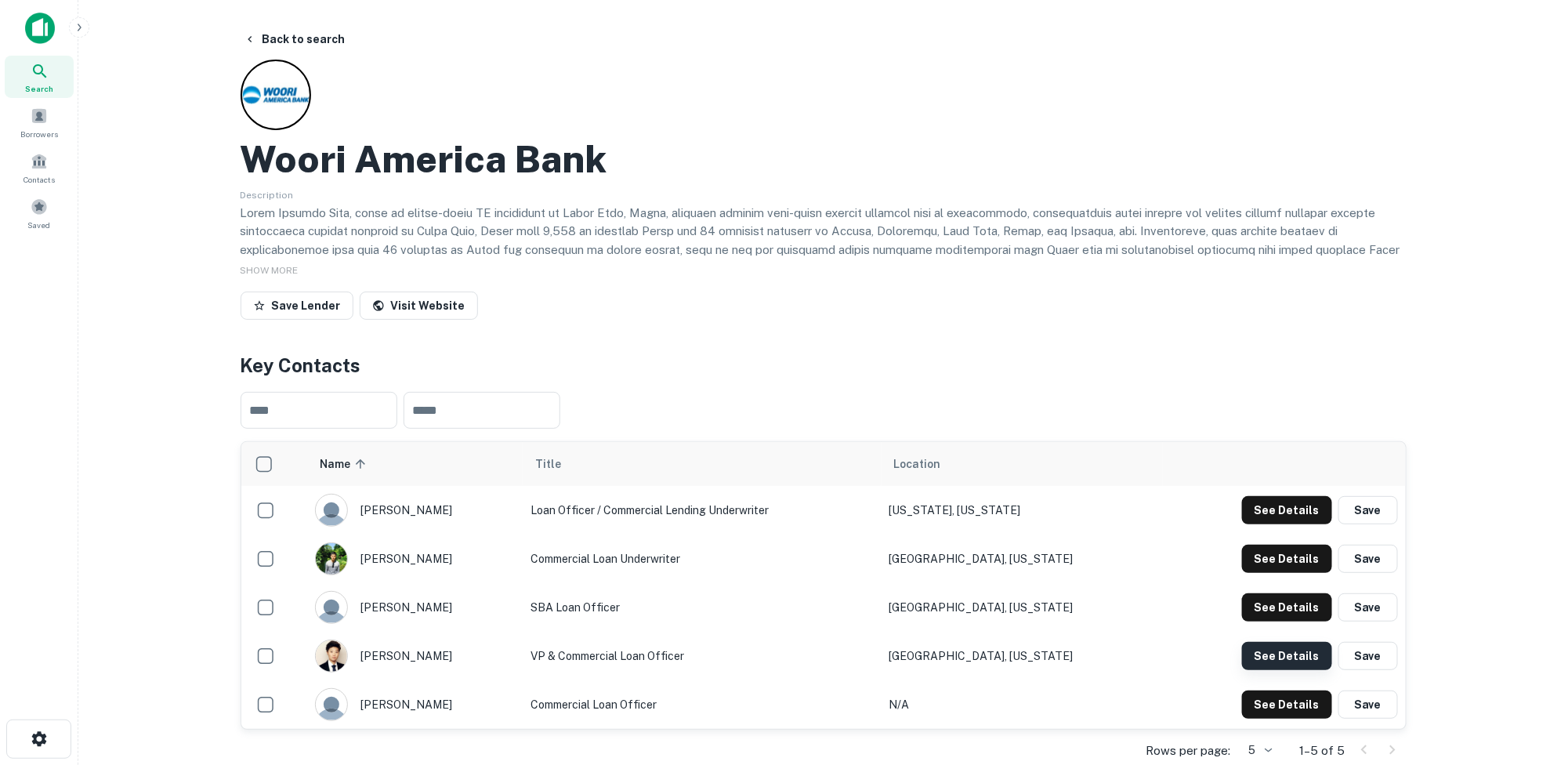
click at [1279, 653] on button "See Details" at bounding box center [1287, 655] width 90 height 28
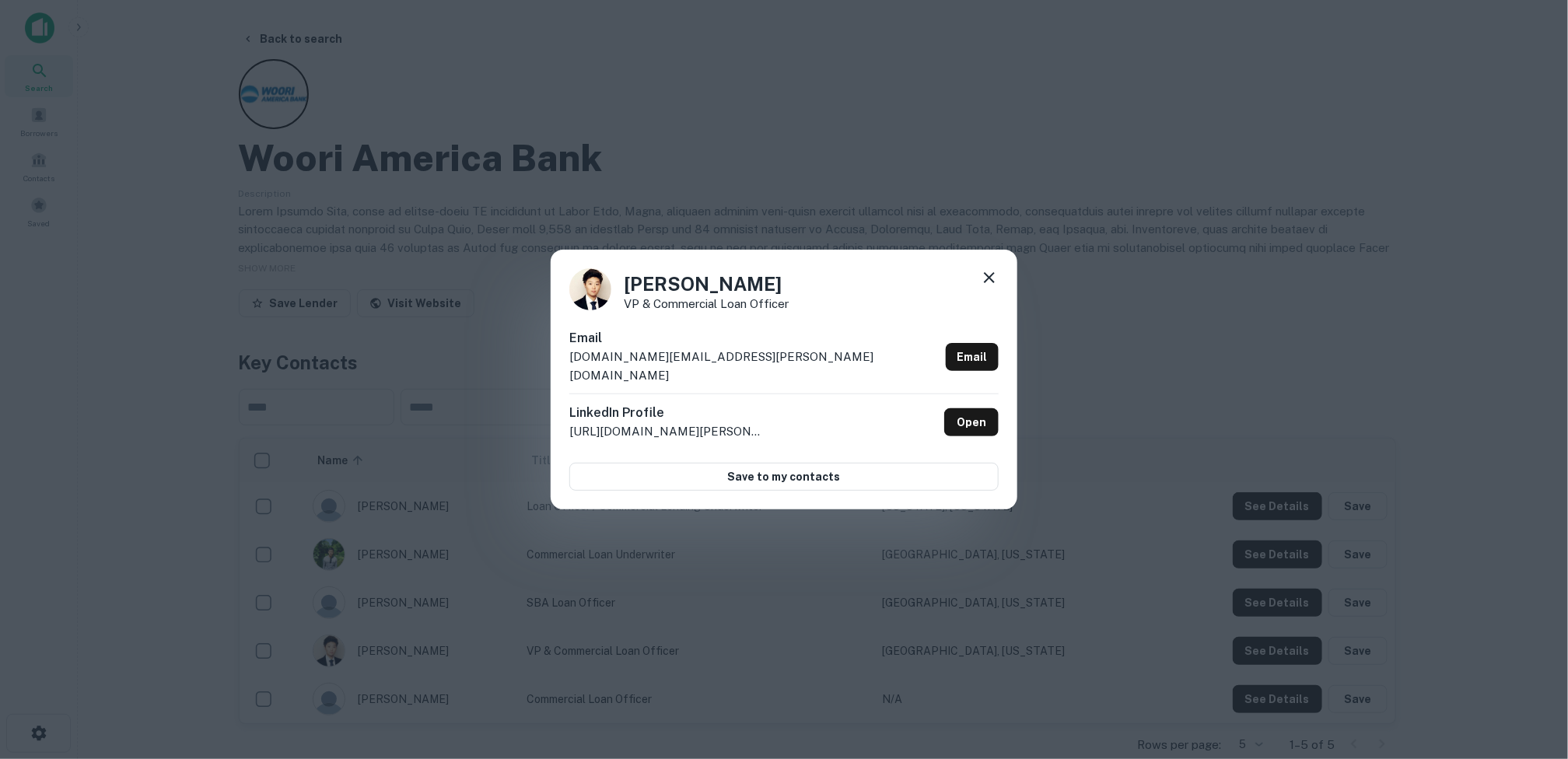
click at [994, 282] on icon at bounding box center [989, 277] width 18 height 18
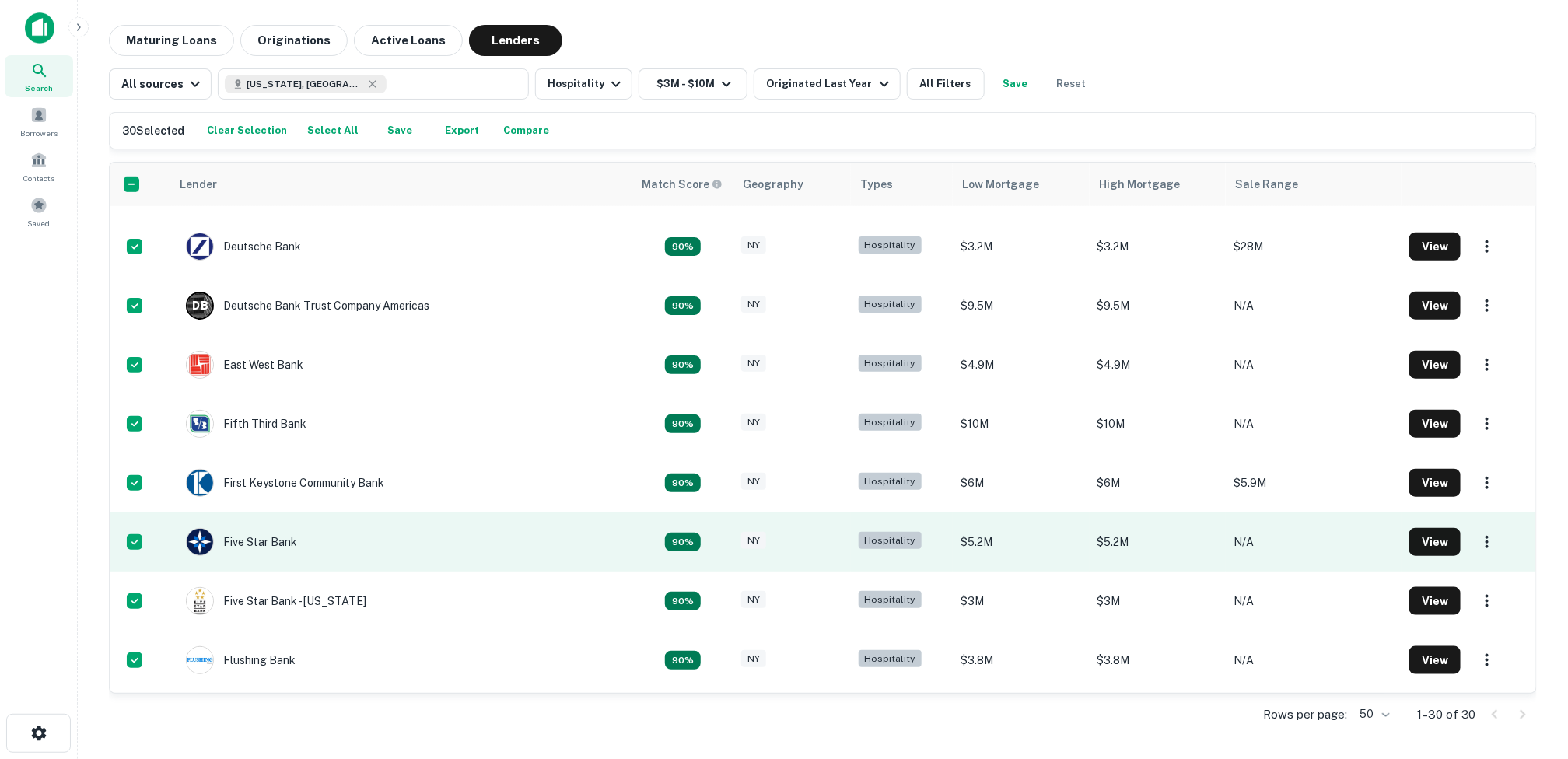
scroll to position [662, 0]
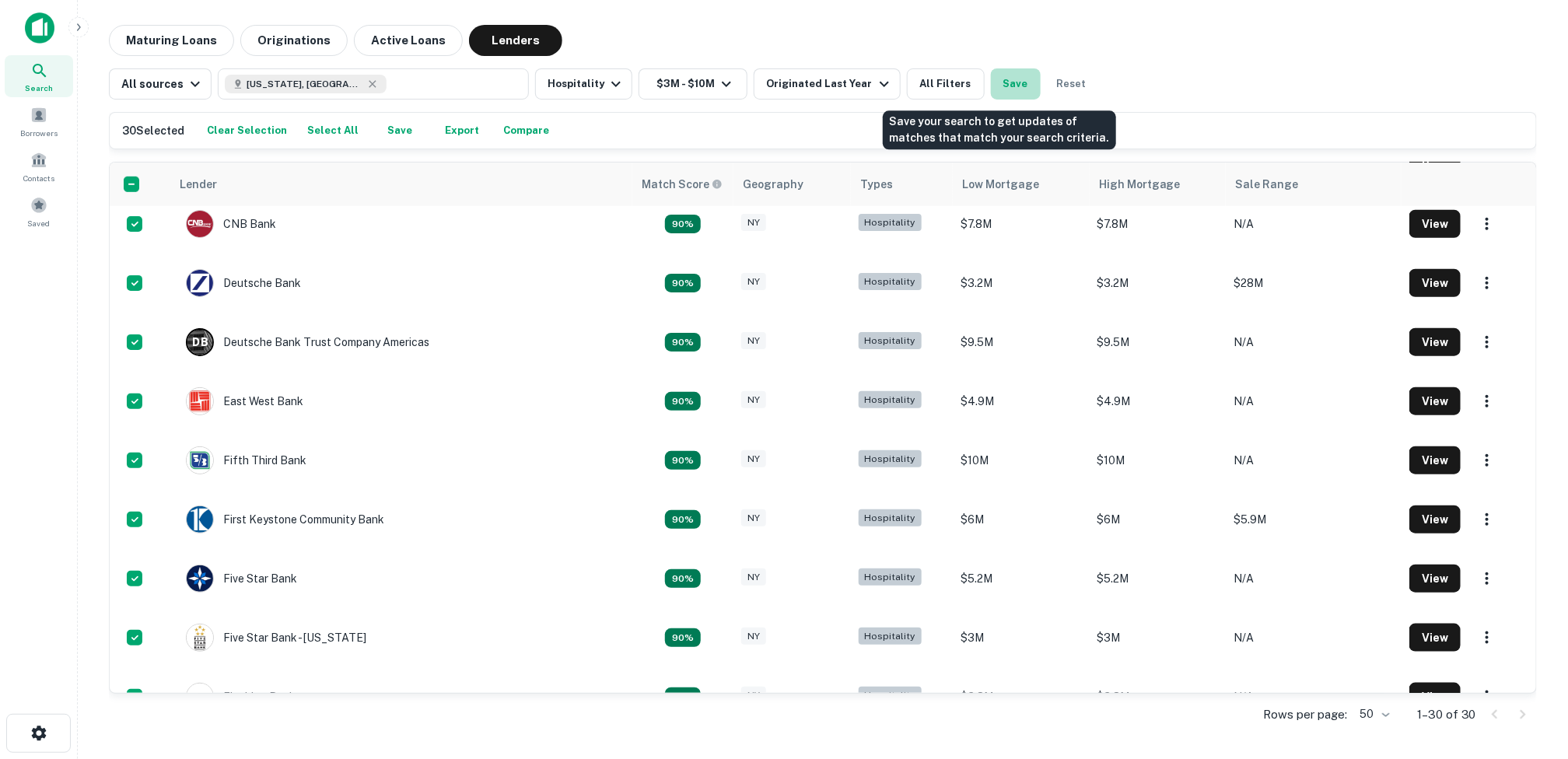
click at [1000, 86] on button "Save" at bounding box center [1016, 84] width 50 height 31
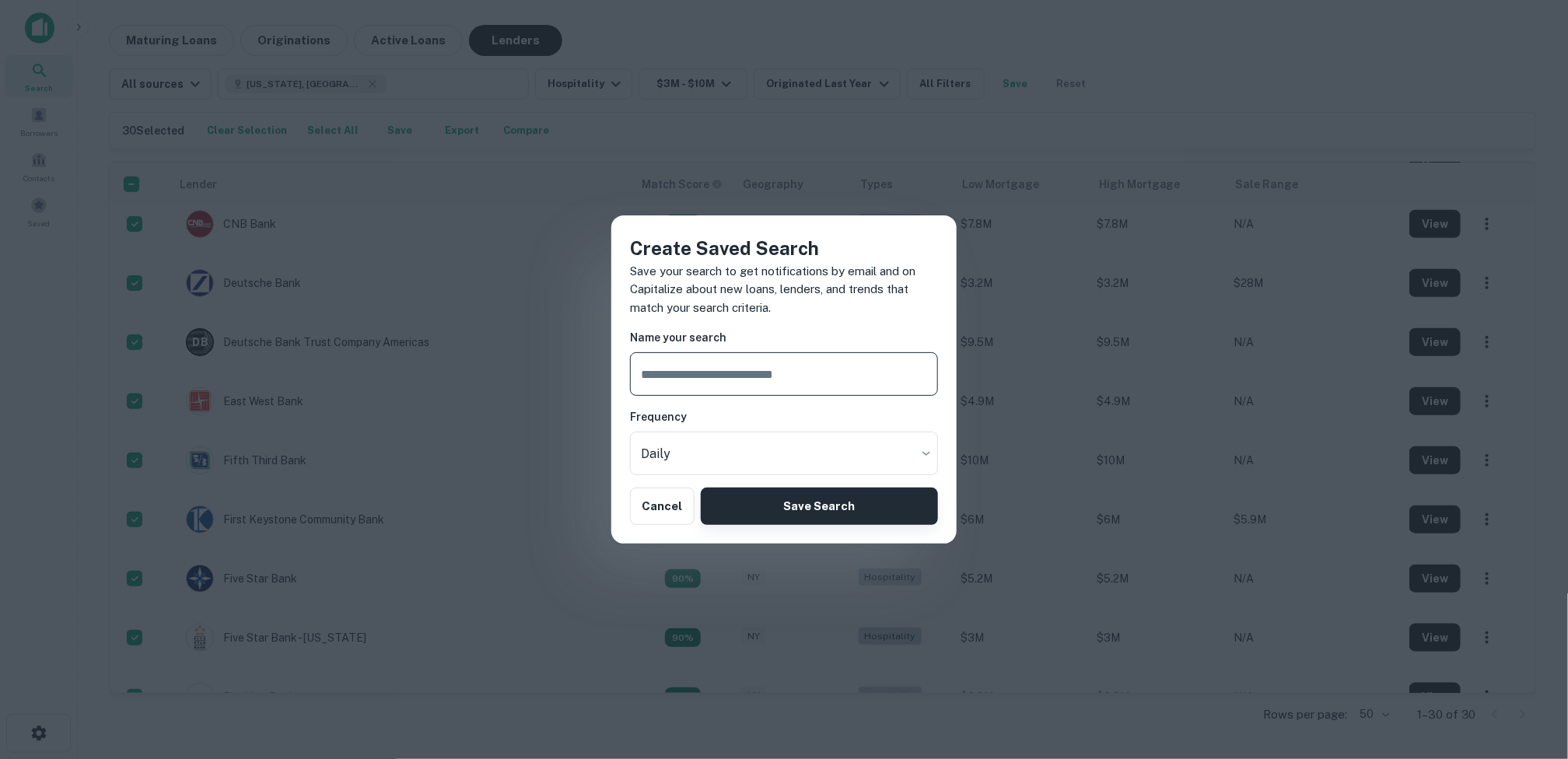
type input "*"
click at [652, 497] on button "Cancel" at bounding box center [662, 505] width 65 height 38
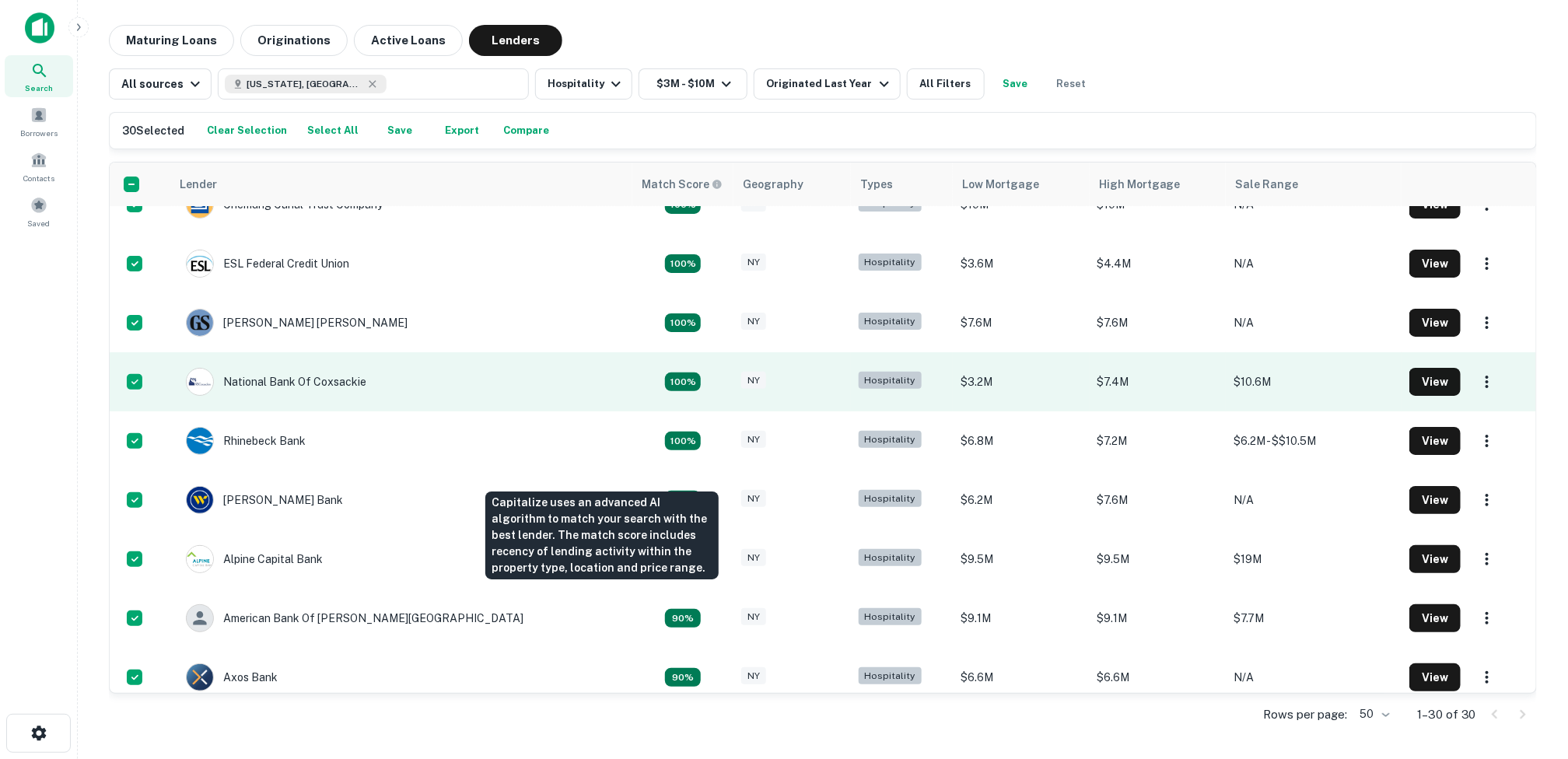
scroll to position [0, 0]
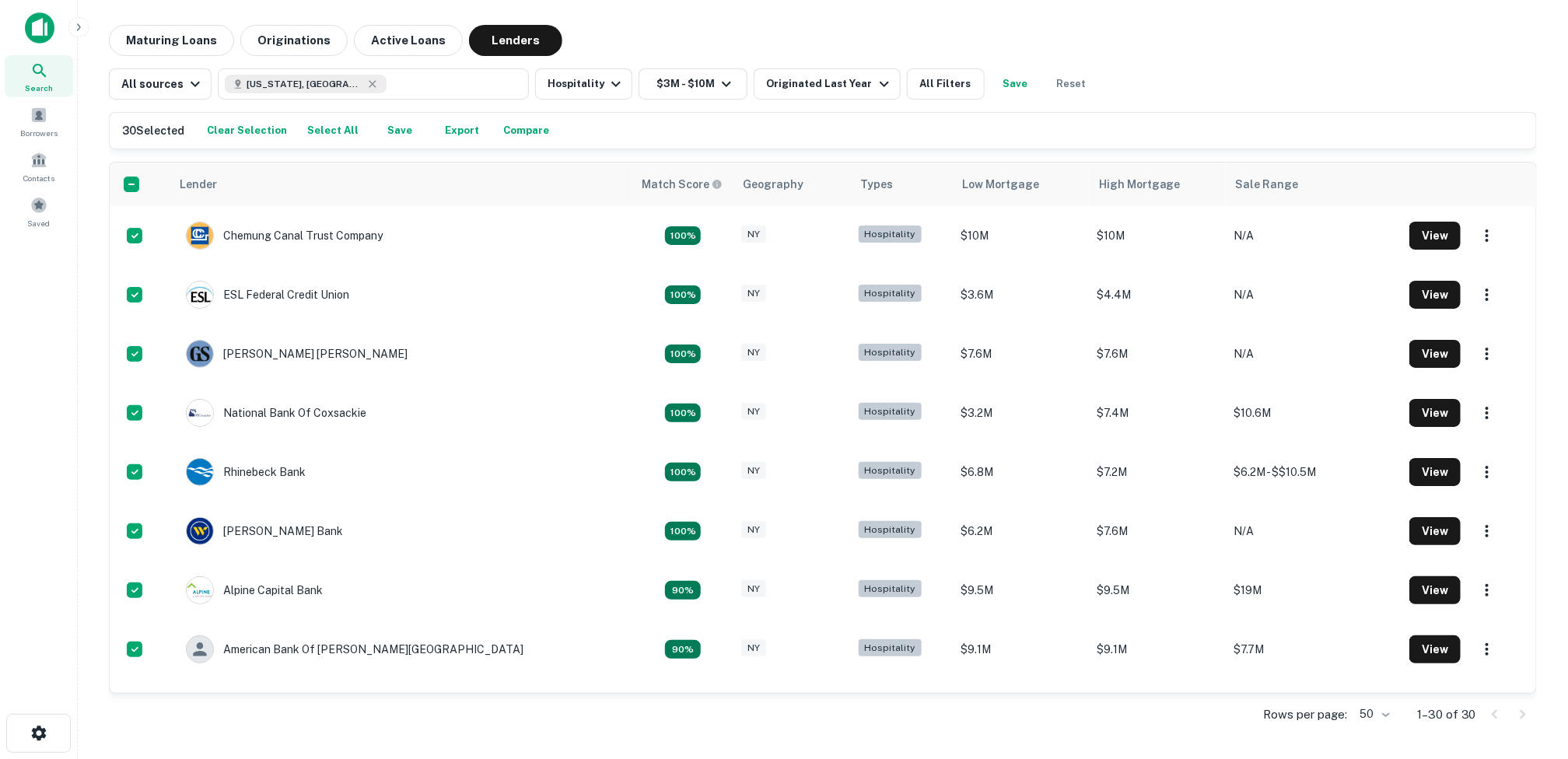
click at [450, 127] on button "Export" at bounding box center [462, 130] width 50 height 23
